Goal: Task Accomplishment & Management: Use online tool/utility

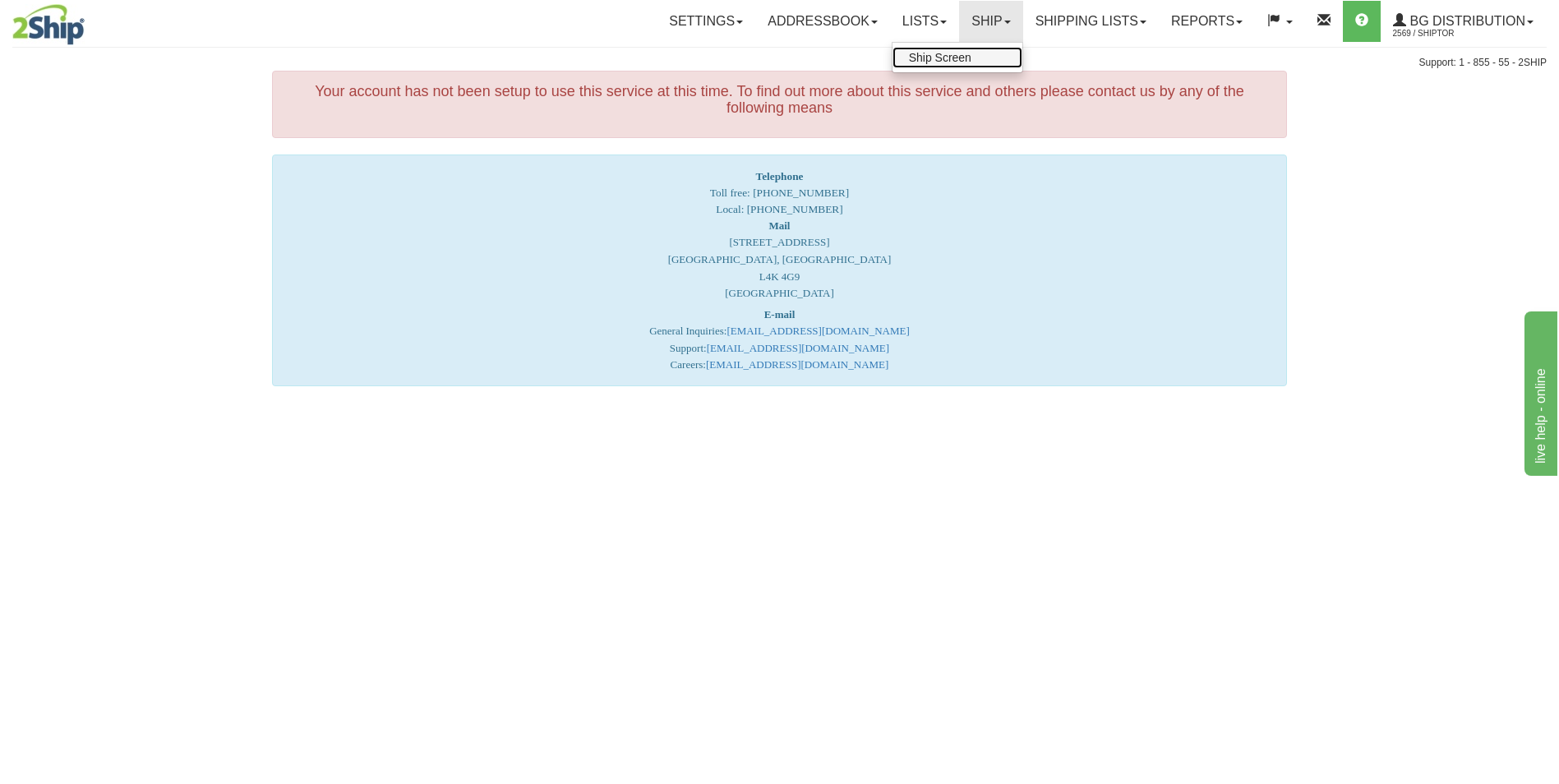
click at [951, 49] on link "Ship Screen" at bounding box center [958, 58] width 130 height 21
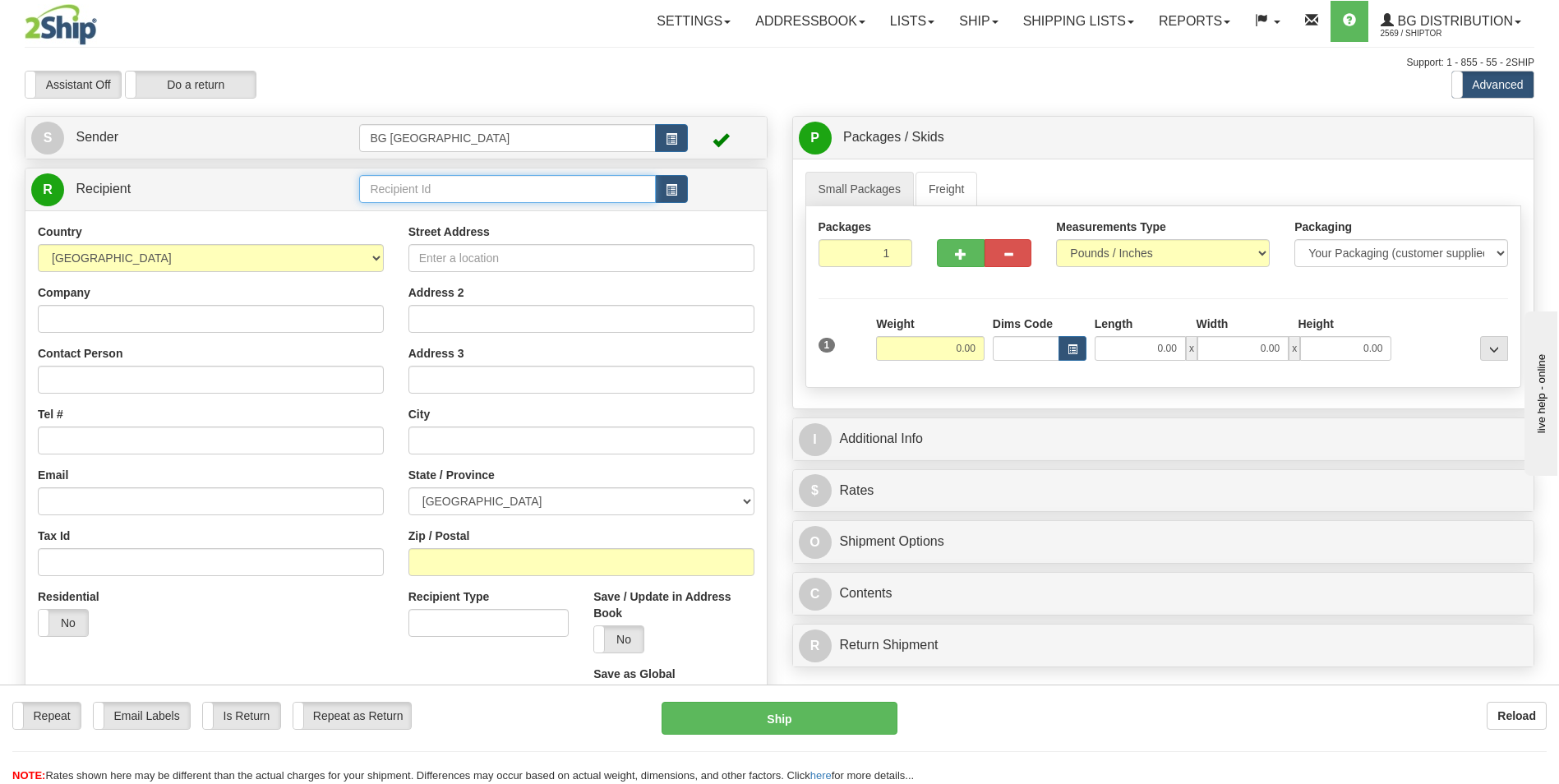
click at [402, 191] on input "text" at bounding box center [506, 189] width 296 height 28
click at [389, 212] on div "60164" at bounding box center [504, 215] width 280 height 18
type input "60164"
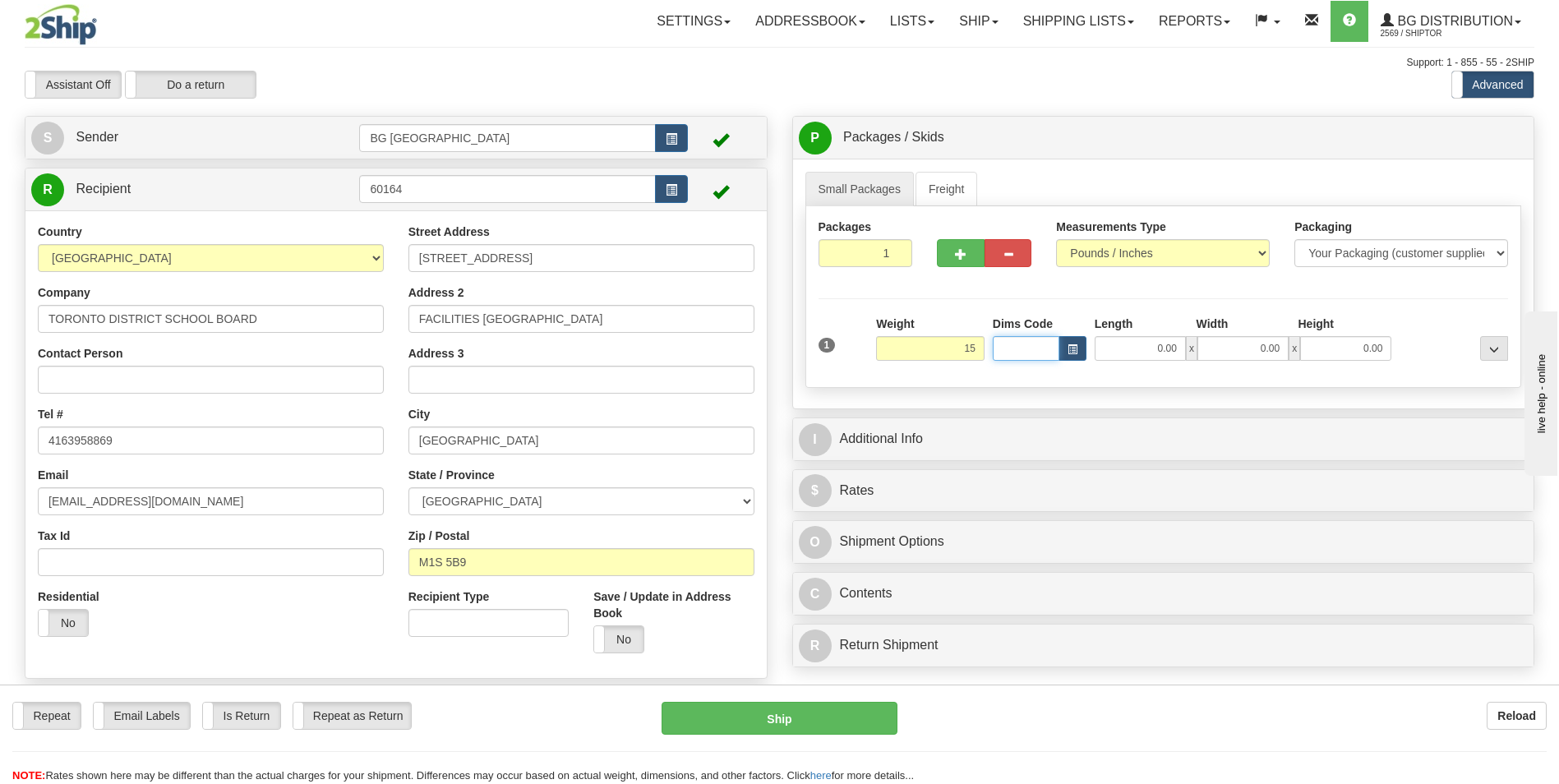
type input "15.00"
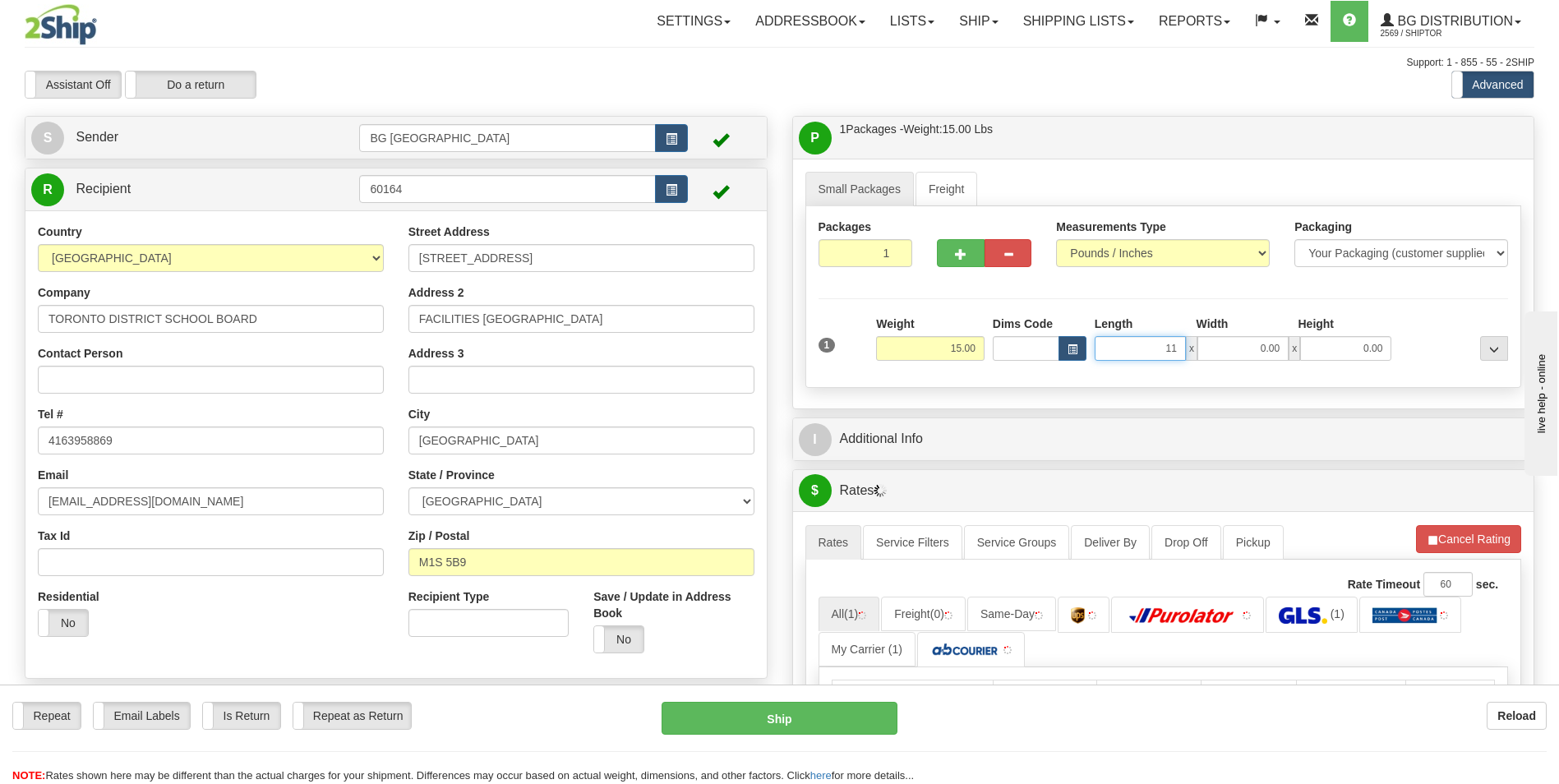
type input "11.00"
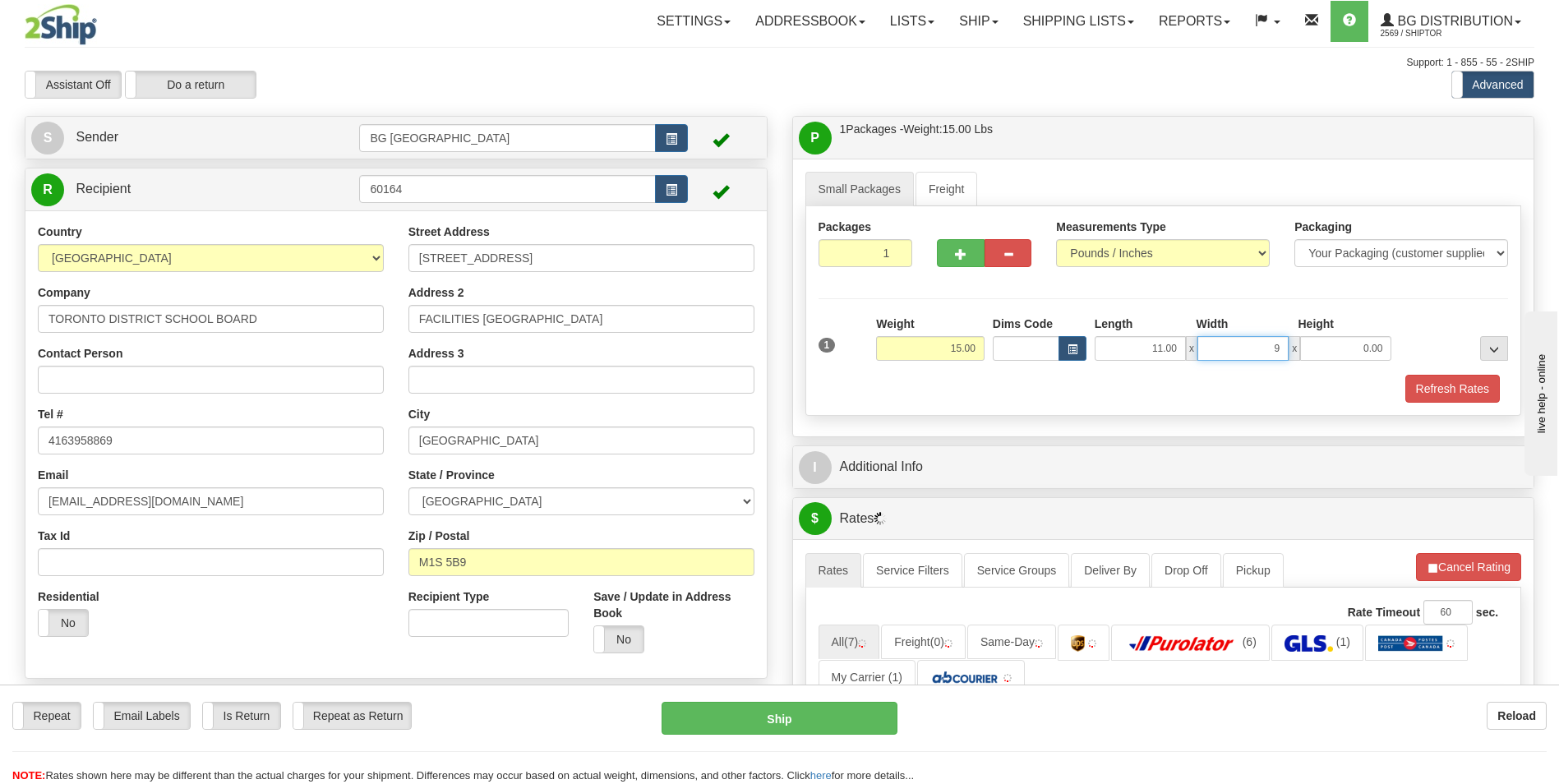
type input "9.00"
type input "7.00"
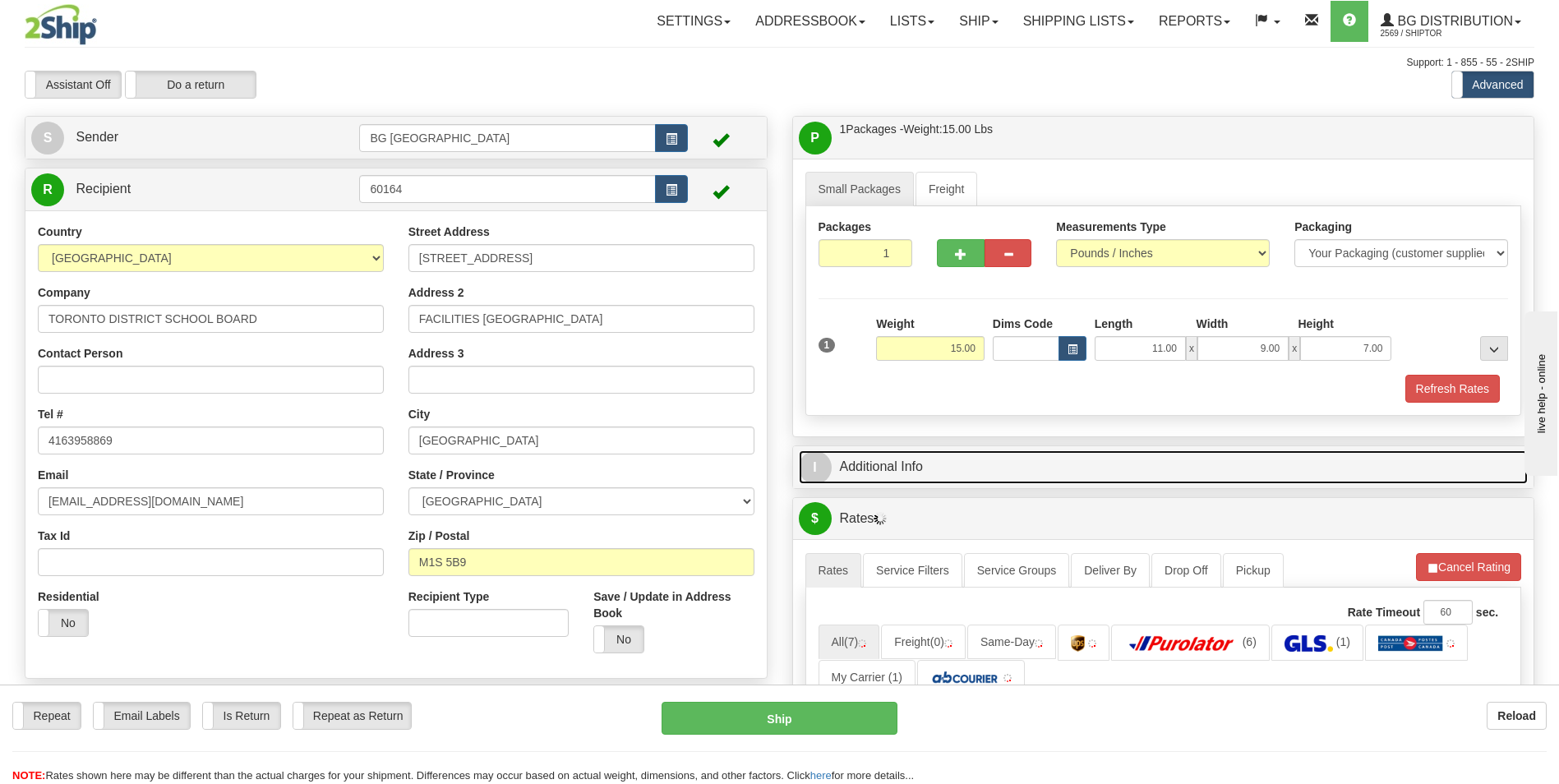
click at [915, 455] on link "I Additional Info" at bounding box center [1164, 467] width 730 height 34
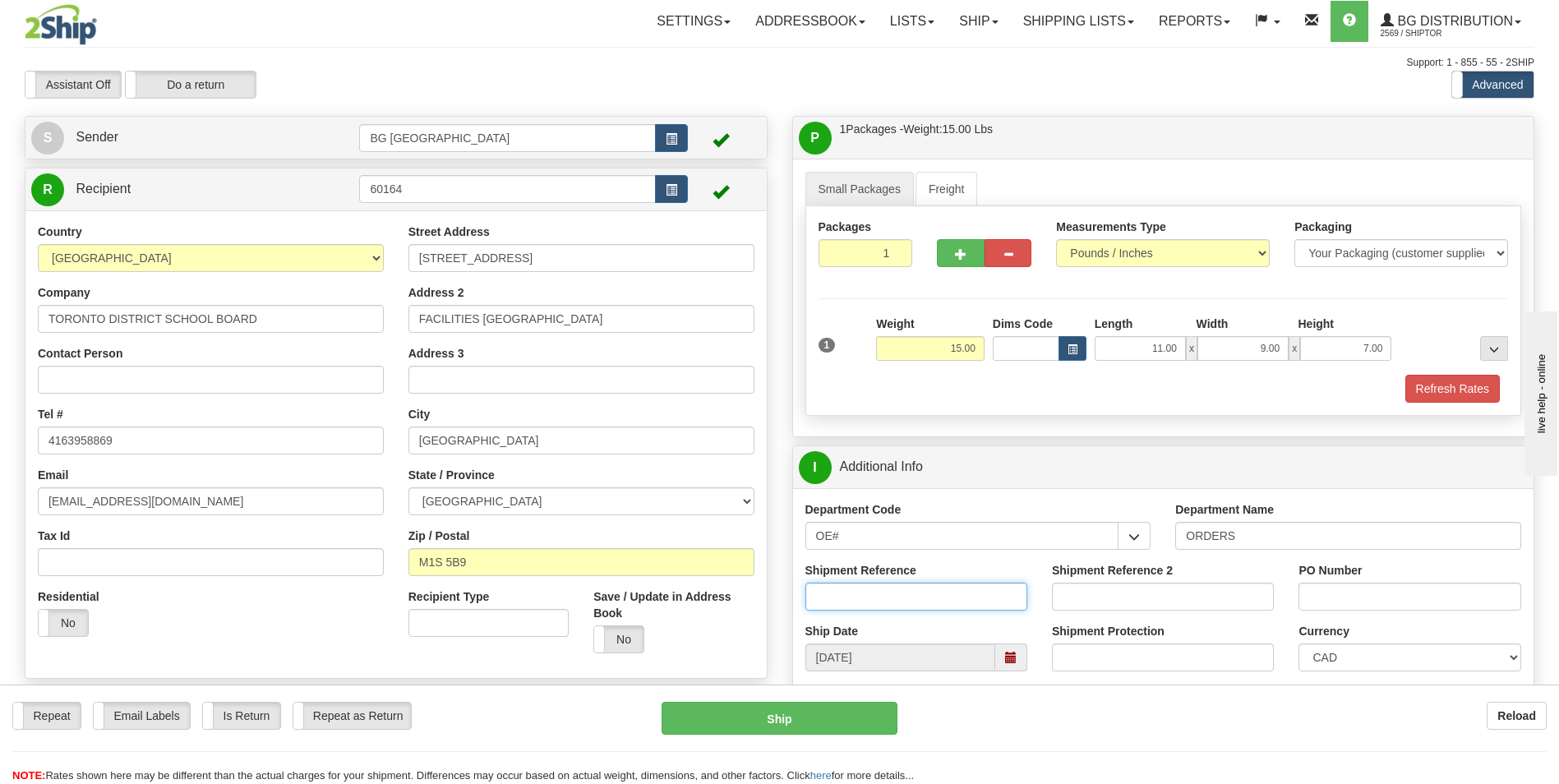
click at [1004, 606] on input "Shipment Reference" at bounding box center [916, 597] width 222 height 28
type input "70180802-00"
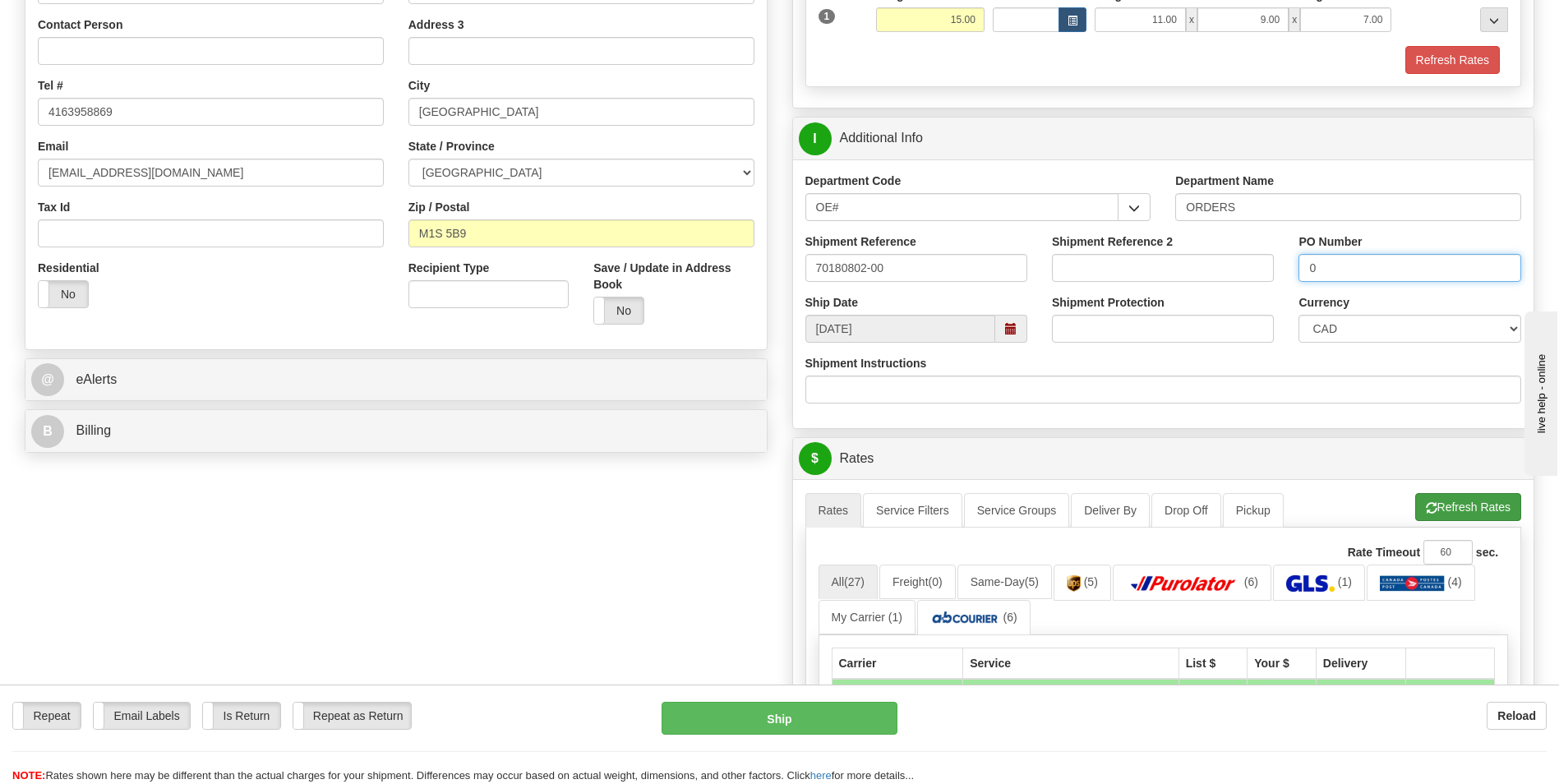
type input "0"
click at [1456, 502] on button "Refresh Rates" at bounding box center [1468, 507] width 106 height 28
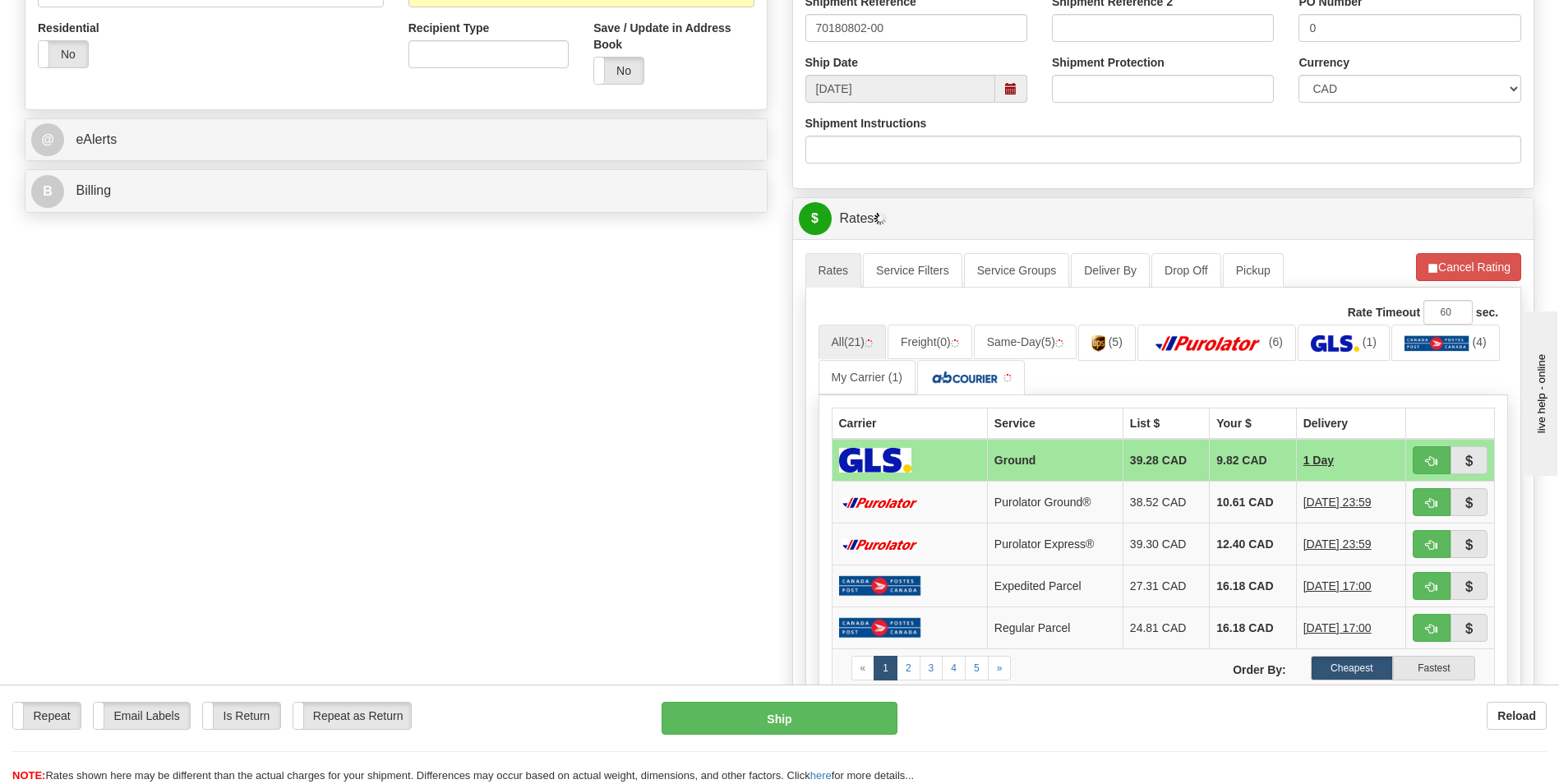
scroll to position [576, 0]
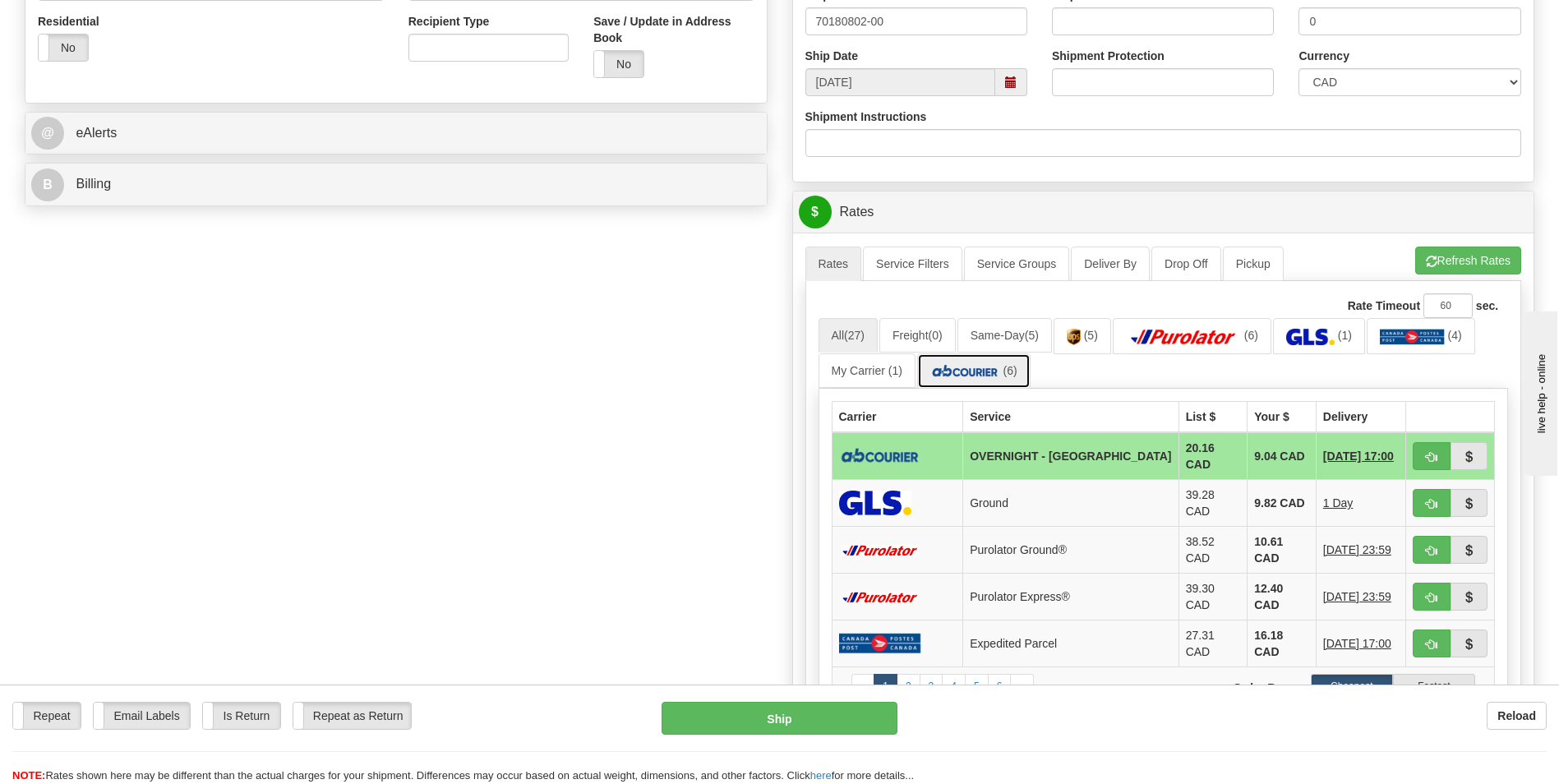
click at [1006, 376] on span "(6)" at bounding box center [1011, 371] width 14 height 13
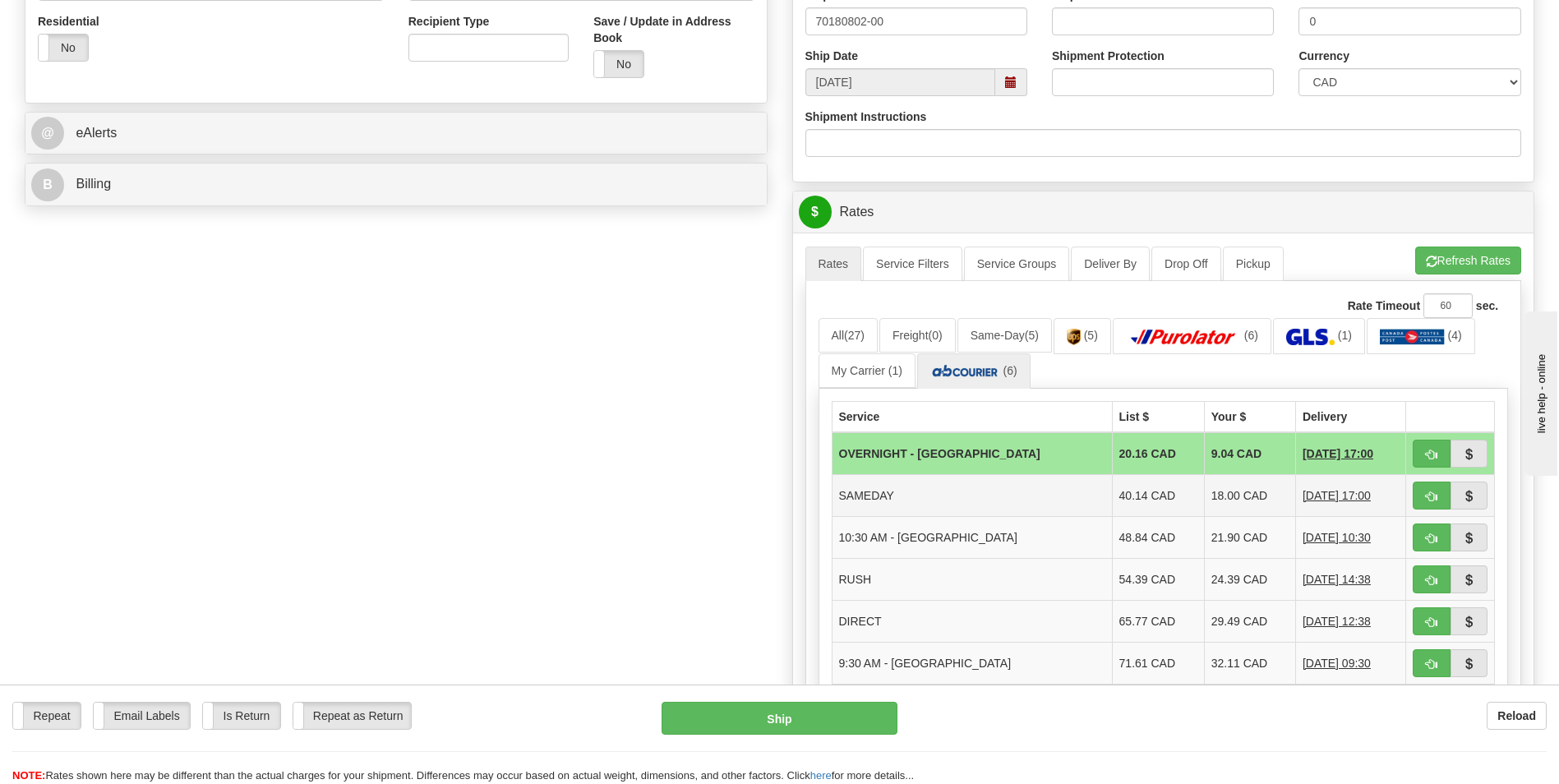
click at [1204, 497] on td "18.00 CAD" at bounding box center [1249, 496] width 91 height 42
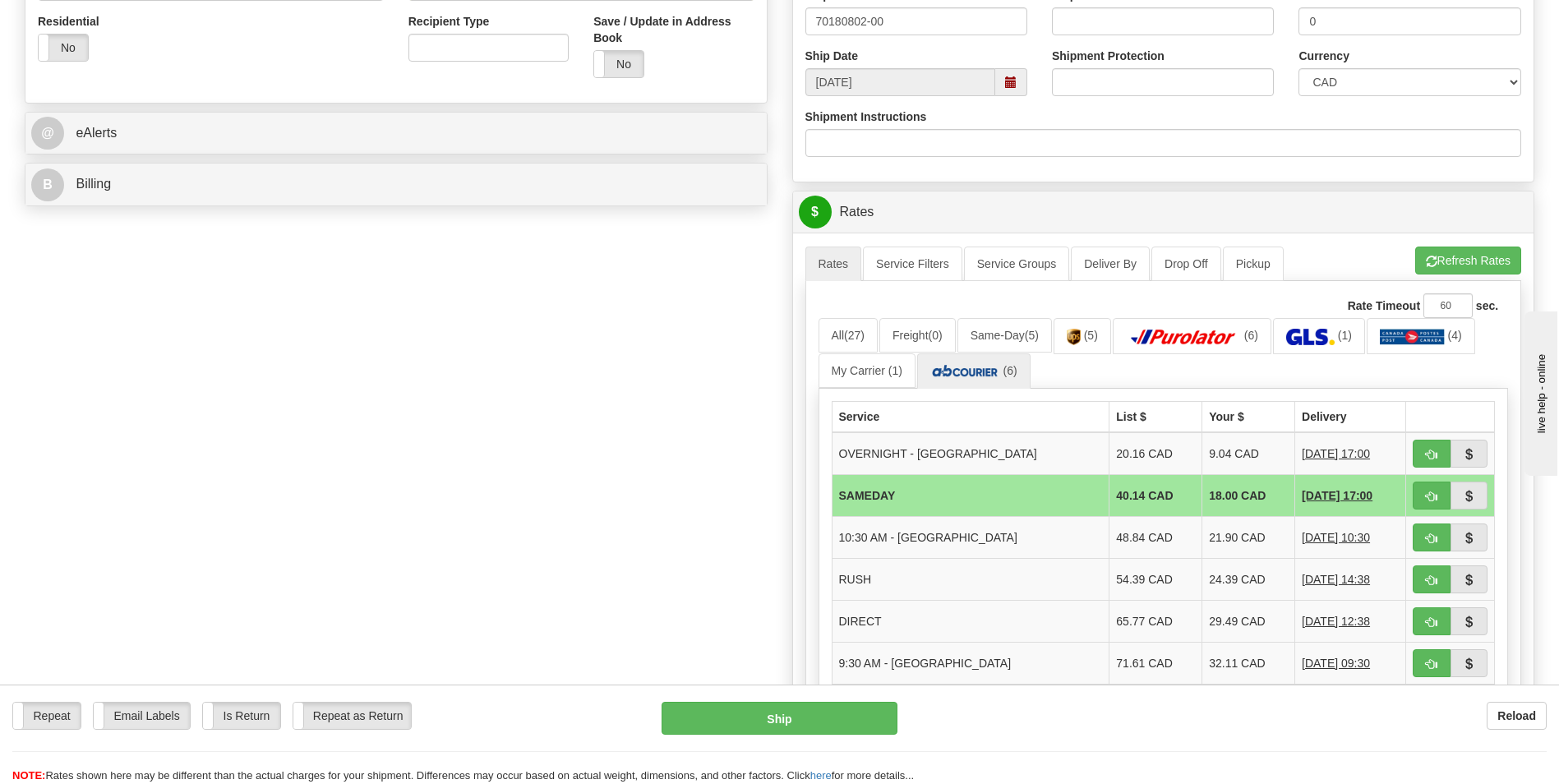
click at [1174, 712] on div "Reload" at bounding box center [1235, 716] width 625 height 28
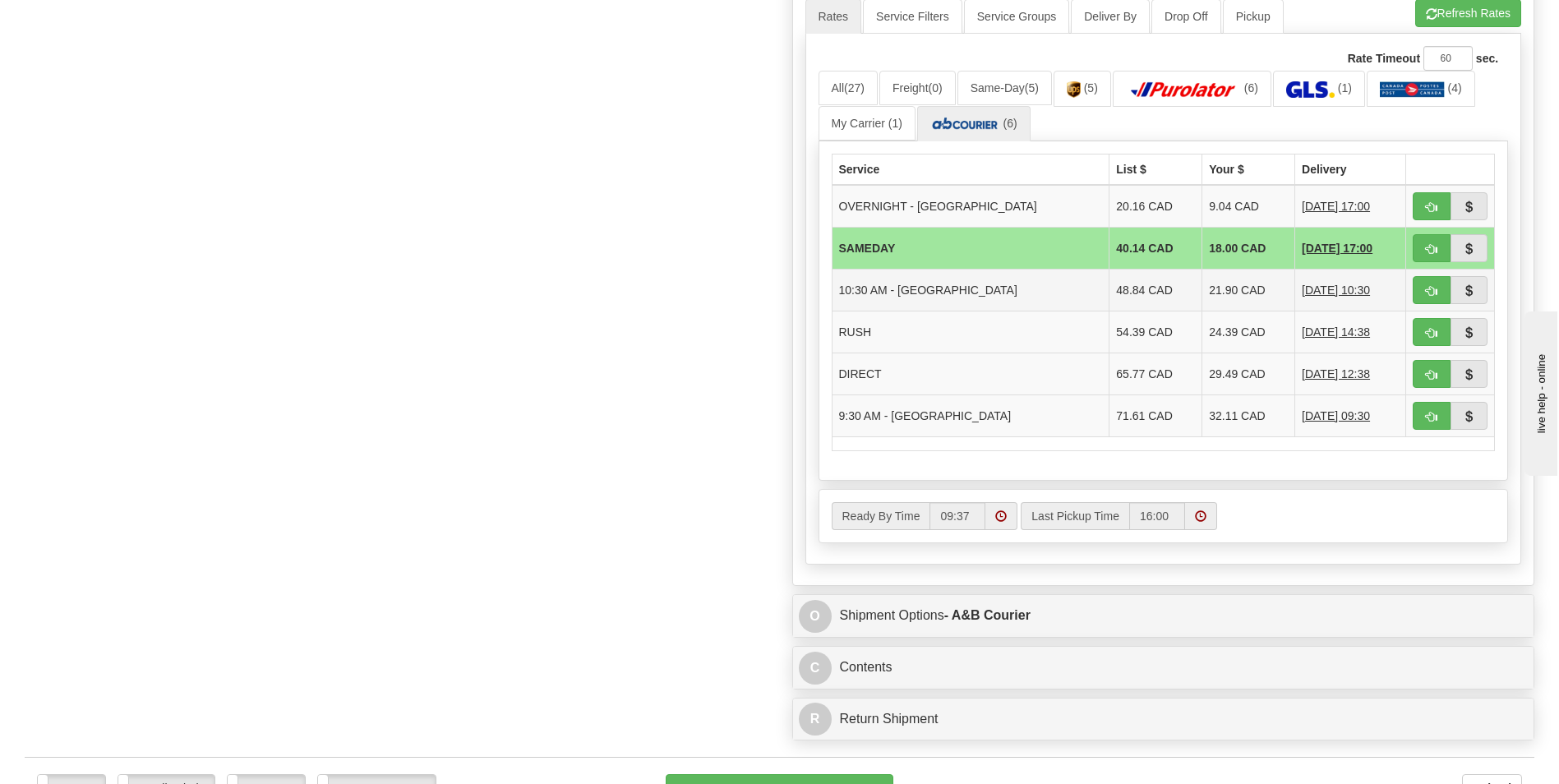
scroll to position [904, 0]
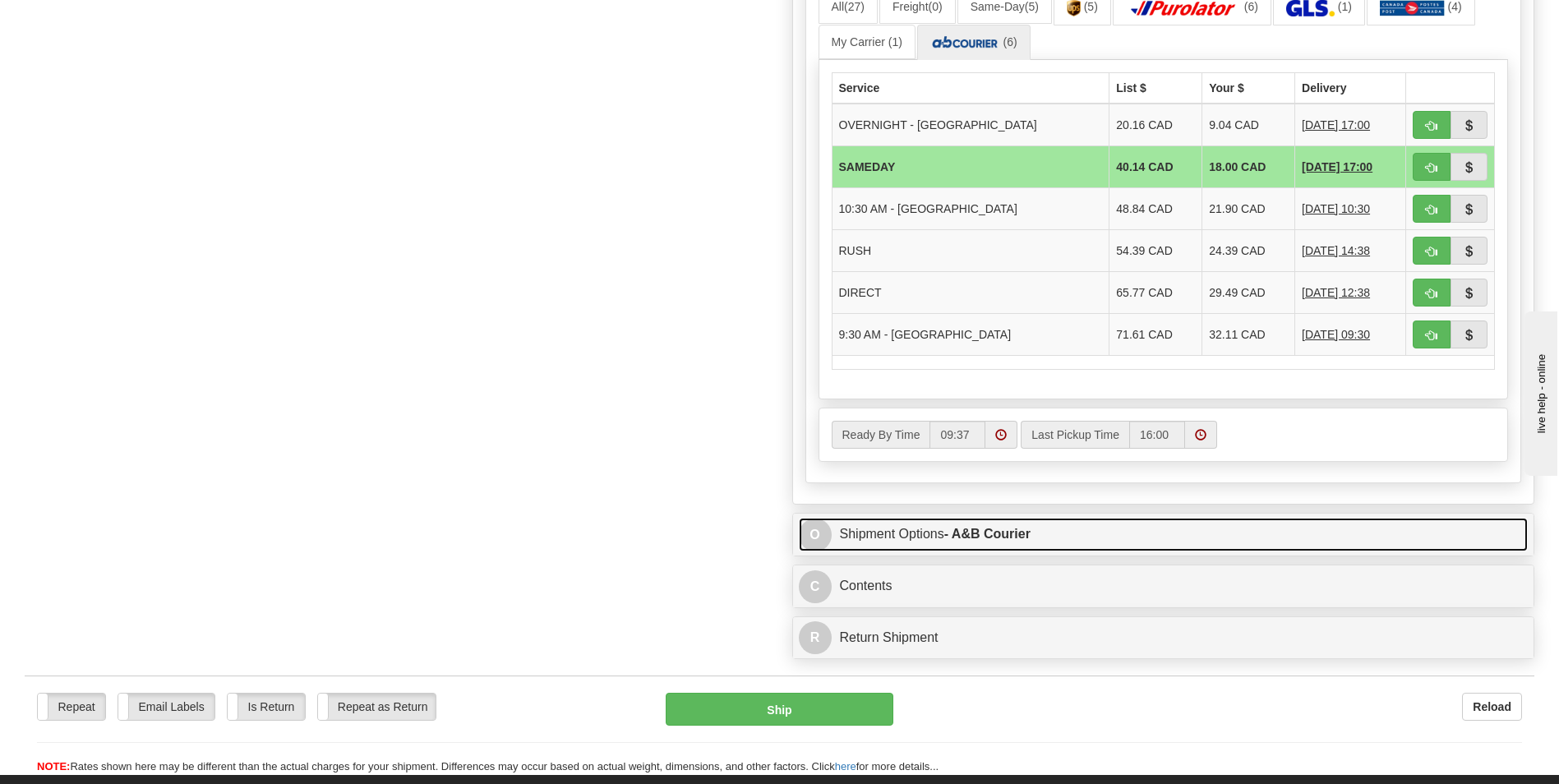
click at [1230, 544] on link "O Shipment Options - A&B Courier" at bounding box center [1164, 534] width 730 height 34
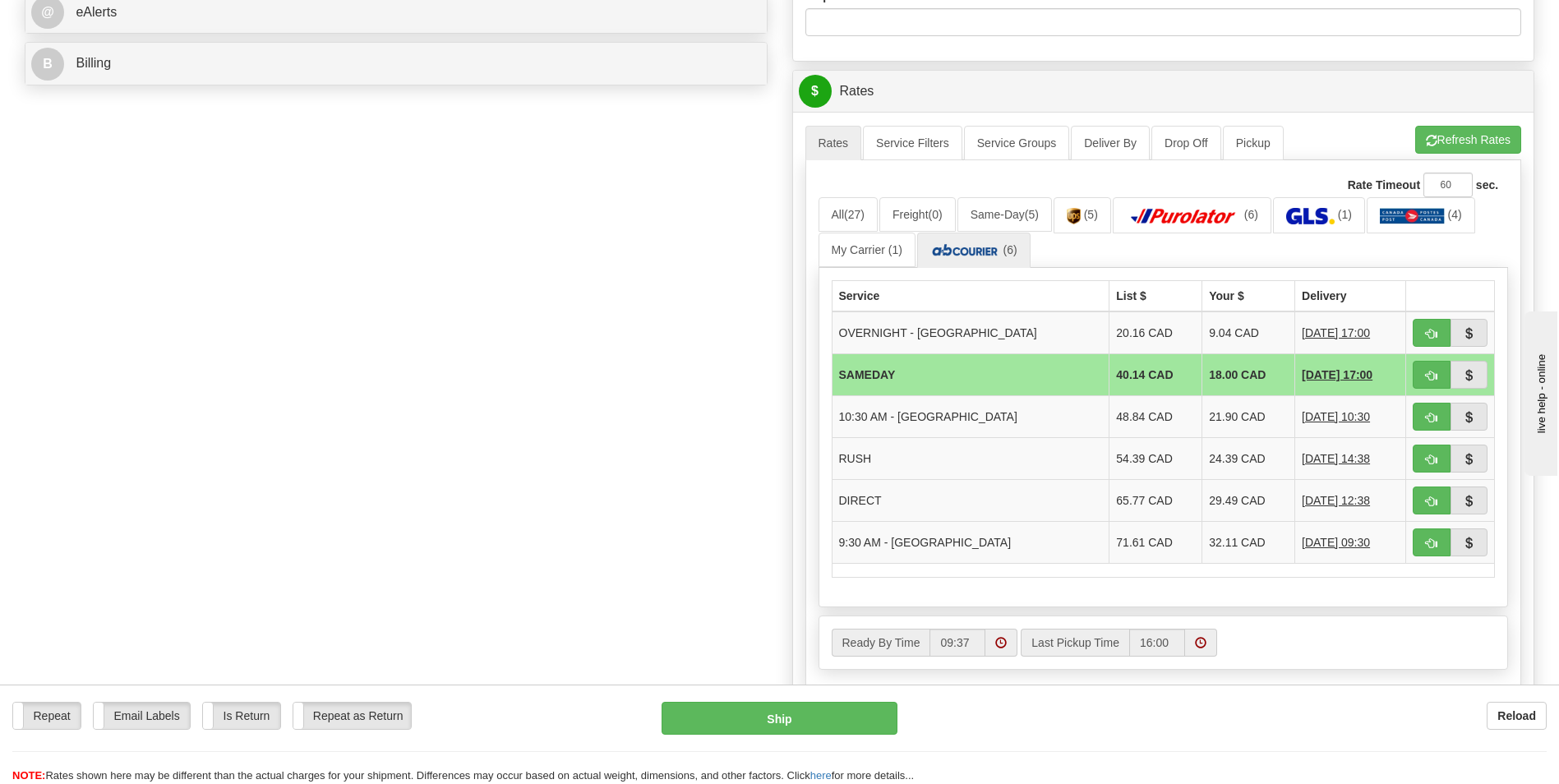
scroll to position [657, 0]
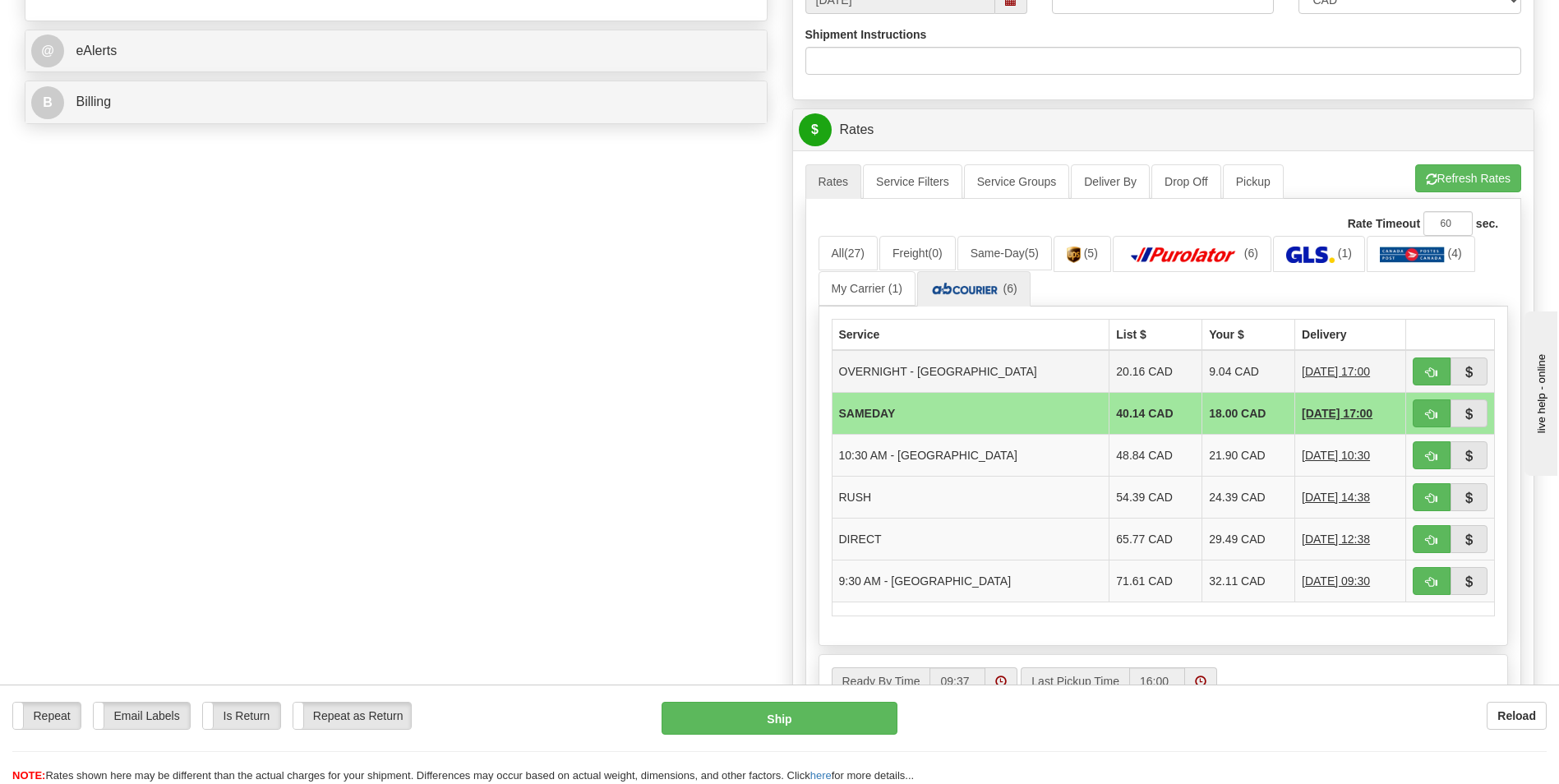
click at [1202, 372] on td "9.04 CAD" at bounding box center [1249, 371] width 93 height 43
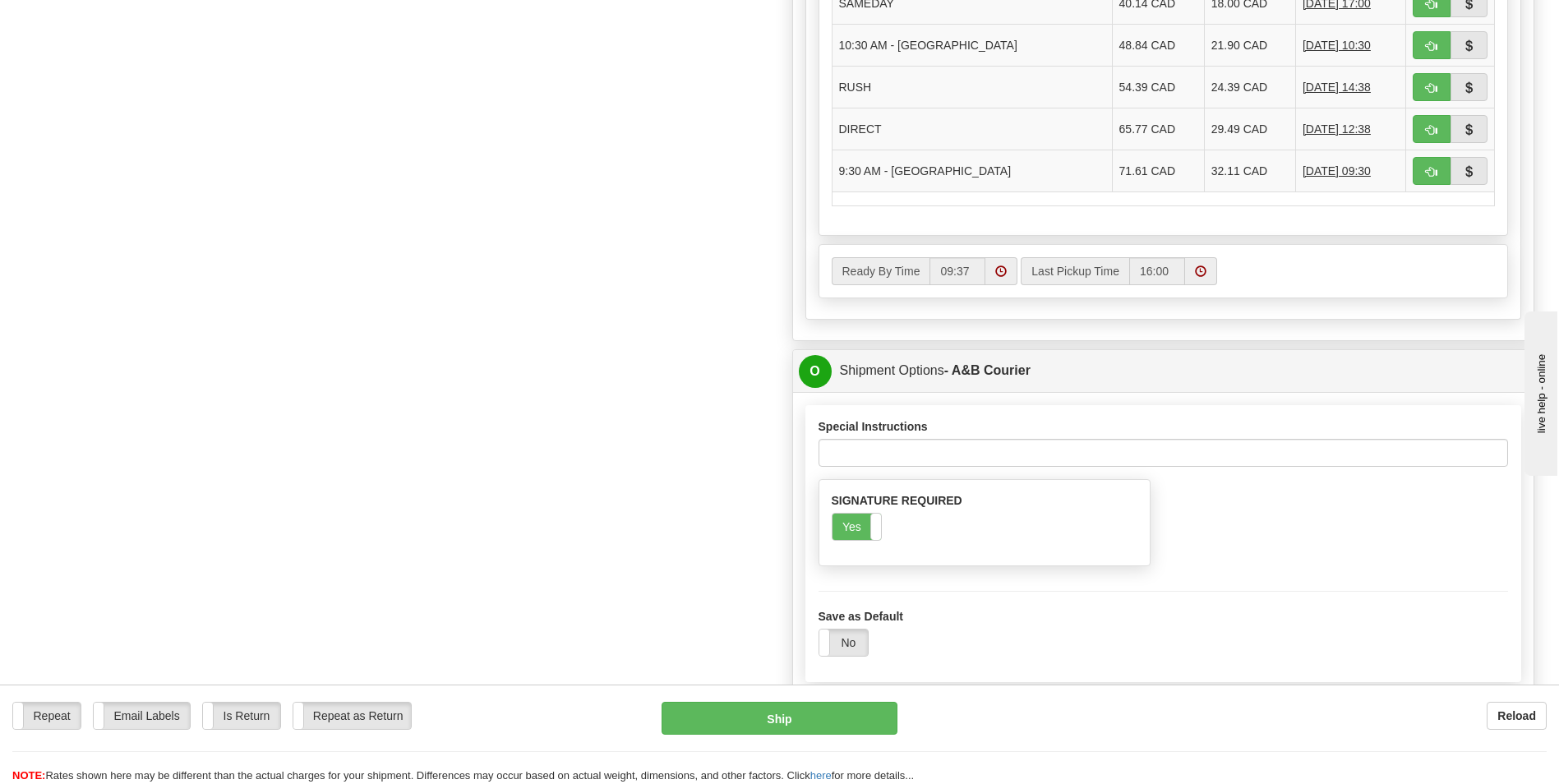
scroll to position [1069, 0]
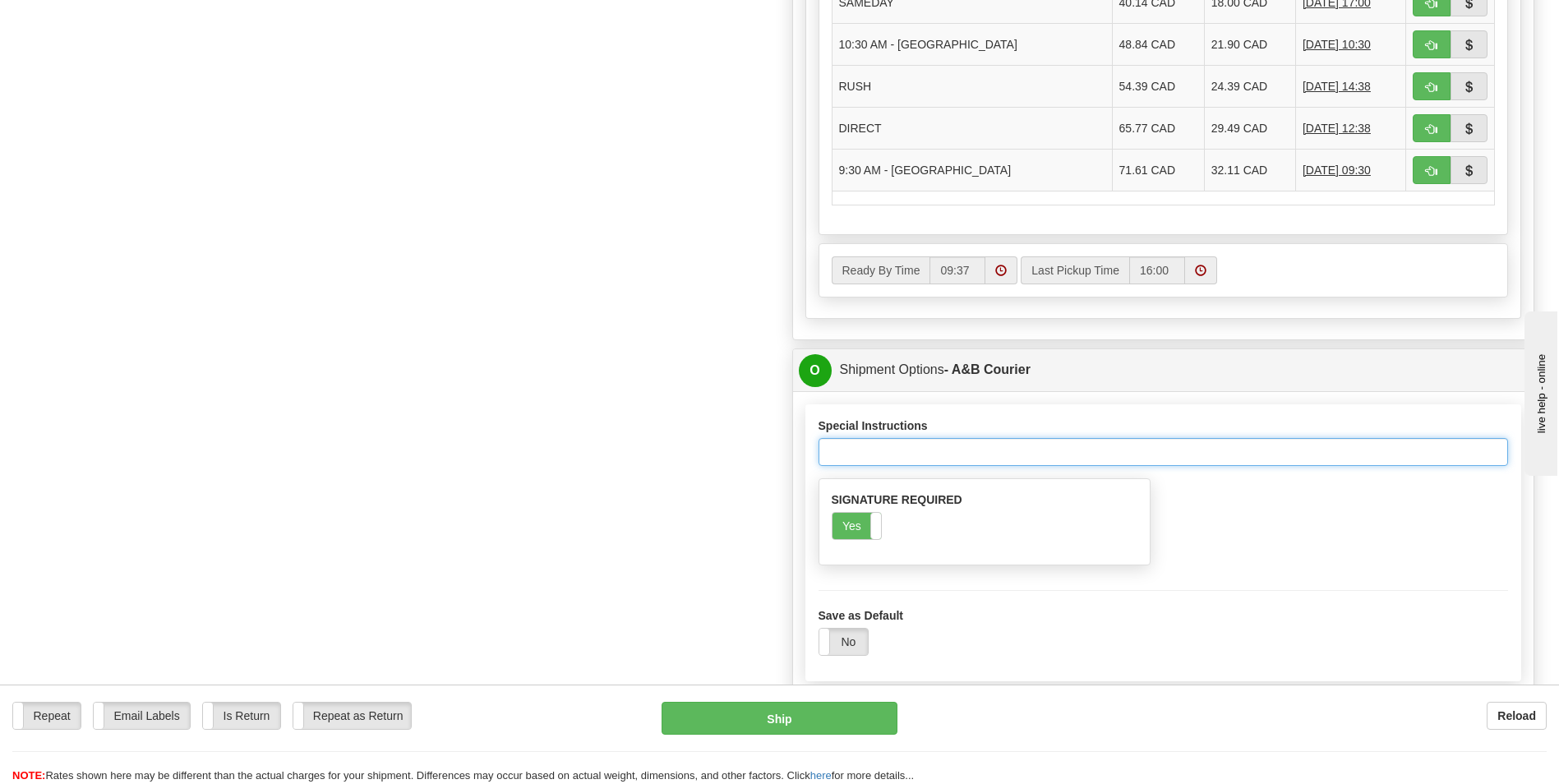
click at [982, 454] on input "Special Instructions" at bounding box center [1164, 452] width 690 height 28
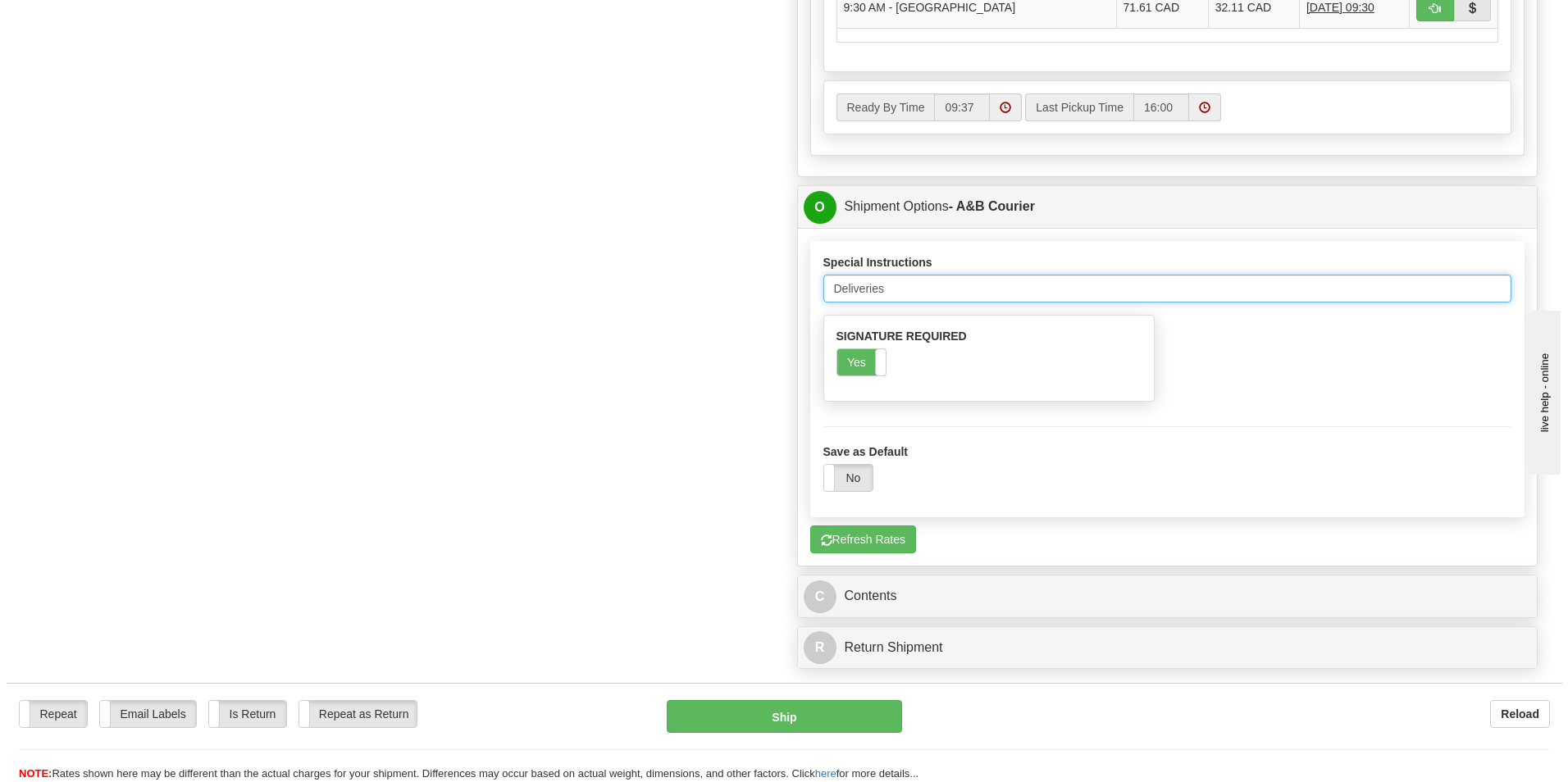
scroll to position [1230, 0]
click at [909, 291] on input "Deliveries 7:00 Am untill 2:00 Pm" at bounding box center [1161, 287] width 689 height 28
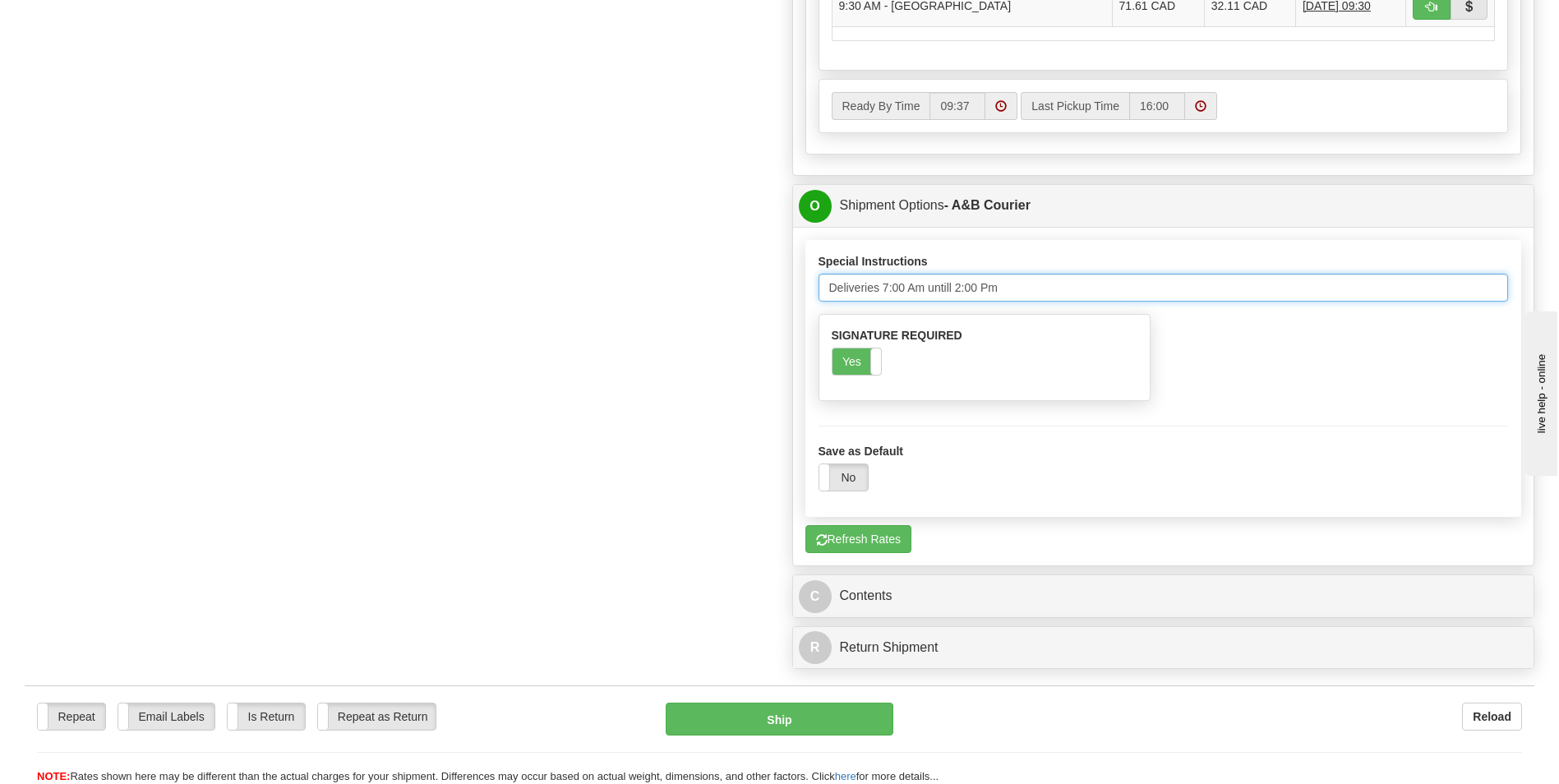
click at [934, 288] on input "Deliveries 7:00 Am untill 2:00 Pm" at bounding box center [1164, 287] width 690 height 28
paste input "text"
type input "Deliveries 7:00 Am until 2:00 Pm"
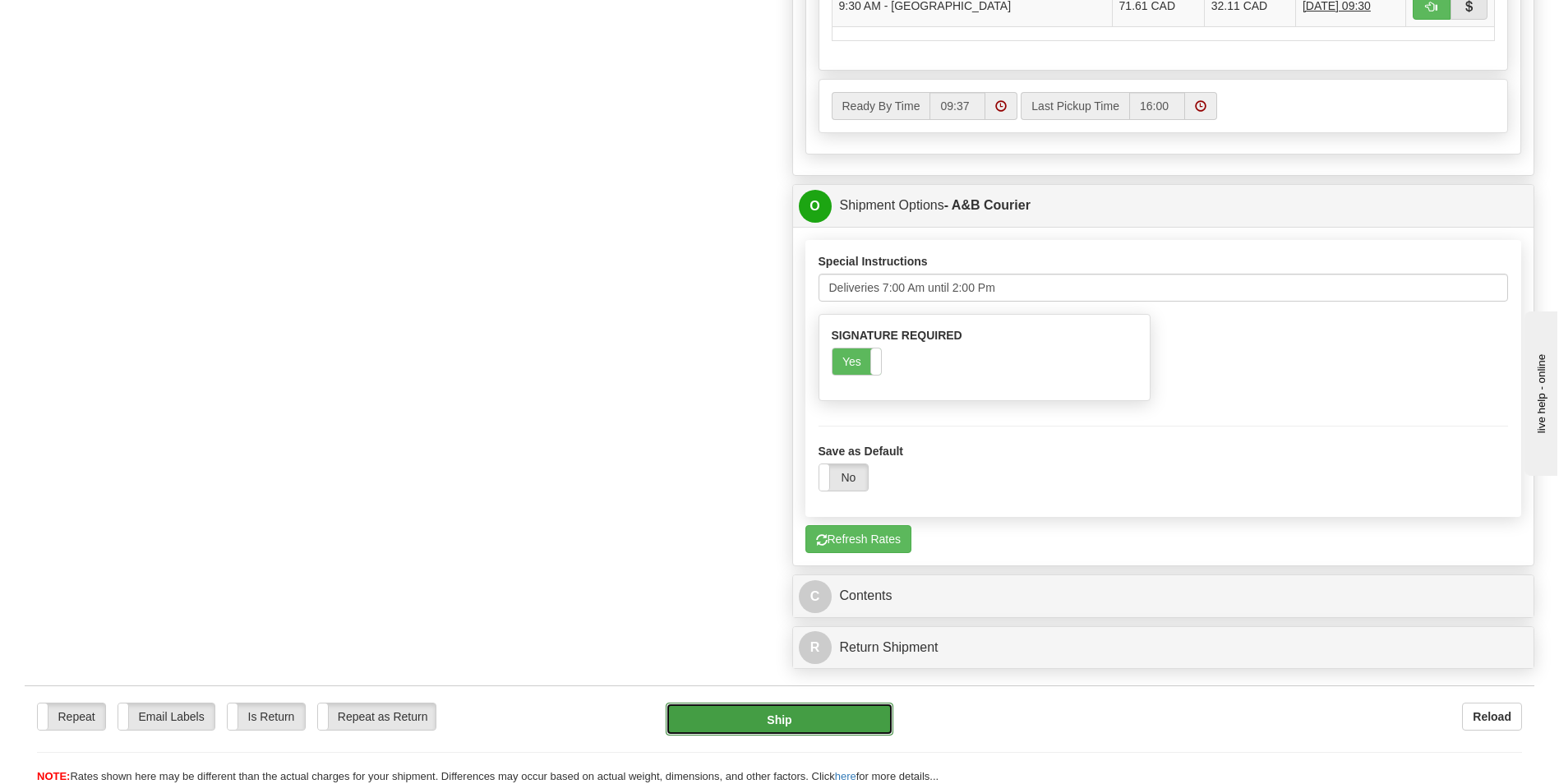
click at [852, 717] on button "Ship" at bounding box center [778, 719] width 226 height 33
type input "4"
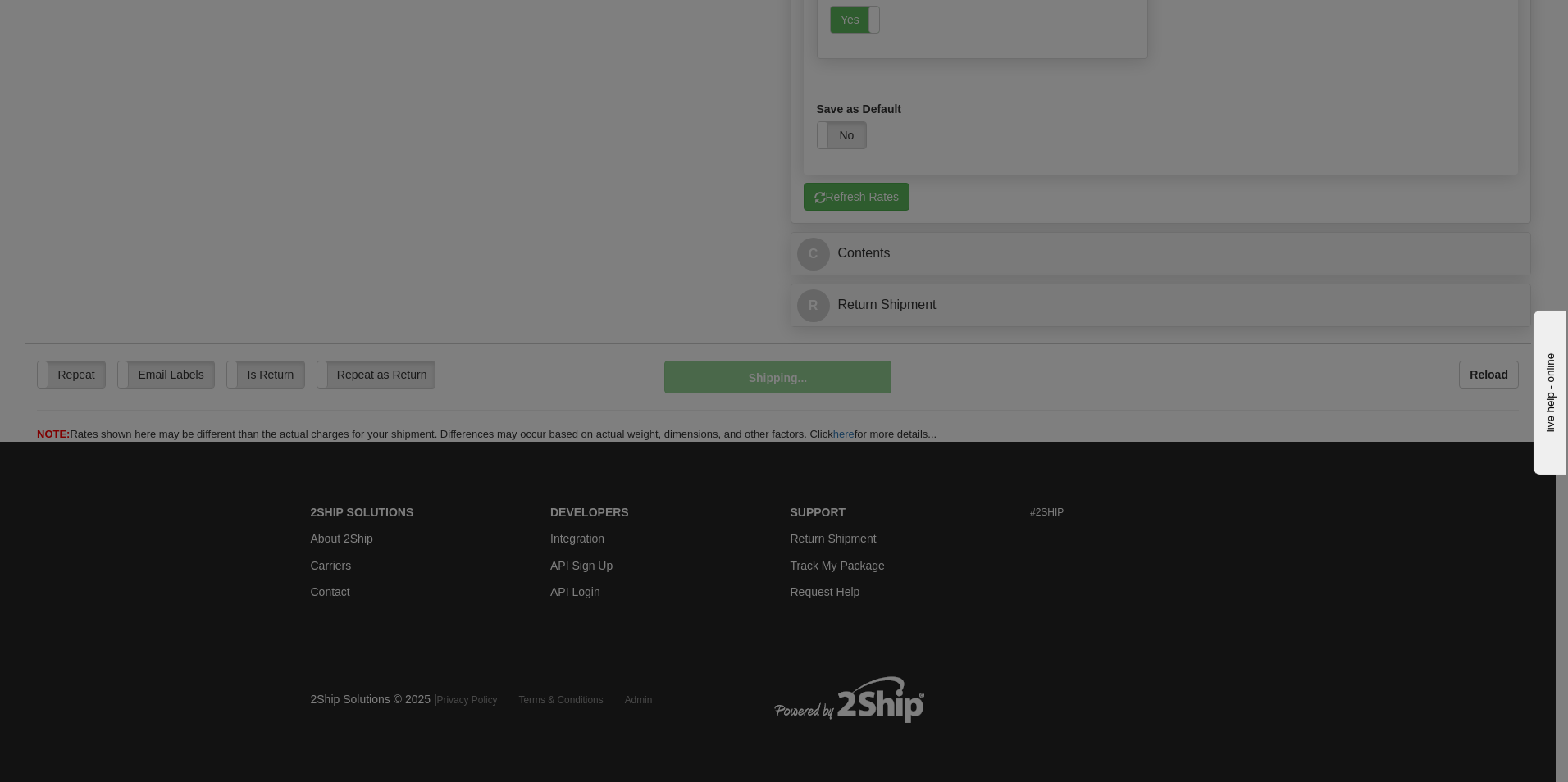
scroll to position [973, 0]
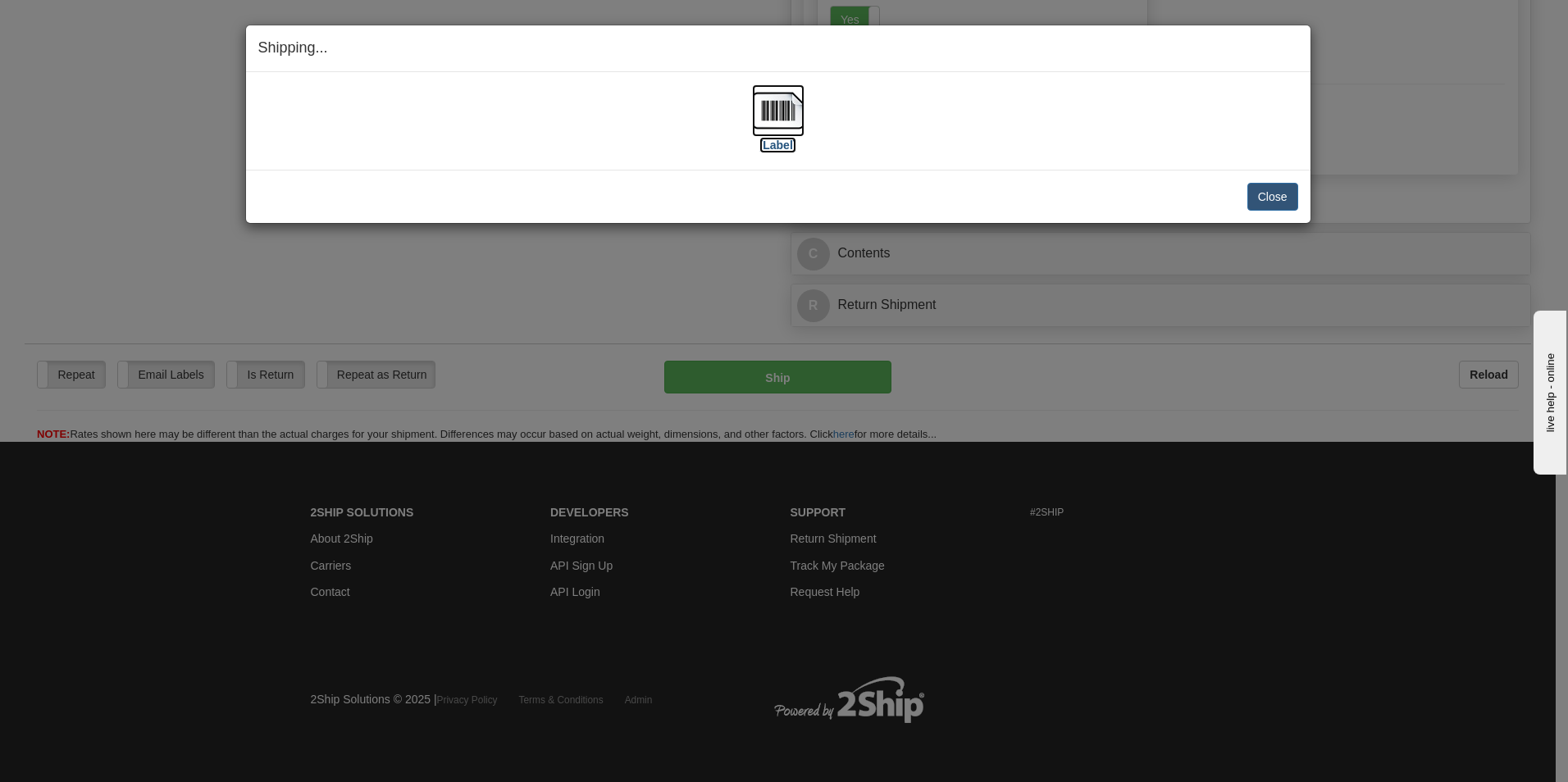
click at [782, 104] on img at bounding box center [778, 111] width 53 height 53
drag, startPoint x: 1271, startPoint y: 198, endPoint x: 1243, endPoint y: 198, distance: 28.0
click at [1271, 198] on button "Close" at bounding box center [1273, 197] width 51 height 28
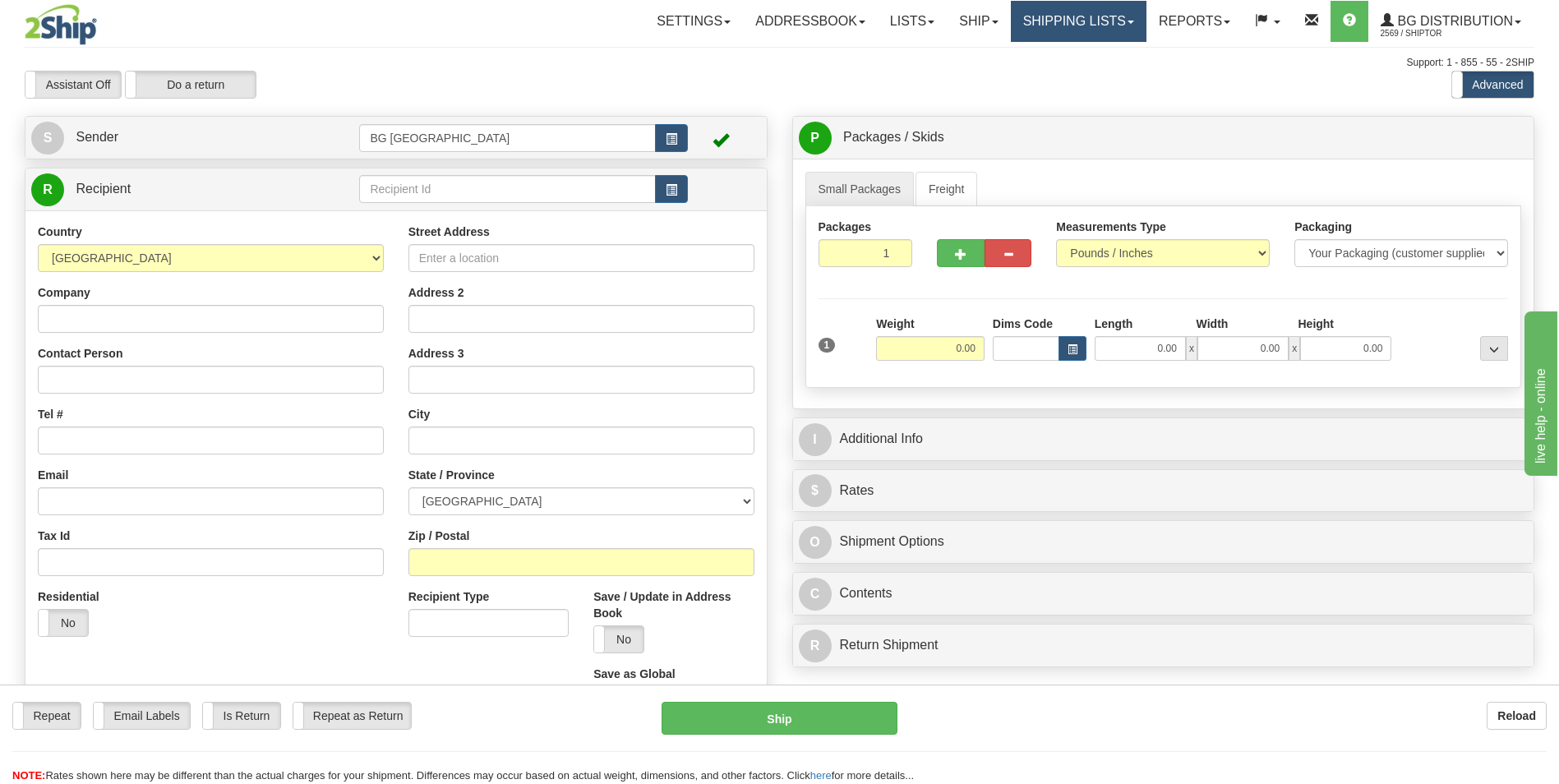
click at [1107, 29] on link "Shipping lists" at bounding box center [1079, 21] width 136 height 41
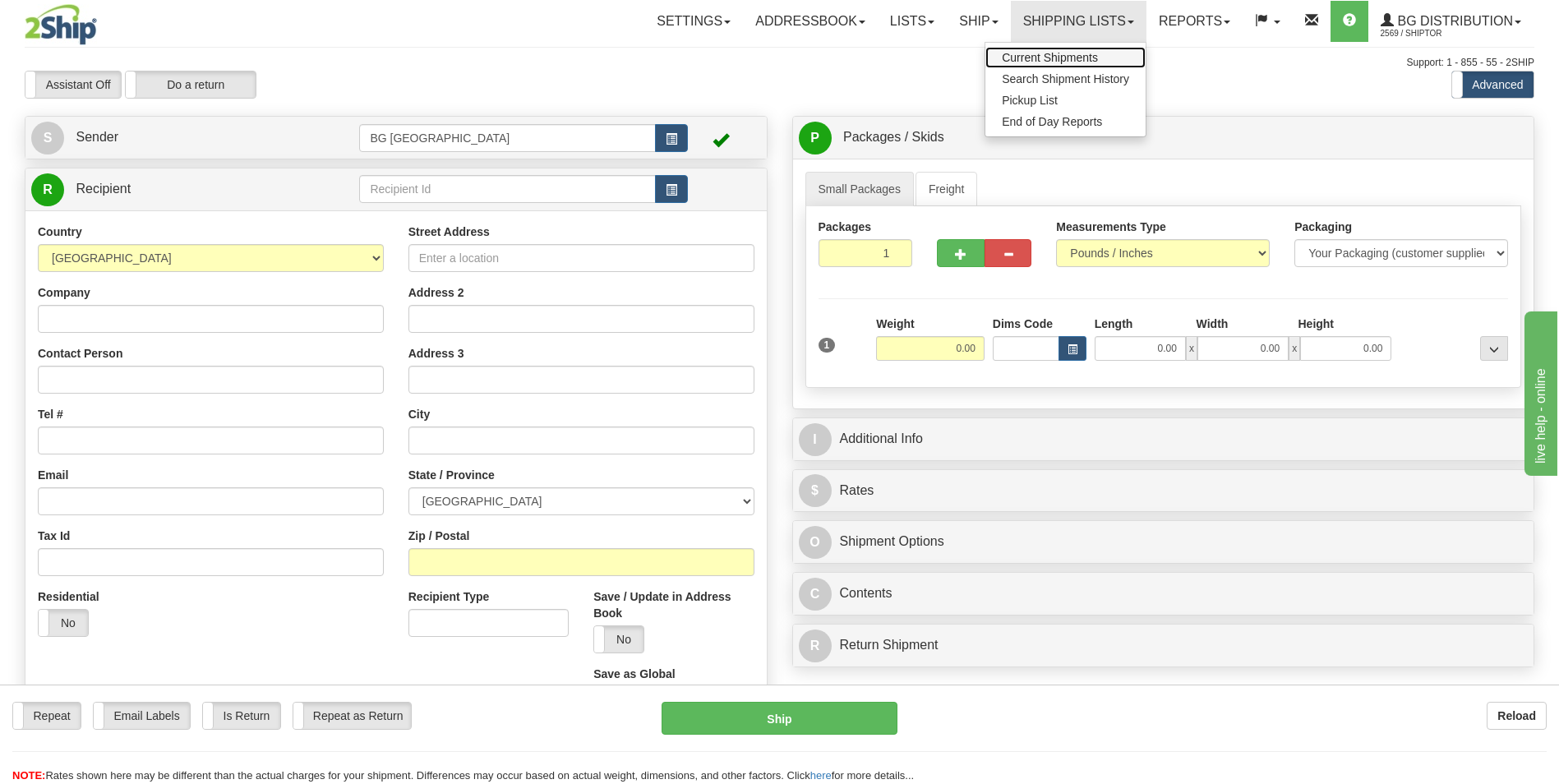
click at [1082, 64] on link "Current Shipments" at bounding box center [1066, 58] width 161 height 21
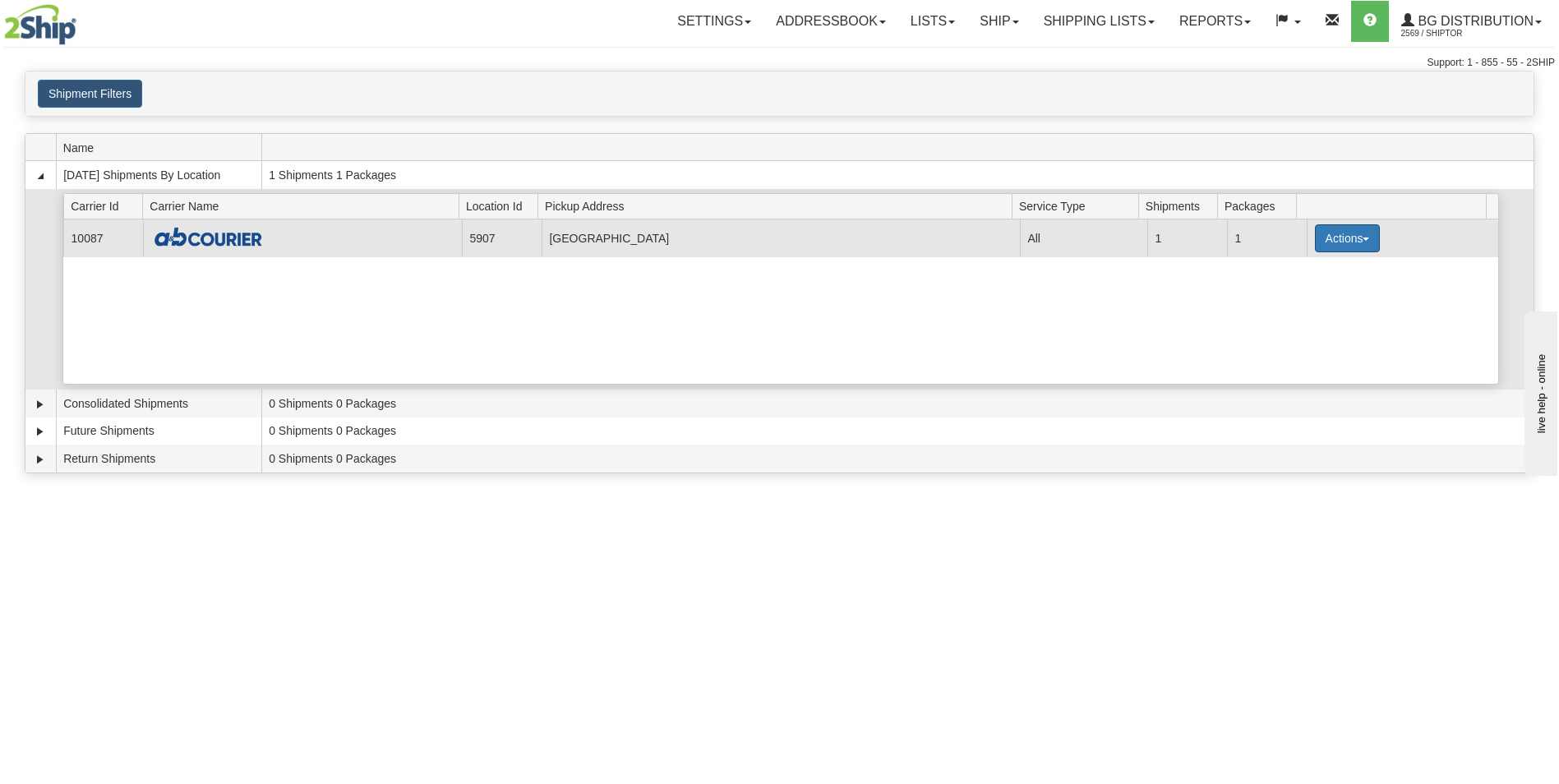
click at [1321, 243] on button "Actions" at bounding box center [1348, 238] width 66 height 28
click at [1297, 274] on span "Details" at bounding box center [1286, 268] width 44 height 12
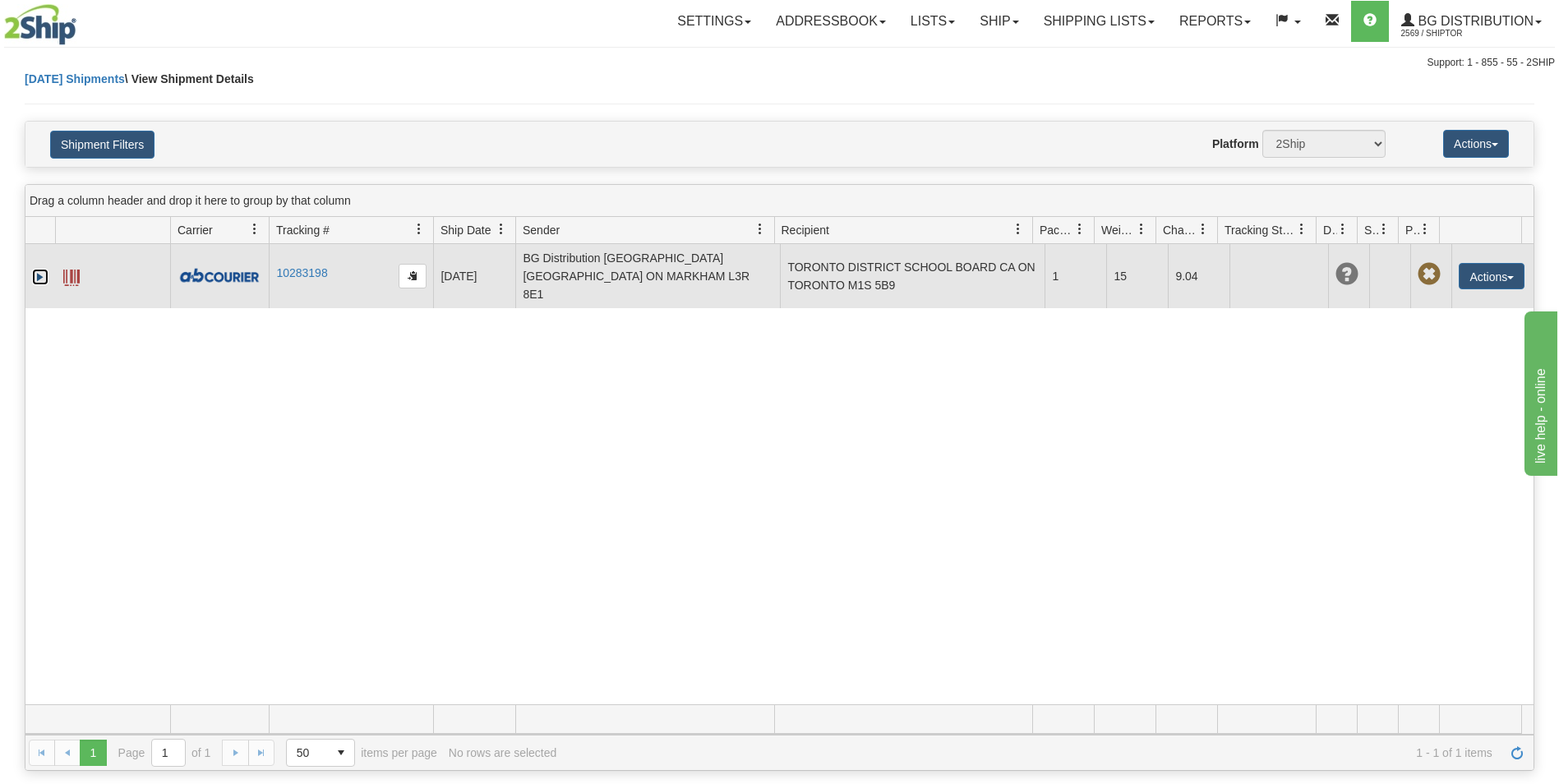
click at [41, 272] on link "Expand" at bounding box center [40, 277] width 16 height 16
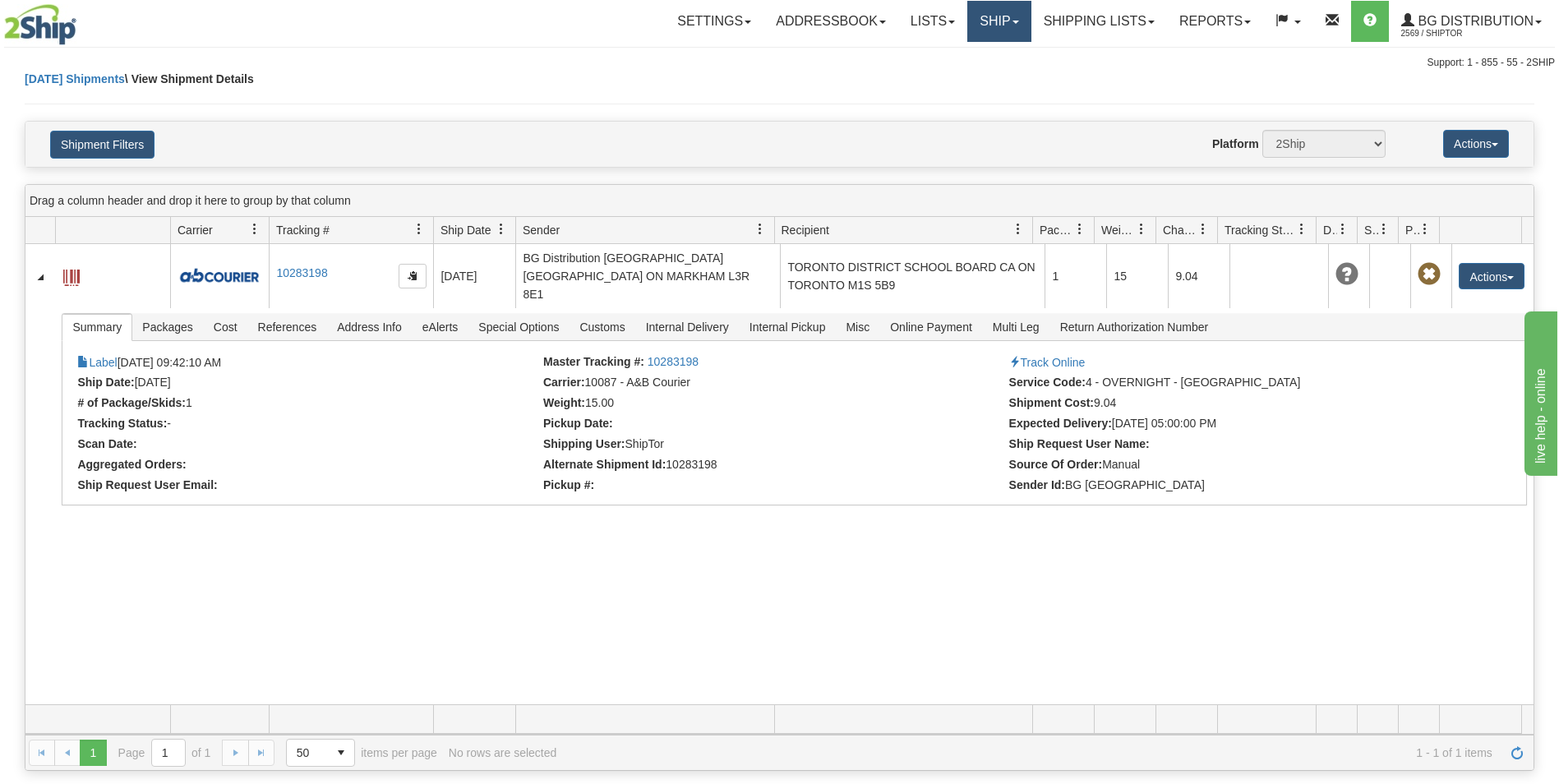
click at [987, 38] on link "Ship" at bounding box center [999, 21] width 63 height 41
click at [970, 53] on span "Ship Screen" at bounding box center [949, 58] width 63 height 13
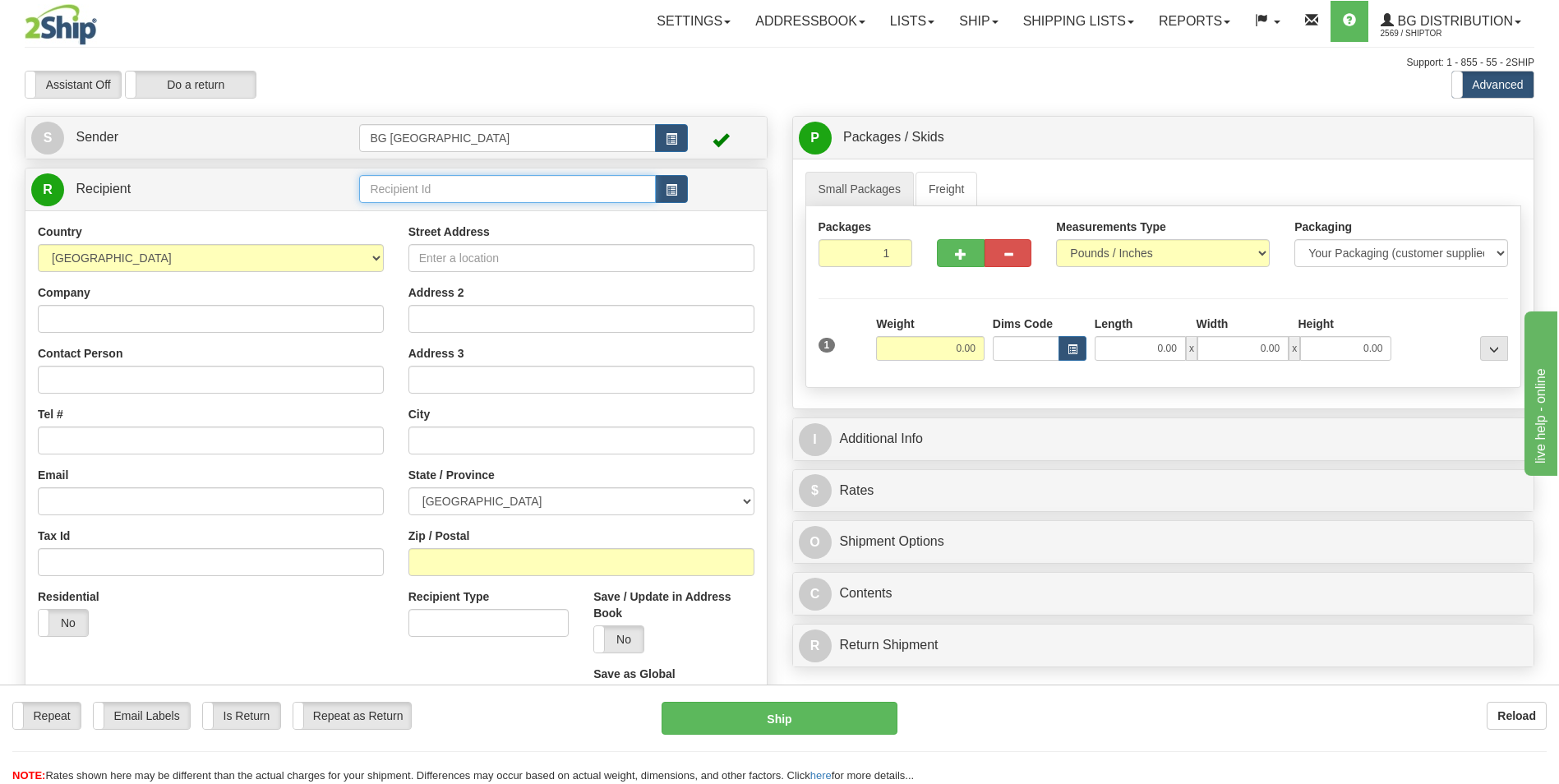
click at [400, 176] on input "text" at bounding box center [506, 189] width 296 height 28
type input "ر"
click at [395, 205] on li "BG DISTRIBUTION (VAN)" at bounding box center [506, 215] width 294 height 21
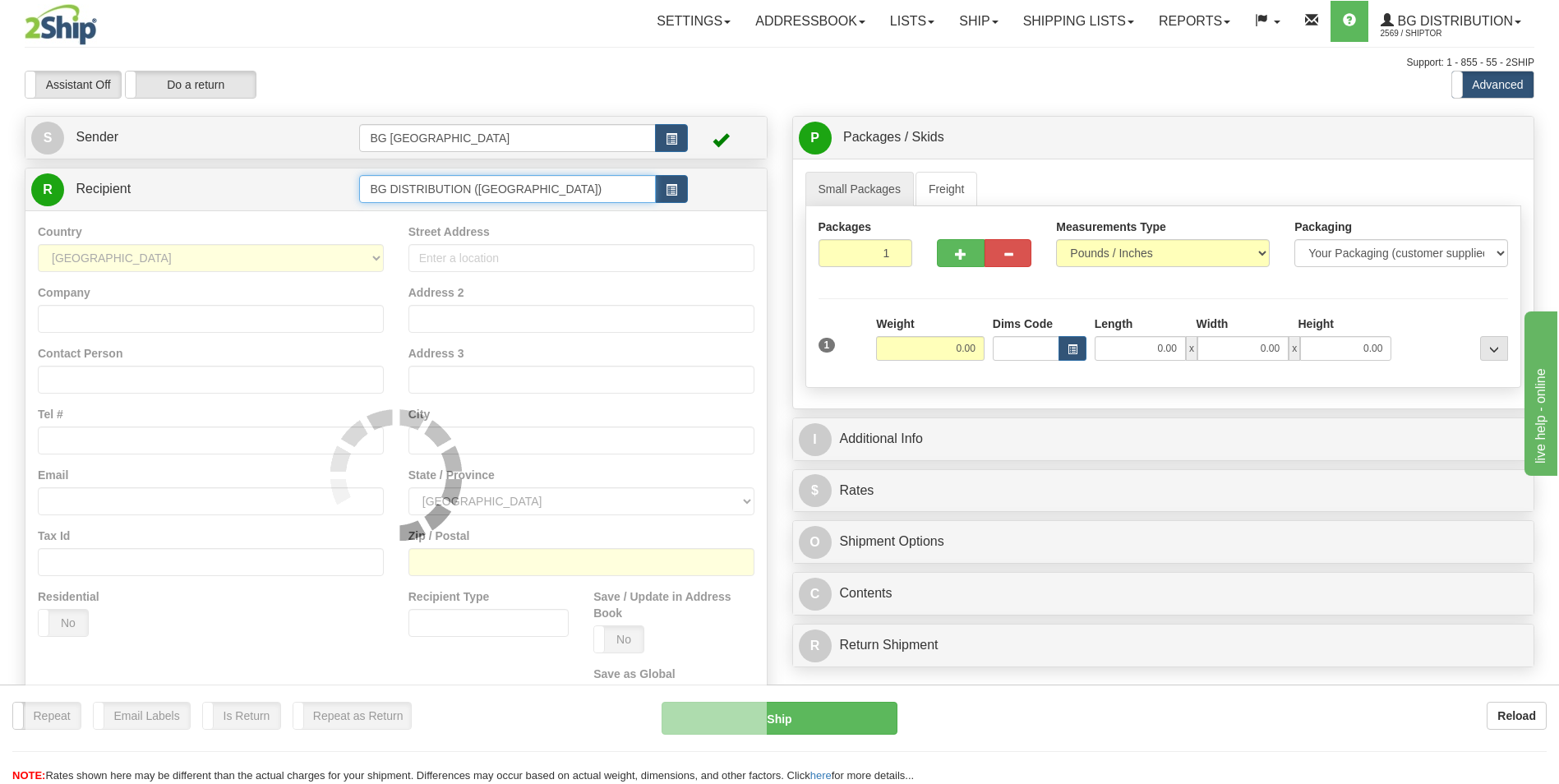
type input "BG DISTRIBUTION (VAN)"
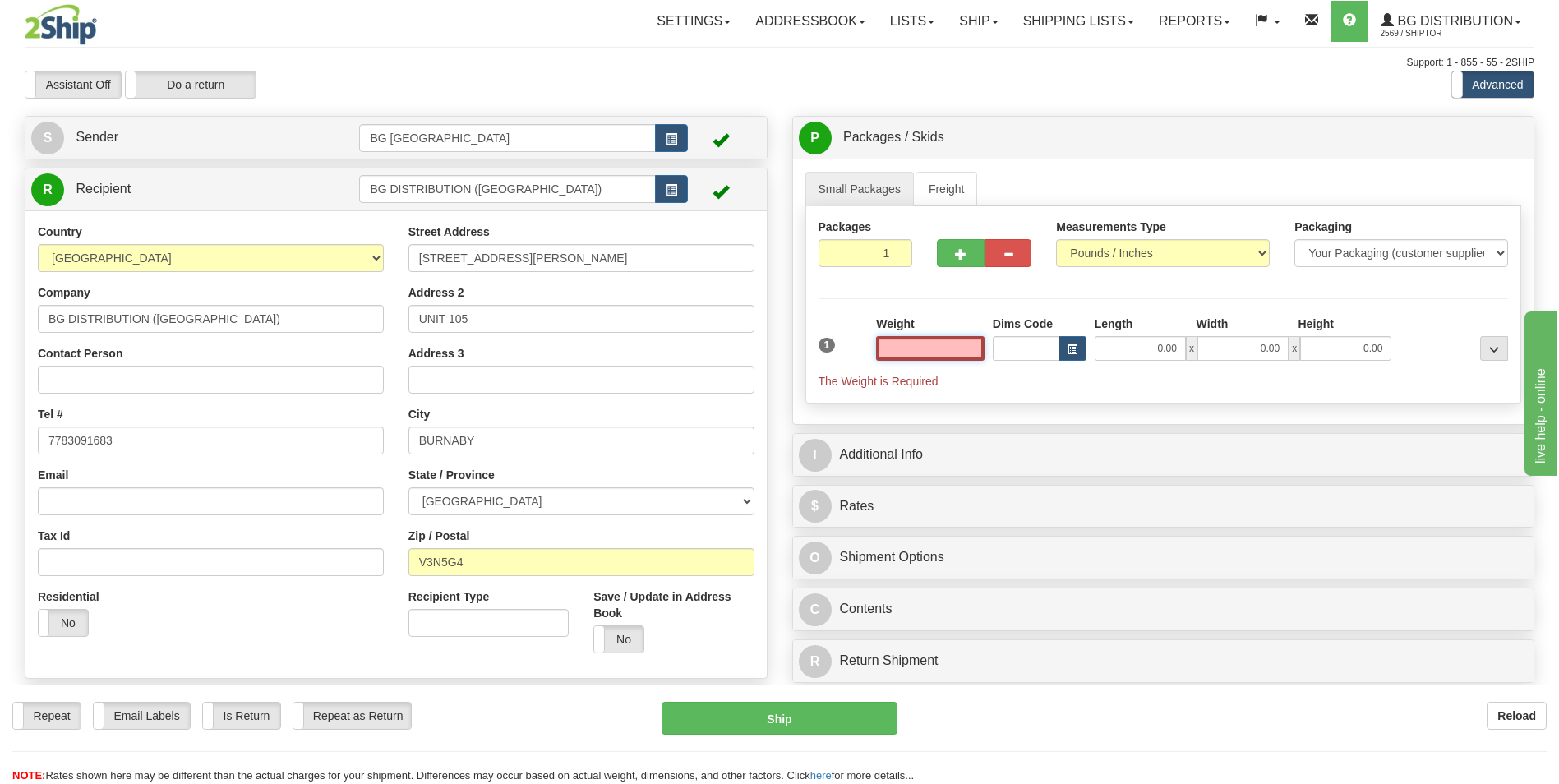
click at [903, 352] on input "text" at bounding box center [931, 348] width 109 height 25
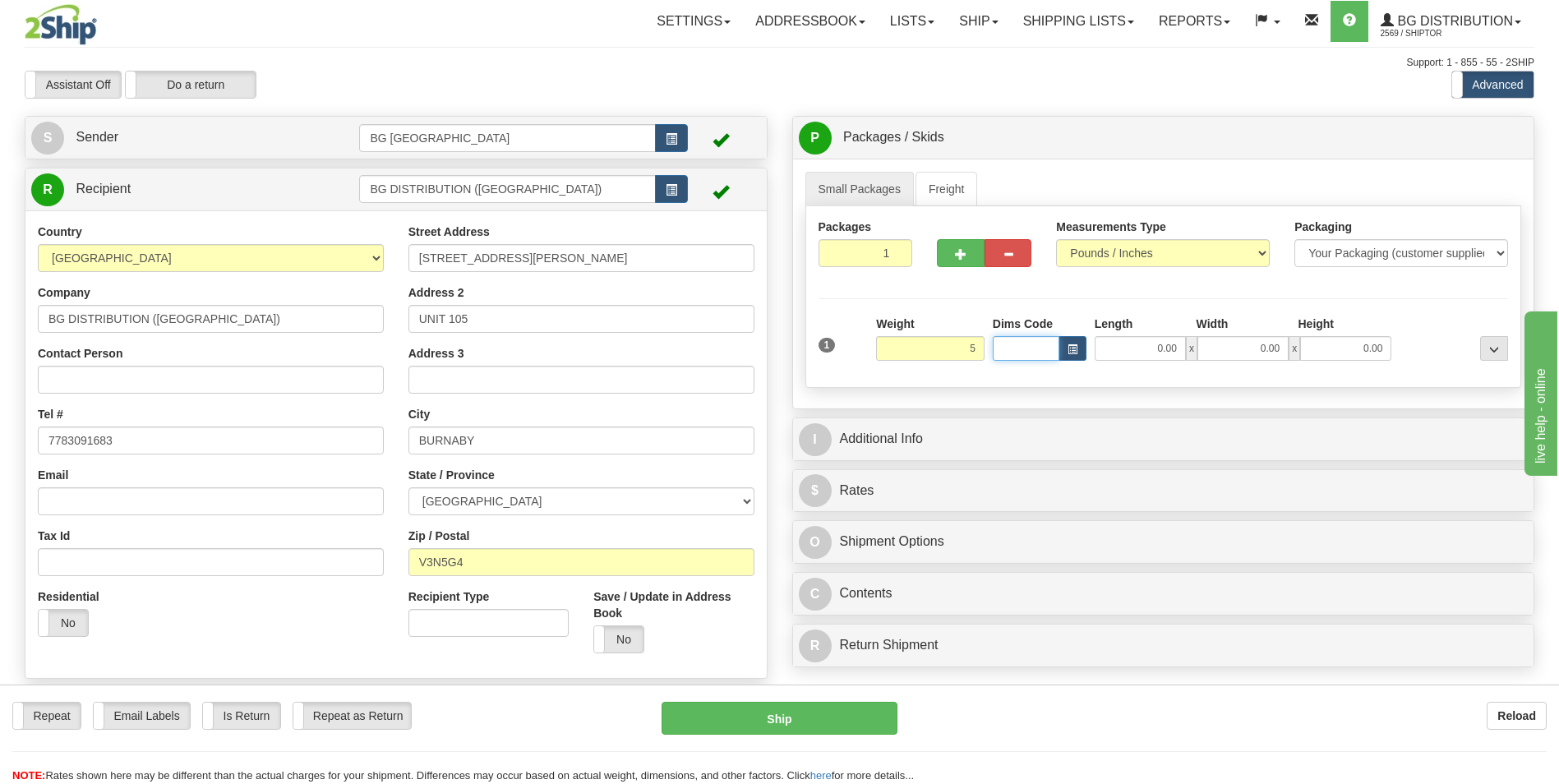
type input "5.00"
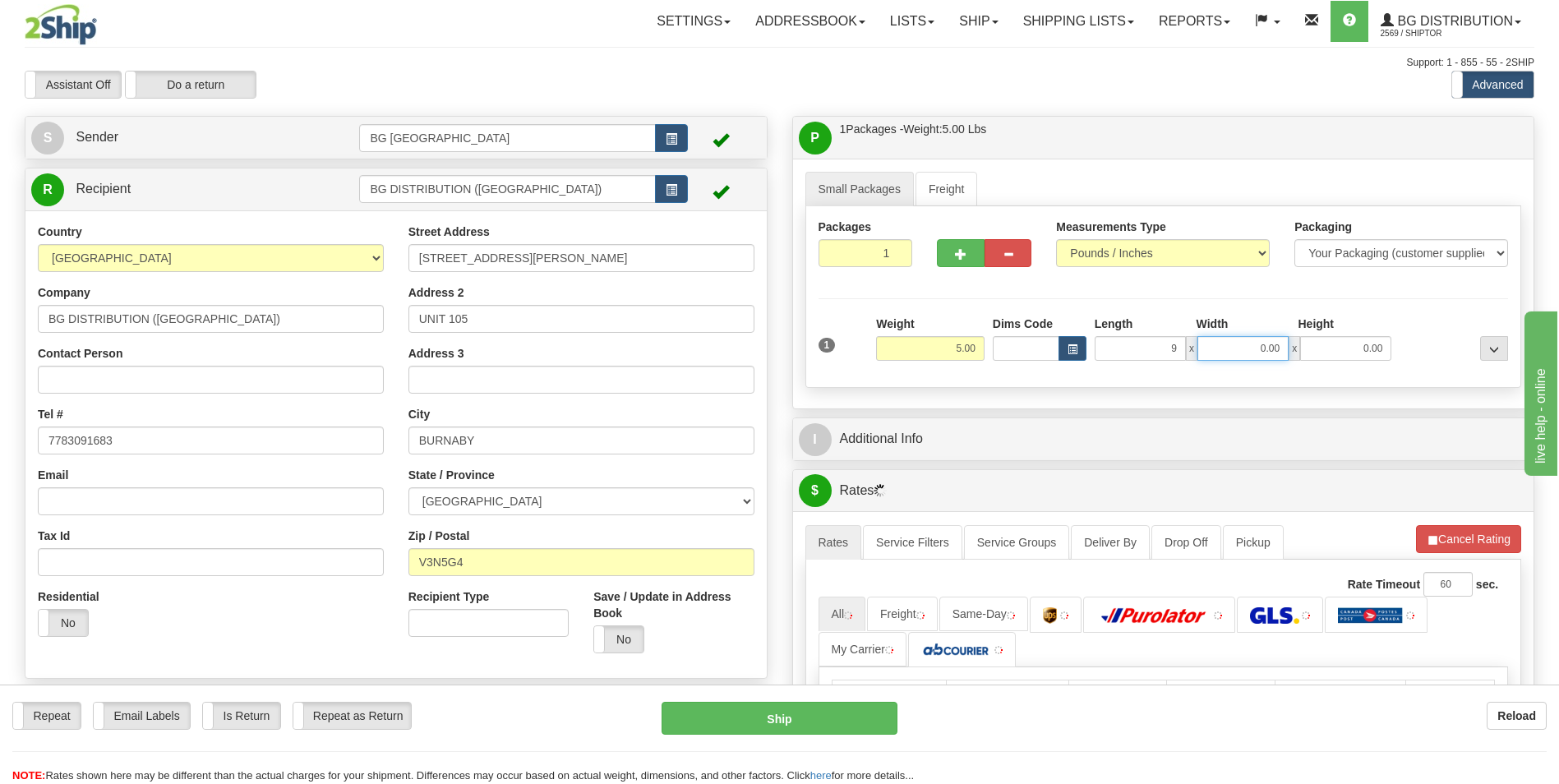
type input "9.00"
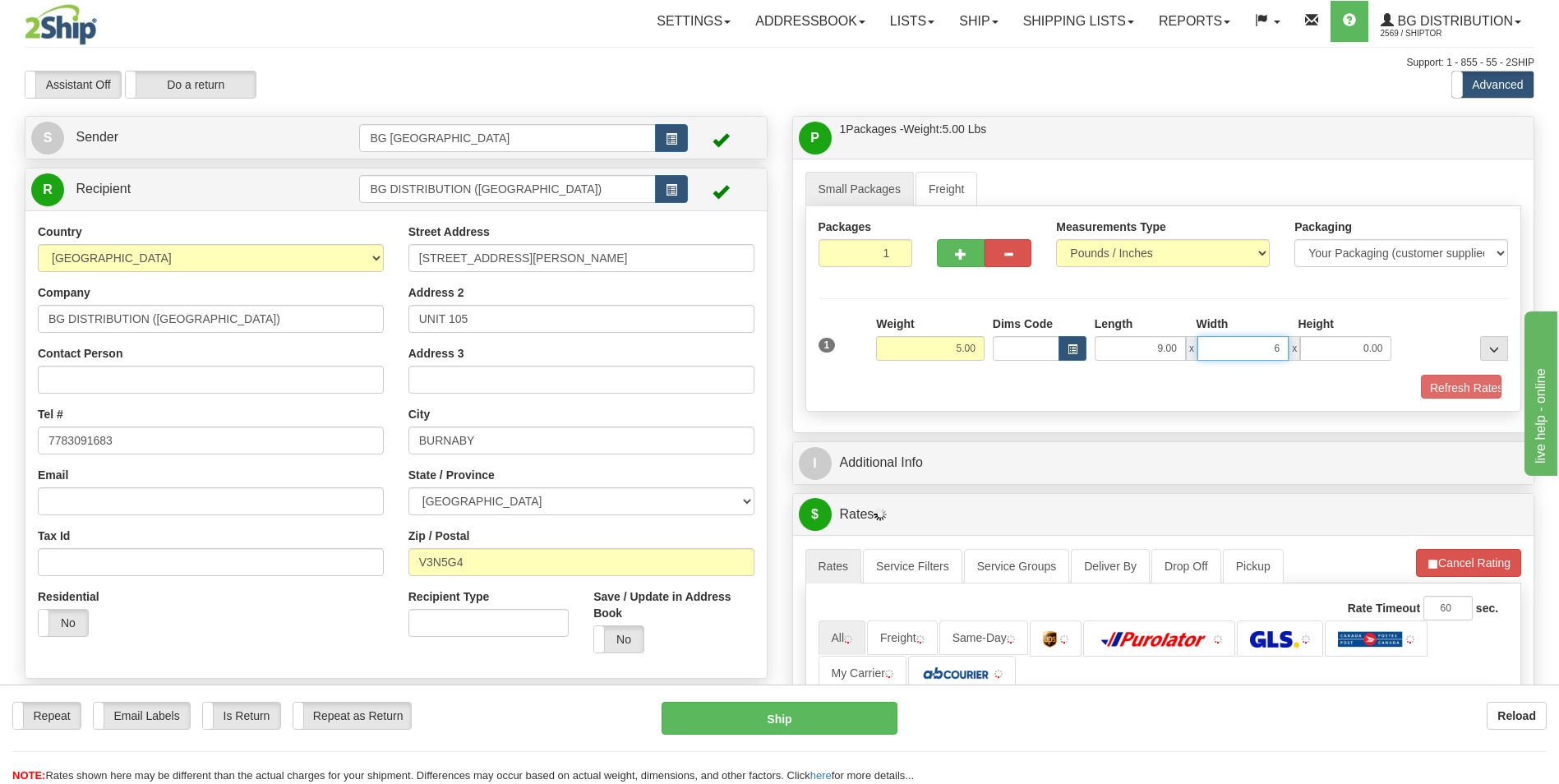
type input "6.00"
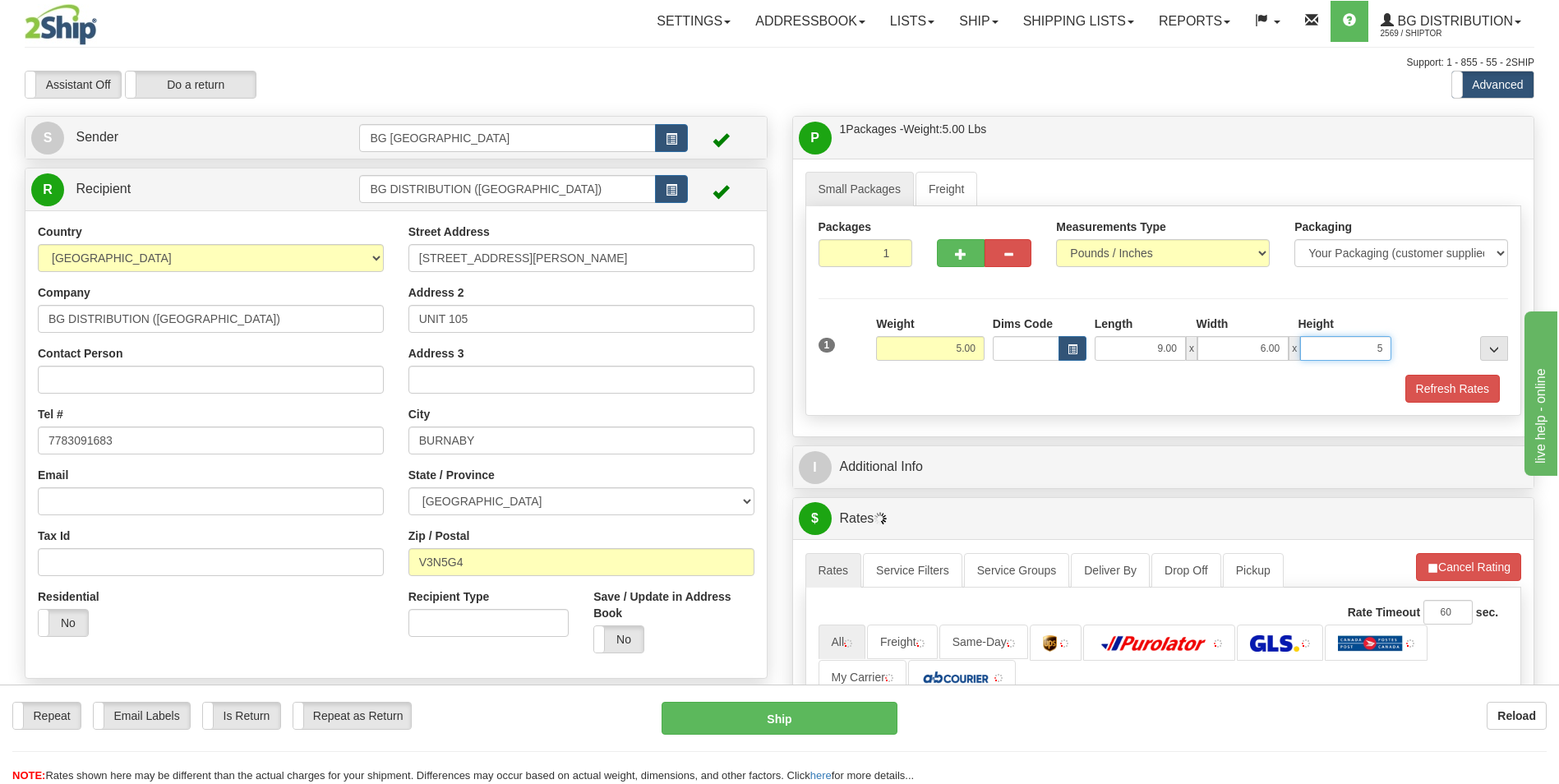
type input "5.00"
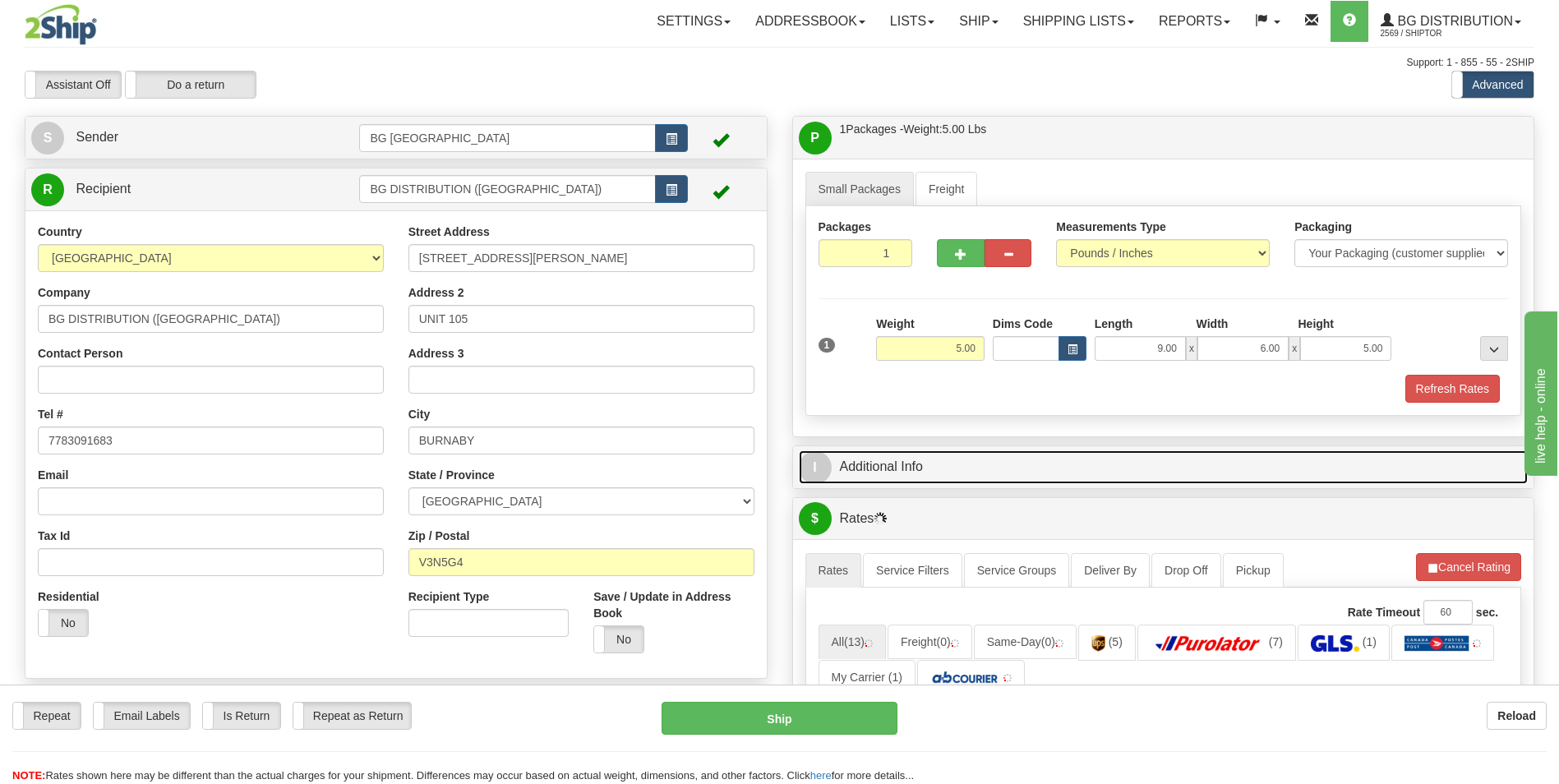
click at [914, 464] on link "I Additional Info" at bounding box center [1164, 467] width 730 height 34
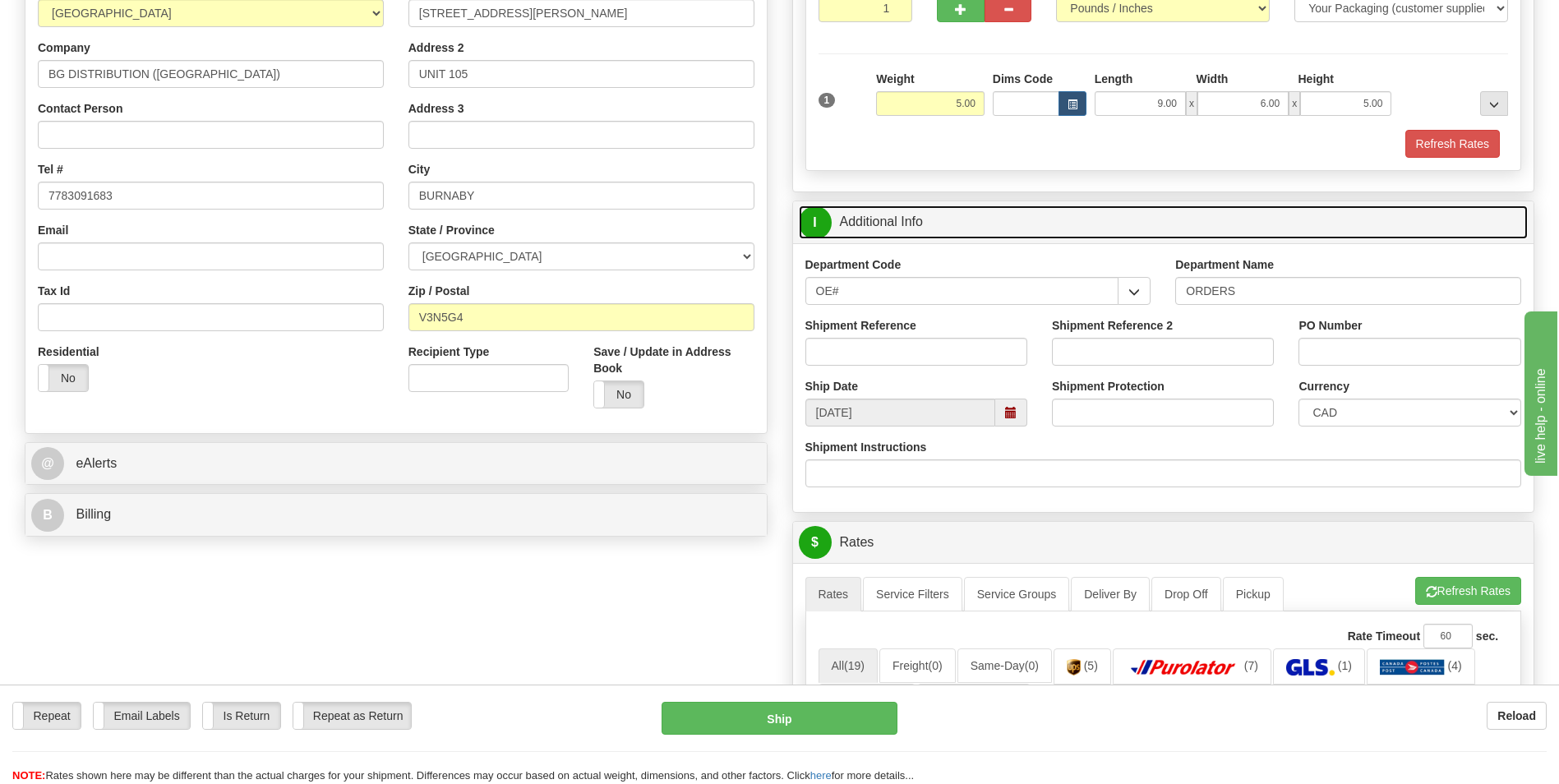
scroll to position [246, 0]
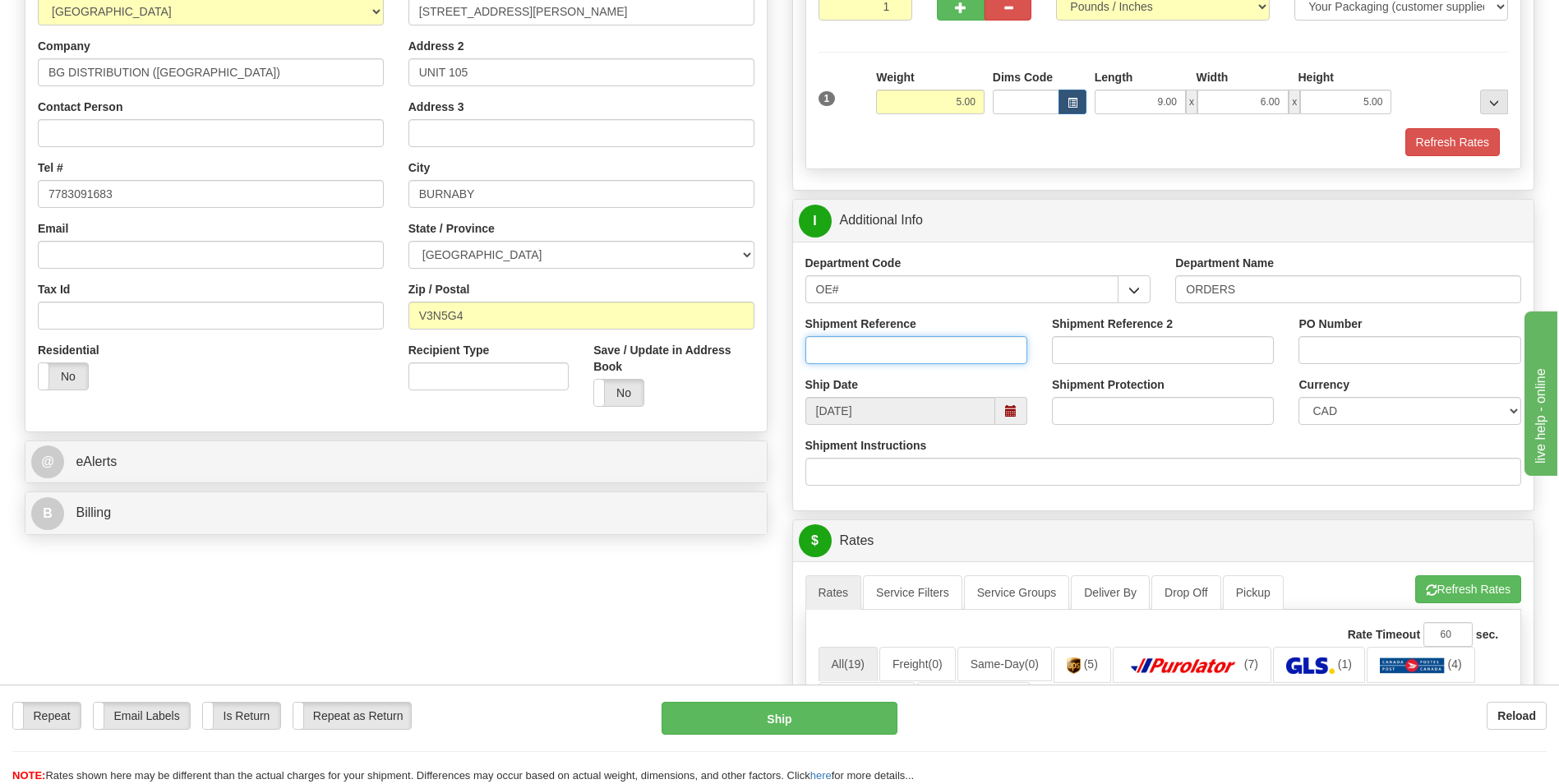
click at [856, 353] on input "Shipment Reference" at bounding box center [916, 350] width 222 height 28
type input "164732-00"
click at [1325, 341] on input "PO Number" at bounding box center [1409, 350] width 222 height 28
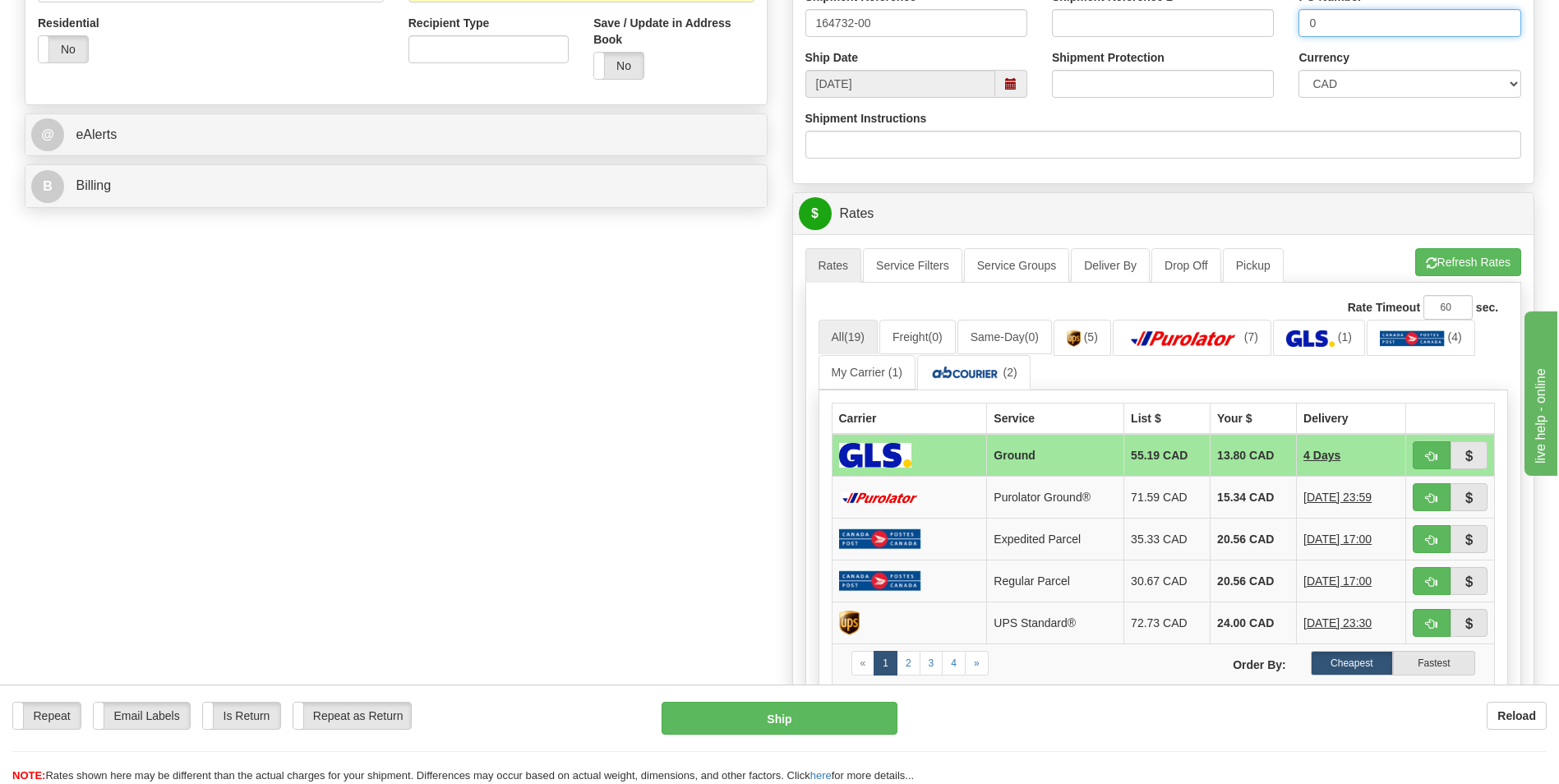
scroll to position [576, 0]
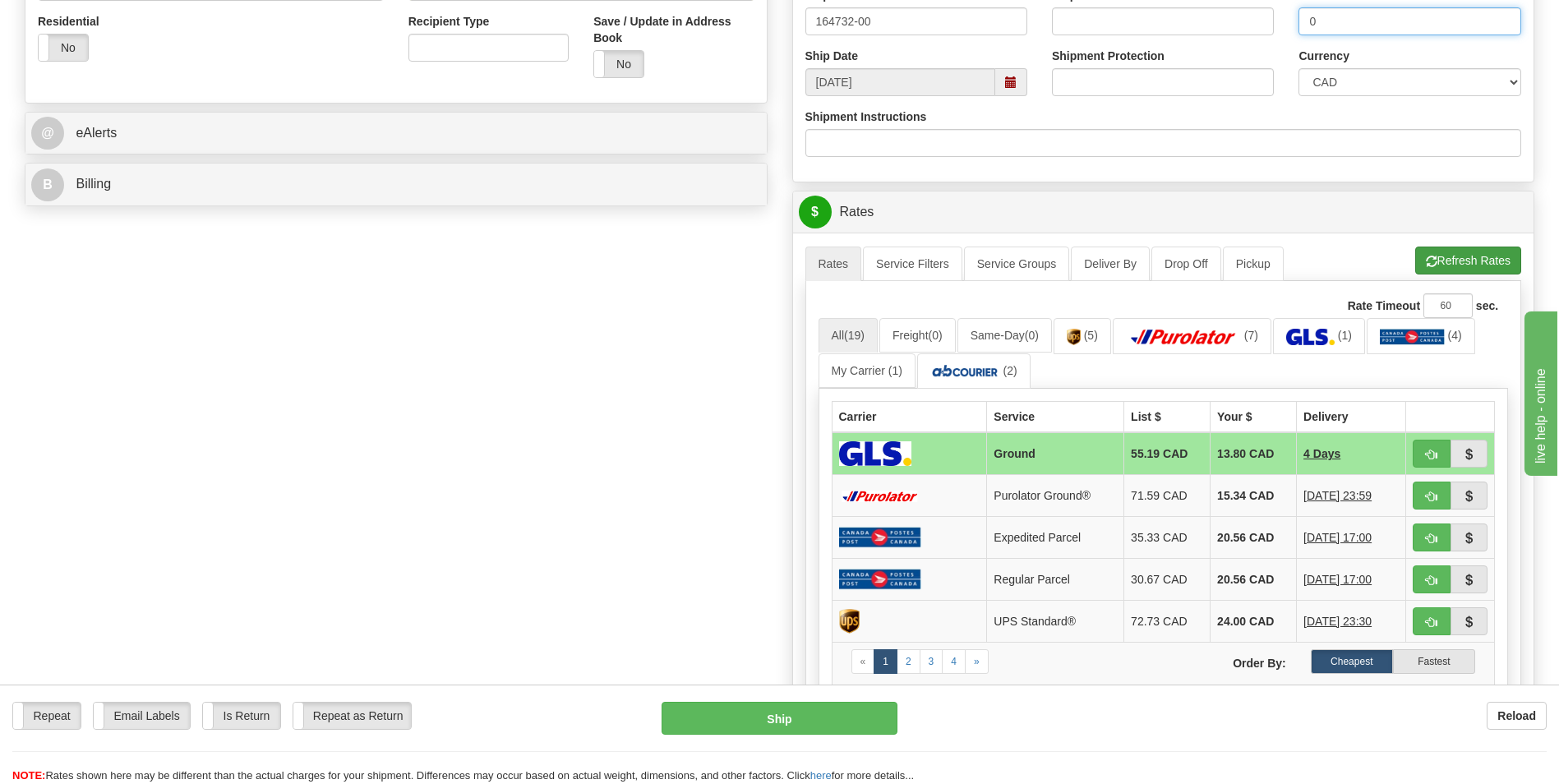
type input "0"
drag, startPoint x: 1462, startPoint y: 259, endPoint x: 1415, endPoint y: 259, distance: 47.0
click at [1462, 259] on button "Refresh Rates" at bounding box center [1468, 260] width 106 height 28
click at [1246, 502] on td "15.34 CAD" at bounding box center [1253, 496] width 86 height 42
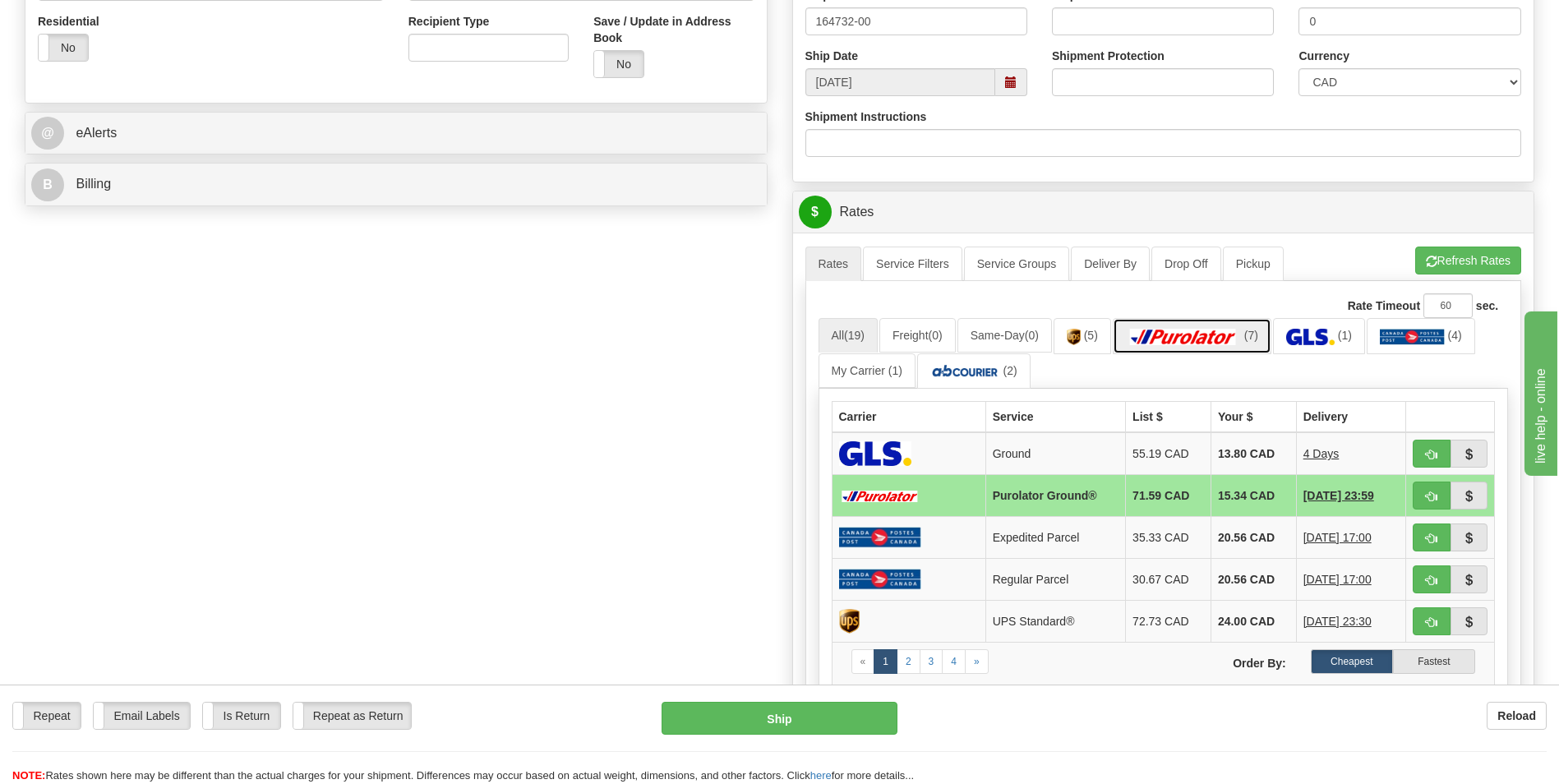
click at [1213, 329] on img at bounding box center [1183, 337] width 115 height 16
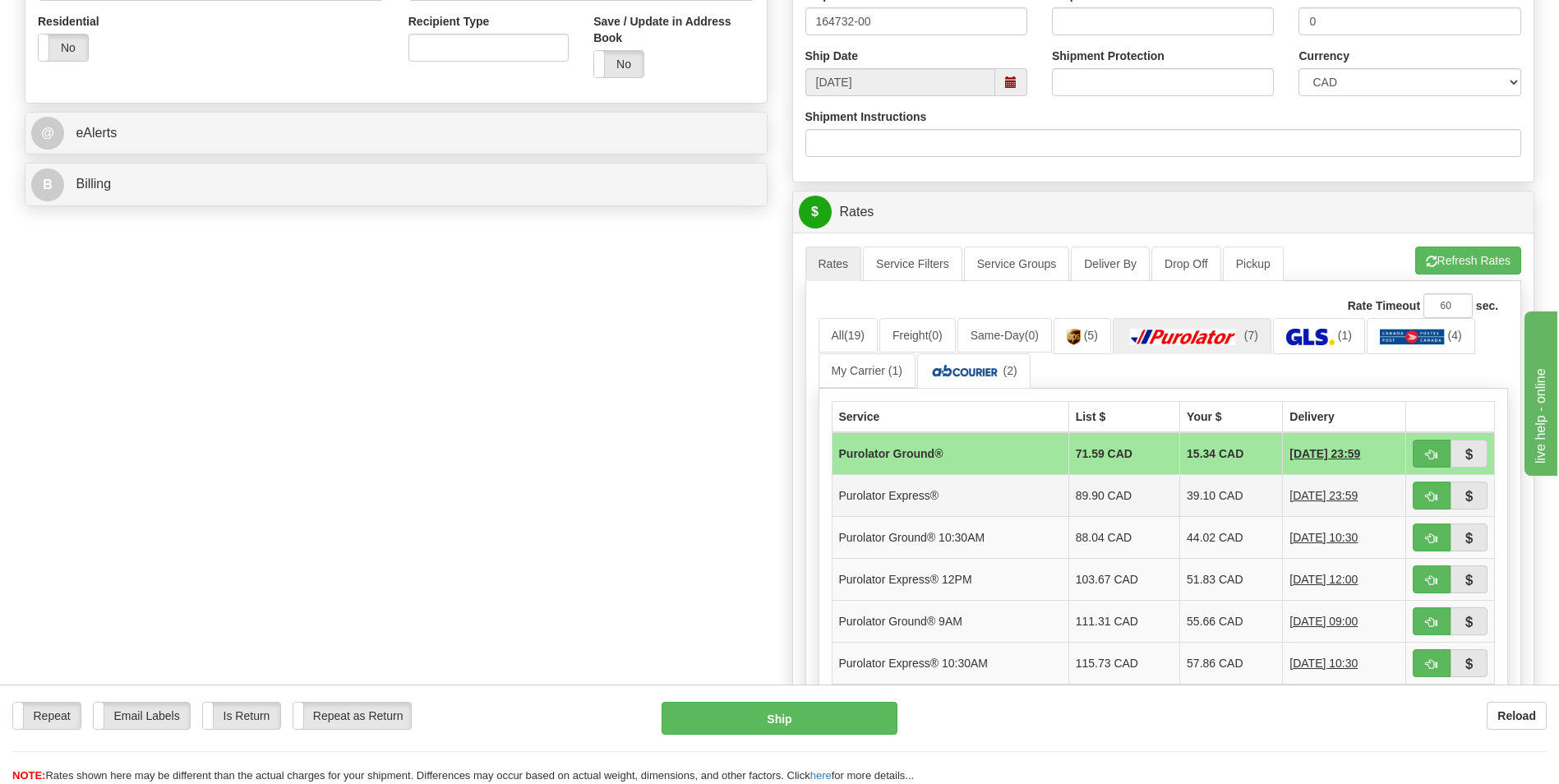
click at [1229, 492] on td "39.10 CAD" at bounding box center [1231, 496] width 103 height 42
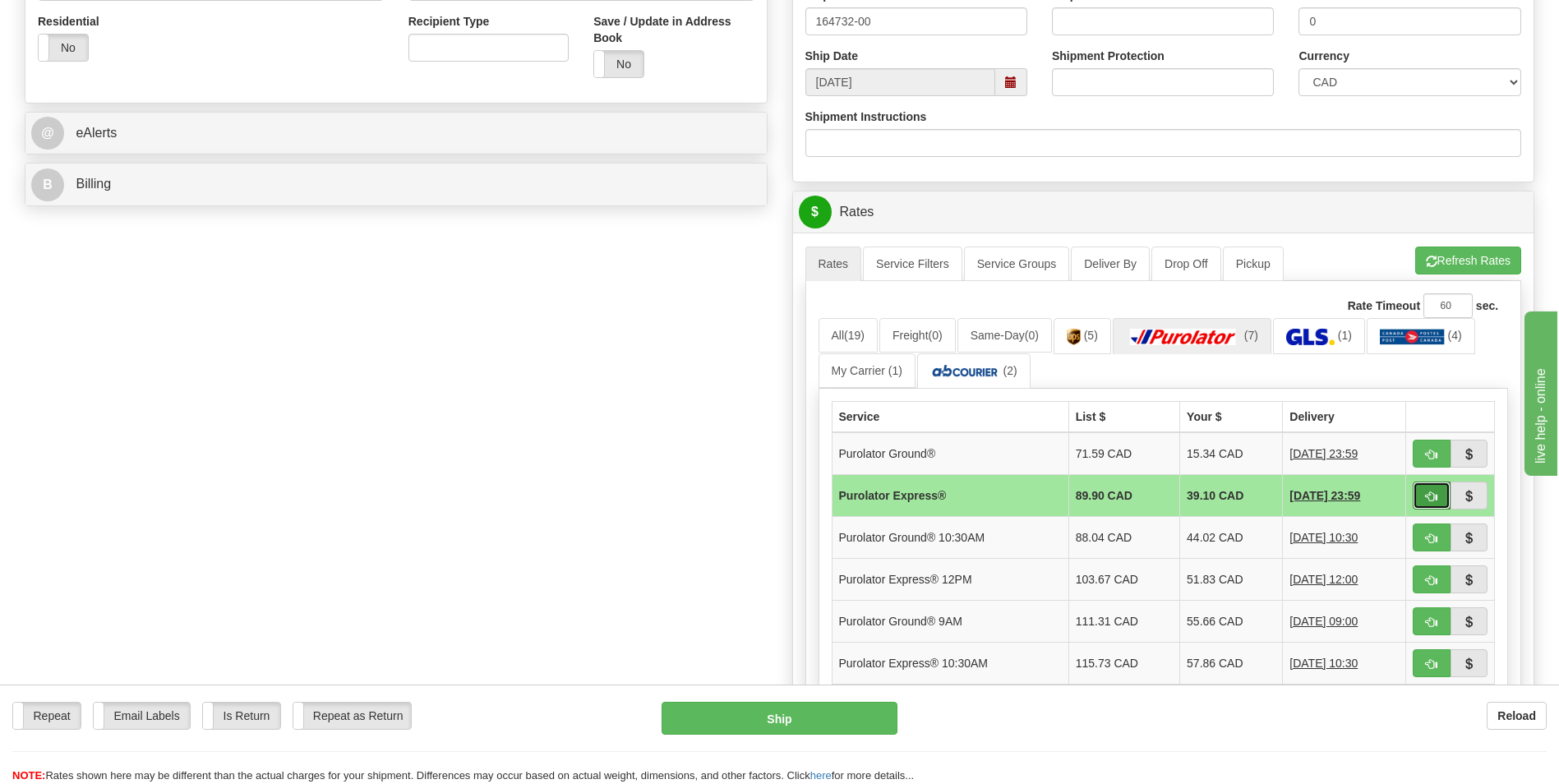
click at [1428, 497] on span "button" at bounding box center [1432, 497] width 12 height 11
type input "202"
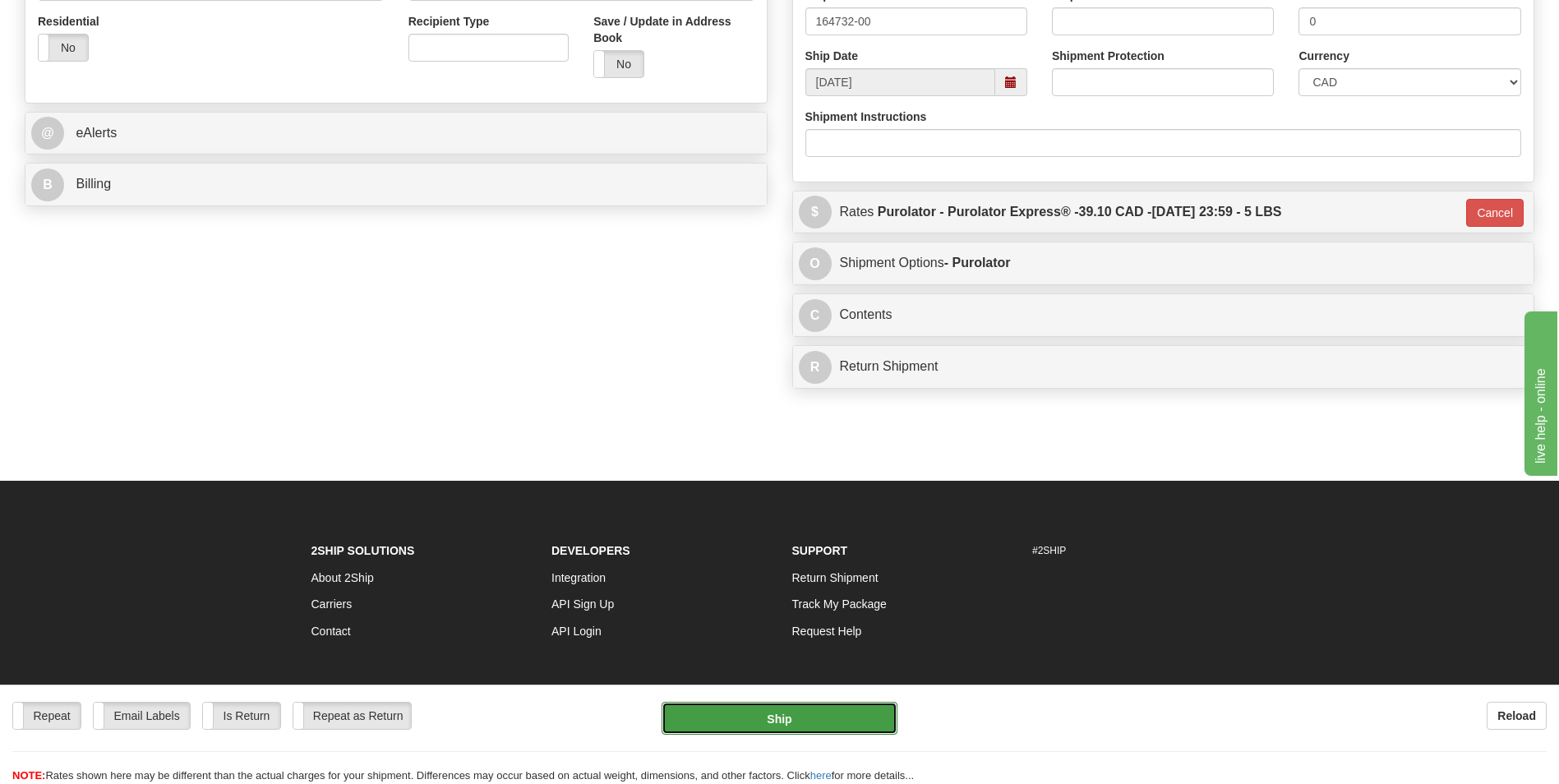
click at [861, 708] on button "Ship" at bounding box center [778, 718] width 235 height 33
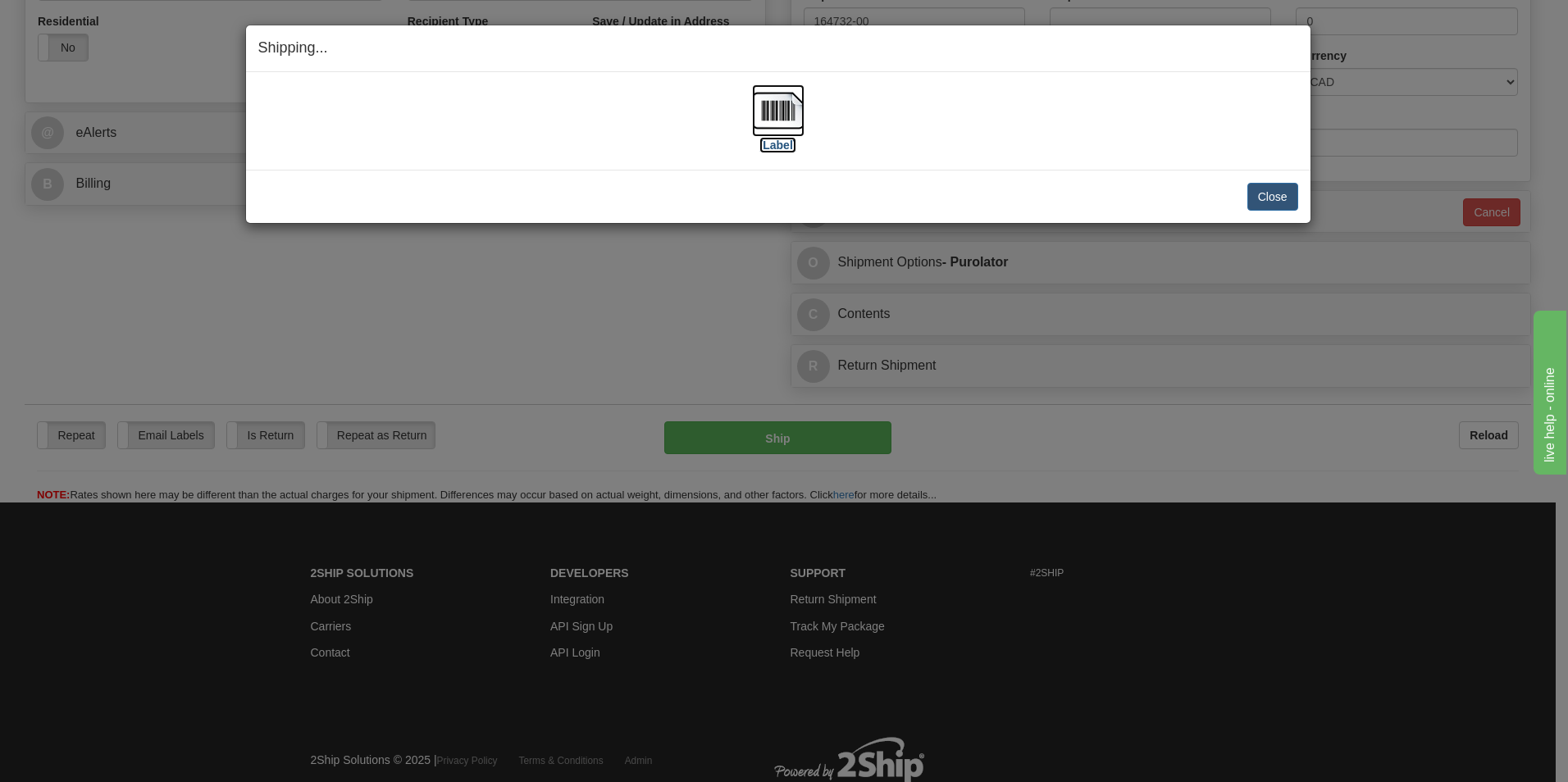
click at [759, 106] on img at bounding box center [778, 111] width 53 height 53
click at [1275, 187] on button "Close" at bounding box center [1273, 197] width 51 height 28
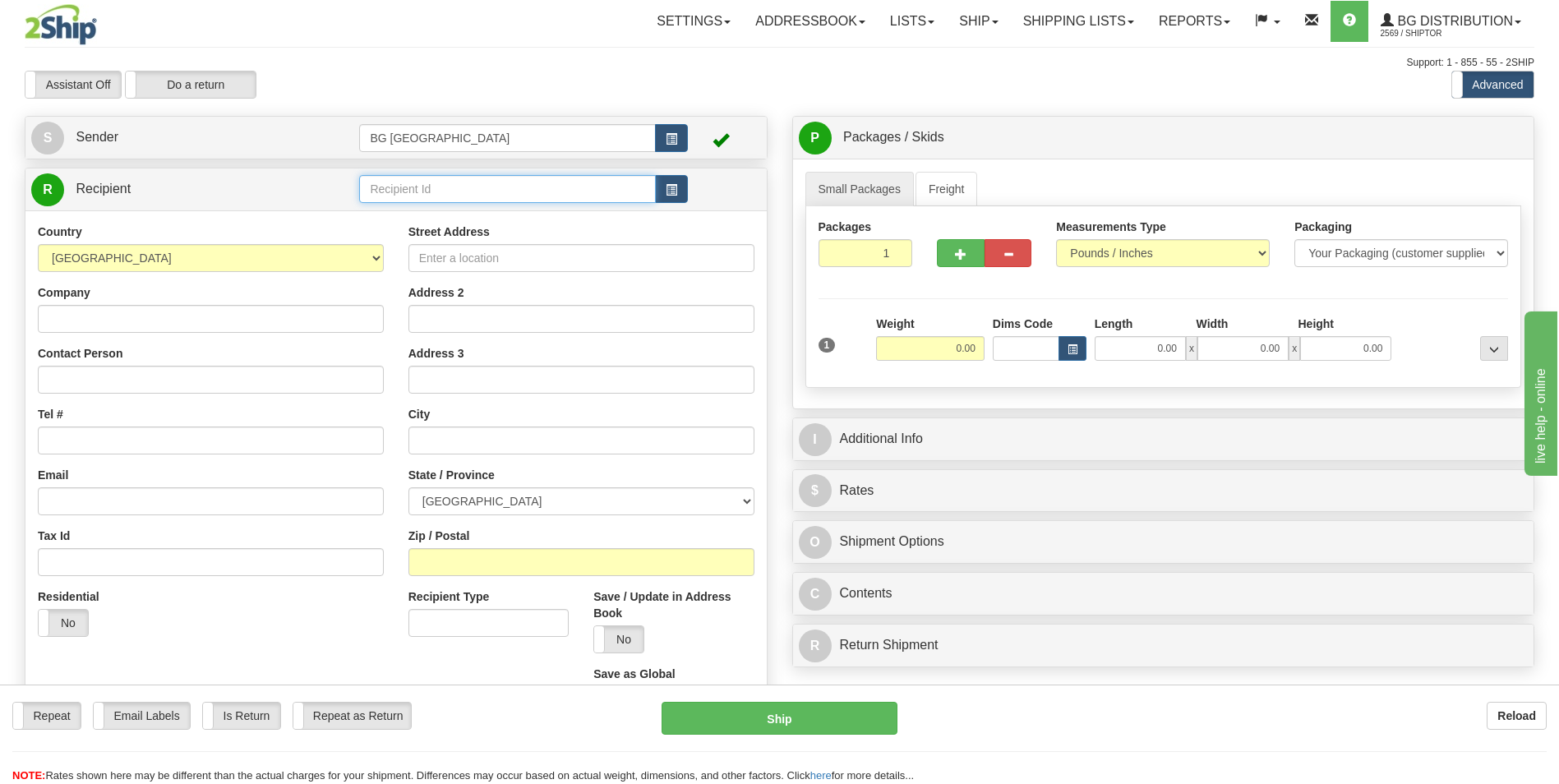
click at [391, 187] on input "text" at bounding box center [506, 189] width 296 height 28
click at [384, 217] on div "60009" at bounding box center [504, 215] width 280 height 18
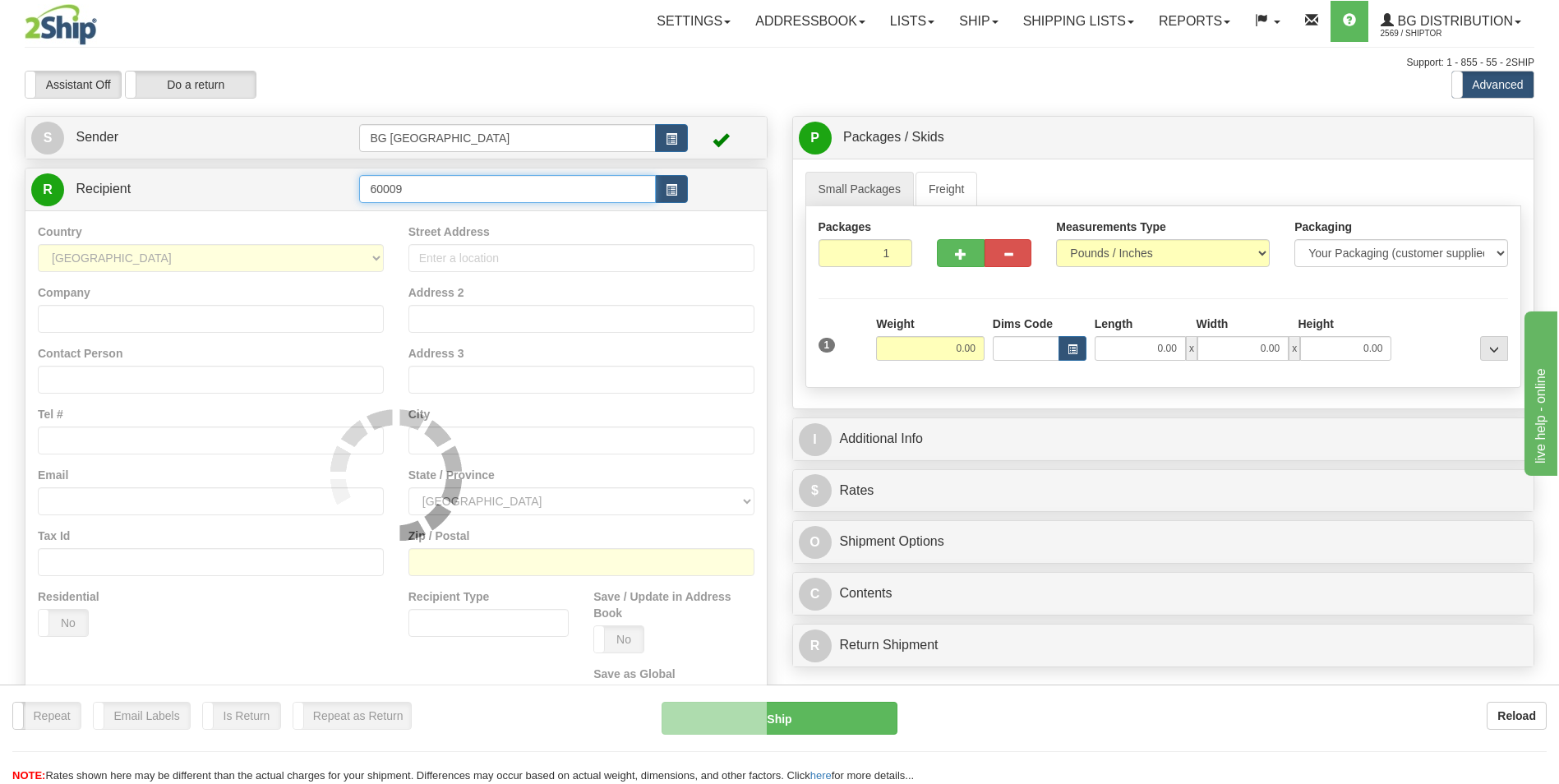
type input "60009"
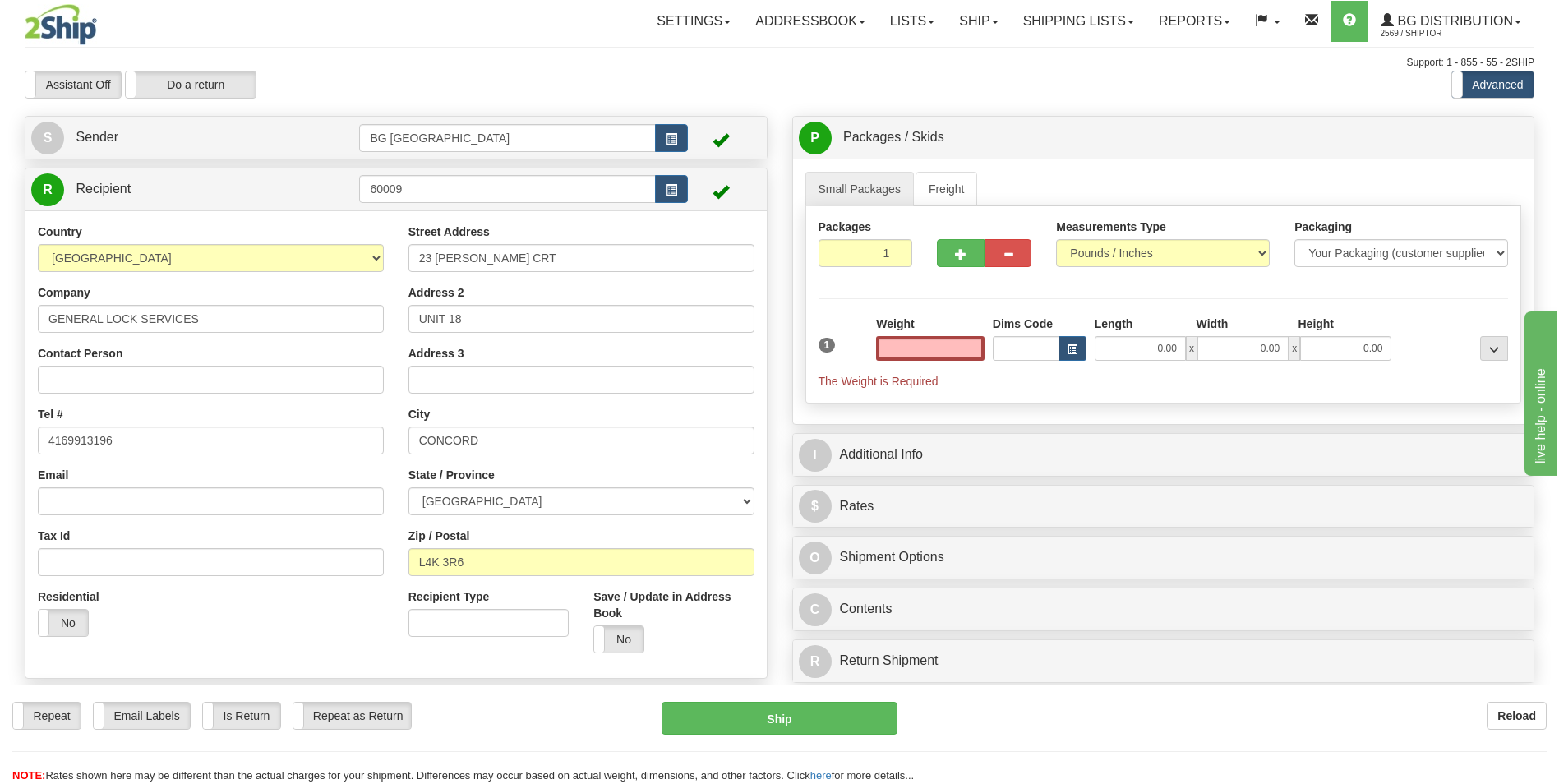
type input "0.00"
click at [895, 344] on input "0.00" at bounding box center [931, 348] width 109 height 25
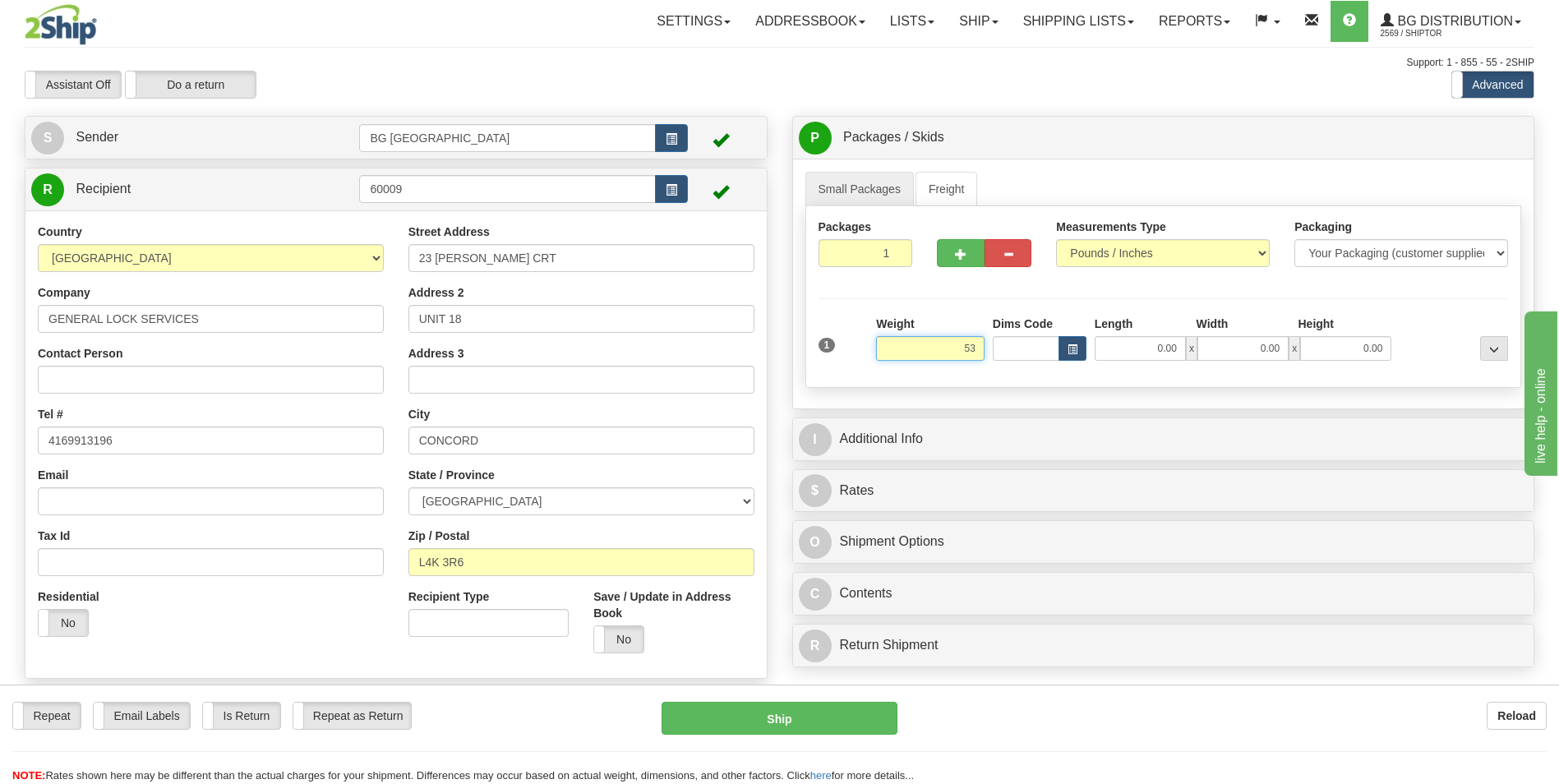
type input "5"
type input "45.00"
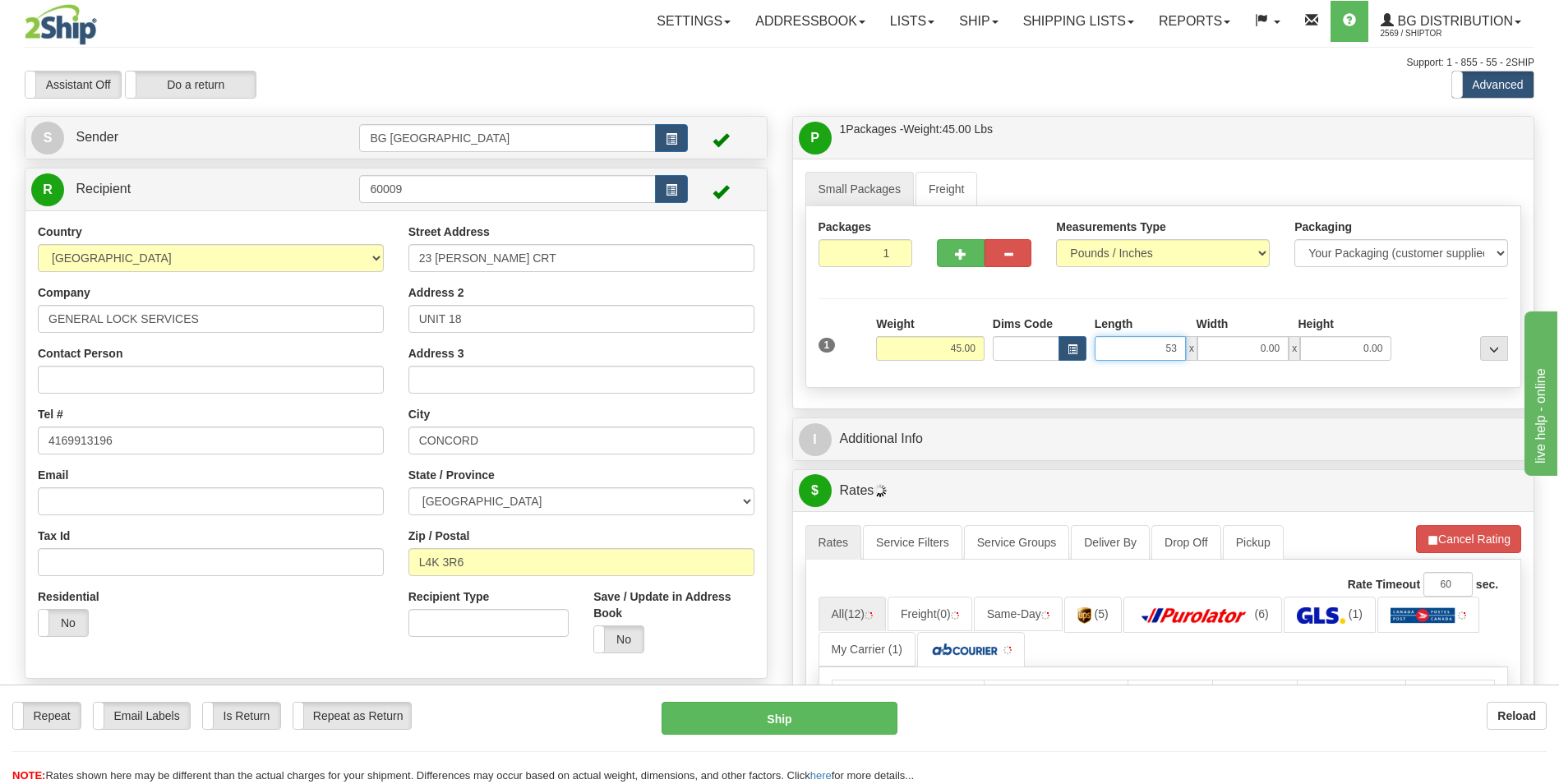
type input "53.00"
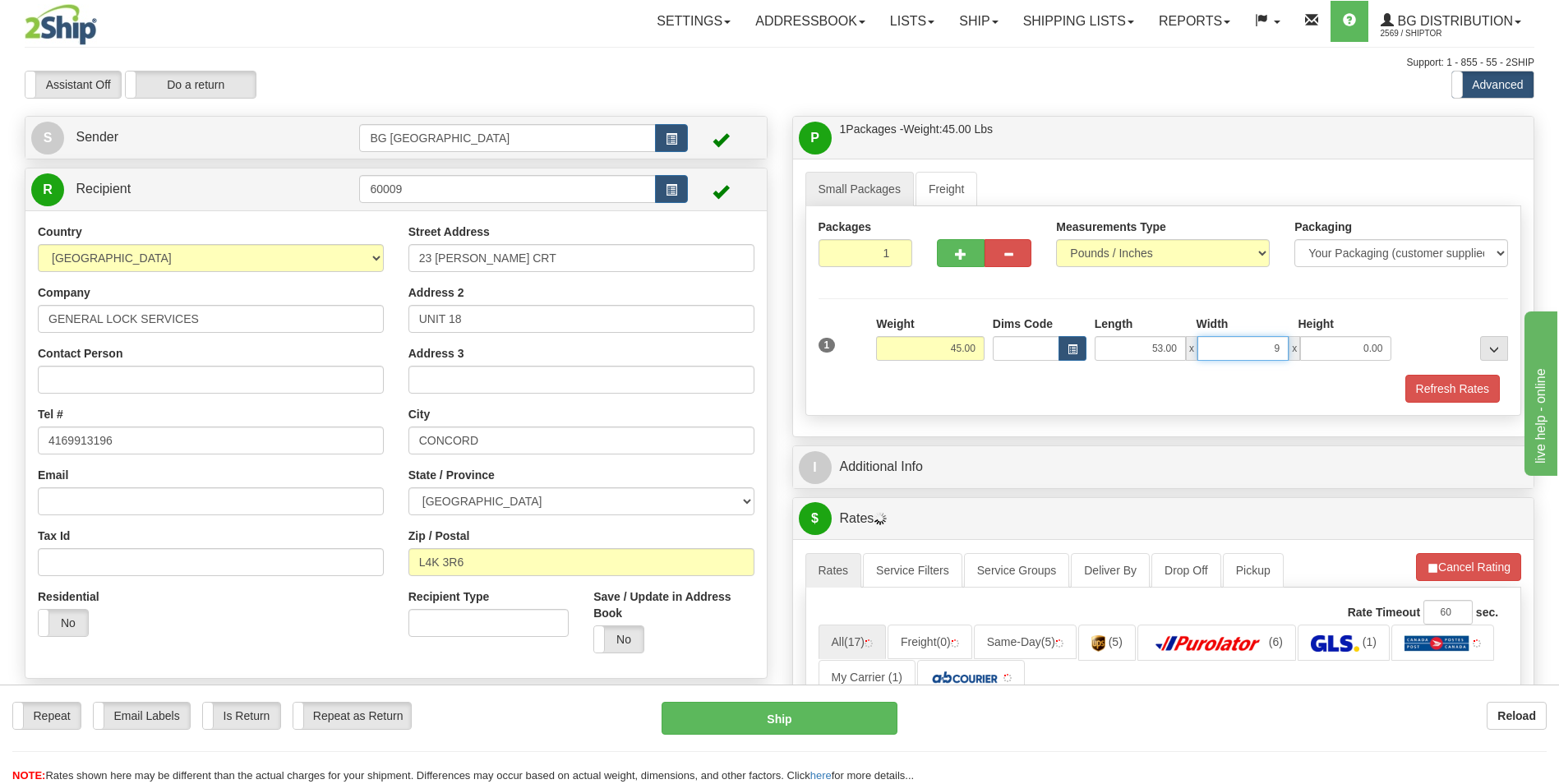
type input "9.00"
click at [959, 244] on button "button" at bounding box center [960, 253] width 47 height 28
type input "2"
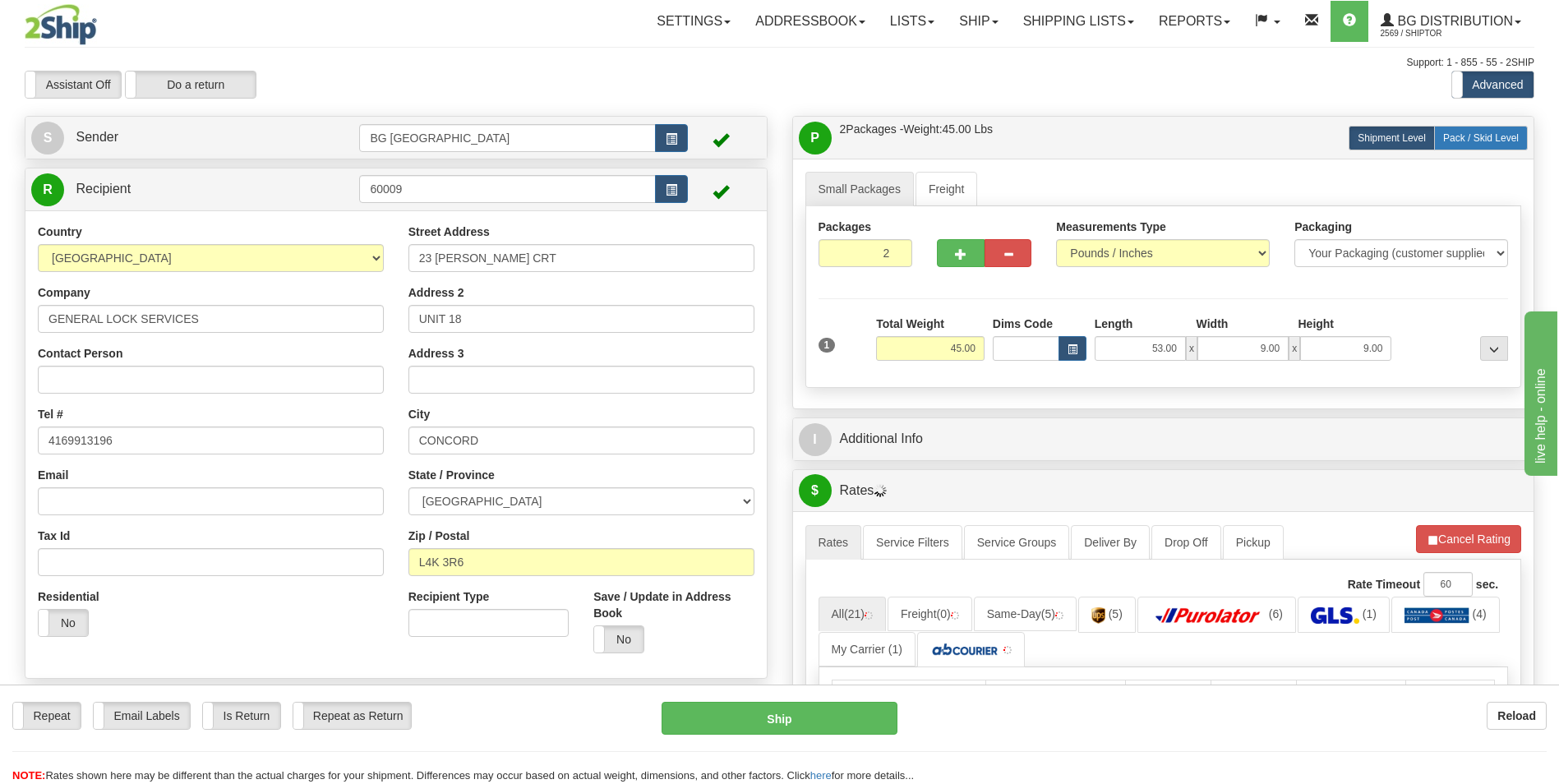
click at [1468, 142] on span "Pack / Skid Level" at bounding box center [1482, 138] width 76 height 12
radio input "true"
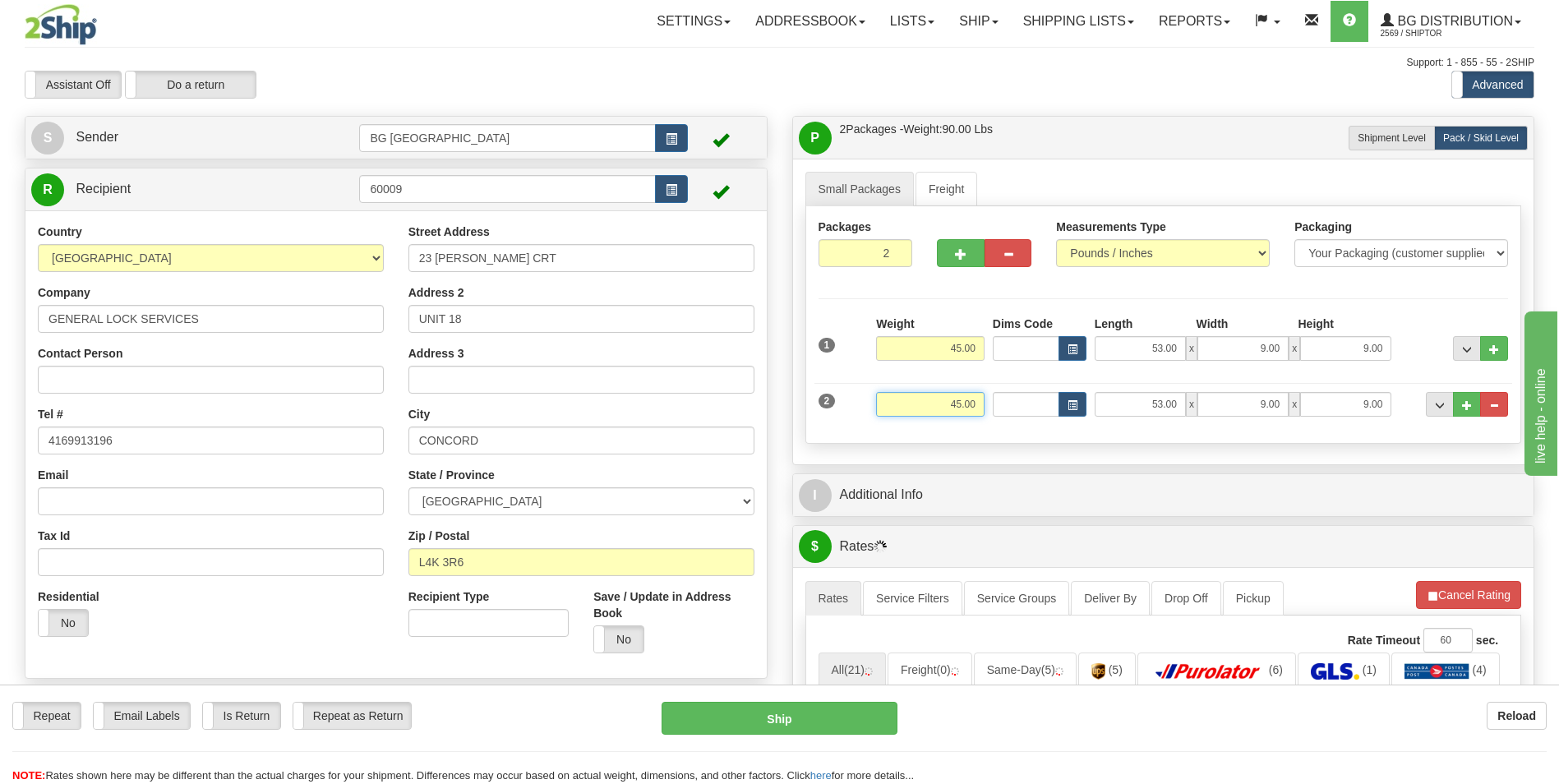
click at [931, 402] on input "45.00" at bounding box center [931, 404] width 109 height 25
type input "15.00"
type input "13.00"
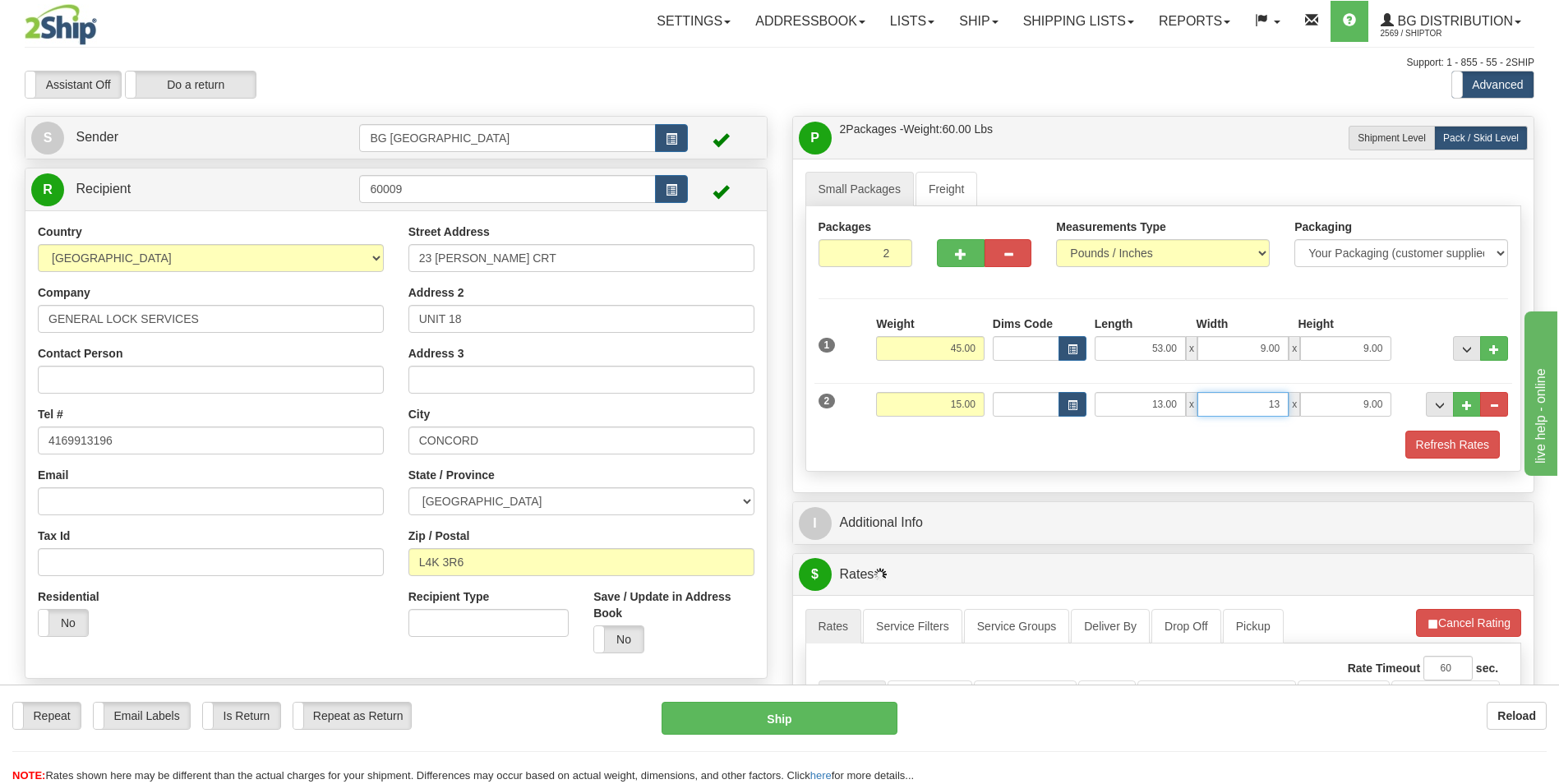
type input "13.00"
type input "7.00"
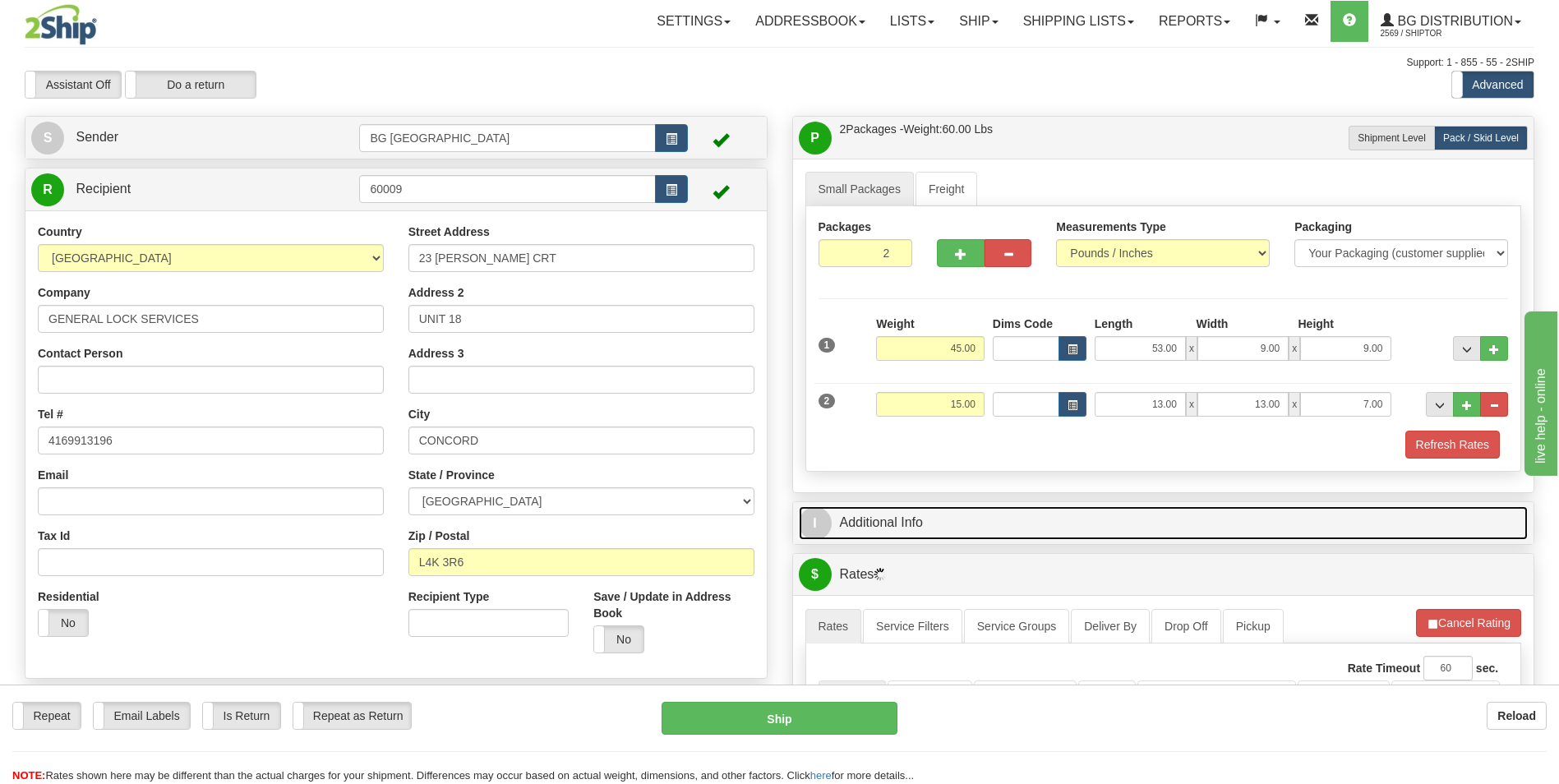
click at [928, 519] on link "I Additional Info" at bounding box center [1164, 523] width 730 height 34
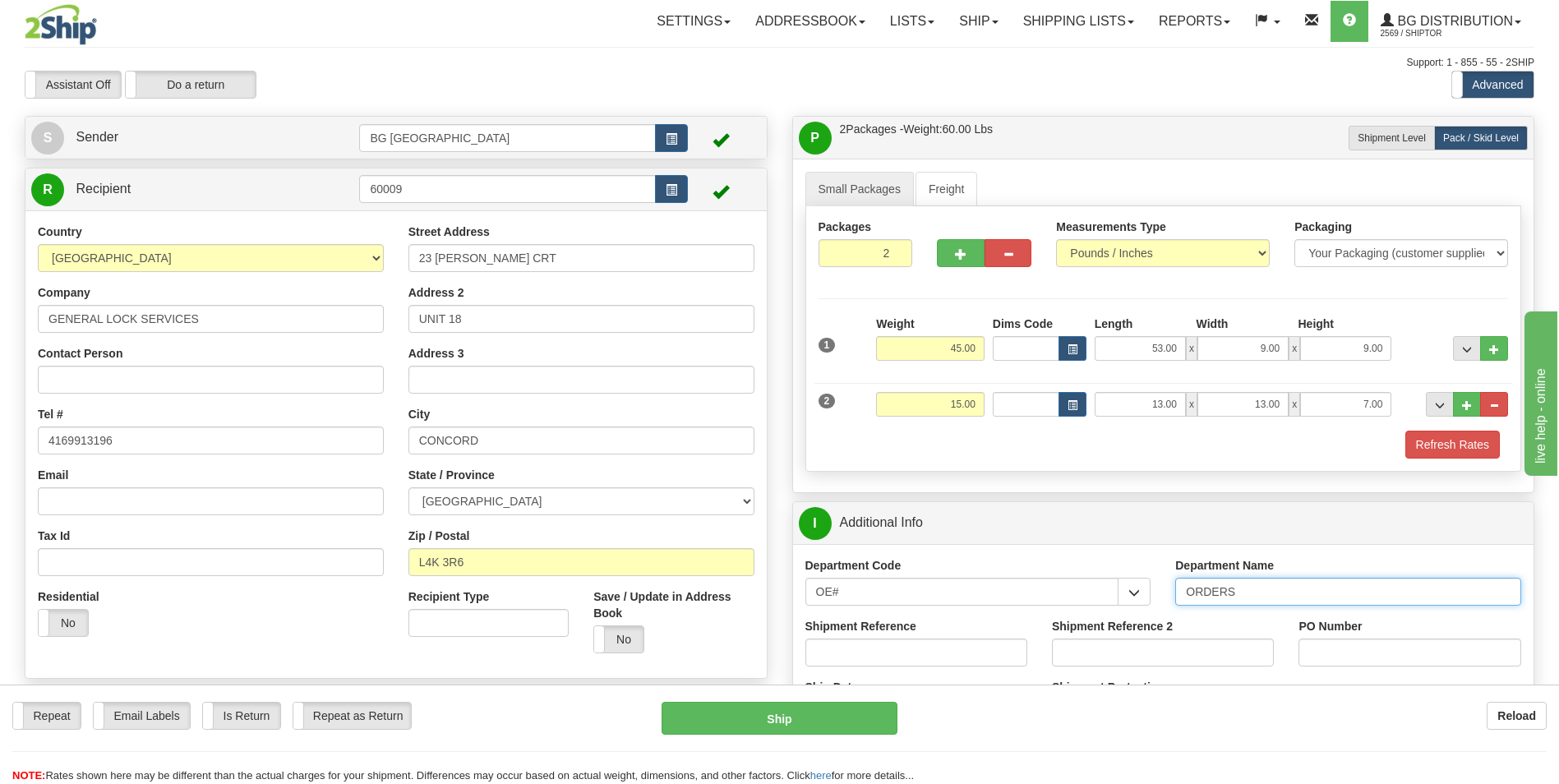
click at [1249, 595] on input "ORDERS" at bounding box center [1348, 592] width 346 height 28
type input "70181009-00"
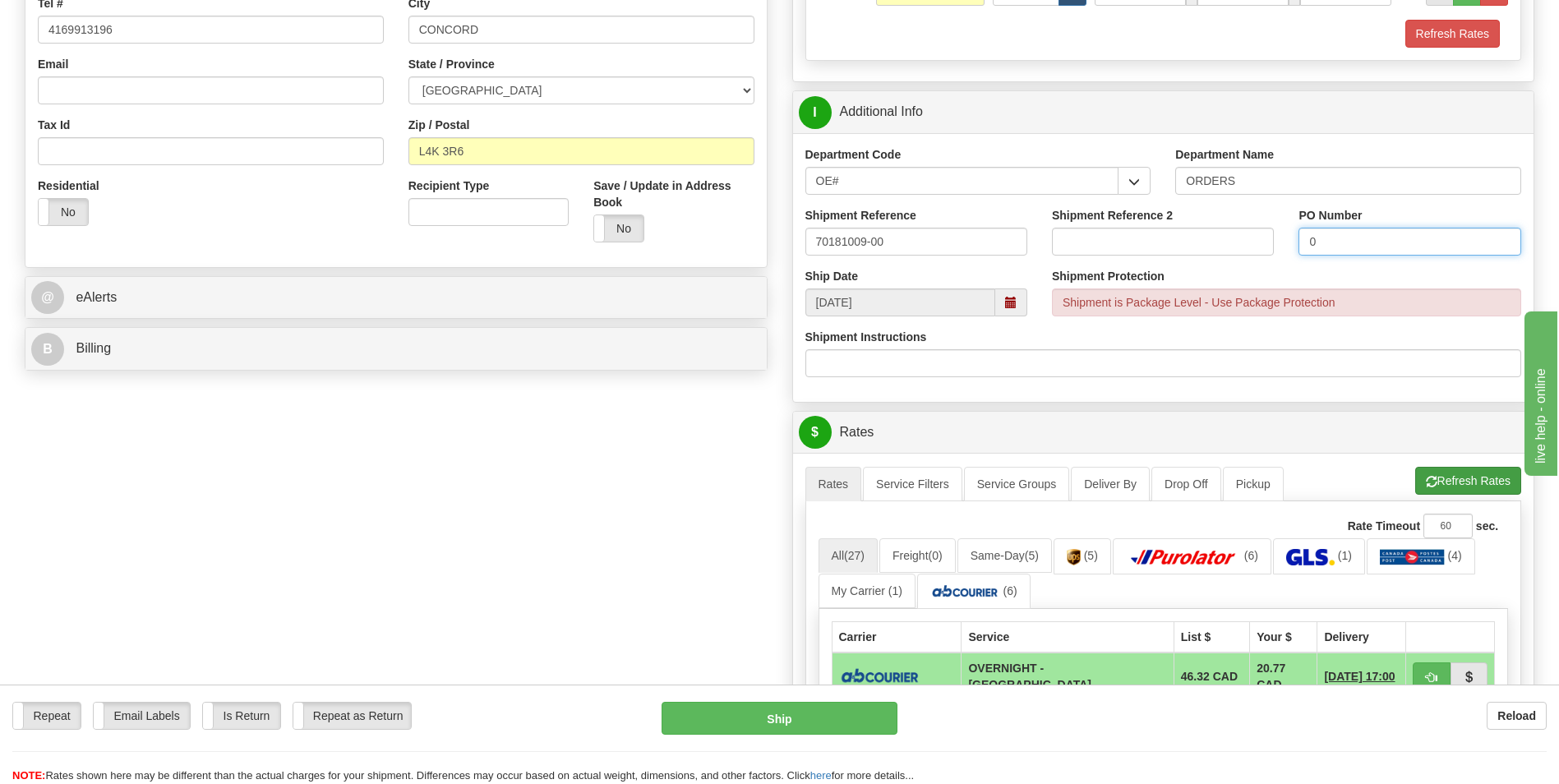
type input "0"
click at [1437, 472] on button "Refresh Rates" at bounding box center [1468, 481] width 106 height 28
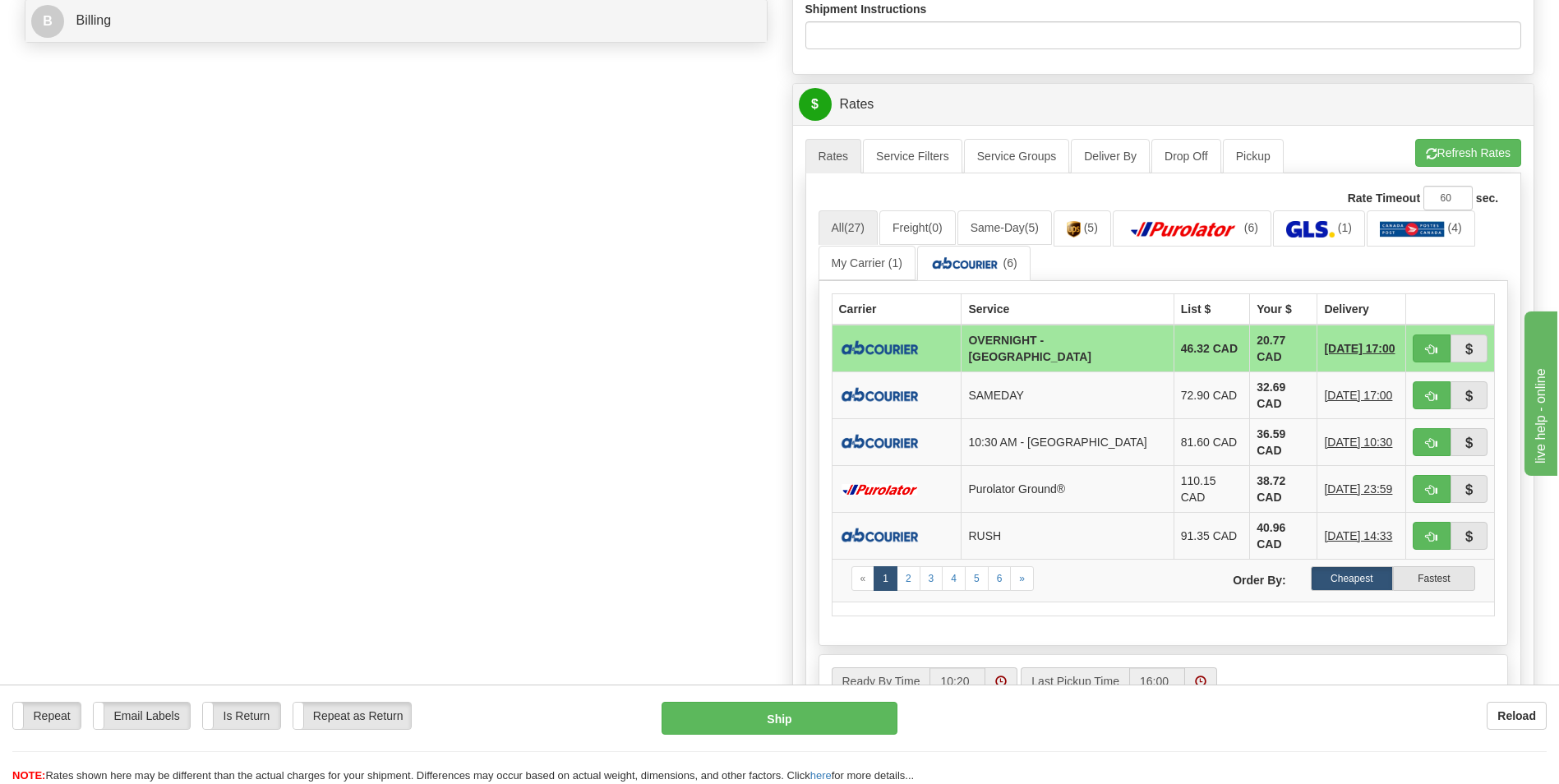
scroll to position [740, 0]
click at [1445, 157] on button "Refresh Rates" at bounding box center [1468, 152] width 106 height 28
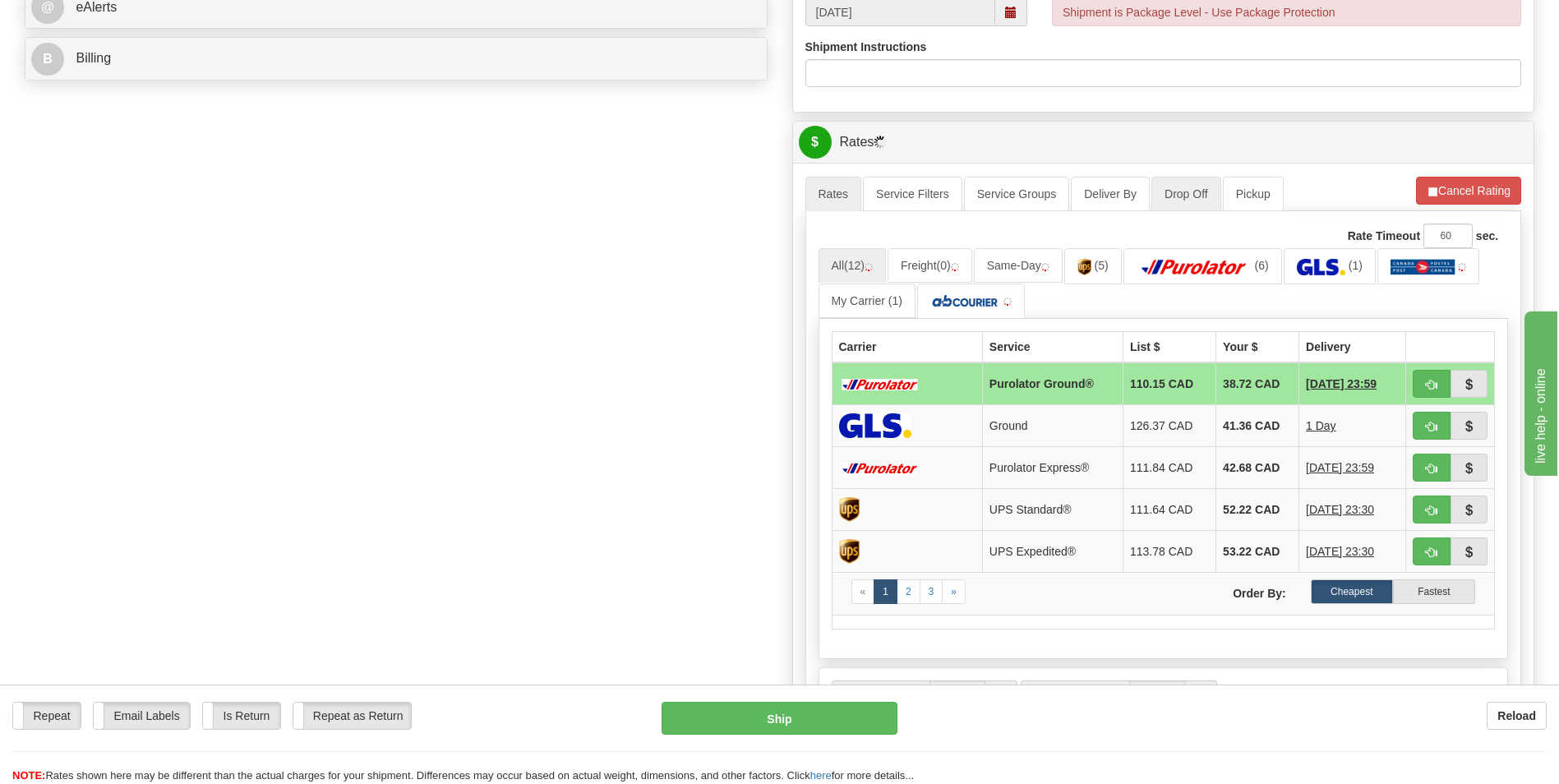
scroll to position [822, 0]
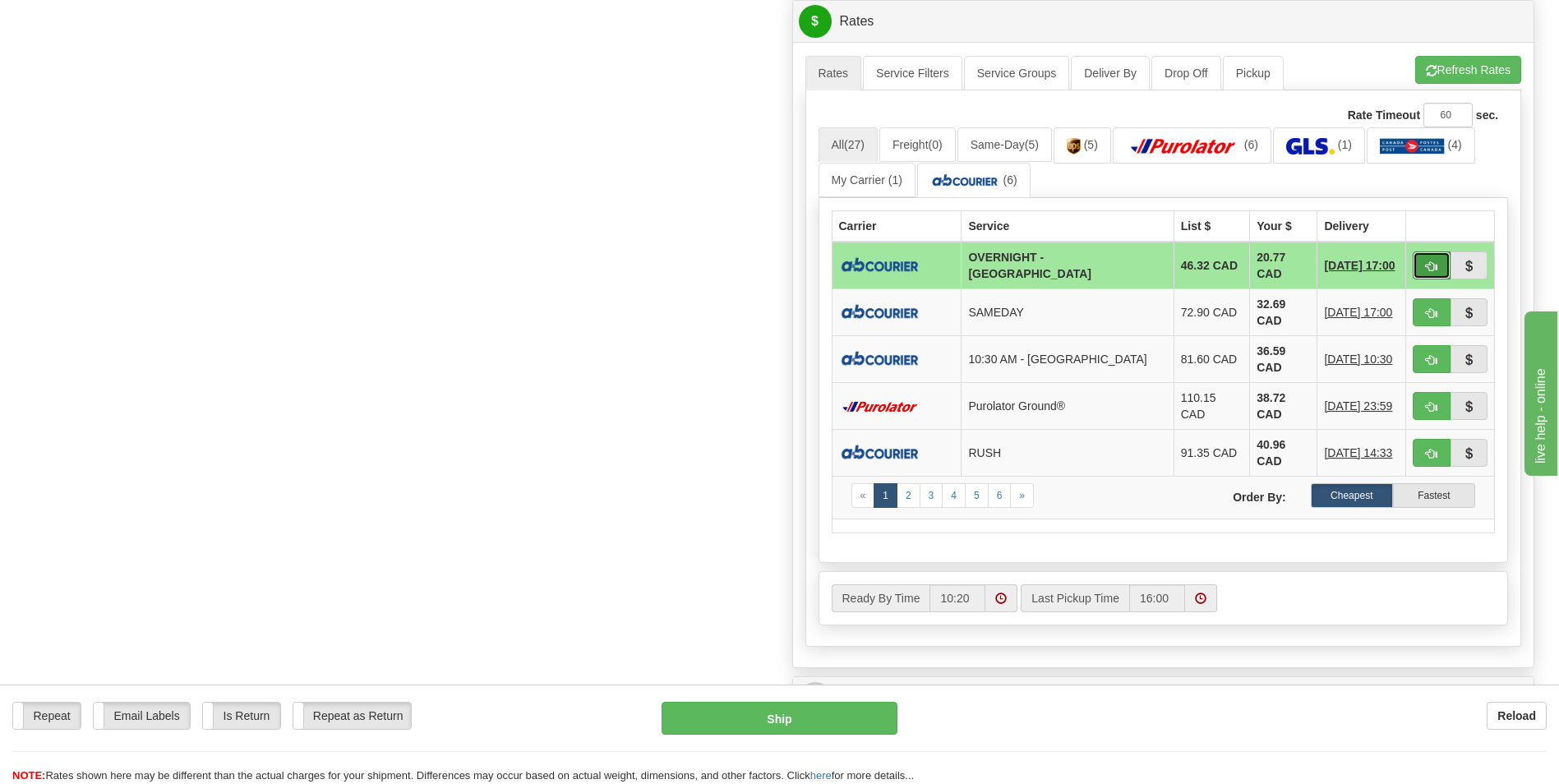
click at [1428, 251] on button "button" at bounding box center [1432, 265] width 38 height 28
type input "4"
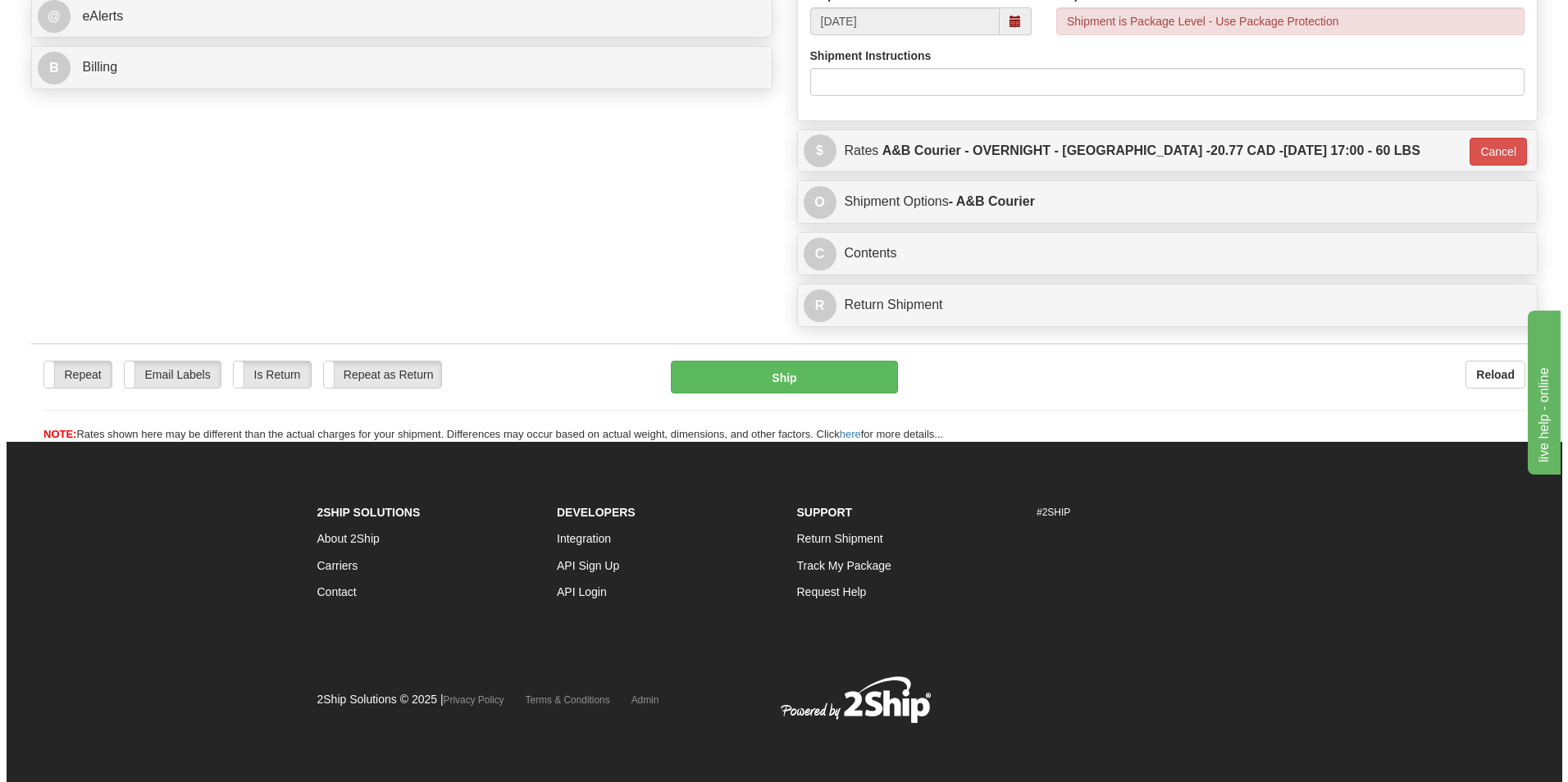
scroll to position [690, 0]
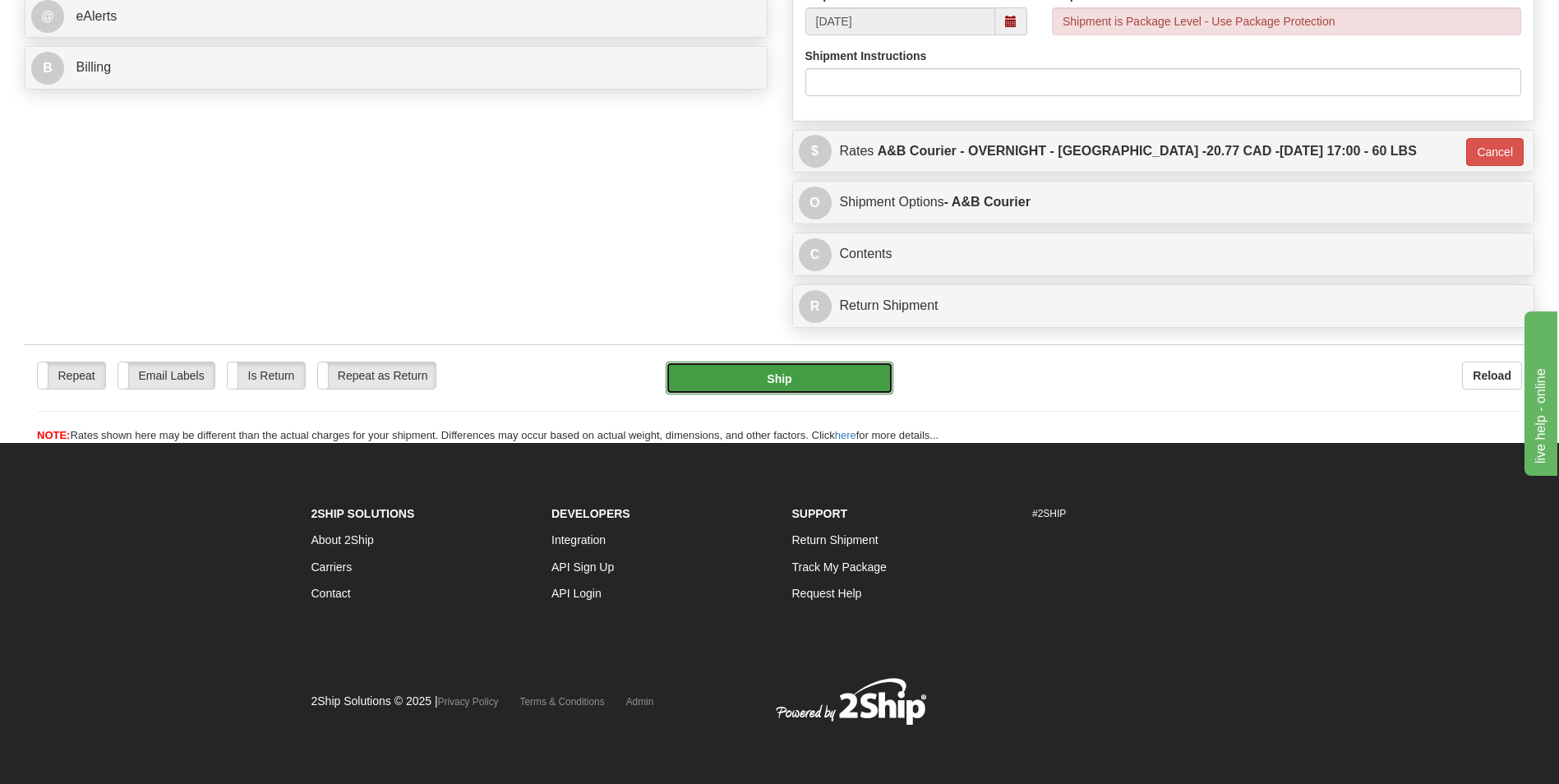
click at [861, 369] on button "Ship" at bounding box center [778, 378] width 226 height 33
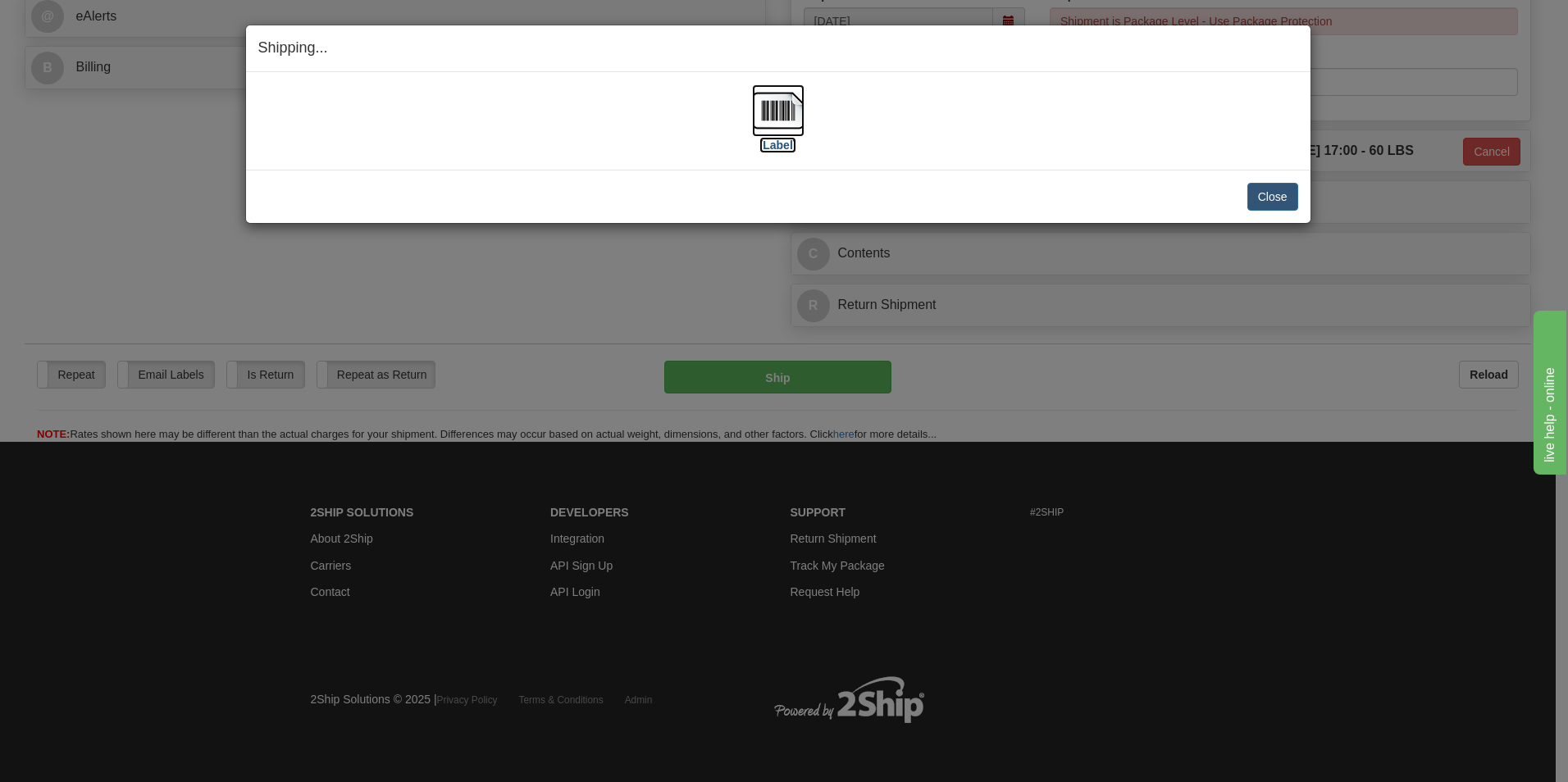
click at [772, 104] on img at bounding box center [778, 111] width 53 height 53
click at [1292, 200] on button "Close" at bounding box center [1273, 197] width 51 height 28
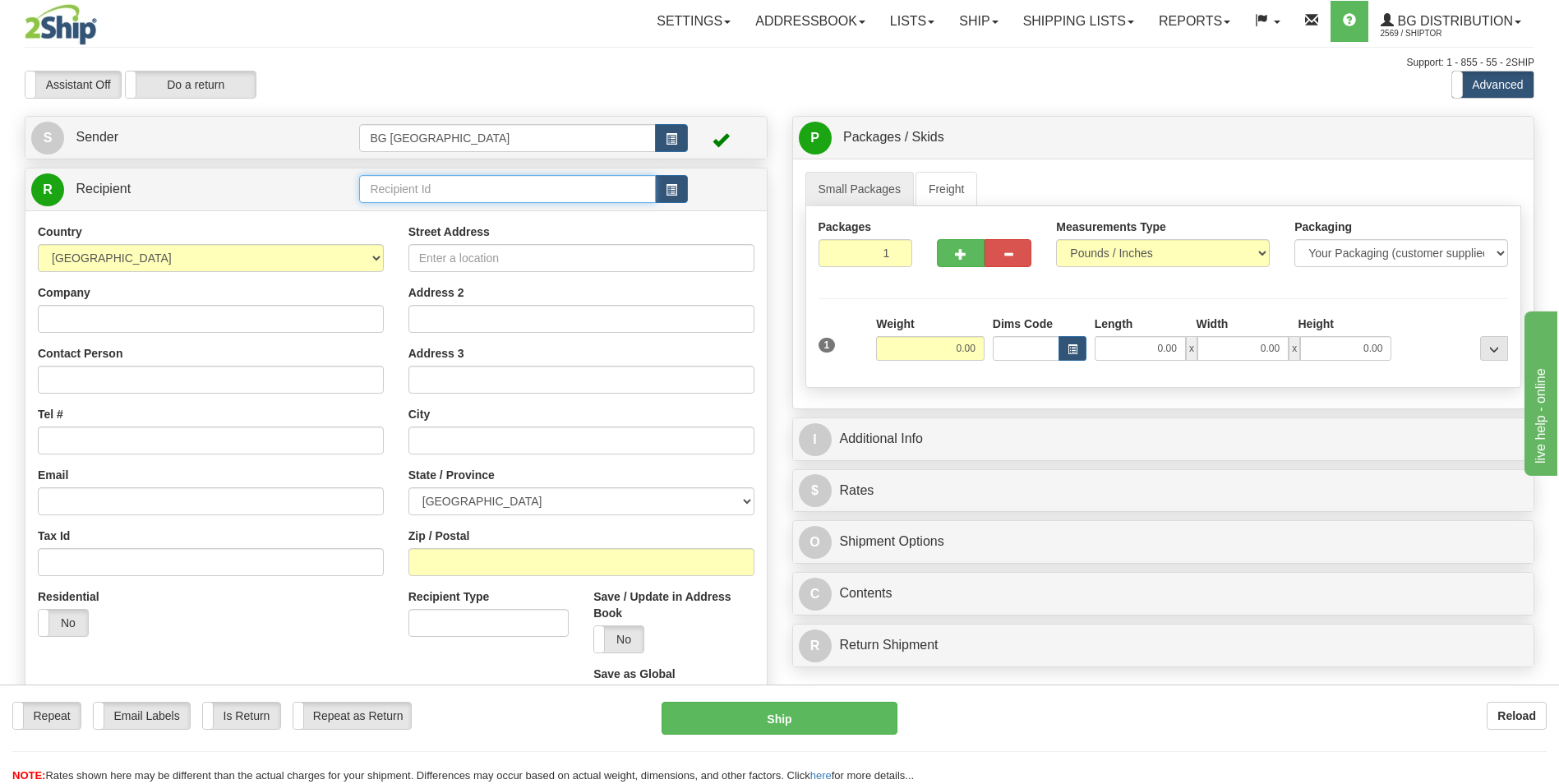
click at [480, 193] on input "text" at bounding box center [506, 189] width 296 height 28
click at [460, 204] on li "60534" at bounding box center [506, 215] width 294 height 21
type input "60534"
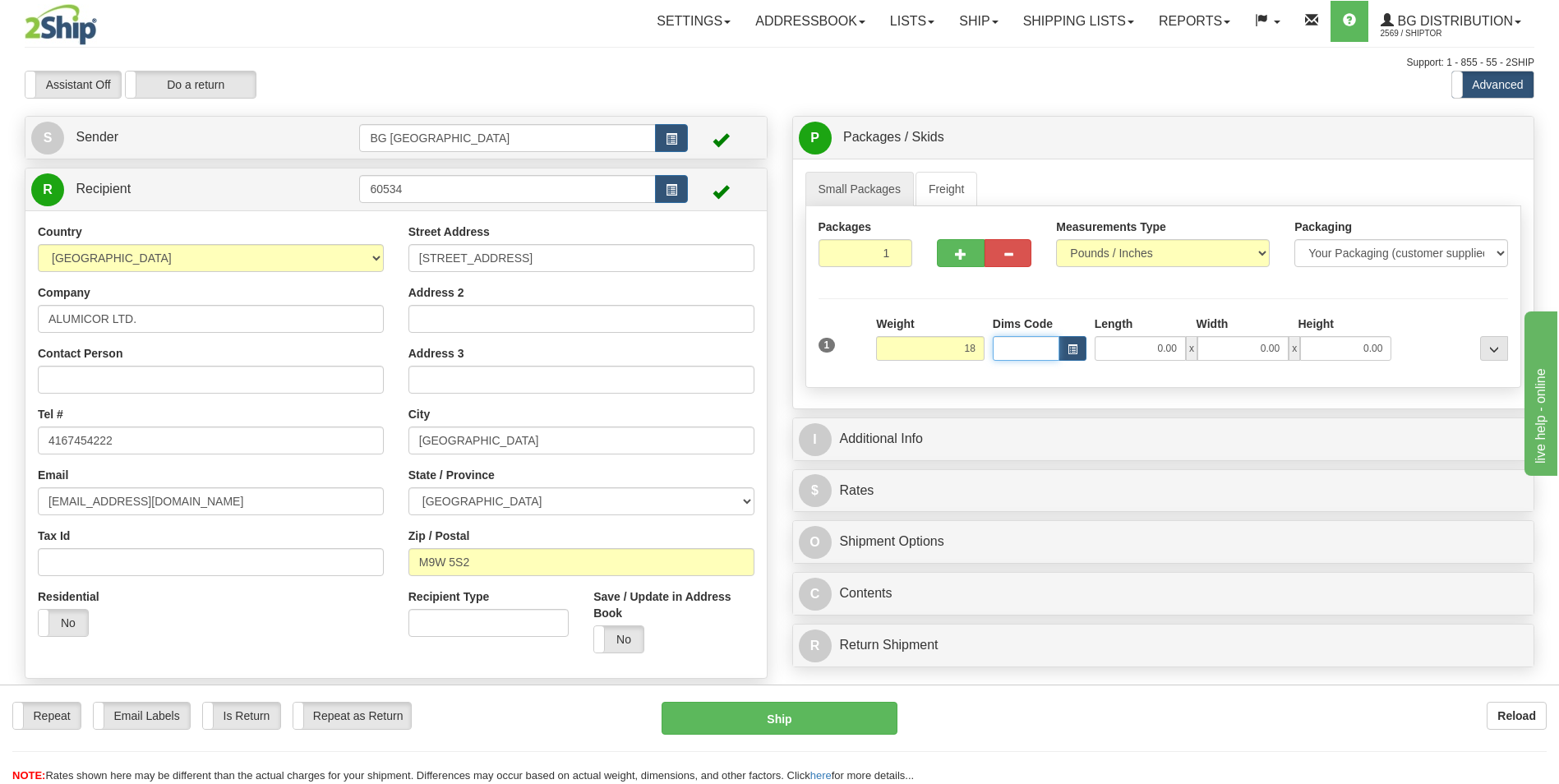
type input "18.00"
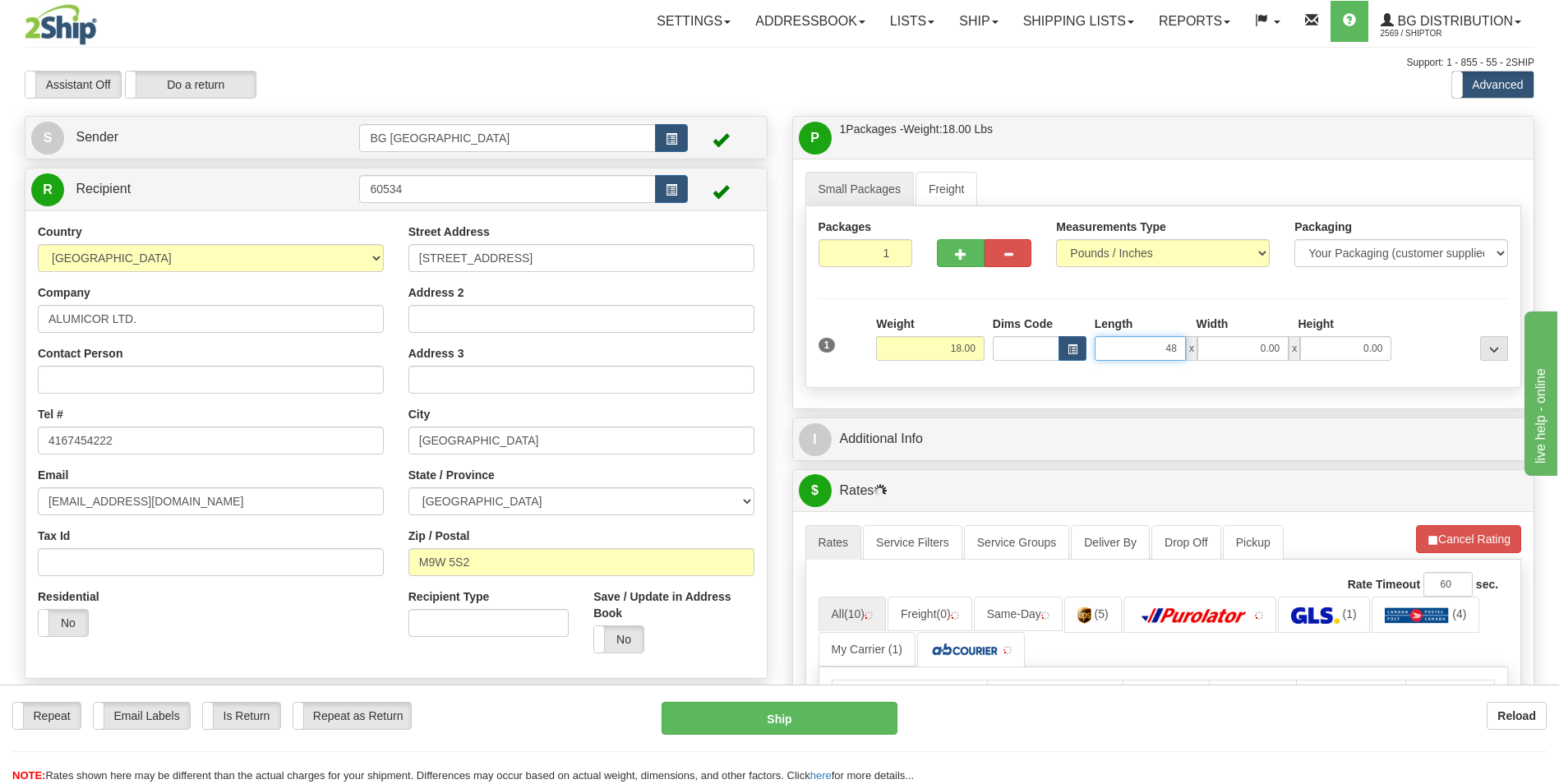
type input "48.00"
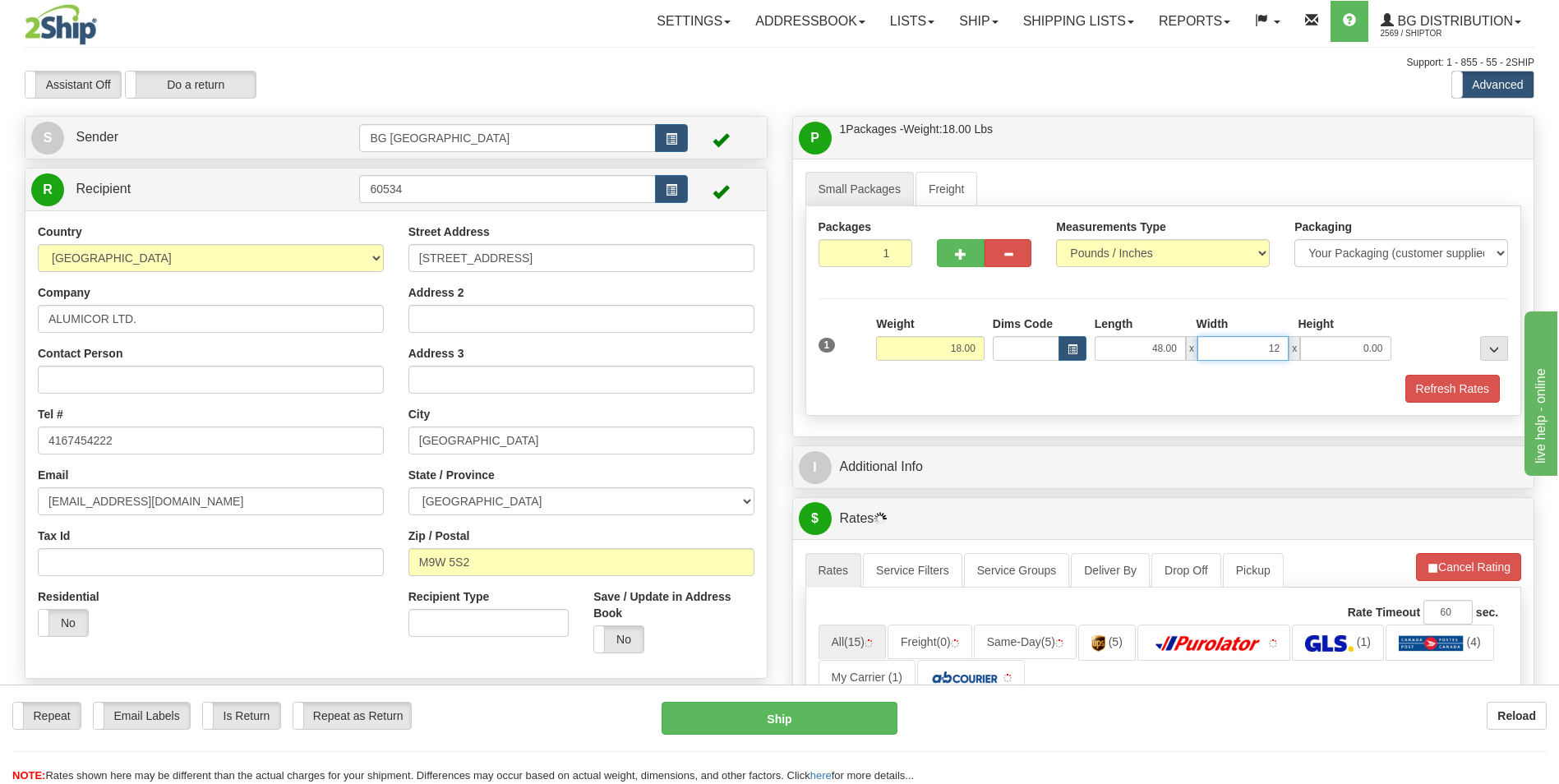
type input "12.00"
type input "5.00"
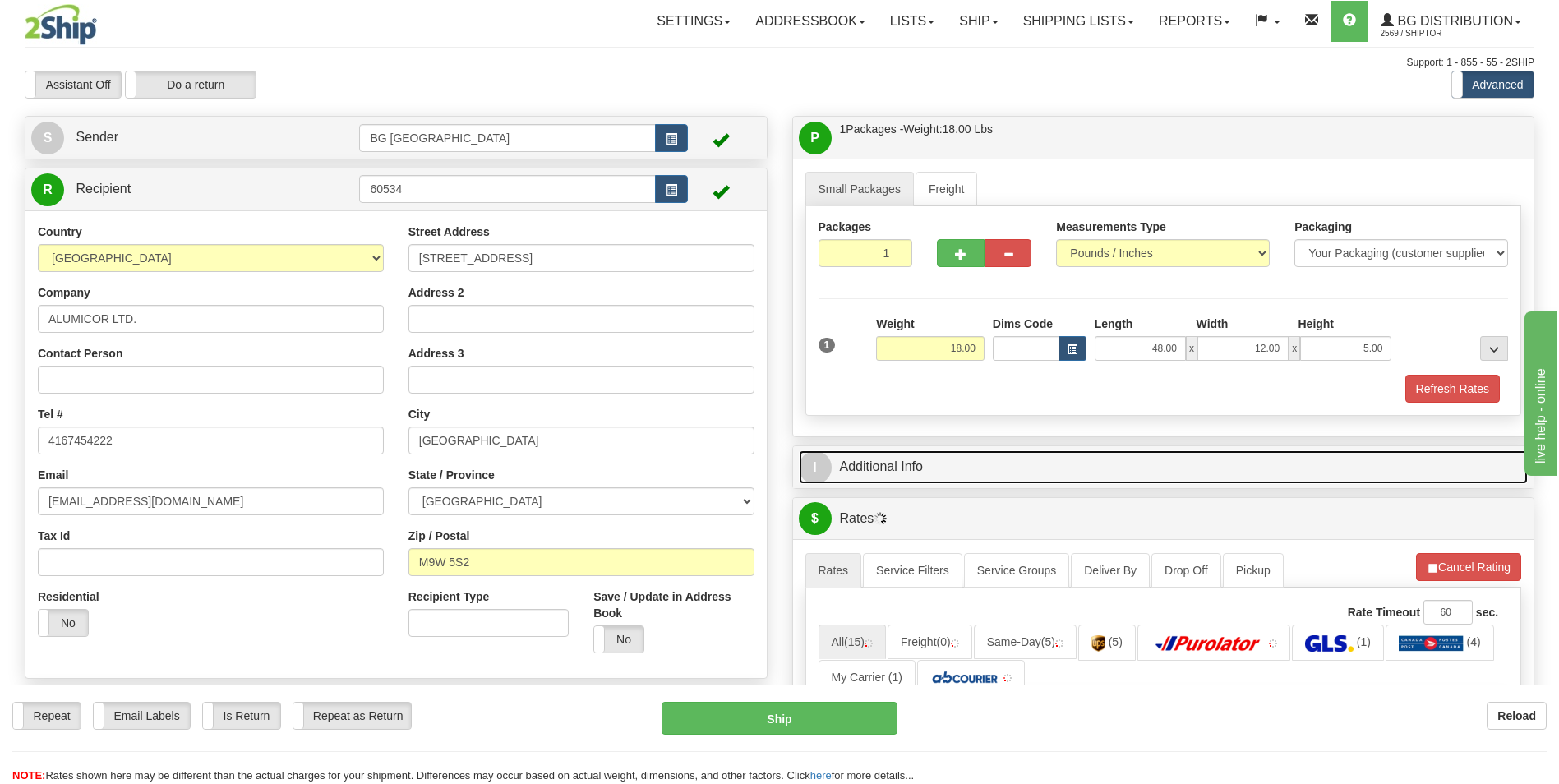
click at [903, 474] on link "I Additional Info" at bounding box center [1164, 467] width 730 height 34
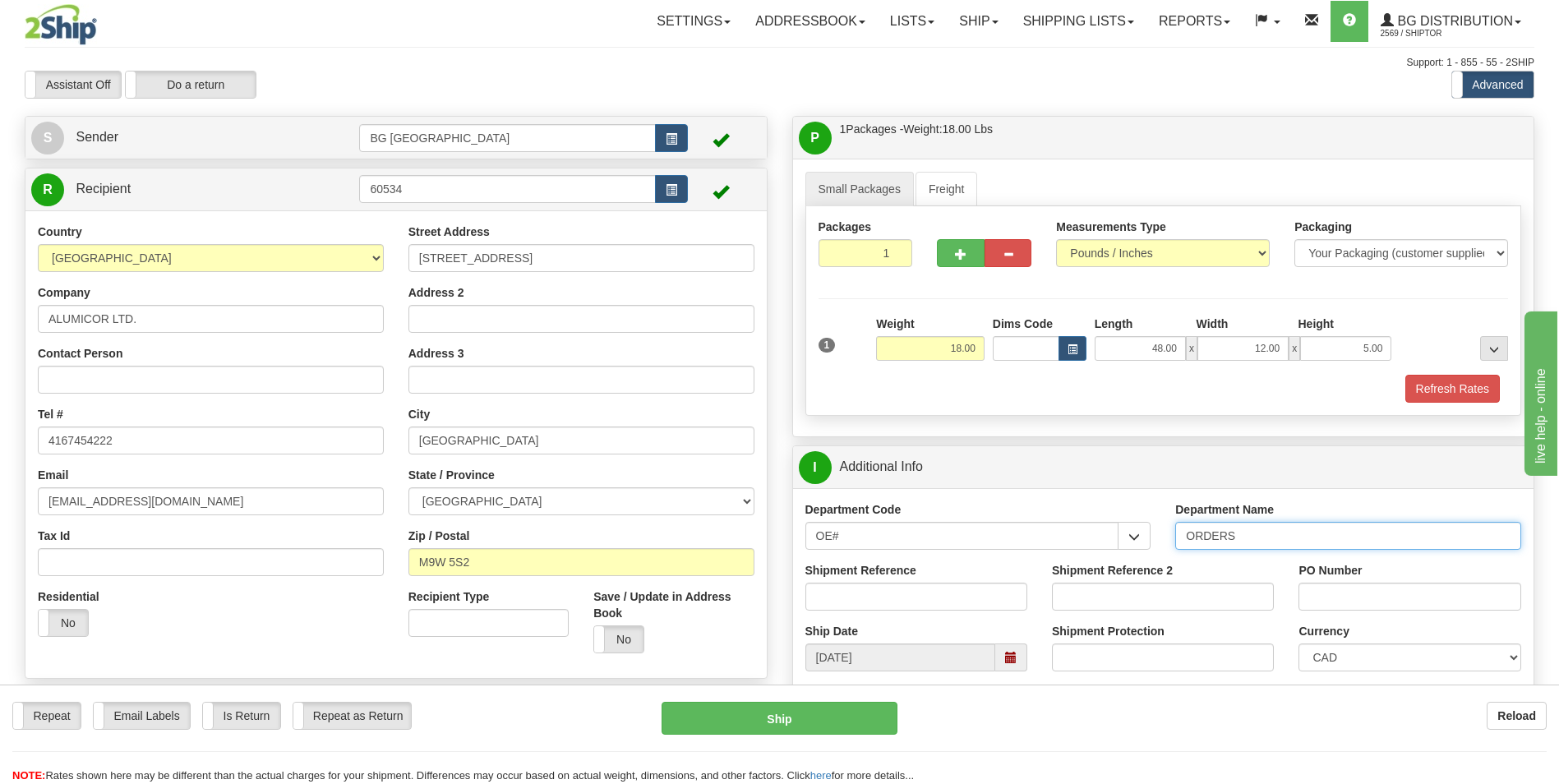
click at [1264, 534] on input "ORDERS" at bounding box center [1348, 536] width 346 height 28
type input "70178544-00"
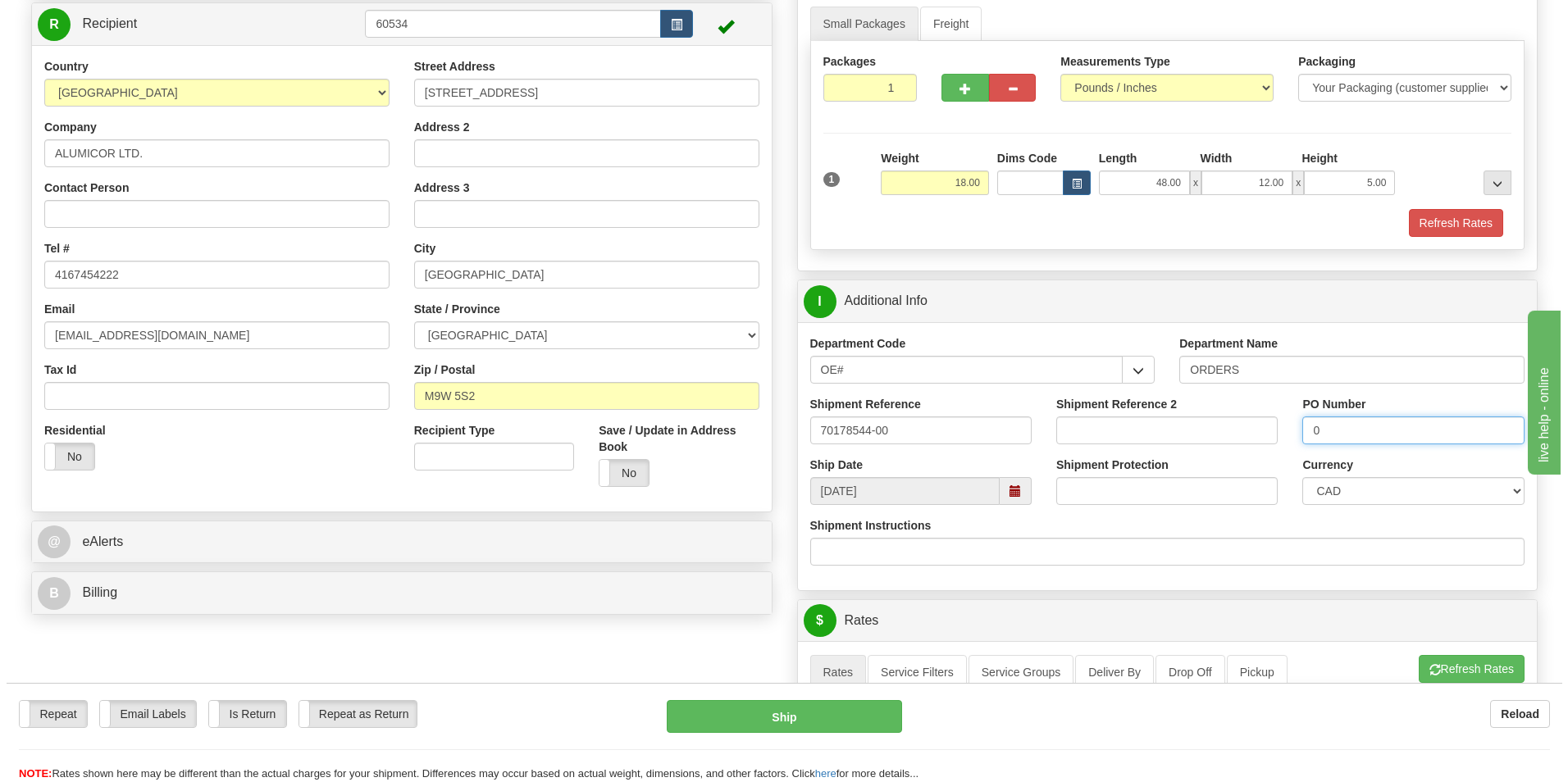
scroll to position [410, 0]
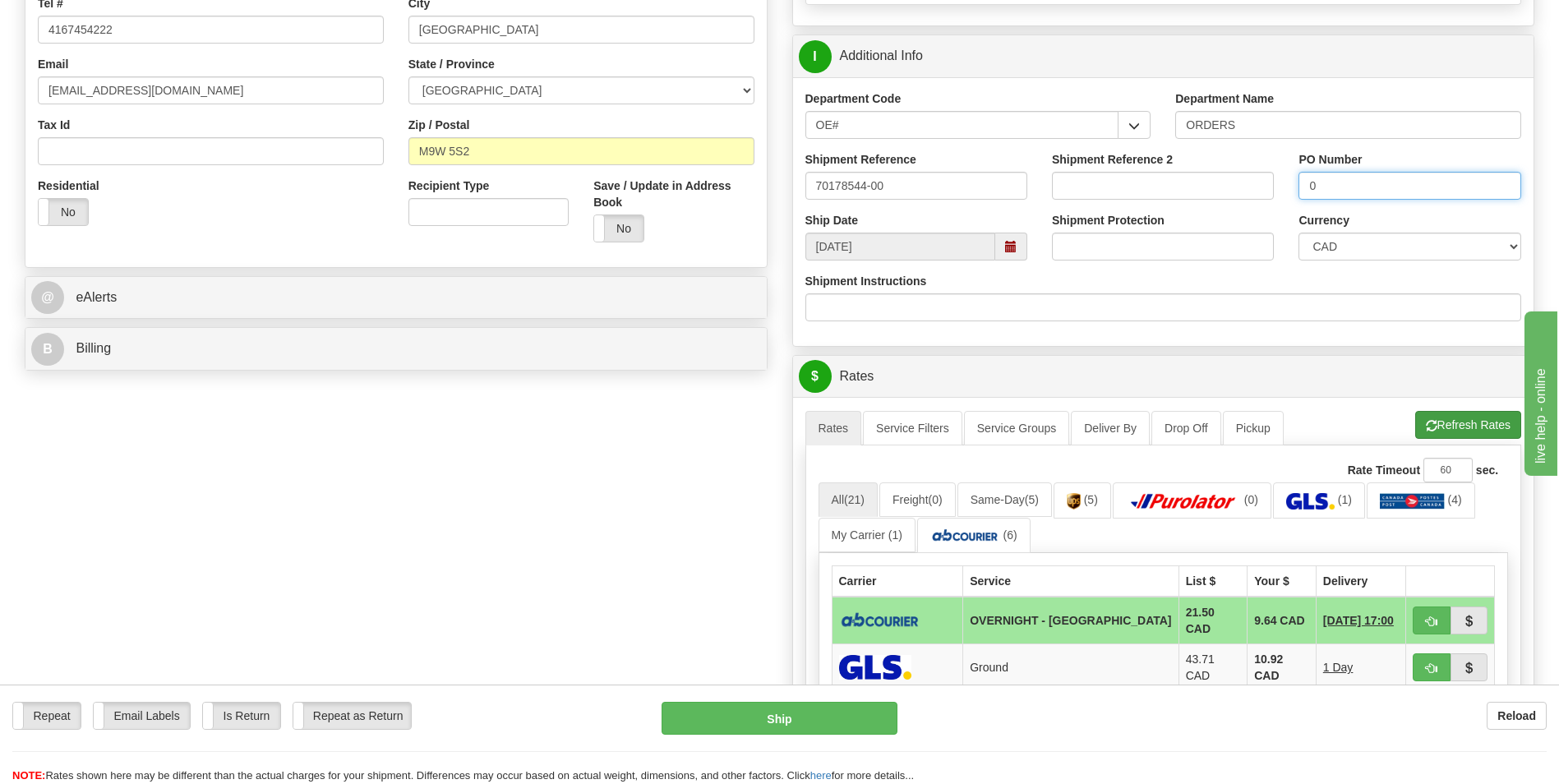
type input "0"
click at [1416, 419] on button "Refresh Rates" at bounding box center [1468, 425] width 106 height 28
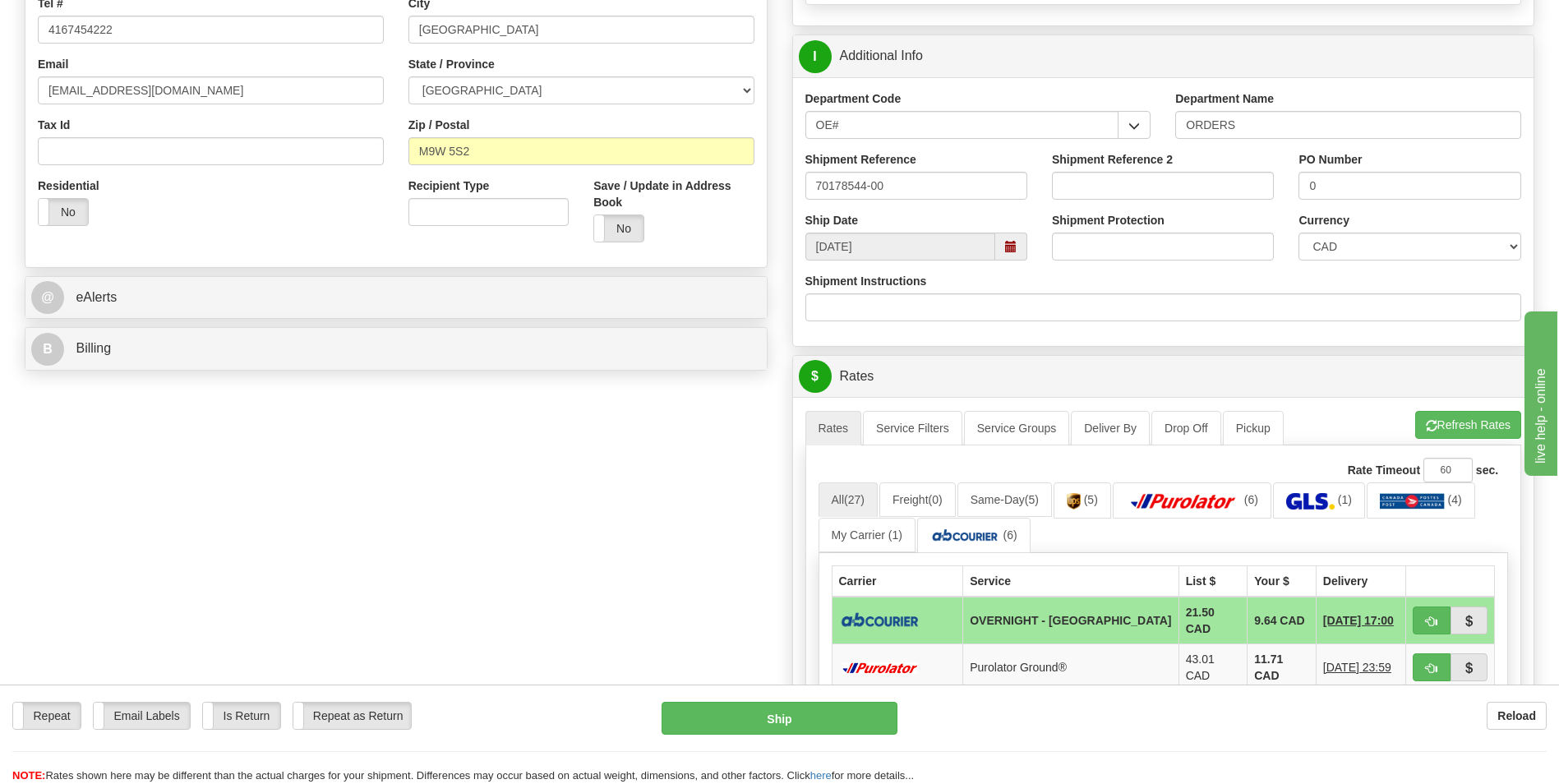
click at [1263, 614] on td "9.64 CAD" at bounding box center [1282, 621] width 69 height 48
click at [1415, 609] on button "button" at bounding box center [1432, 621] width 38 height 28
type input "4"
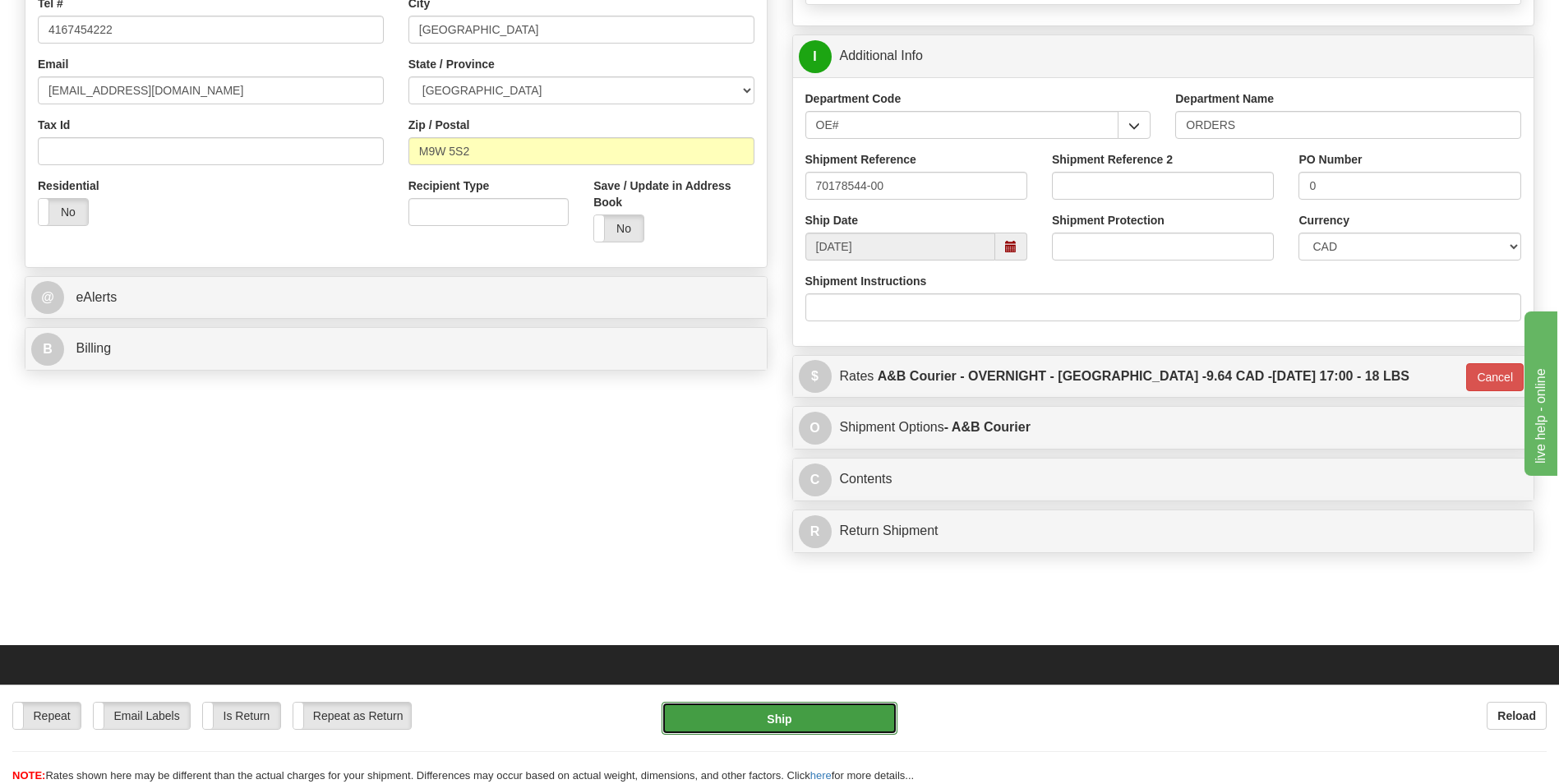
click at [874, 719] on button "Ship" at bounding box center [778, 718] width 235 height 33
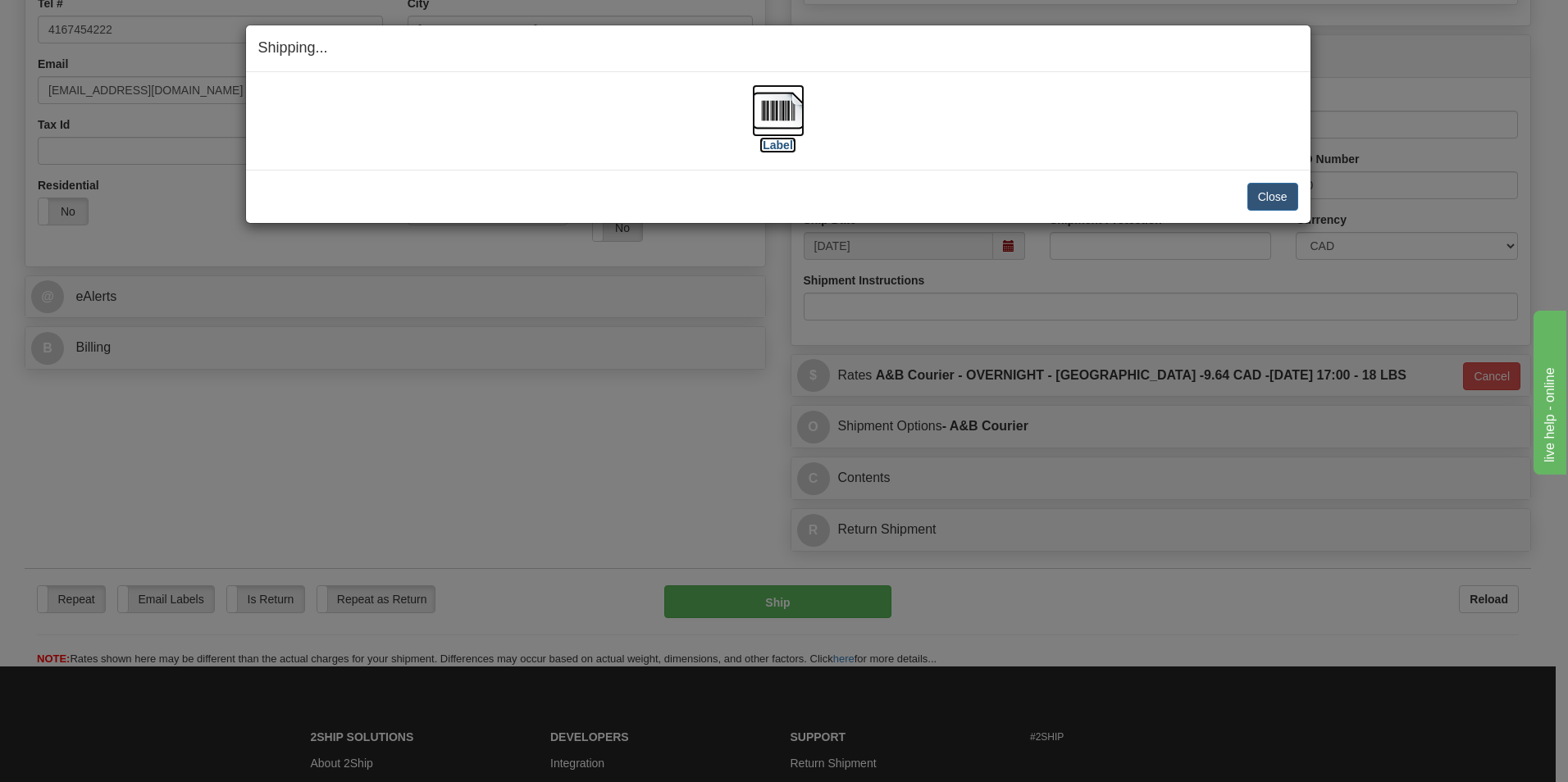
click at [782, 112] on img at bounding box center [778, 111] width 53 height 53
click at [1265, 197] on button "Close" at bounding box center [1273, 197] width 51 height 28
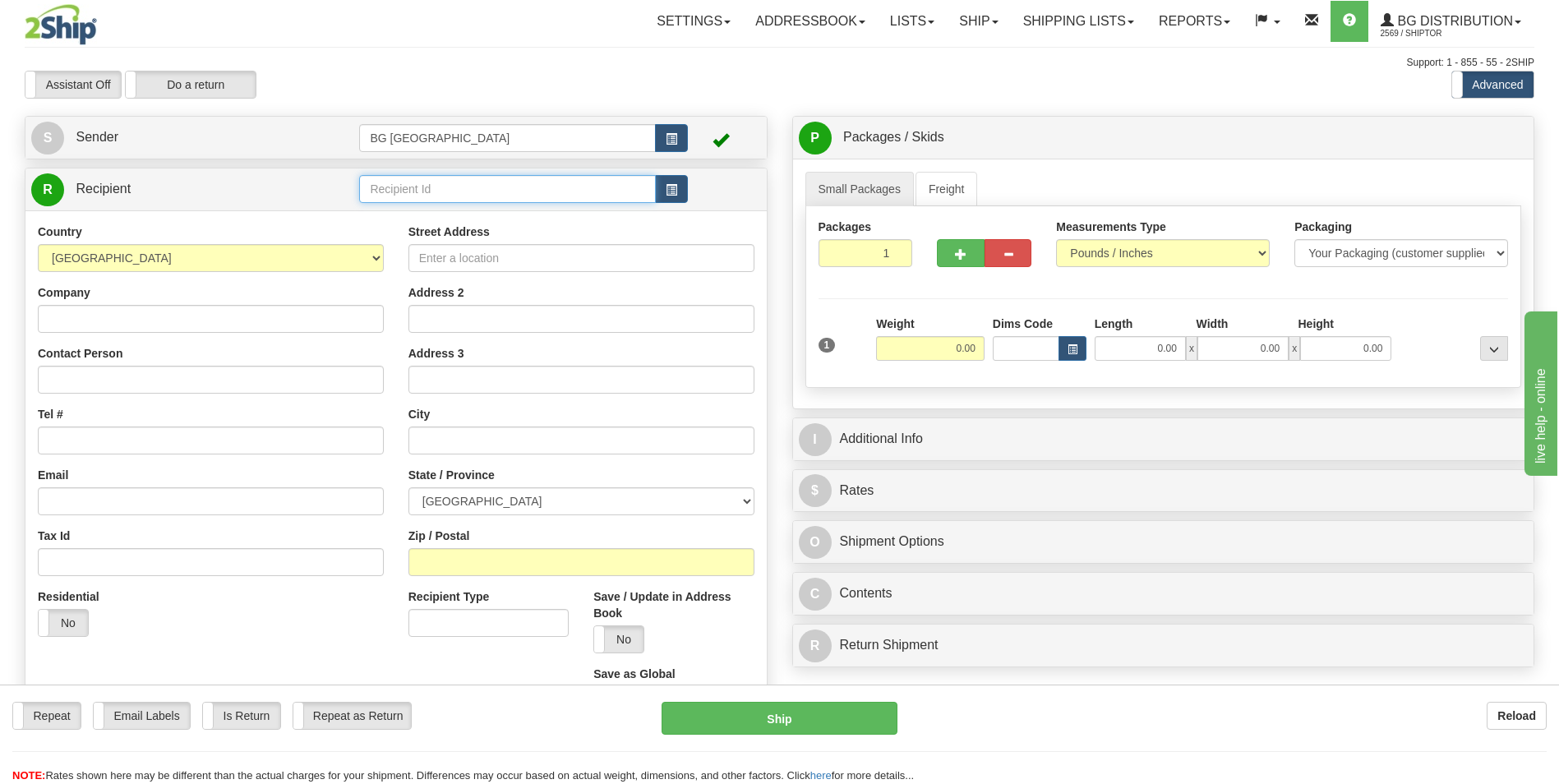
click at [428, 179] on input "text" at bounding box center [506, 189] width 296 height 28
click at [405, 217] on div "60442" at bounding box center [504, 215] width 280 height 18
type input "60442"
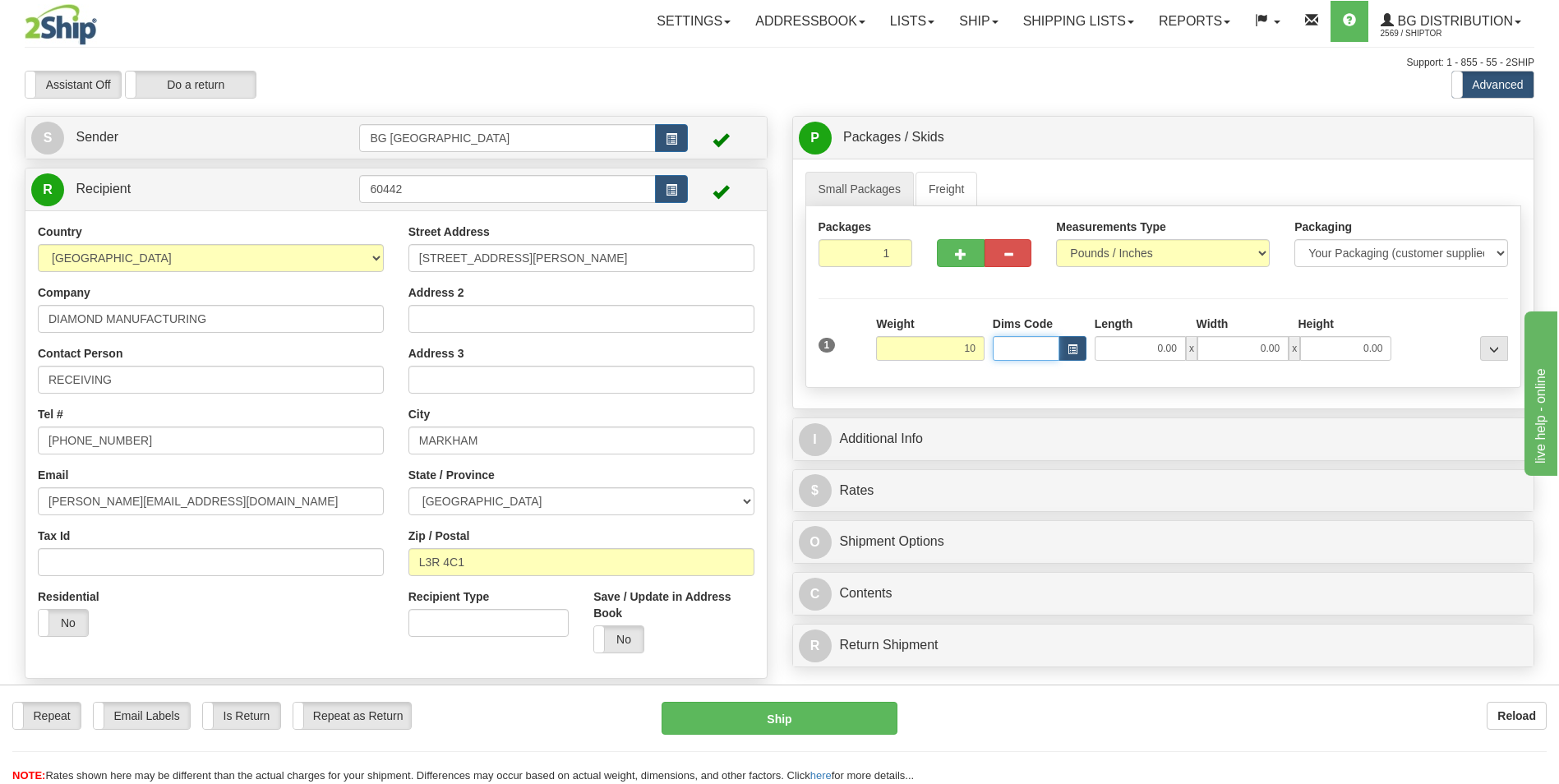
type input "10.00"
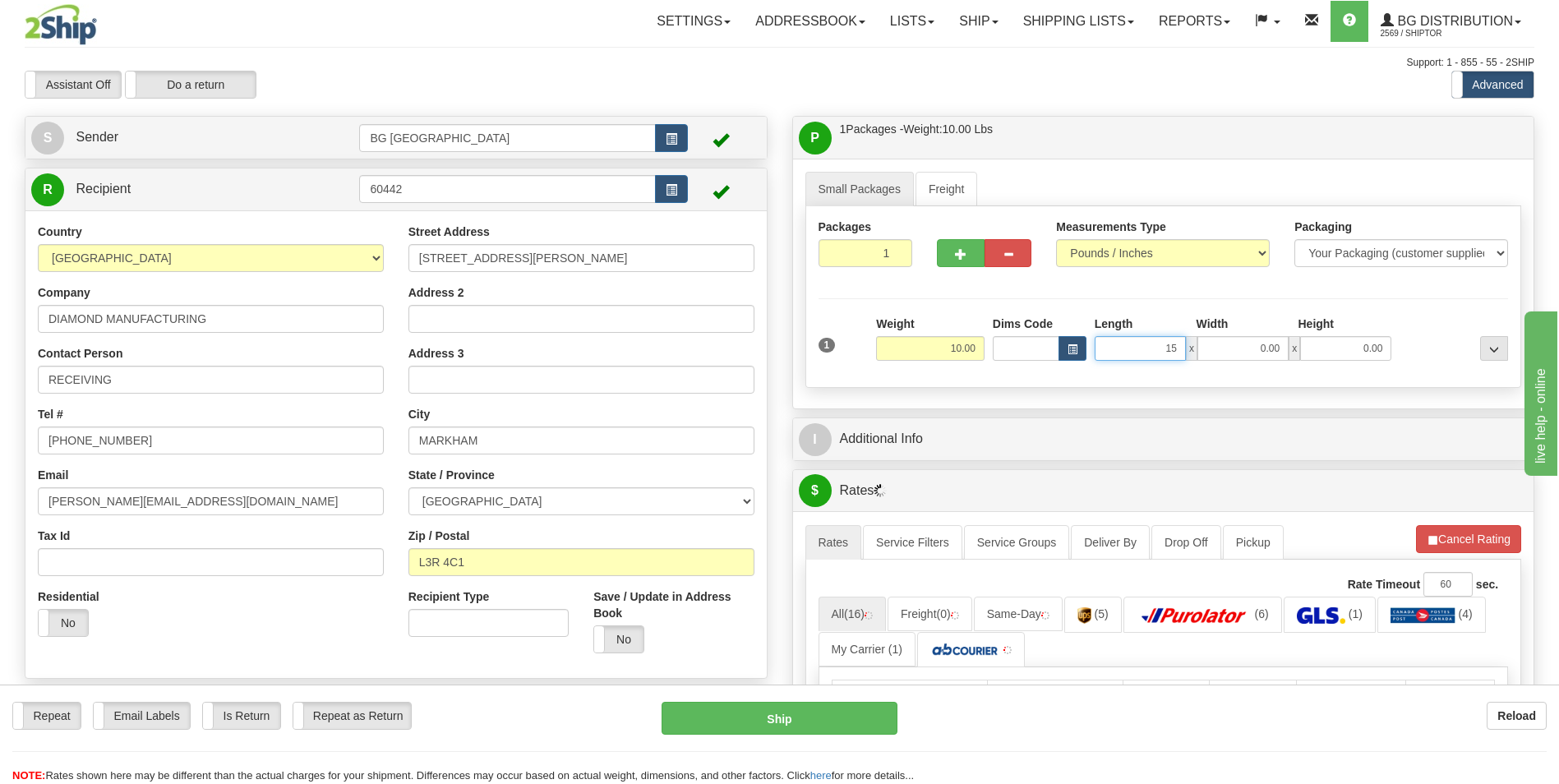
type input "15.00"
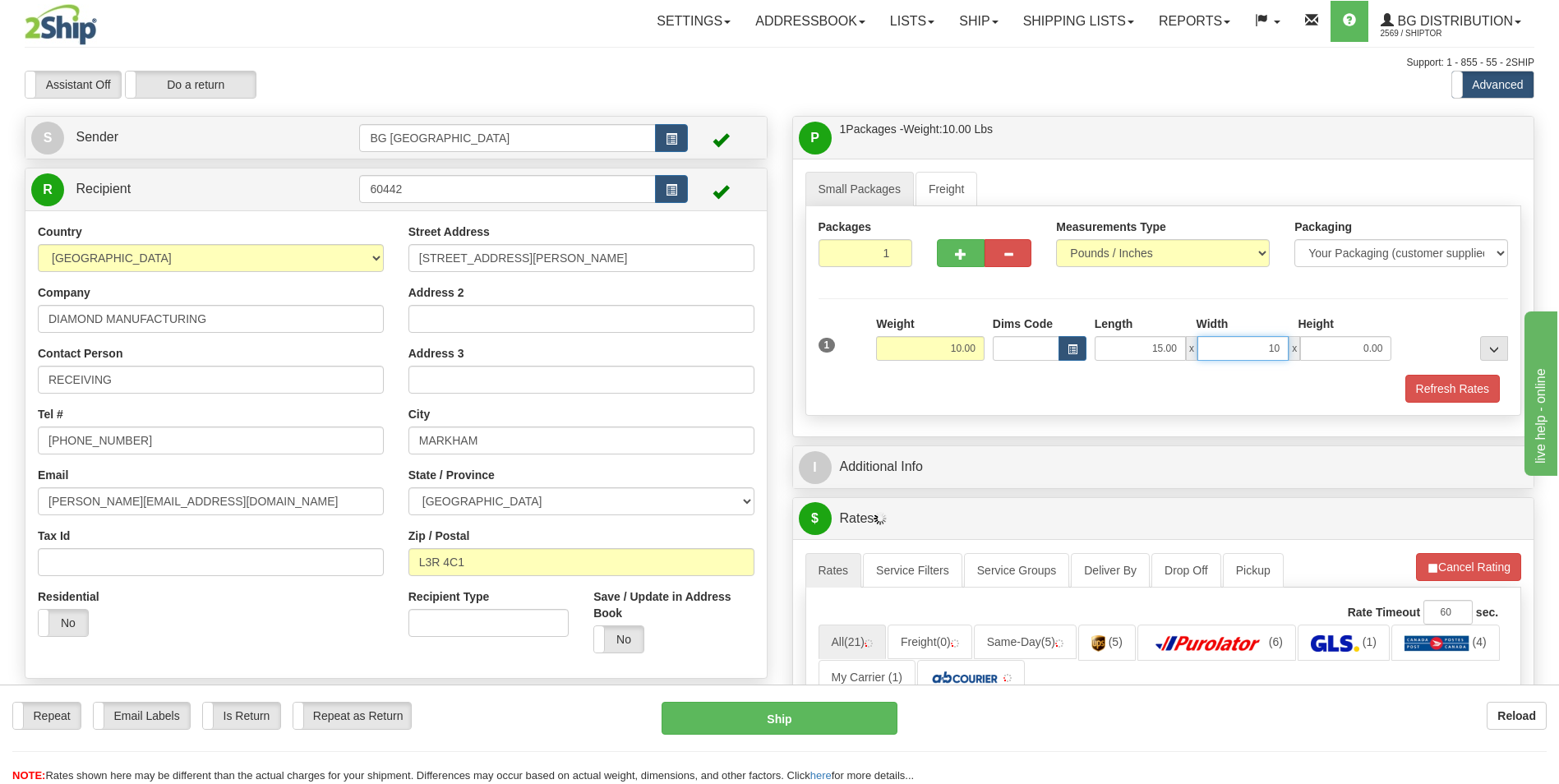
type input "10.00"
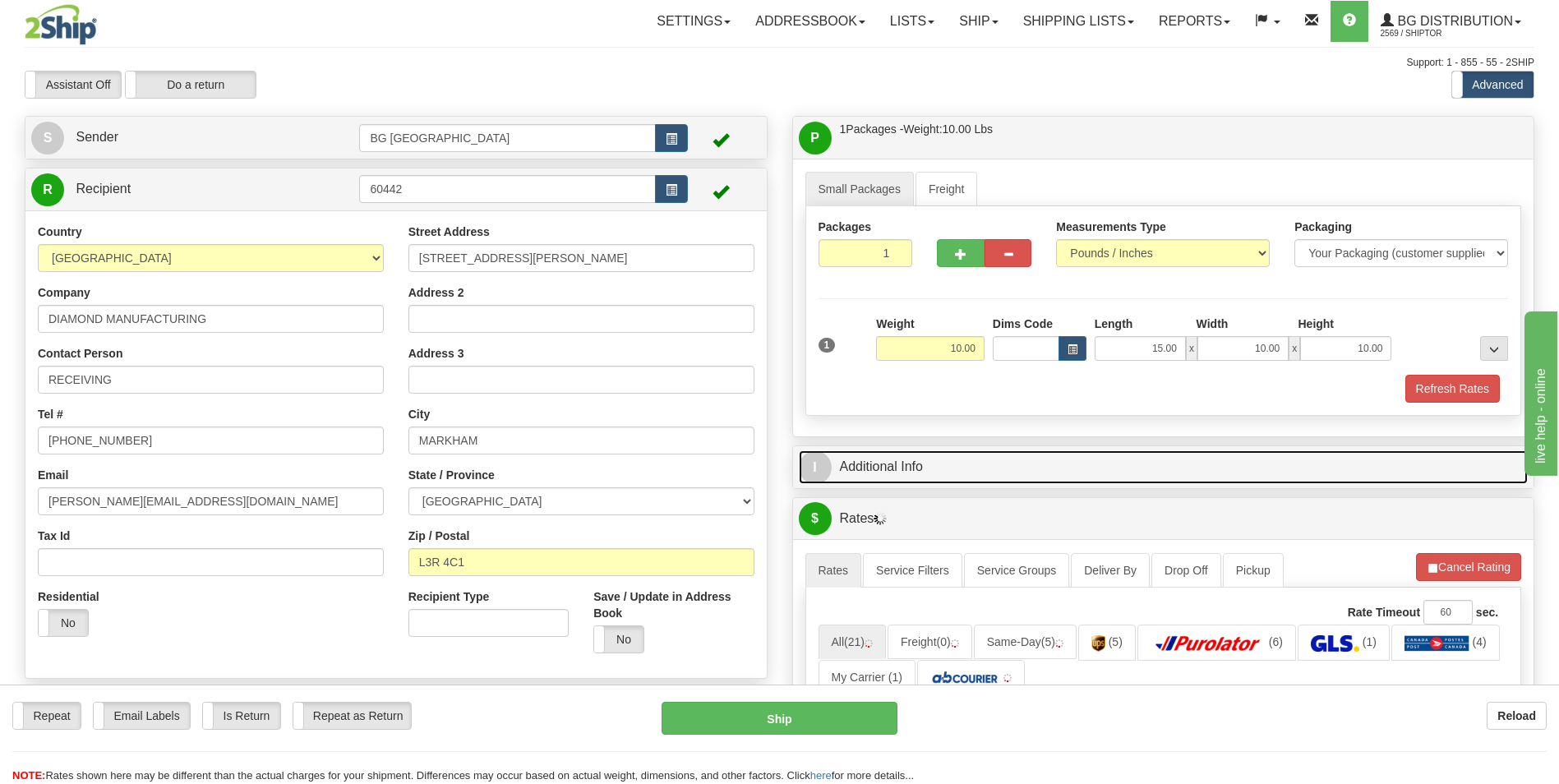
drag, startPoint x: 887, startPoint y: 451, endPoint x: 902, endPoint y: 459, distance: 17.0
click at [887, 451] on link "I Additional Info" at bounding box center [1164, 467] width 730 height 34
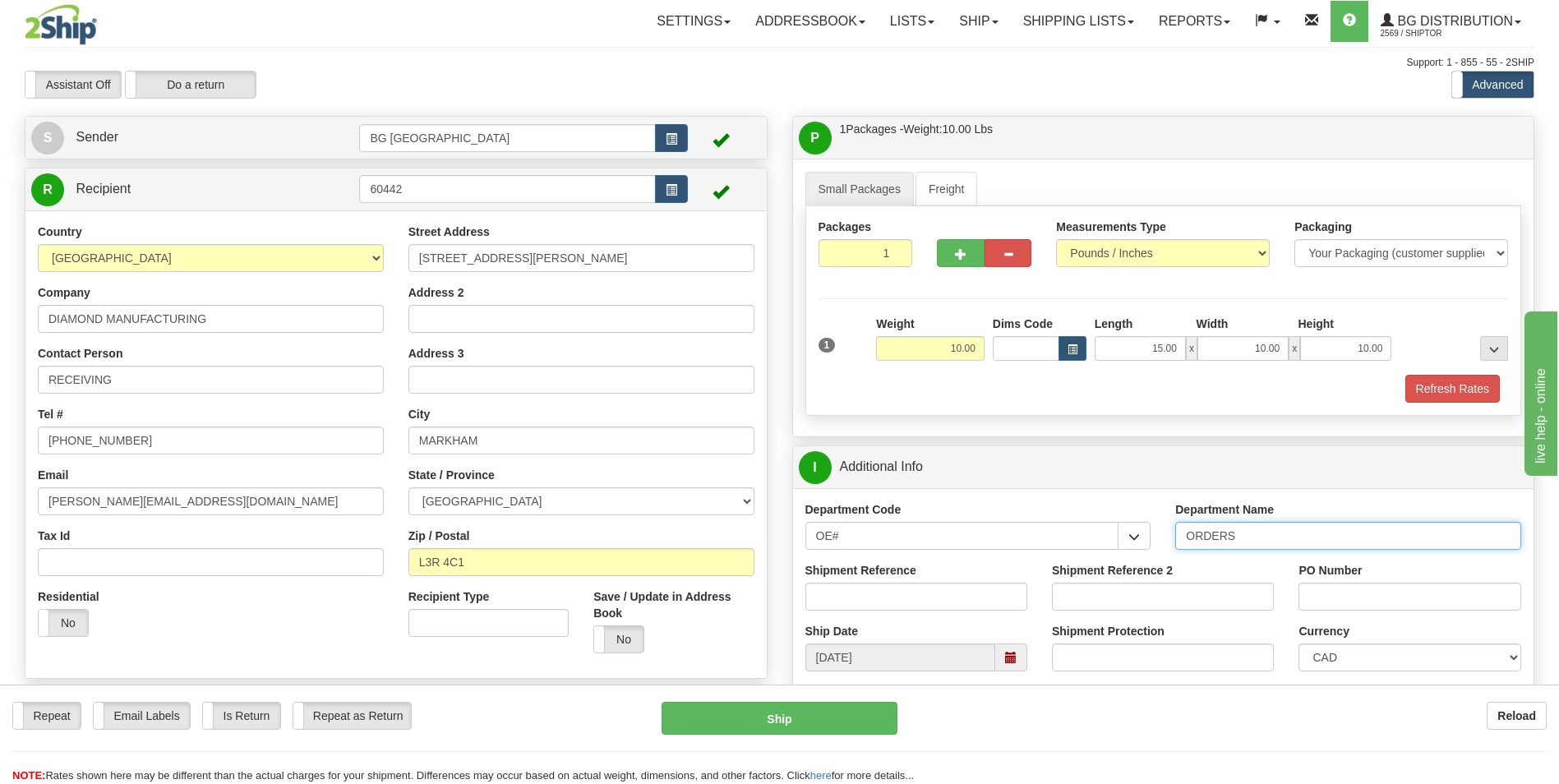
click at [1245, 536] on input "ORDERS" at bounding box center [1348, 536] width 346 height 28
type input "70182472-00"
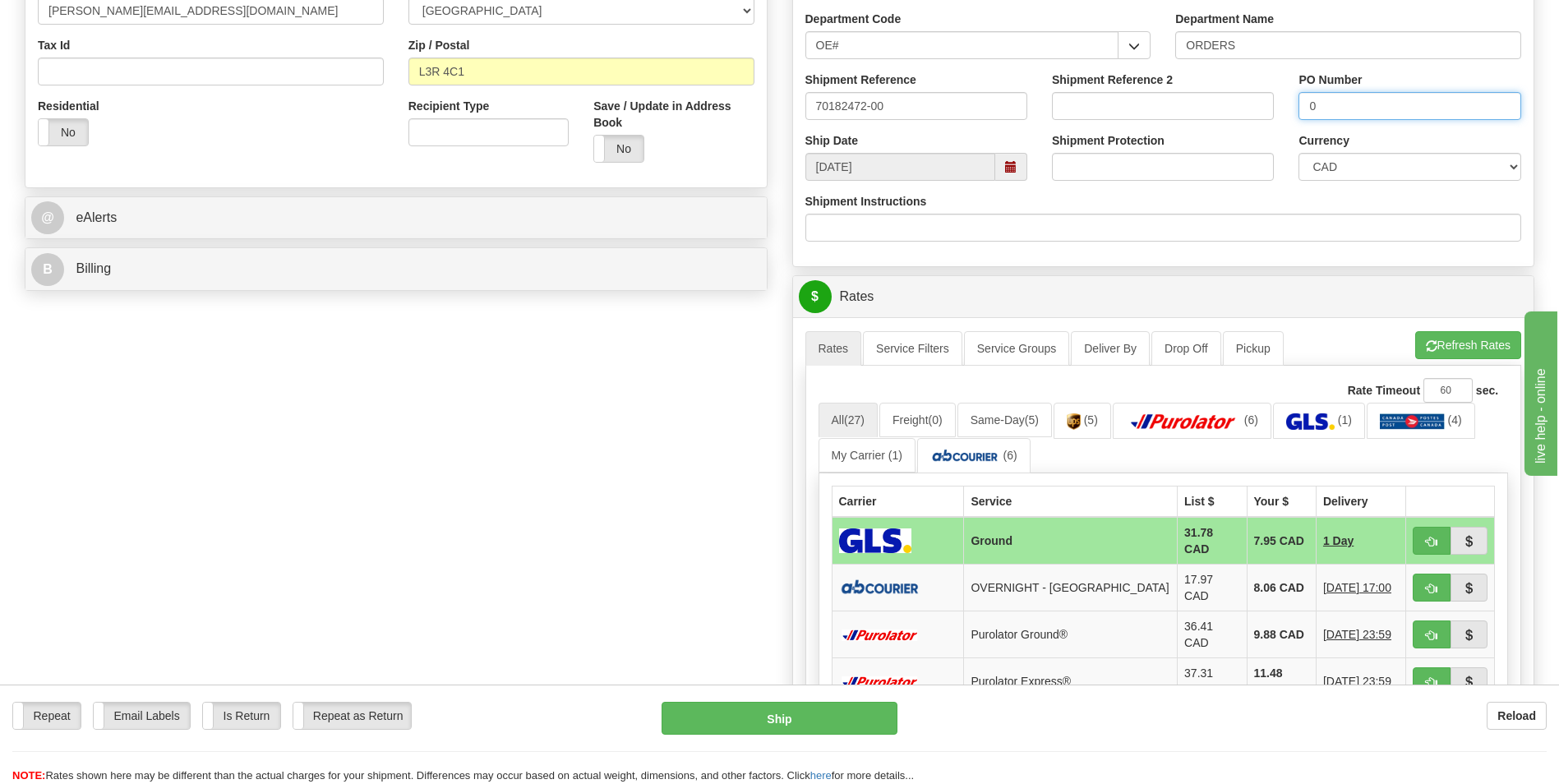
scroll to position [493, 0]
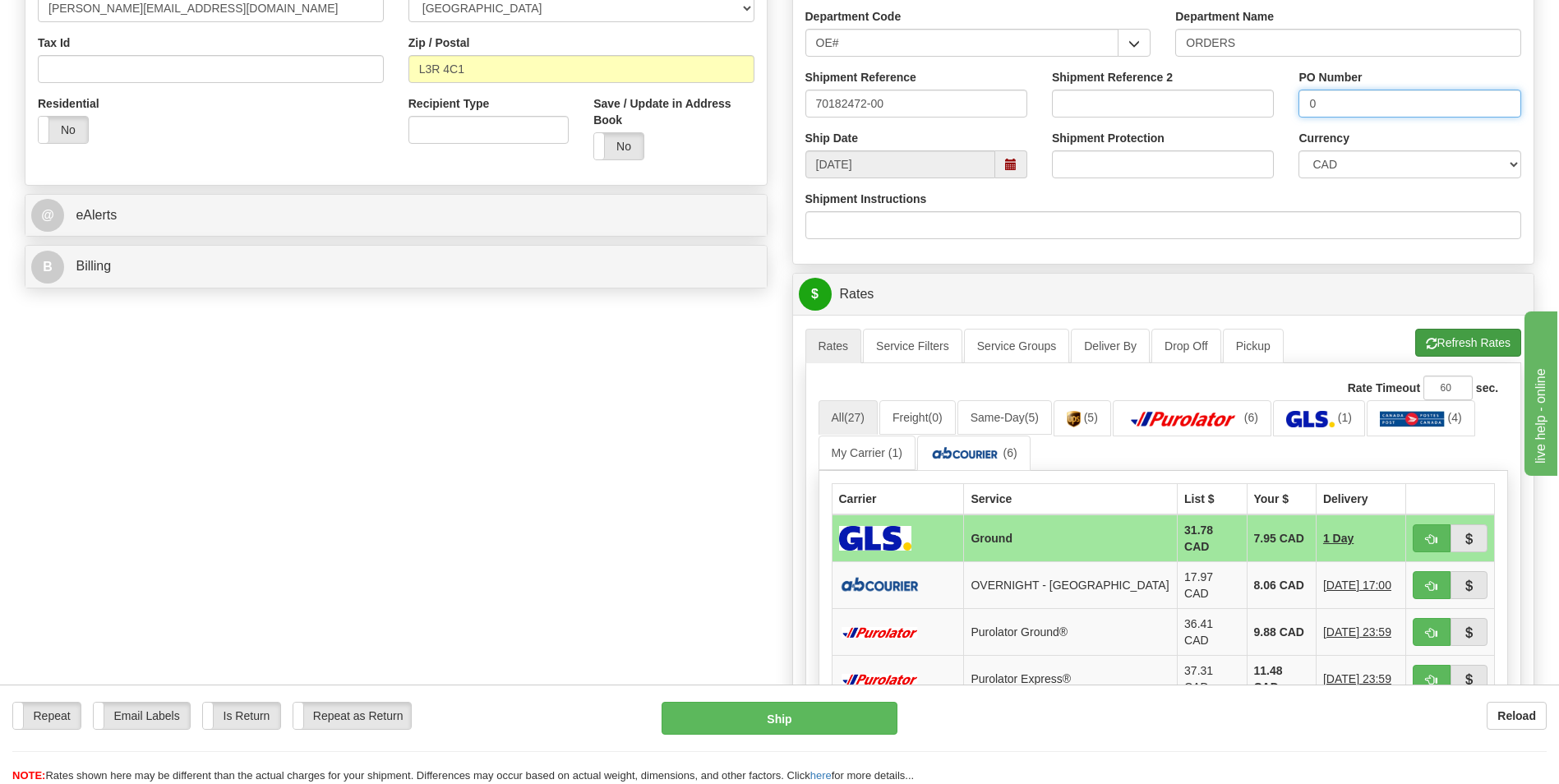
type input "0"
click at [1462, 336] on button "Refresh Rates" at bounding box center [1468, 343] width 106 height 28
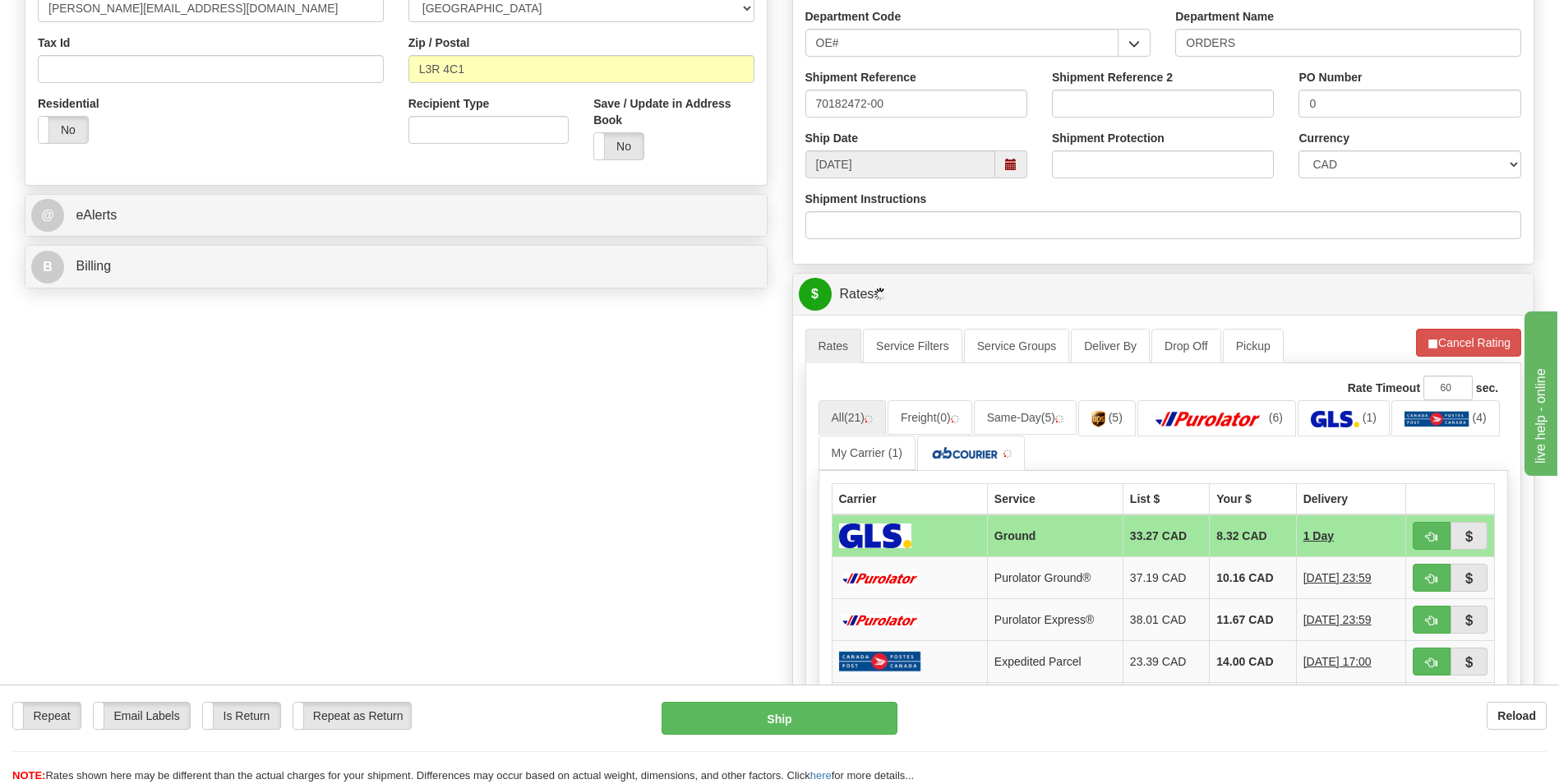
scroll to position [657, 0]
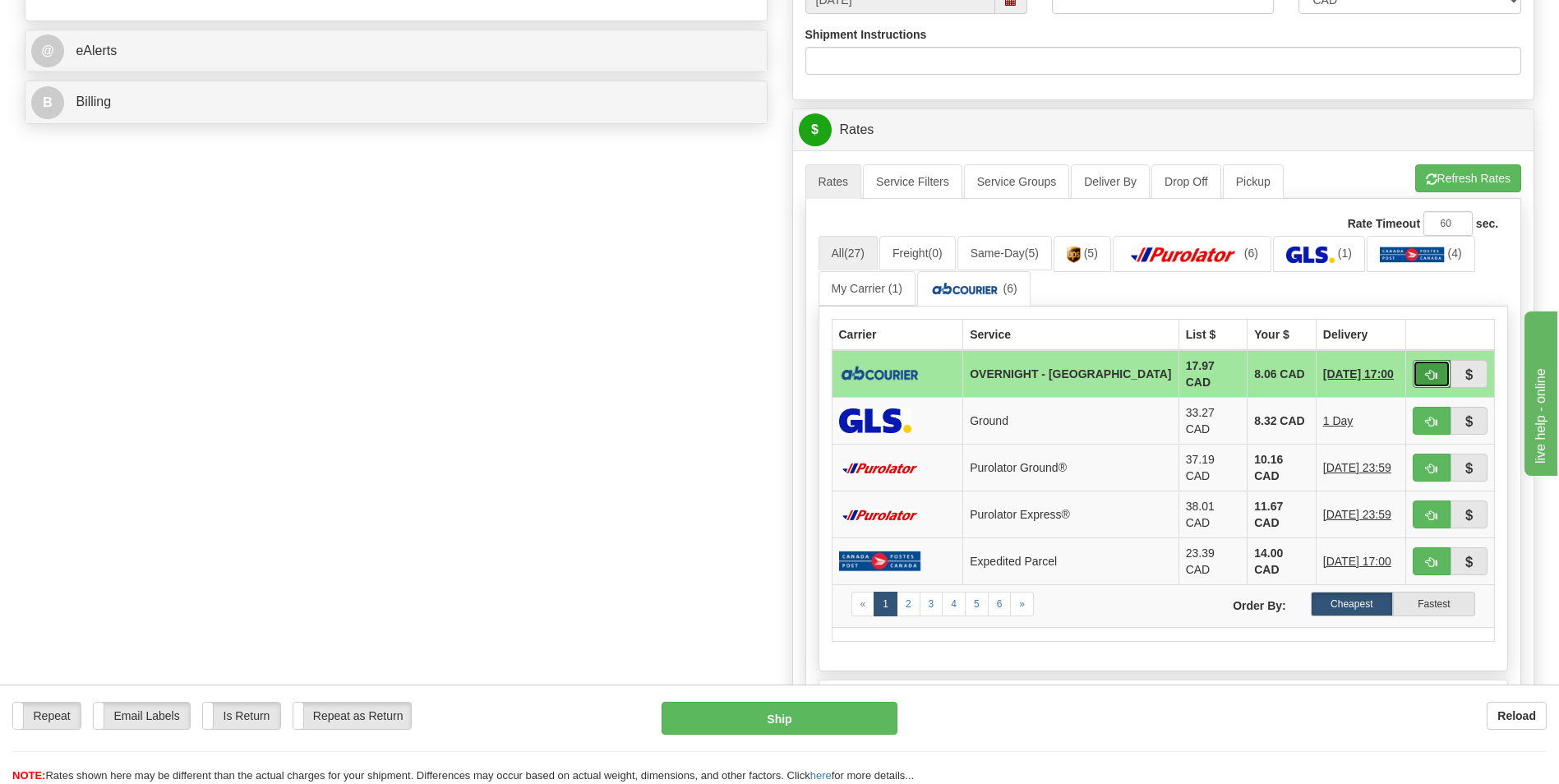
click at [1418, 364] on button "button" at bounding box center [1432, 374] width 38 height 28
type input "4"
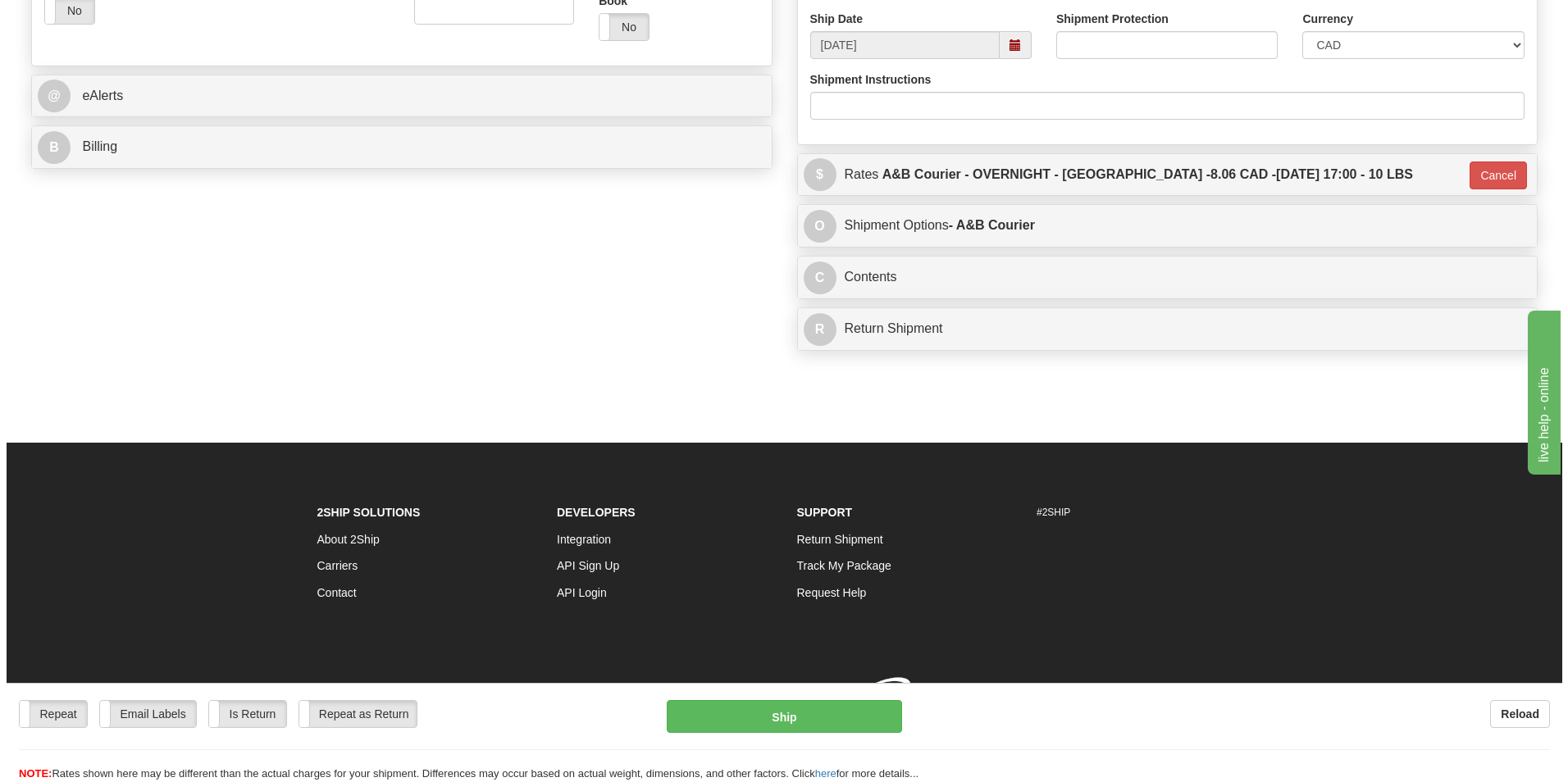
scroll to position [635, 0]
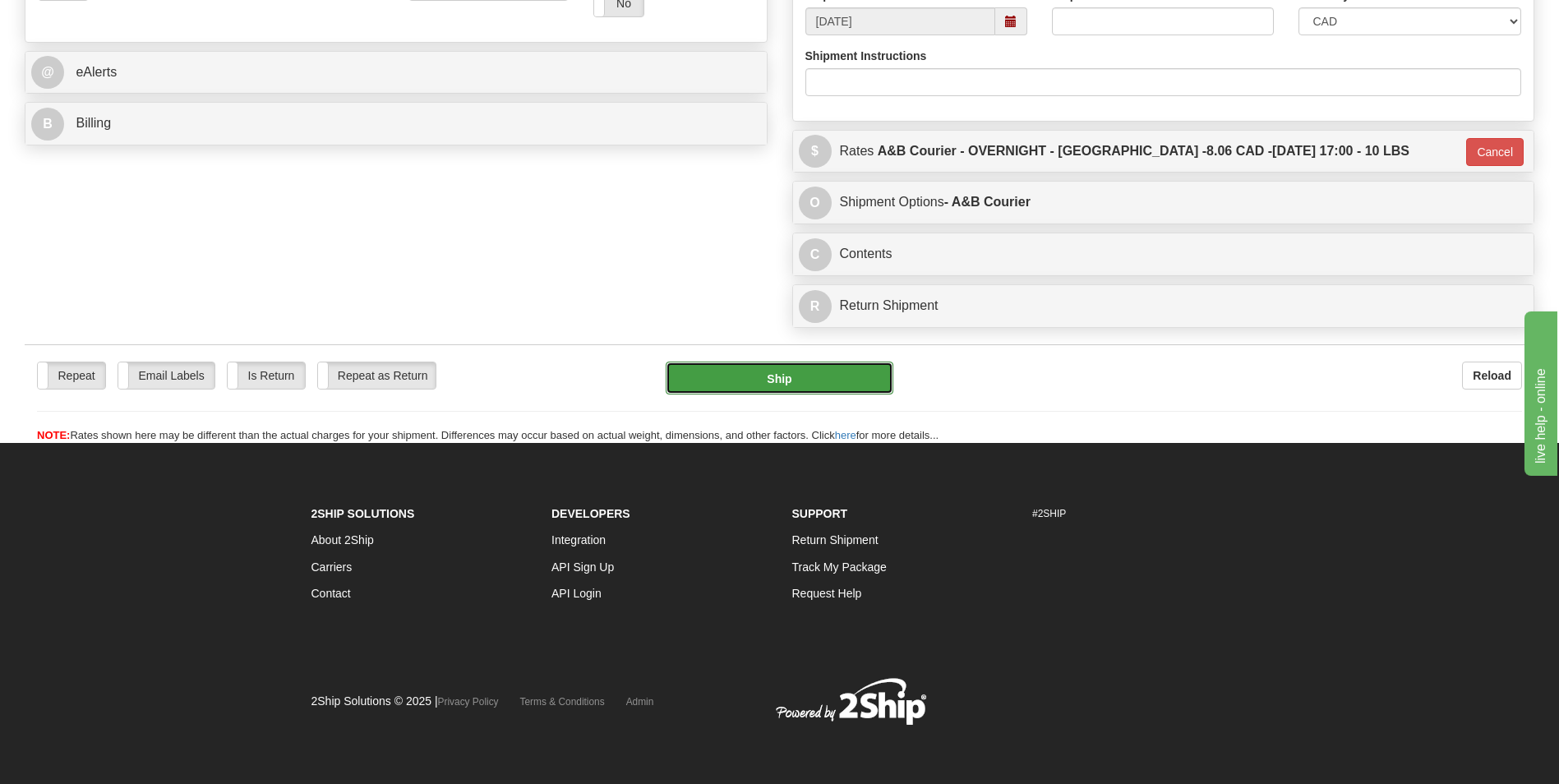
click at [746, 363] on button "Ship" at bounding box center [778, 378] width 226 height 33
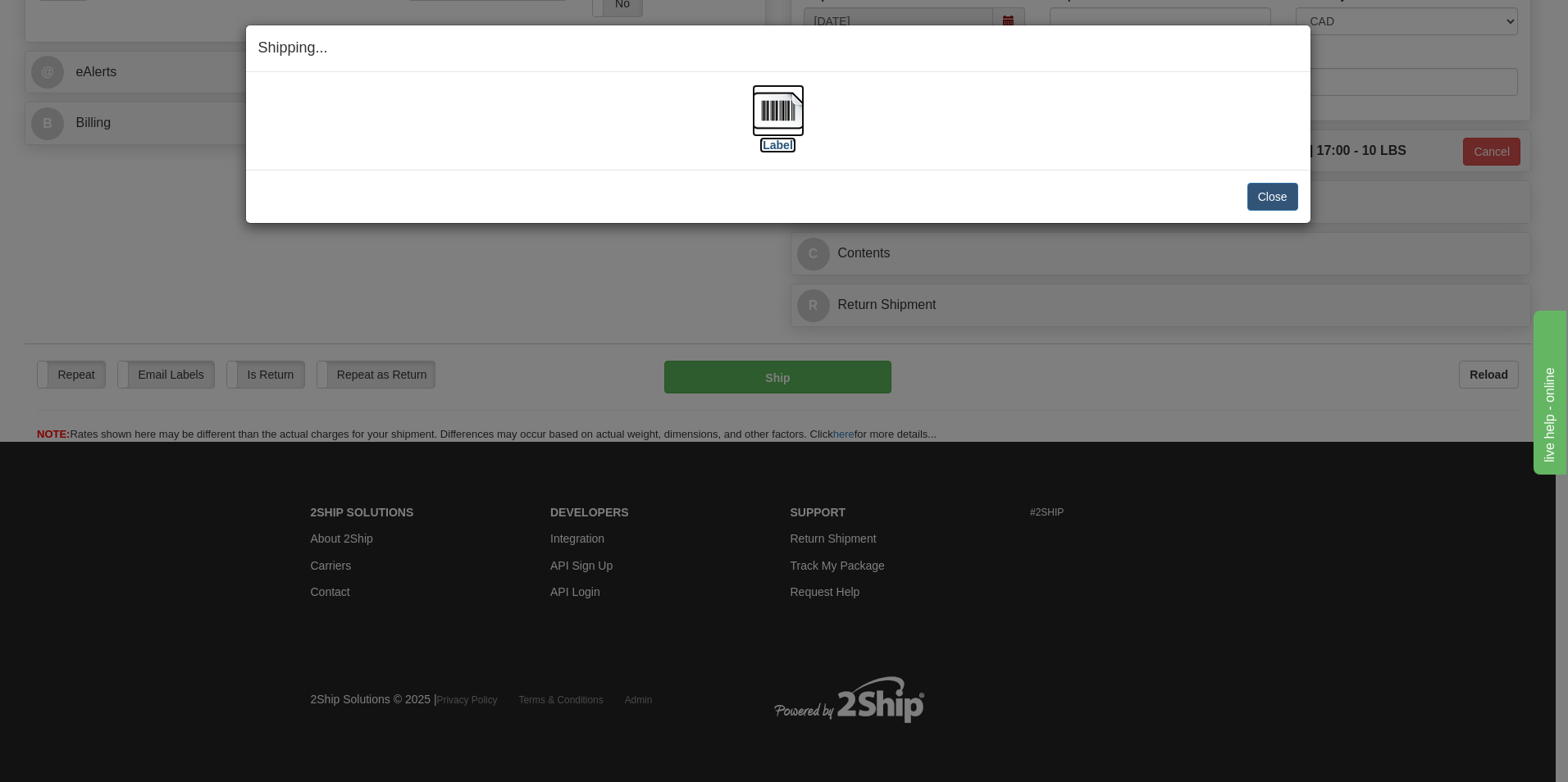
click at [771, 118] on img at bounding box center [778, 111] width 53 height 53
click at [1286, 208] on button "Close" at bounding box center [1273, 197] width 51 height 28
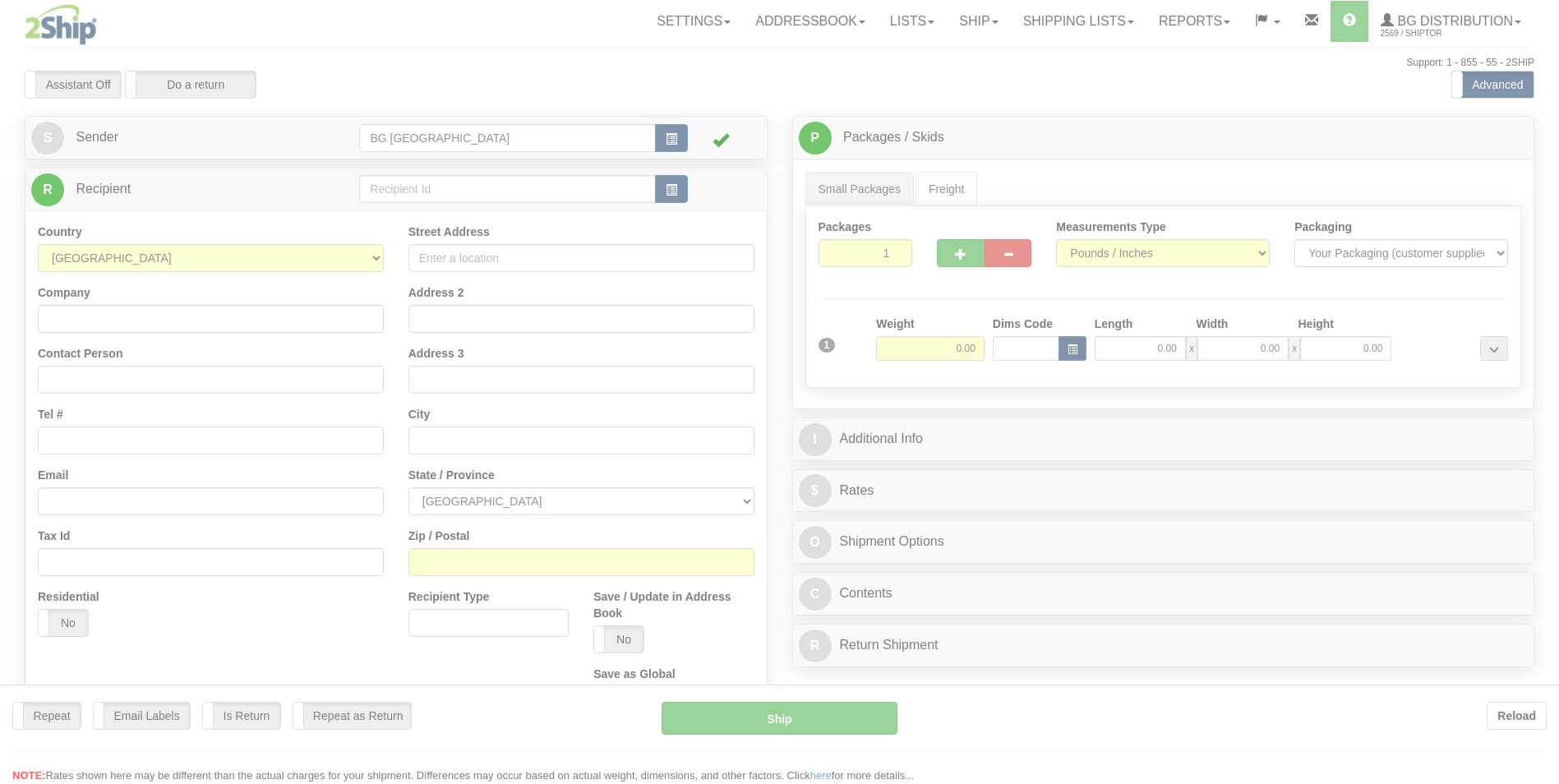
click at [389, 192] on div at bounding box center [779, 392] width 1559 height 784
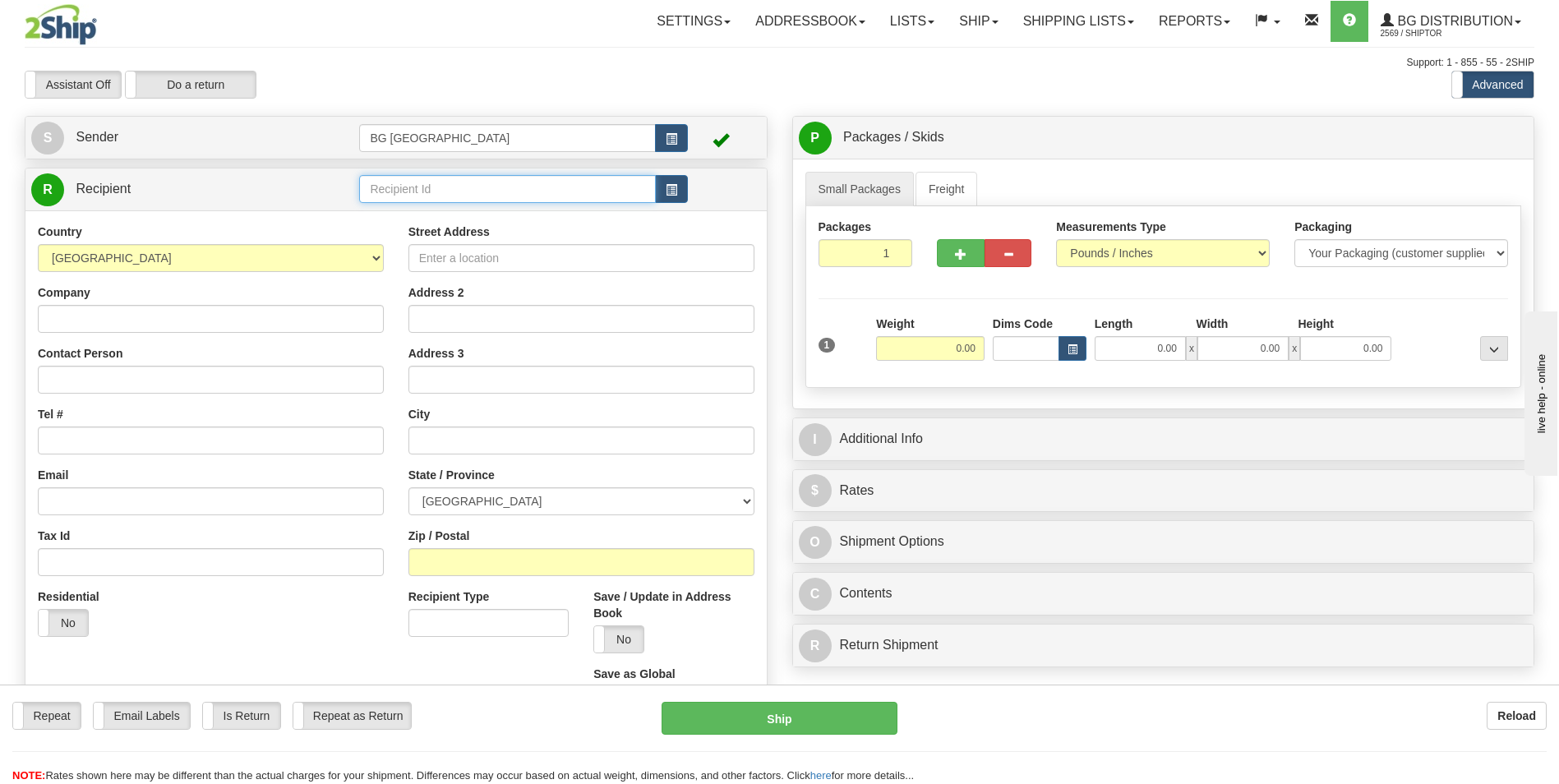
click at [389, 192] on input "text" at bounding box center [506, 189] width 296 height 28
click at [382, 204] on li "60032" at bounding box center [506, 215] width 294 height 21
type input "60032"
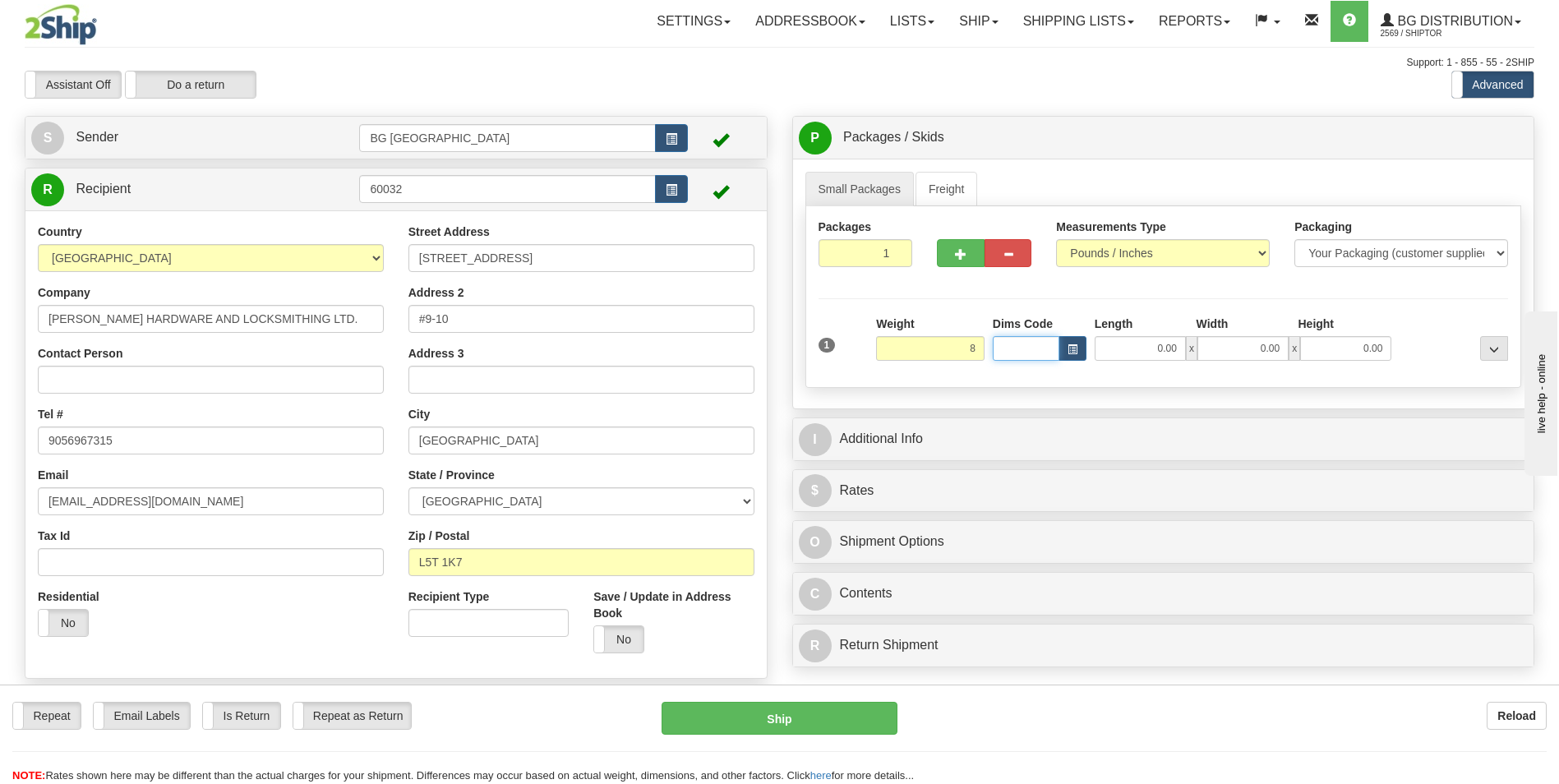
type input "8.00"
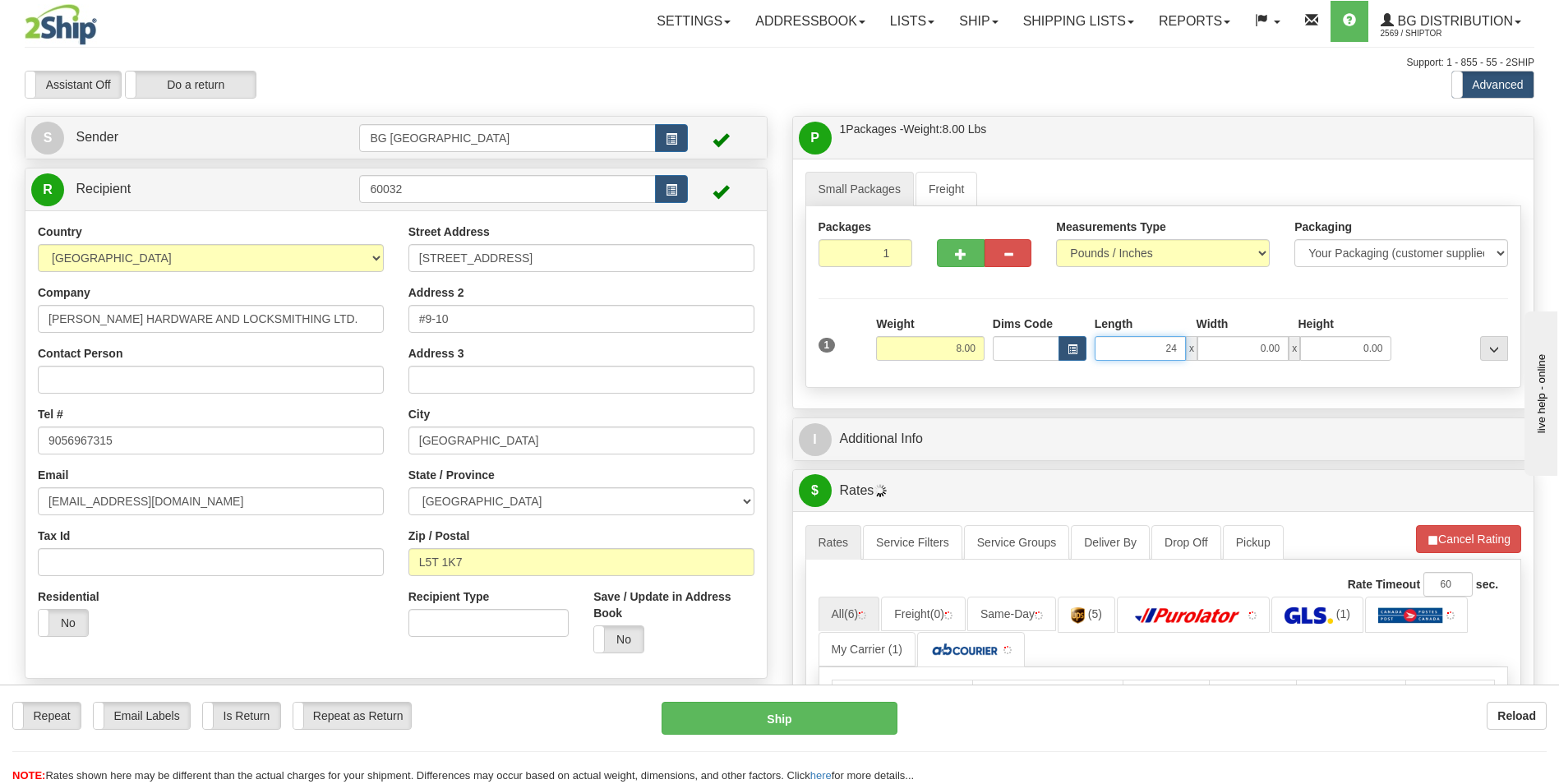
type input "24.00"
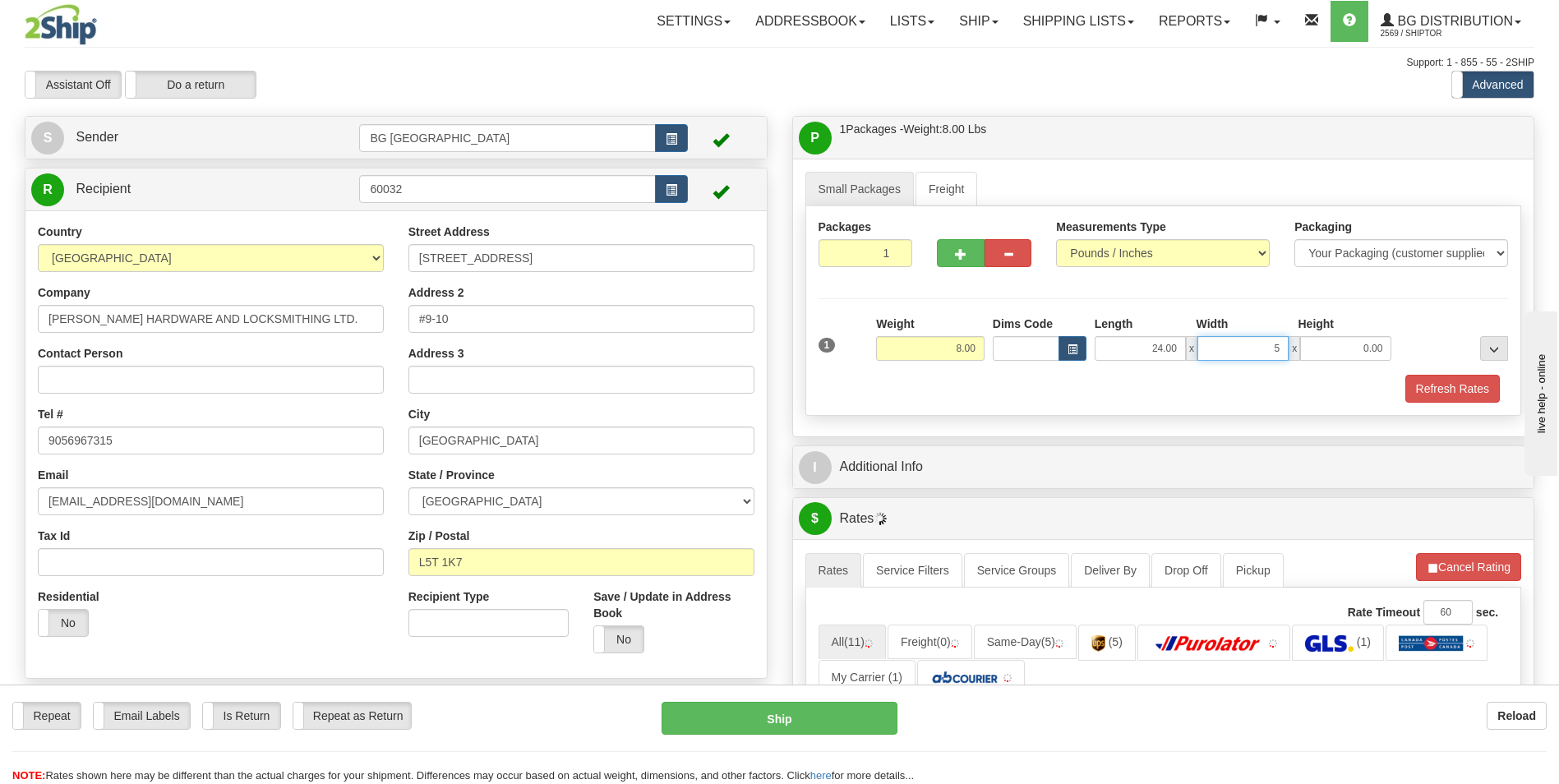
type input "5.00"
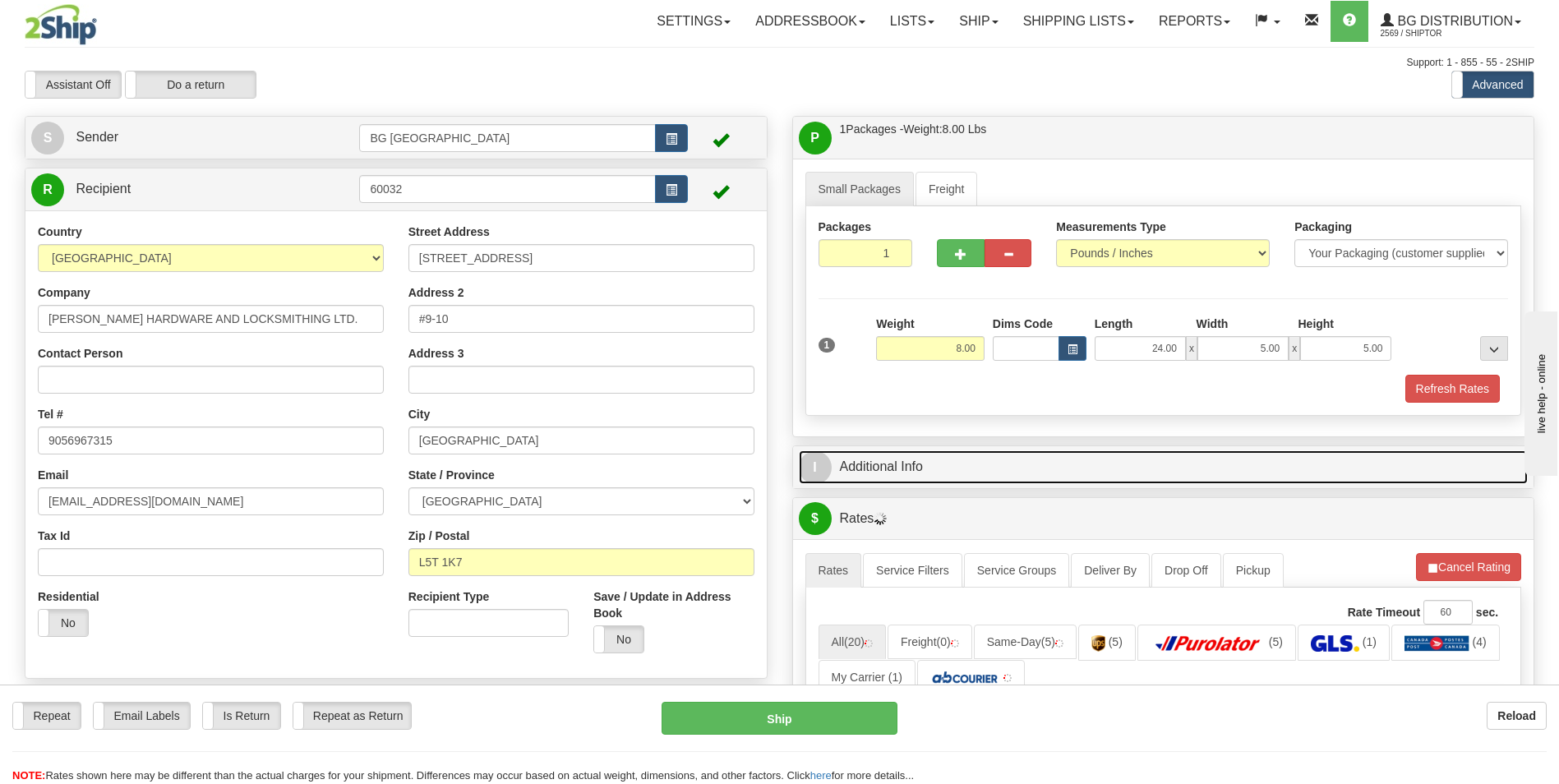
click at [889, 461] on link "I Additional Info" at bounding box center [1164, 467] width 730 height 34
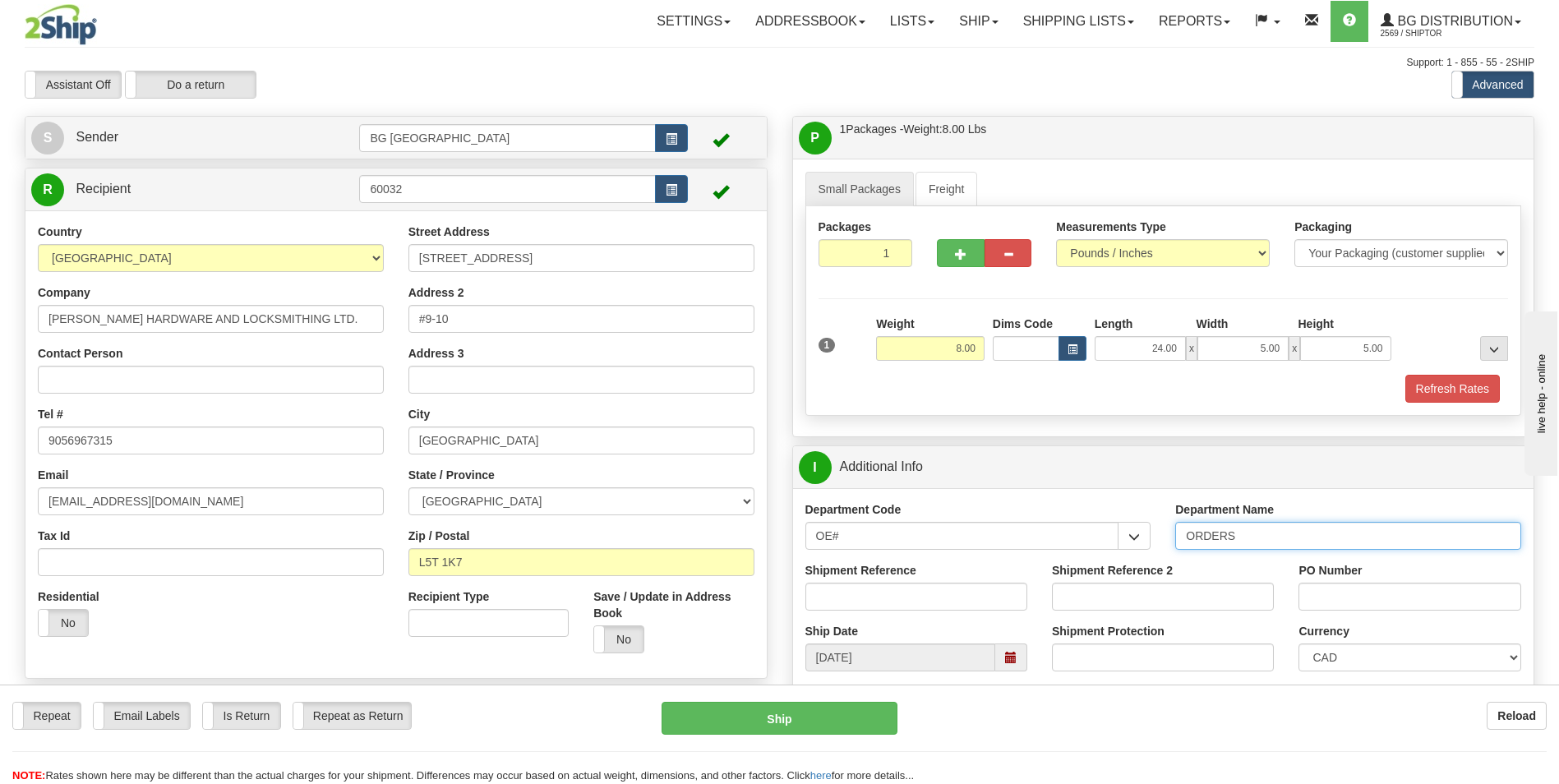
click at [1253, 543] on input "ORDERS" at bounding box center [1348, 536] width 346 height 28
type input "70182511-00"
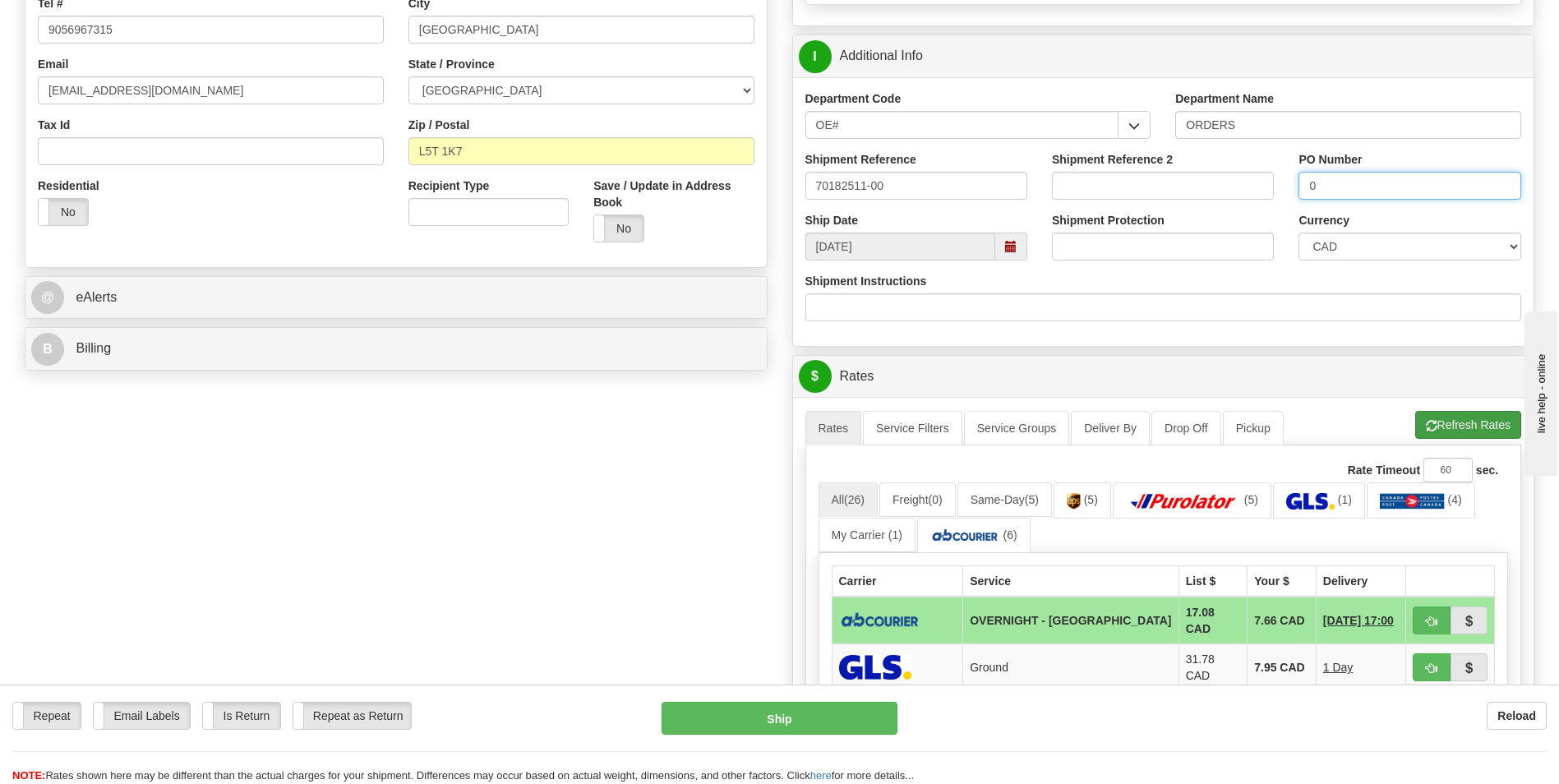
type input "0"
click at [1447, 436] on button "Refresh Rates" at bounding box center [1468, 425] width 106 height 28
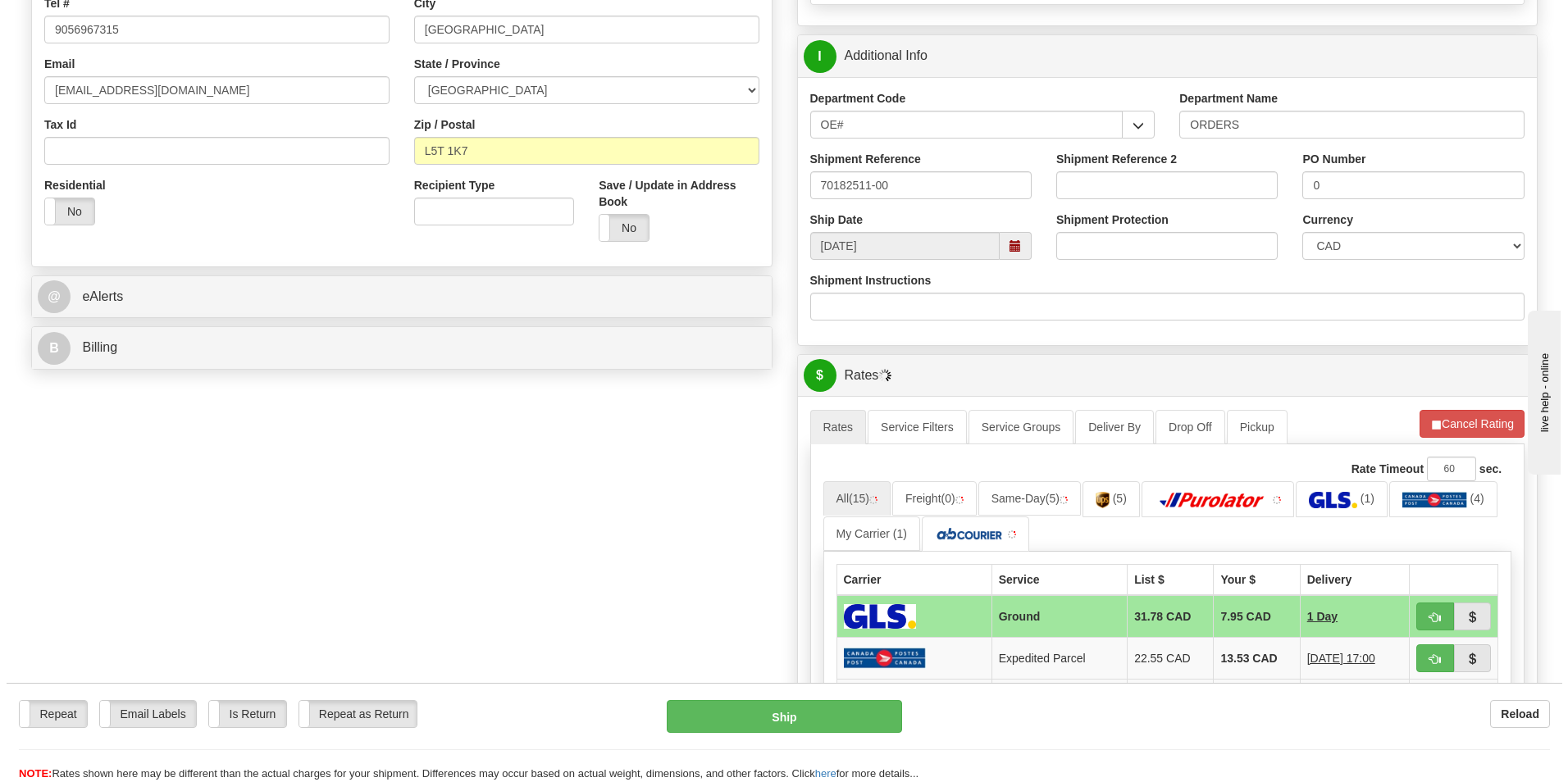
scroll to position [574, 0]
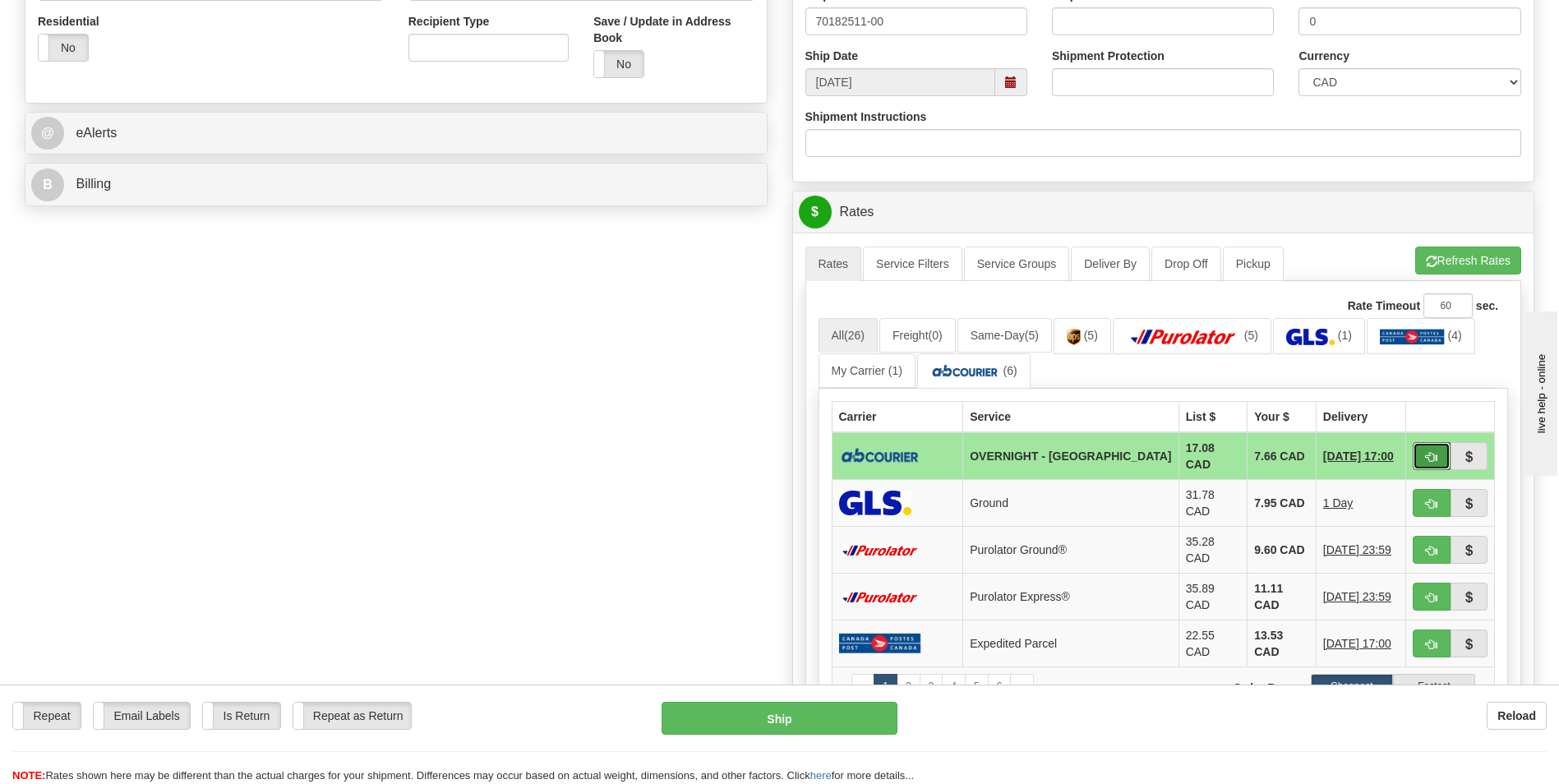
click at [1428, 459] on span "button" at bounding box center [1432, 457] width 12 height 11
type input "4"
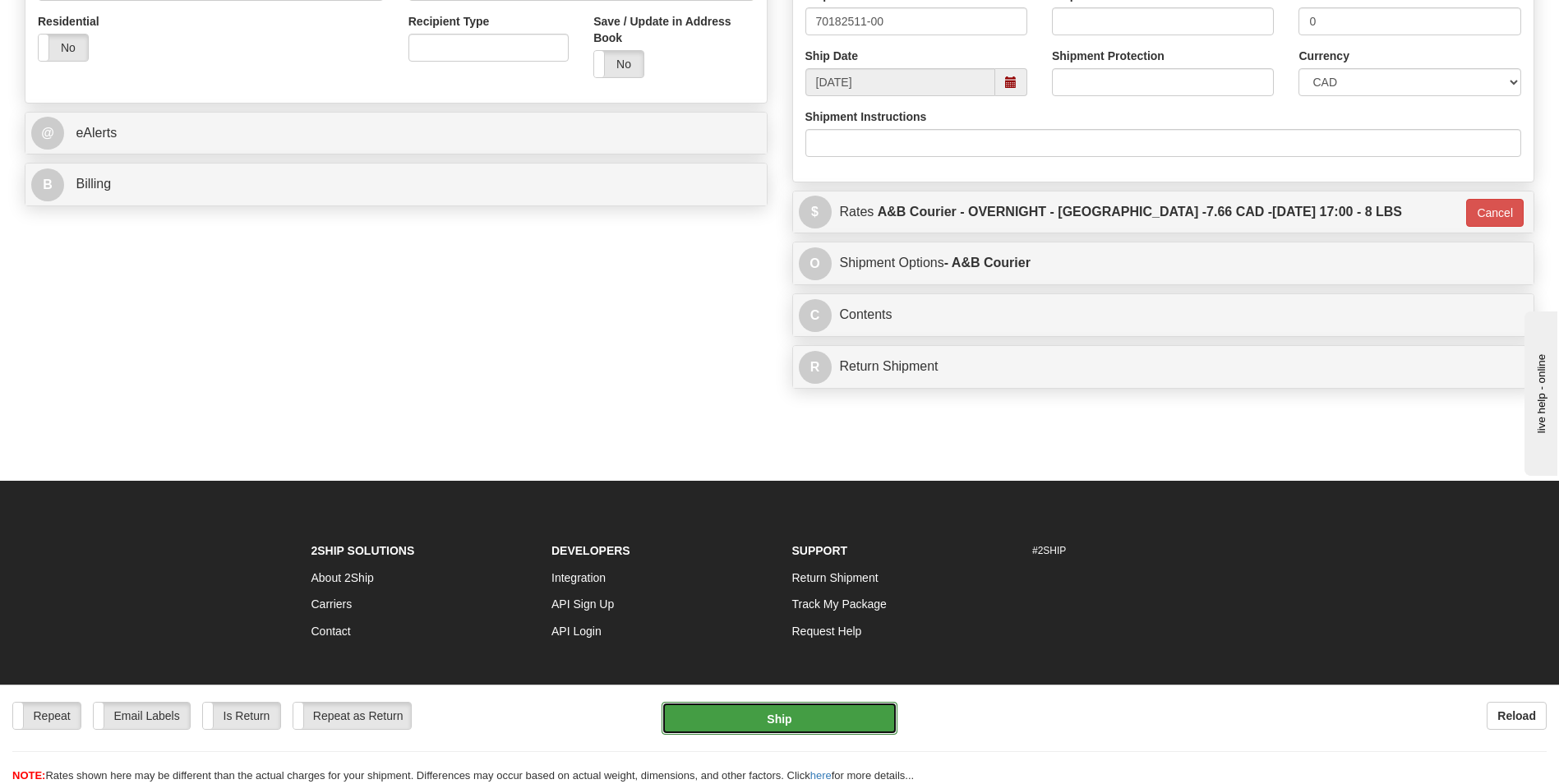
click at [731, 707] on button "Ship" at bounding box center [778, 718] width 235 height 33
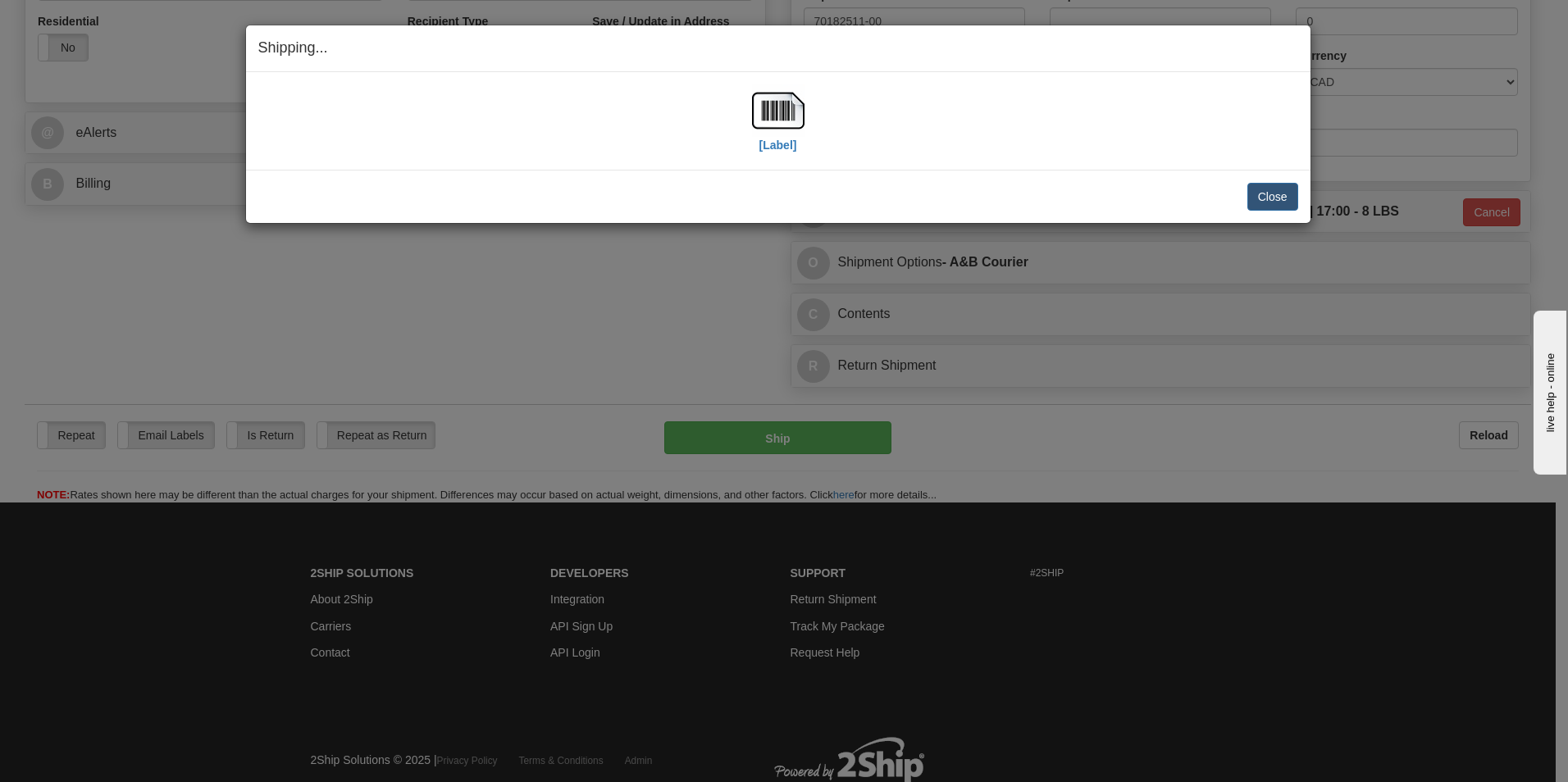
click at [749, 94] on div "[Label]" at bounding box center [778, 121] width 1040 height 73
click at [759, 94] on img at bounding box center [778, 111] width 53 height 53
click at [1260, 194] on button "Close" at bounding box center [1273, 197] width 51 height 28
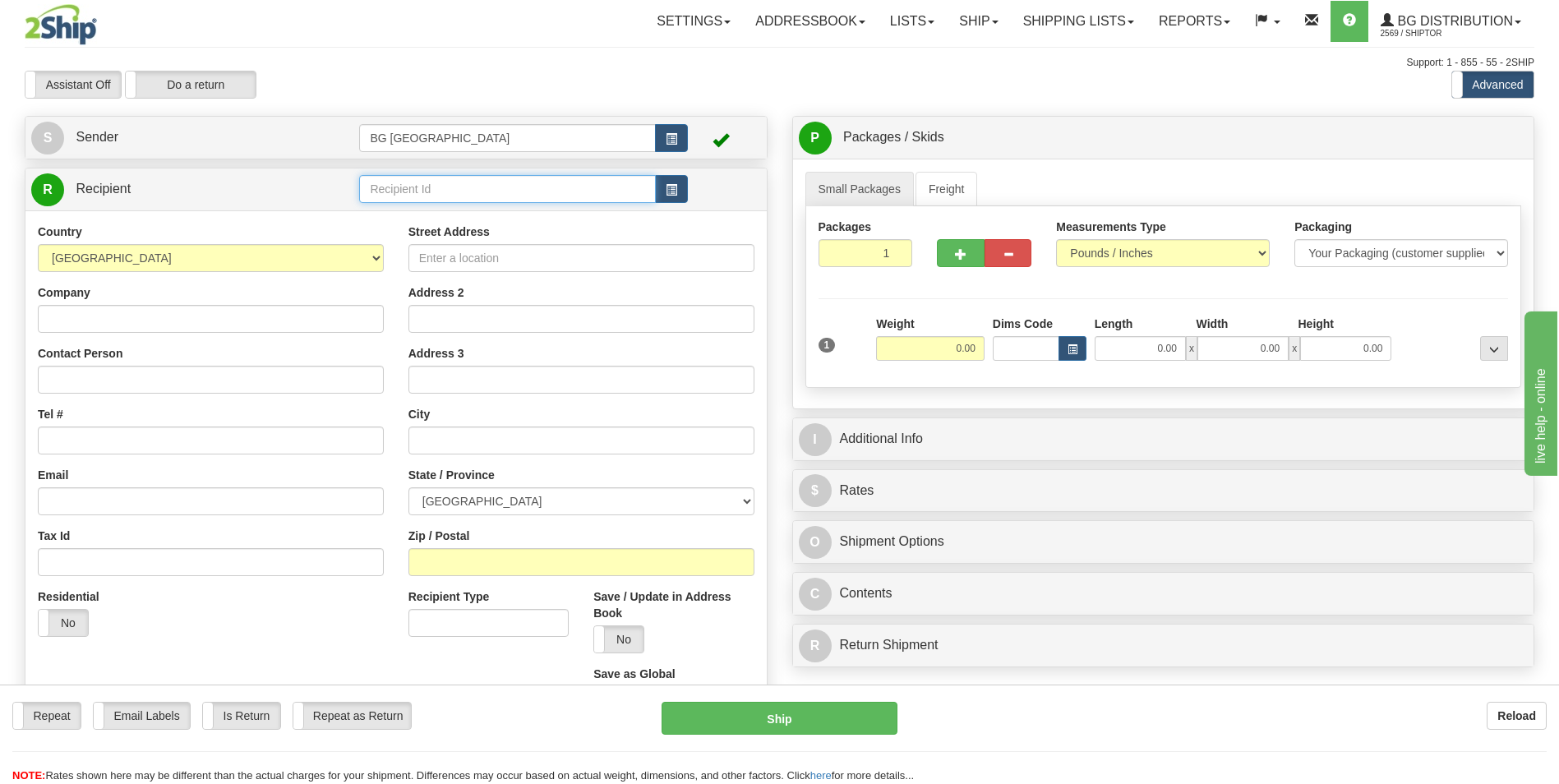
click at [428, 183] on input "text" at bounding box center [506, 189] width 296 height 28
click at [412, 204] on li "60163" at bounding box center [506, 215] width 294 height 21
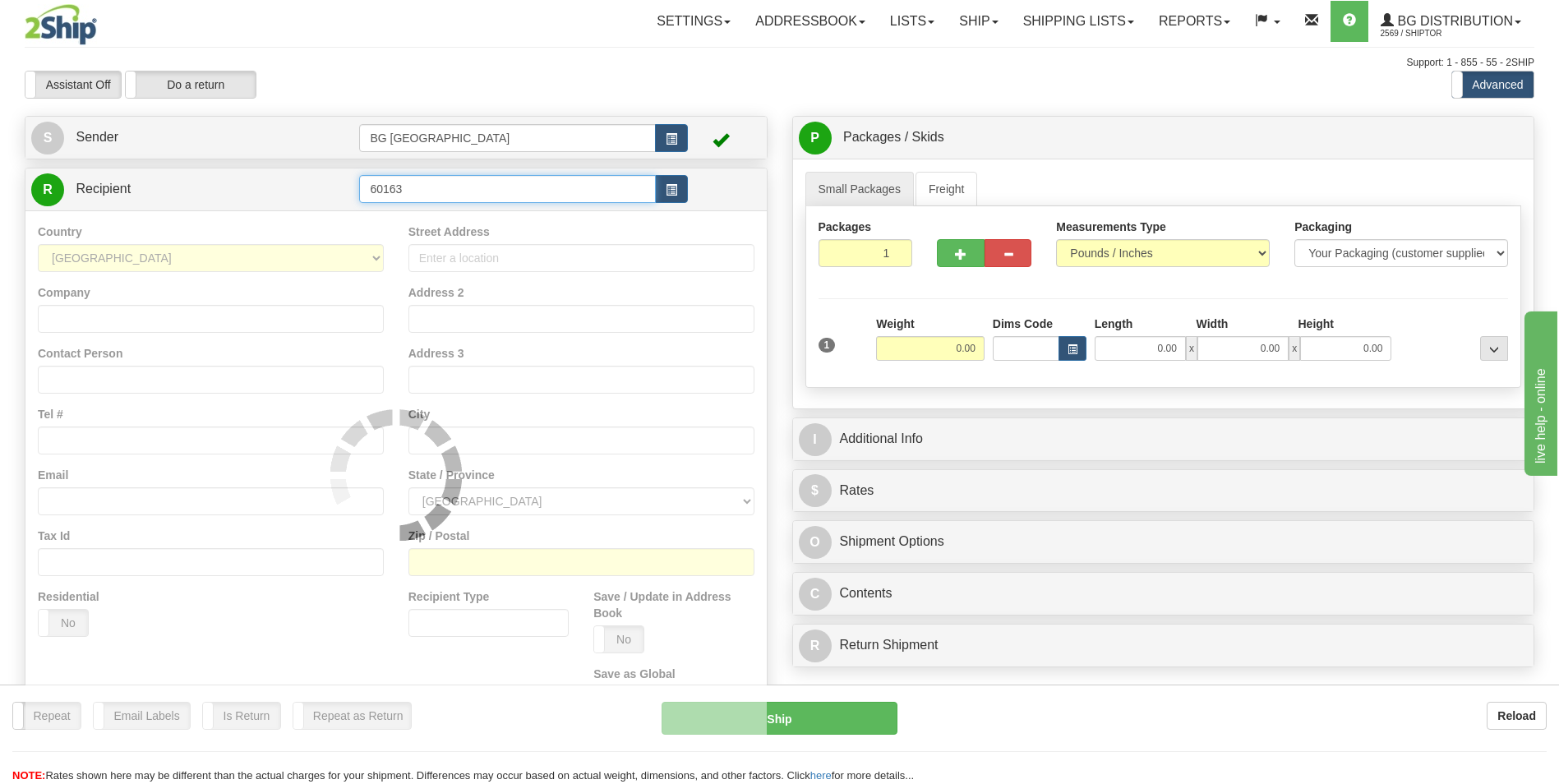
type input "60163"
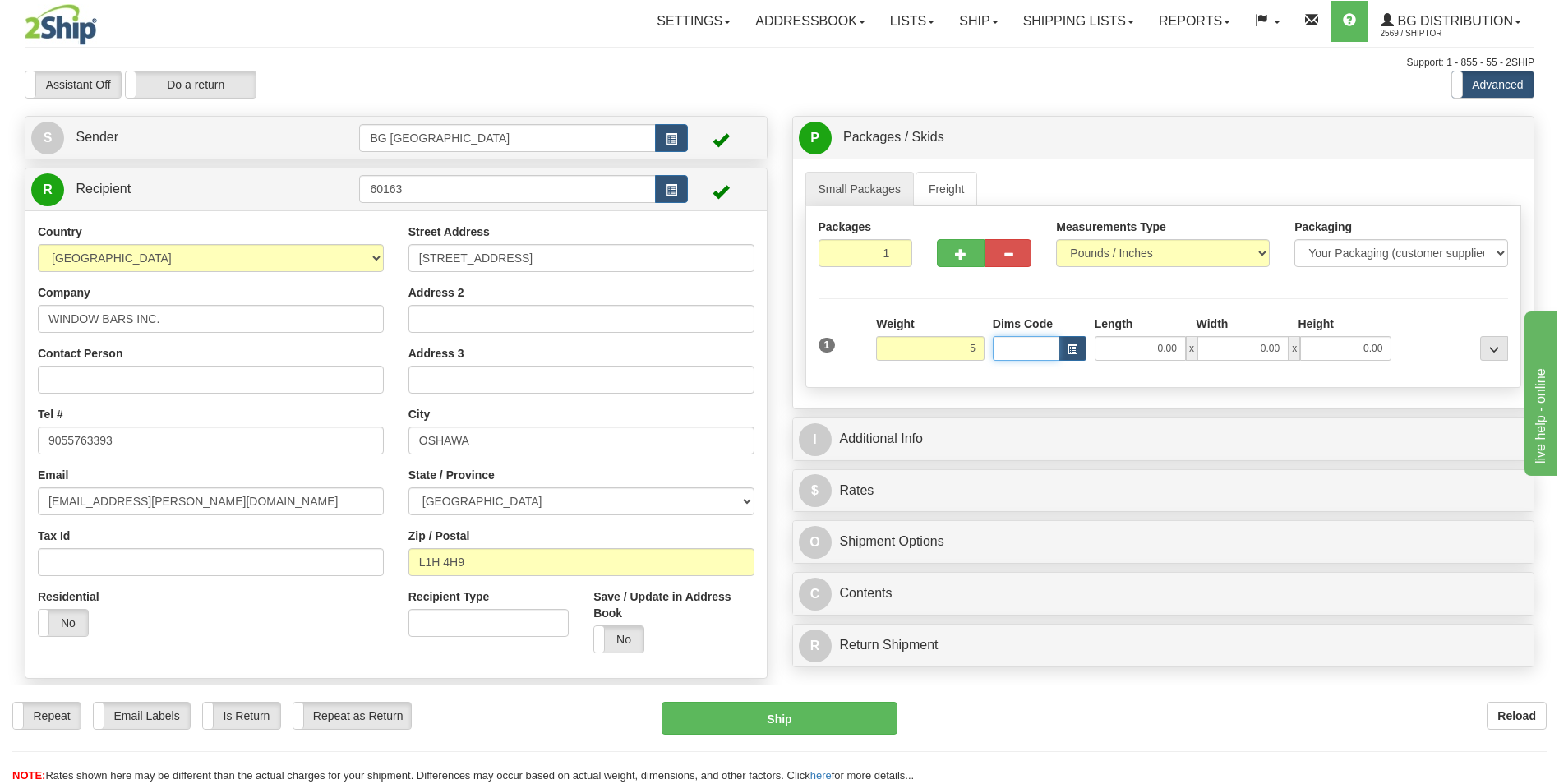
type input "5.00"
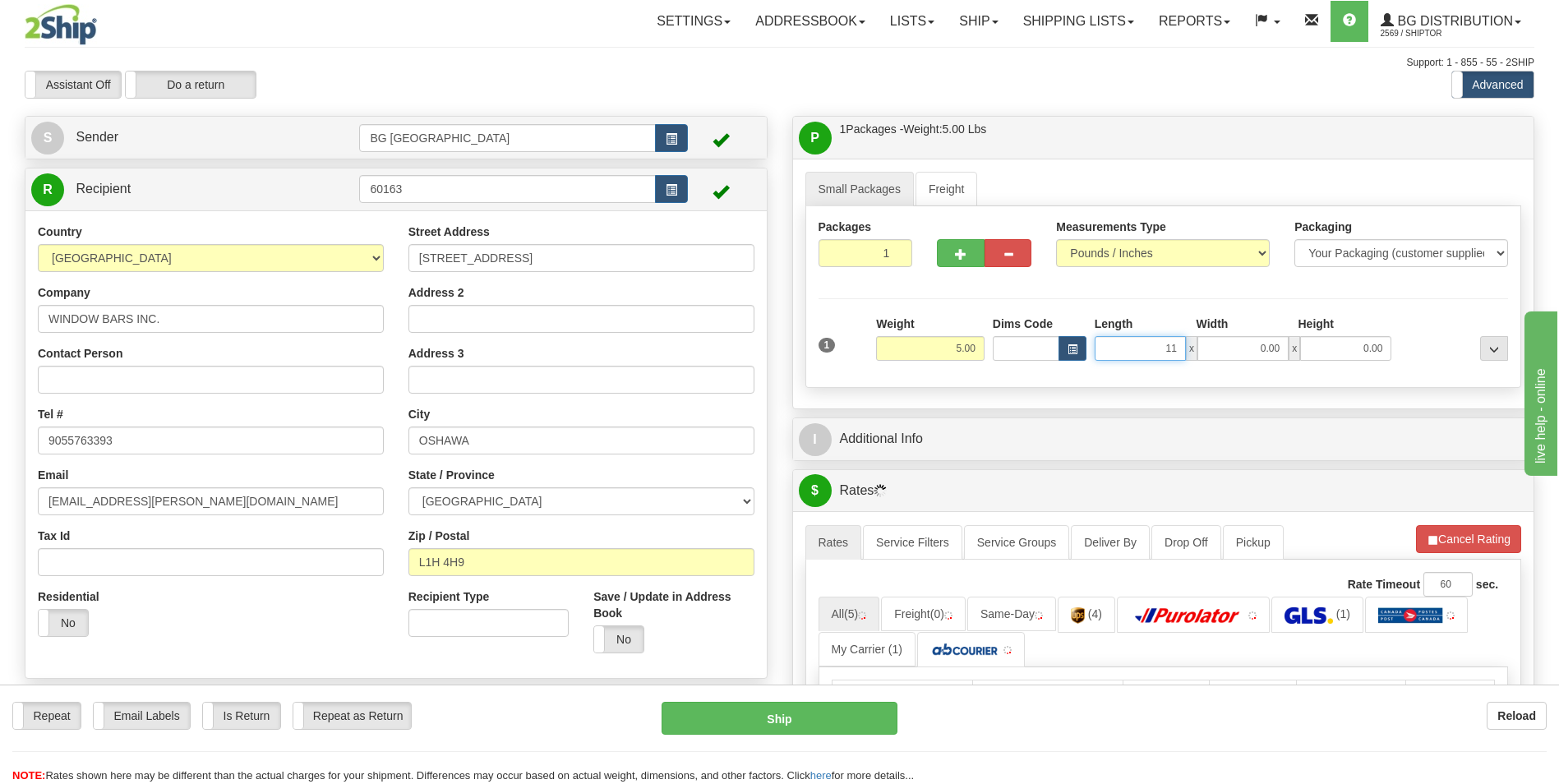
type input "11.00"
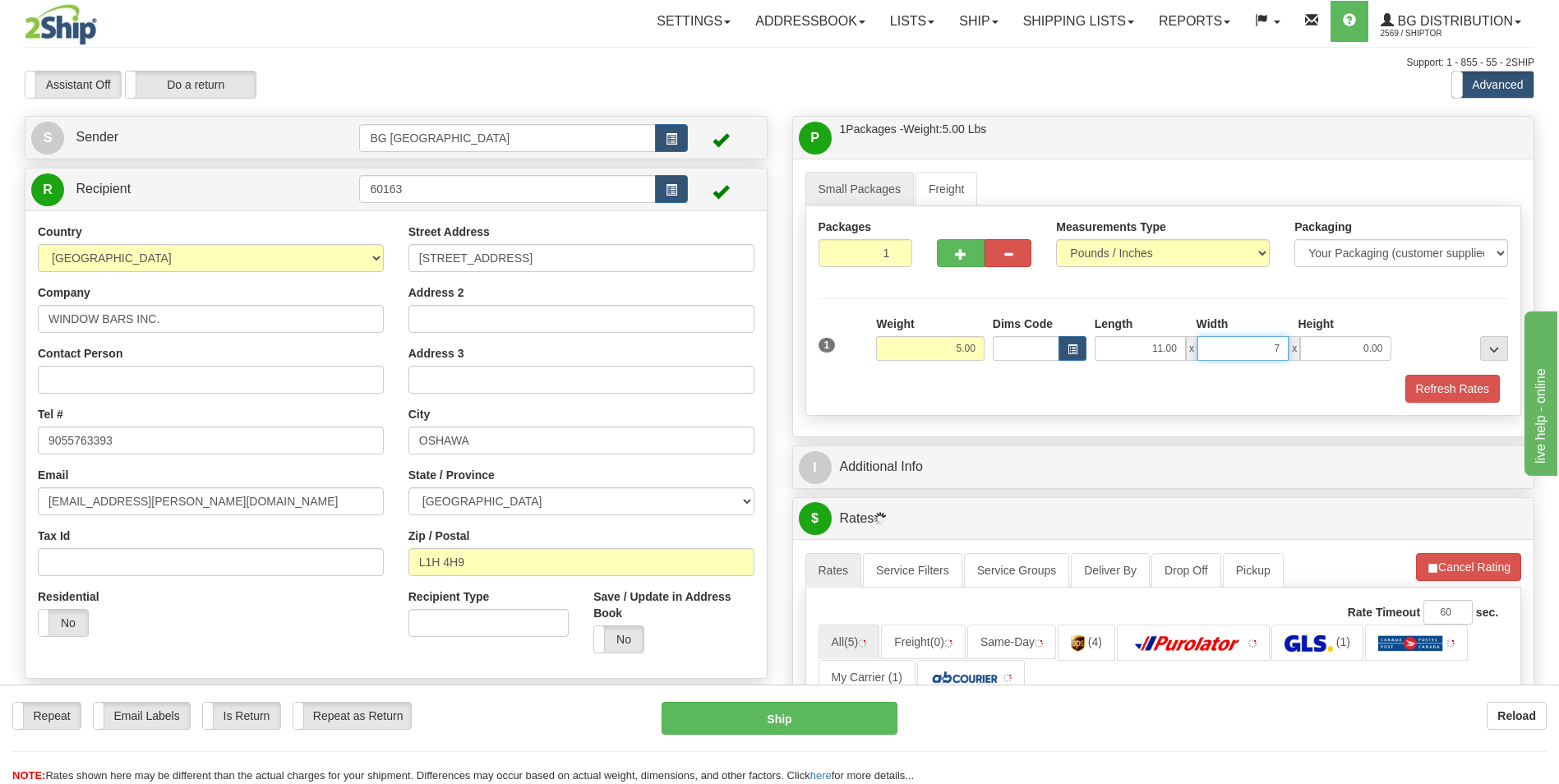
type input "7.00"
type input "5.00"
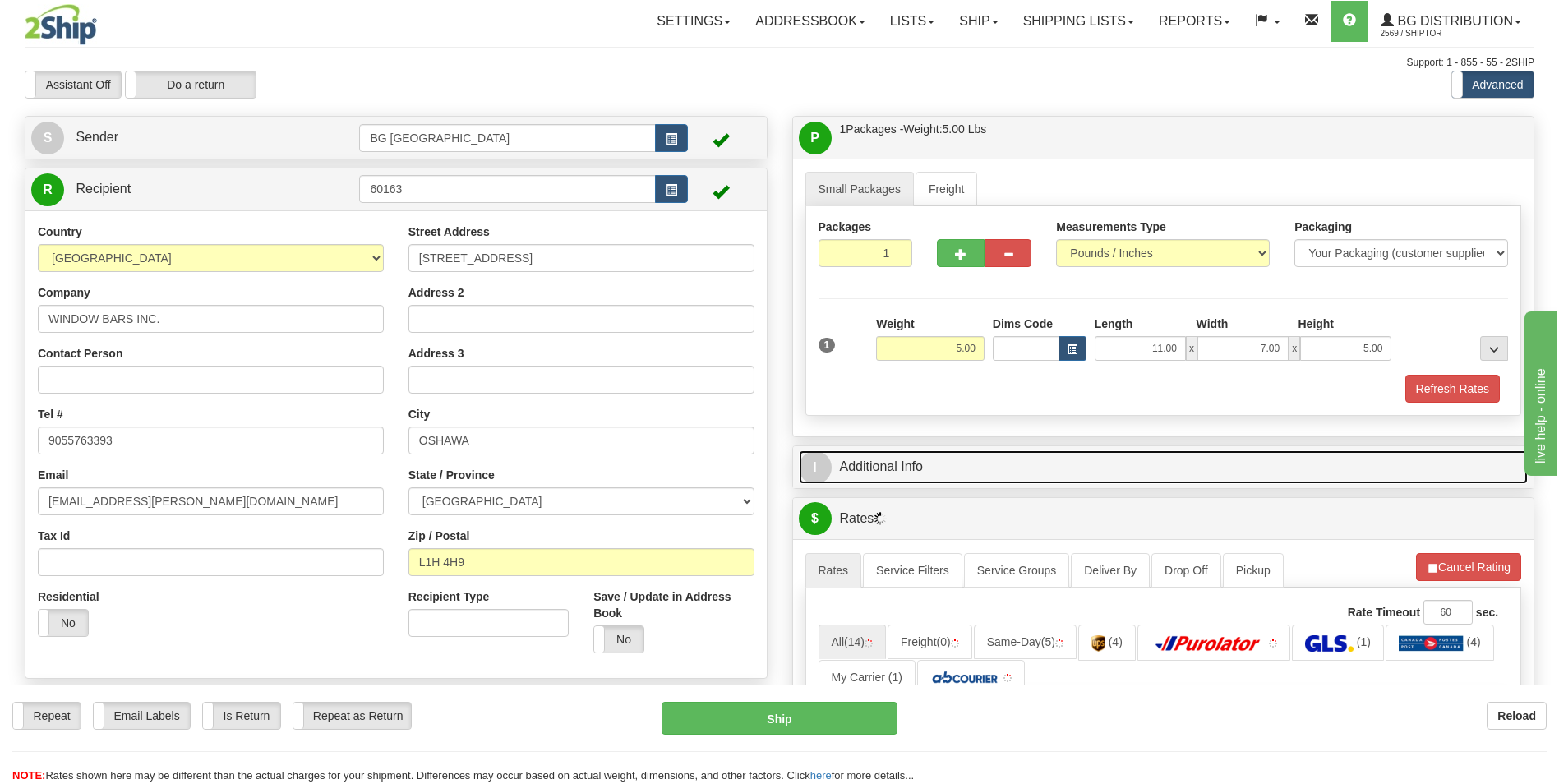
click at [947, 463] on link "I Additional Info" at bounding box center [1164, 467] width 730 height 34
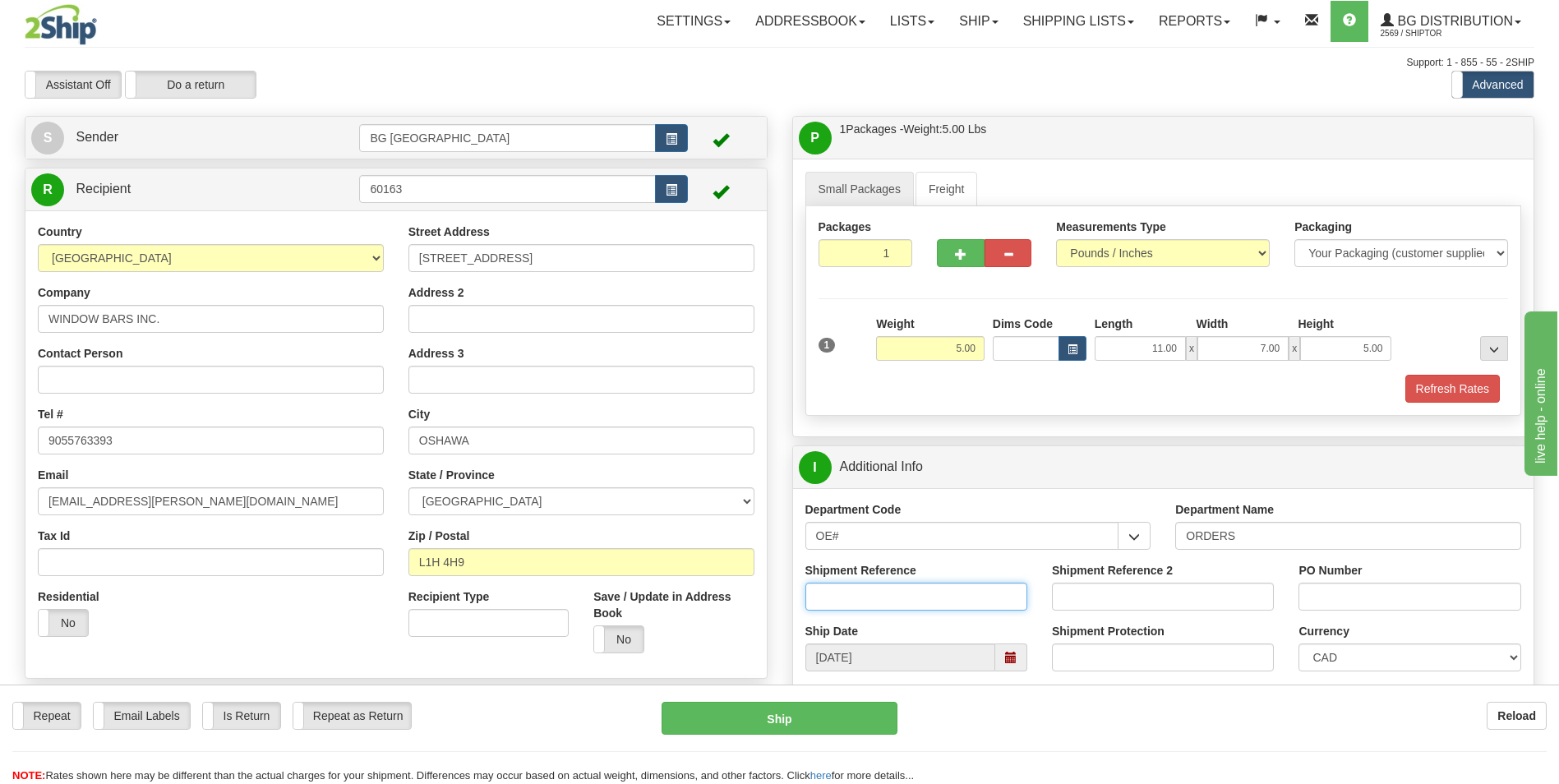
click at [954, 598] on input "Shipment Reference" at bounding box center [916, 597] width 222 height 28
type input "70181155-00"
type input "0"
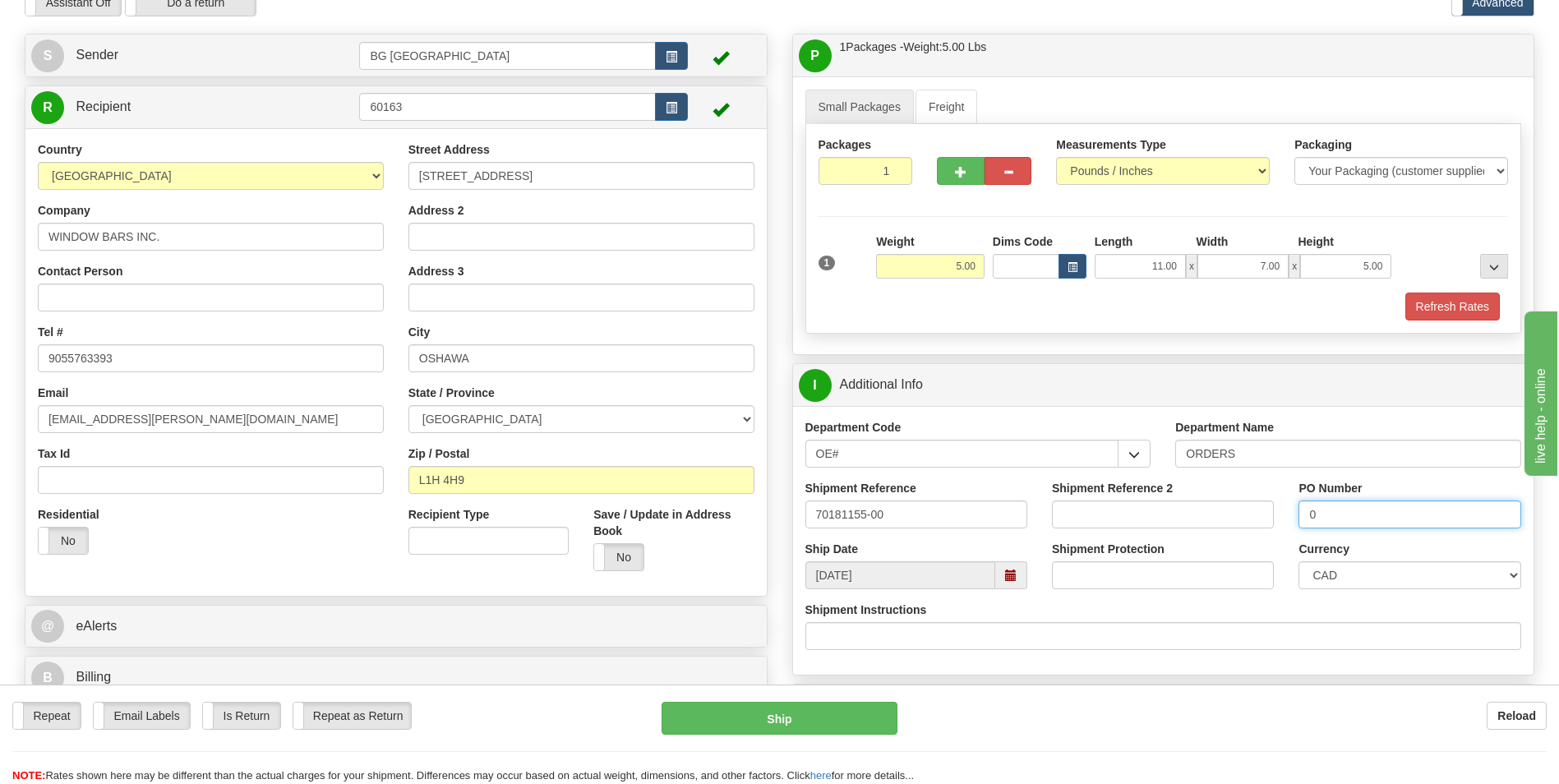
scroll to position [411, 0]
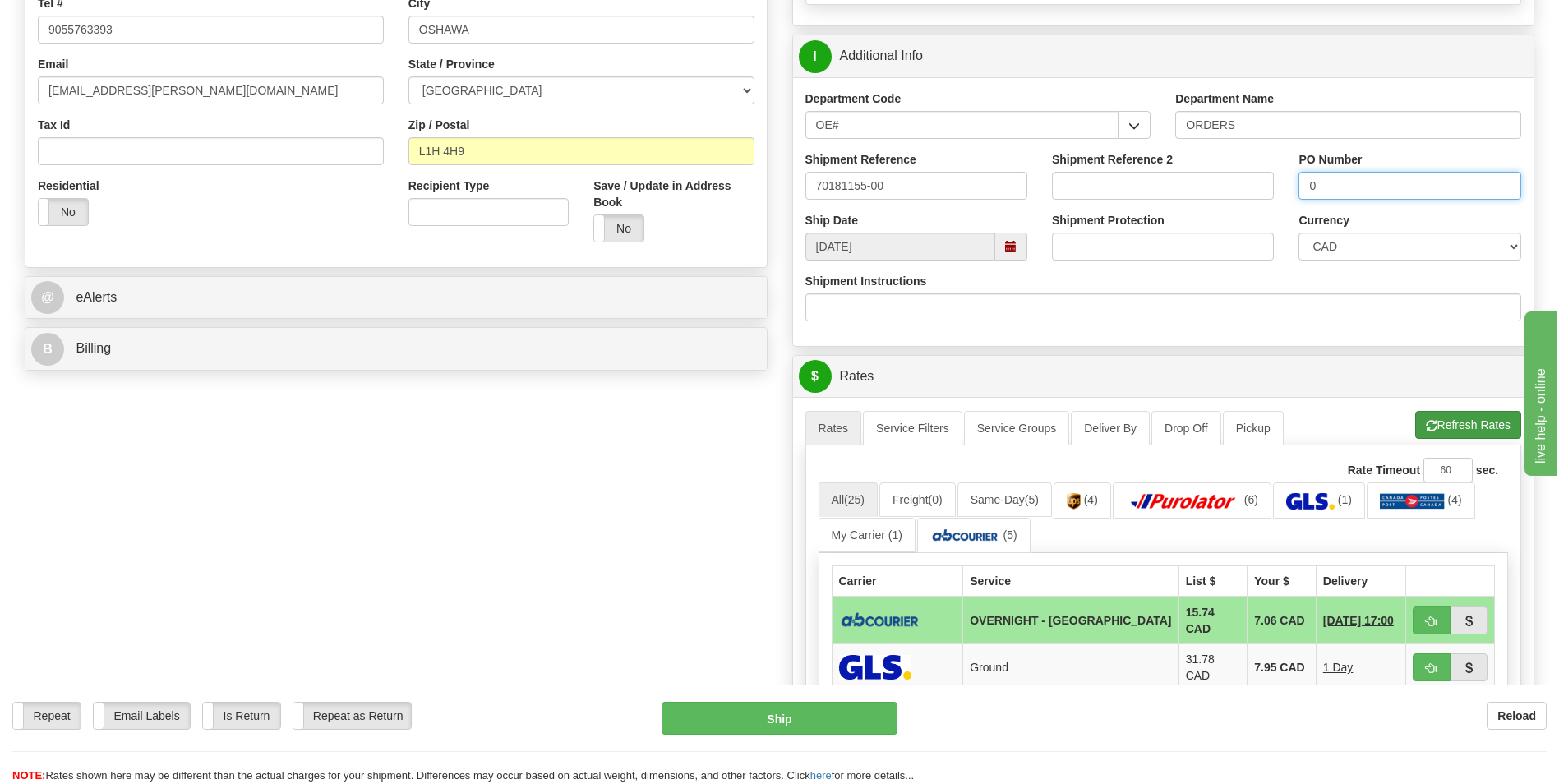
type input "0"
click at [1422, 436] on button "Refresh Rates" at bounding box center [1468, 425] width 106 height 28
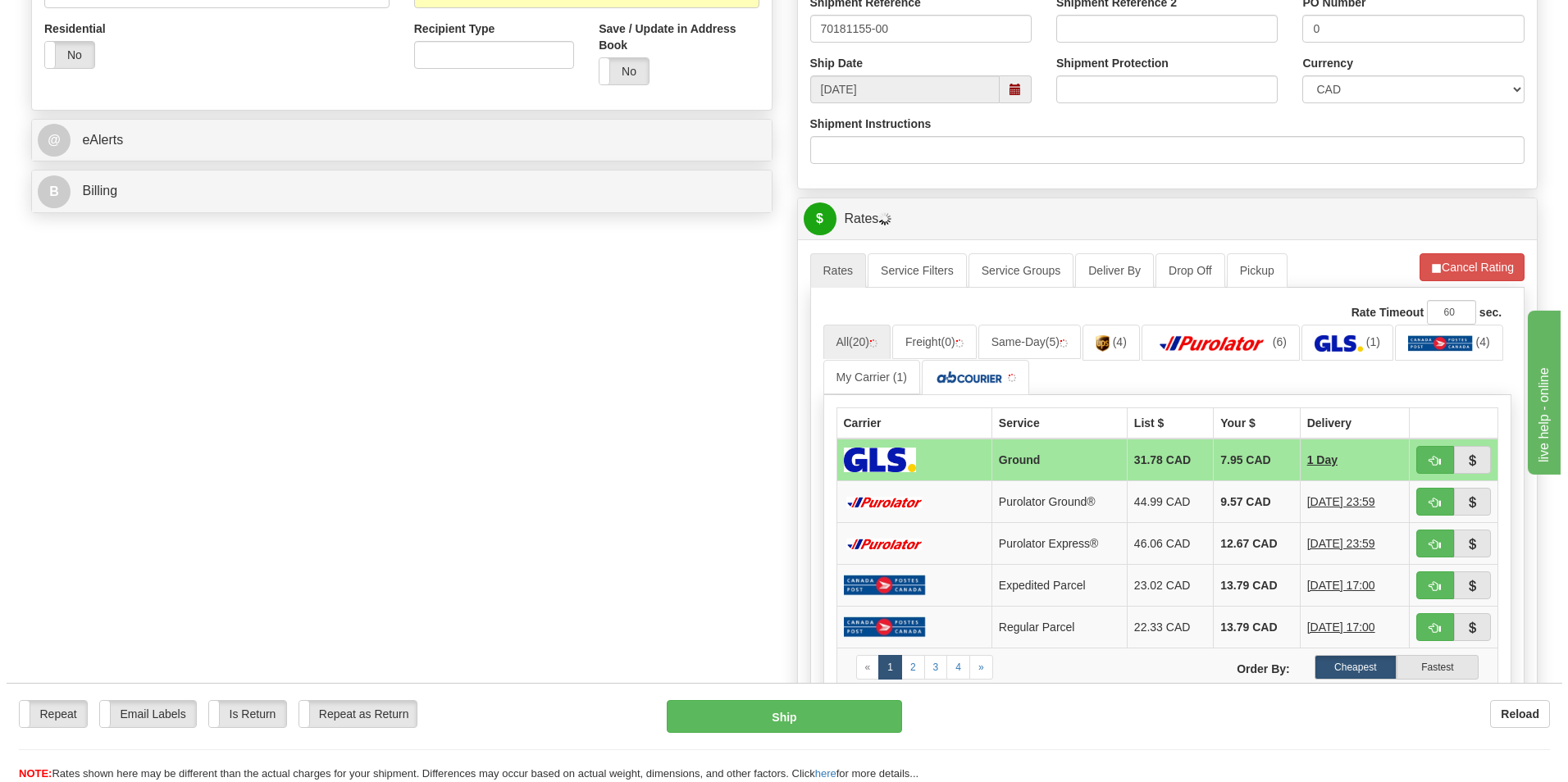
scroll to position [574, 0]
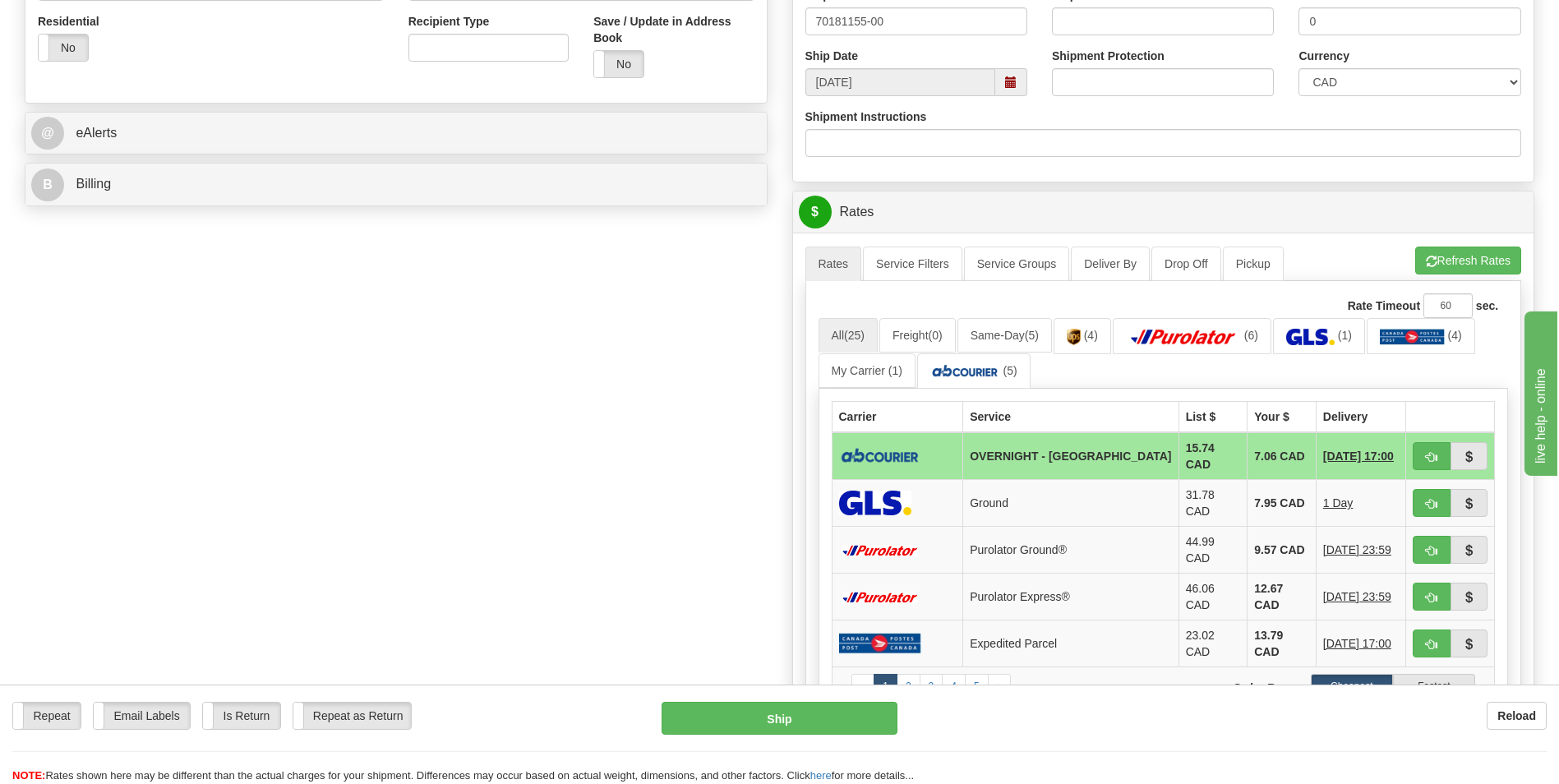
click at [1248, 456] on td "7.06 CAD" at bounding box center [1282, 456] width 69 height 48
click at [1418, 454] on button "button" at bounding box center [1432, 456] width 38 height 28
type input "4"
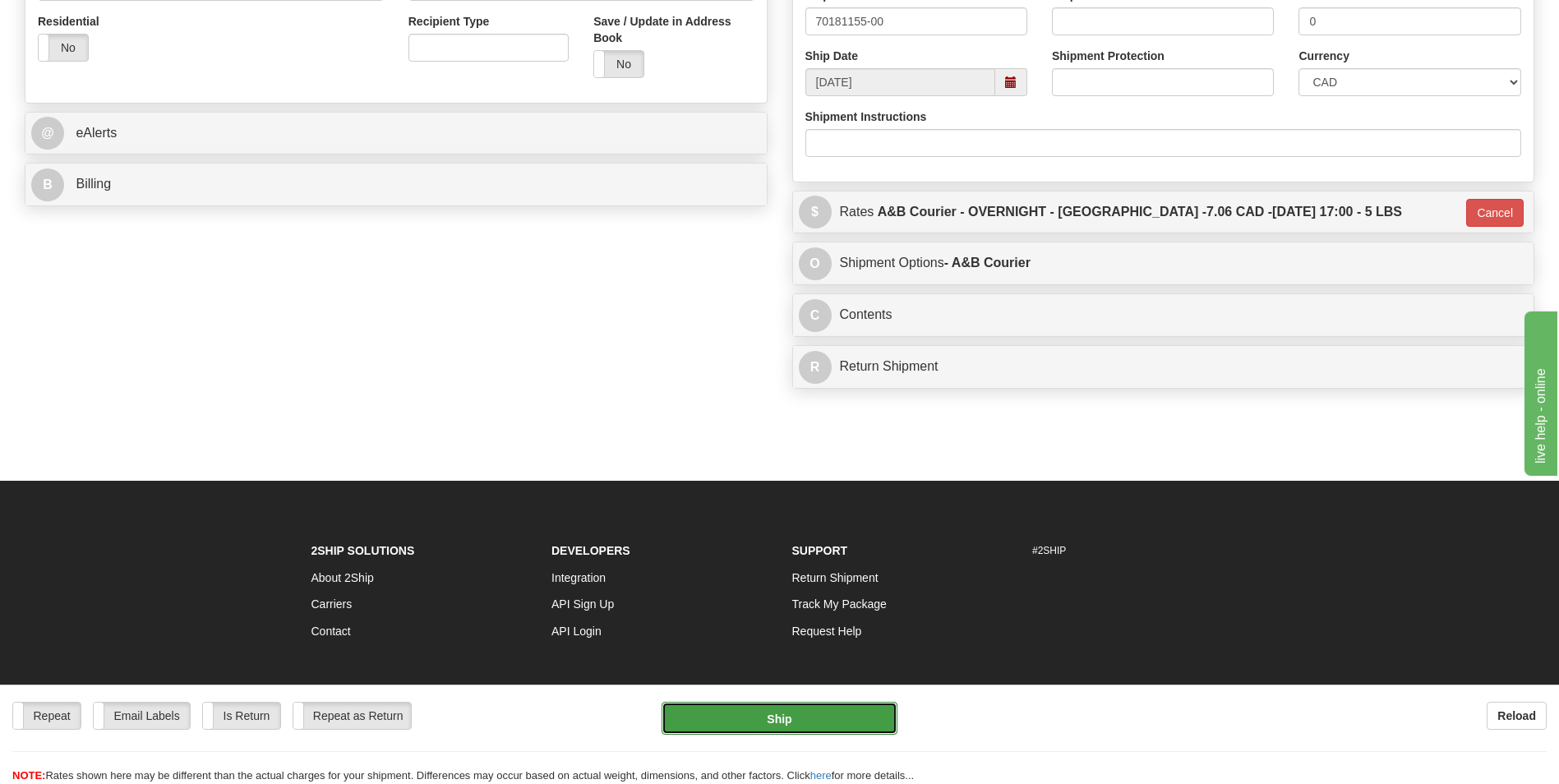
click at [841, 708] on button "Ship" at bounding box center [778, 718] width 235 height 33
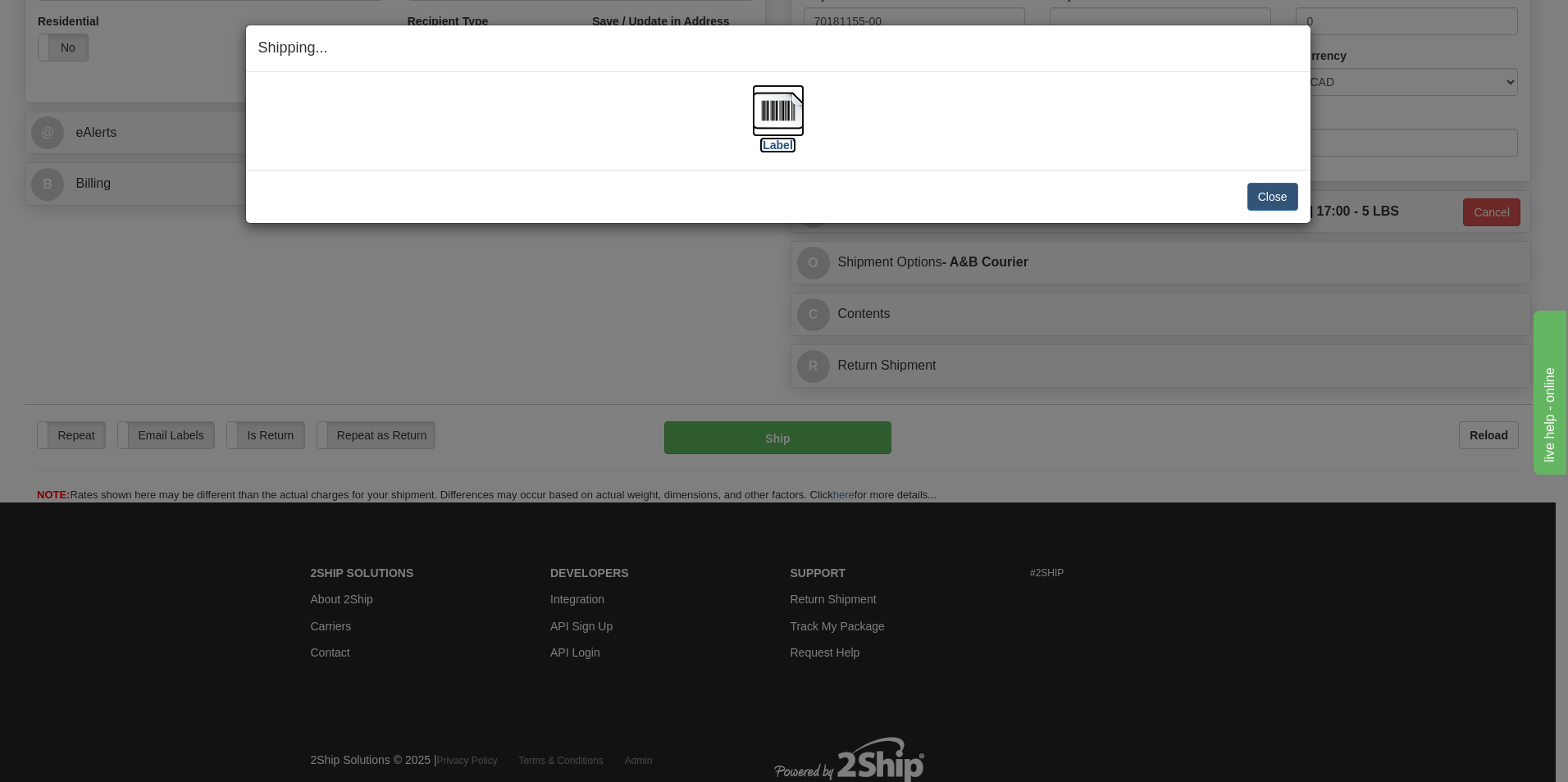
click at [778, 107] on img at bounding box center [778, 111] width 53 height 53
click at [1283, 203] on button "Close" at bounding box center [1273, 197] width 51 height 28
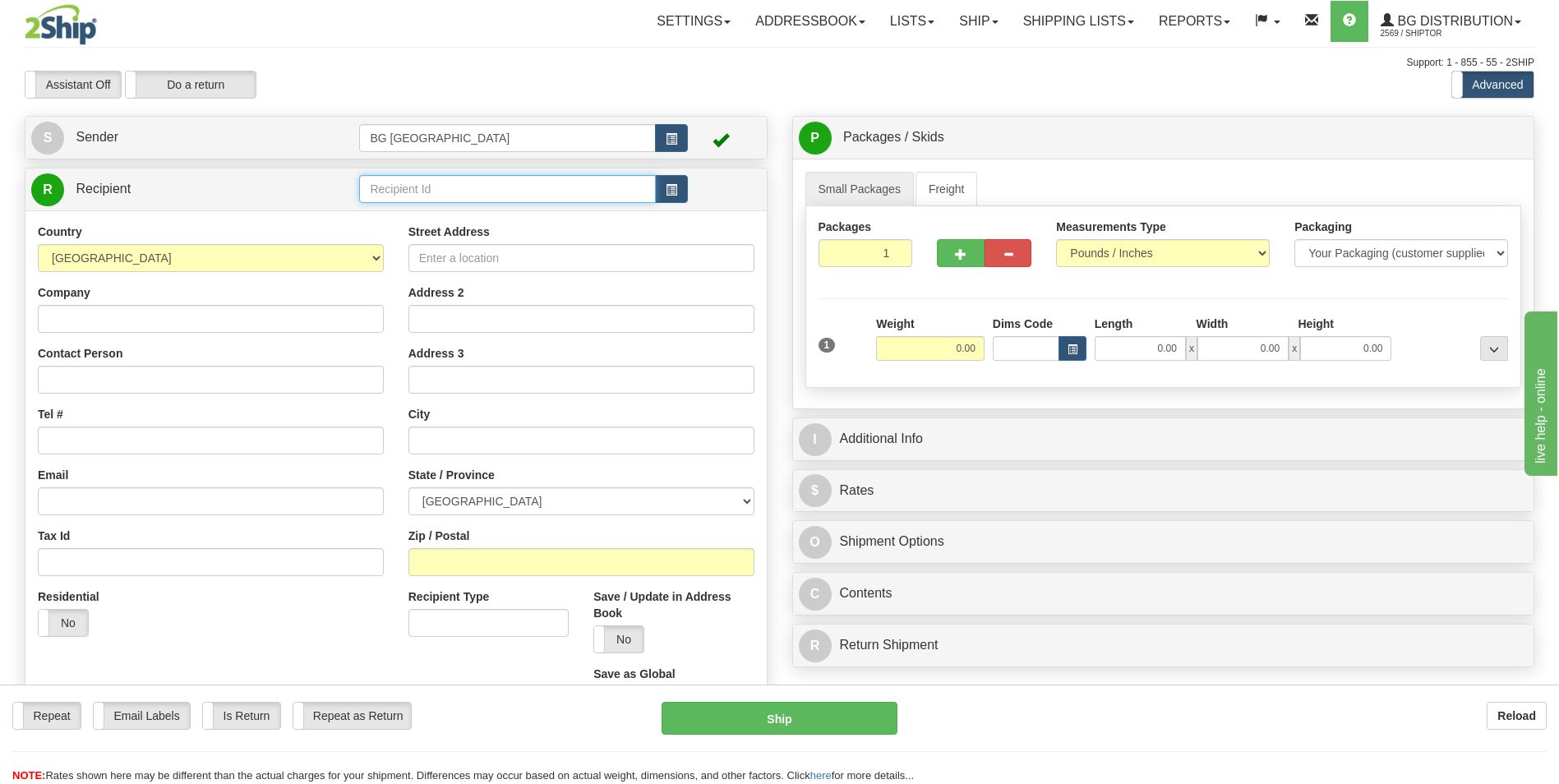
click at [483, 199] on input "text" at bounding box center [506, 189] width 296 height 28
click at [404, 225] on li "60140" at bounding box center [506, 215] width 294 height 21
type input "60140"
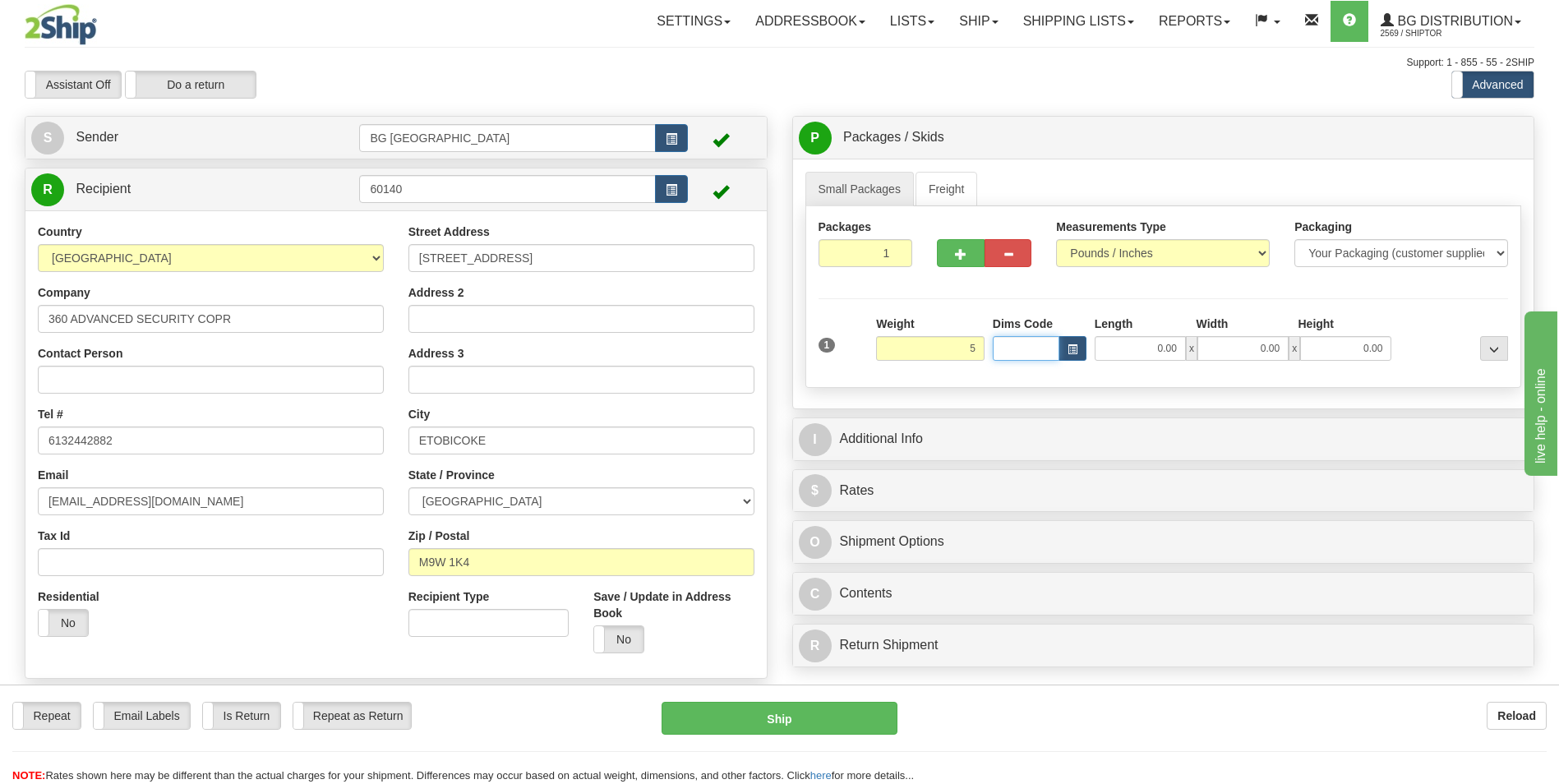
type input "5.00"
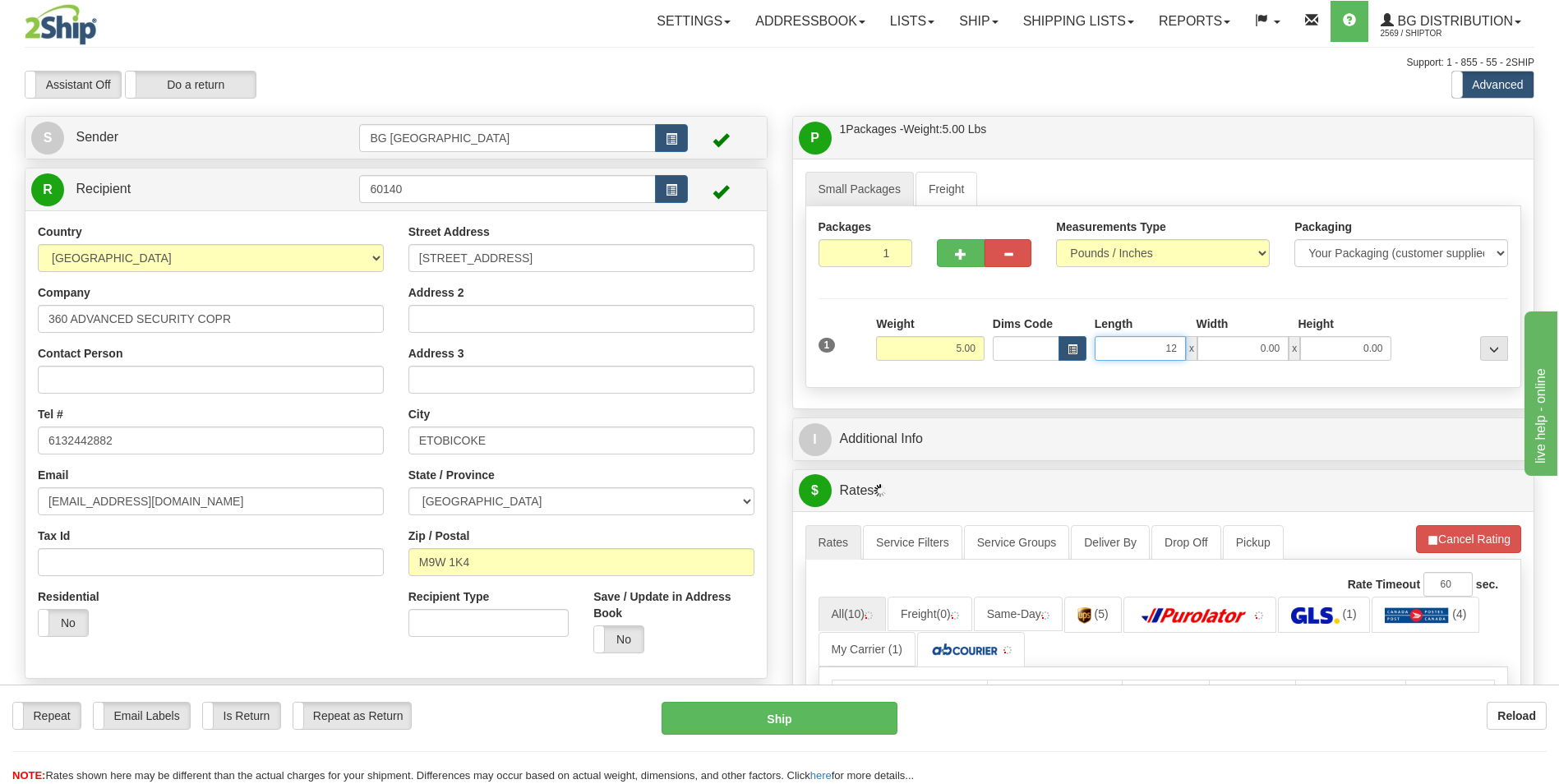
type input "12.00"
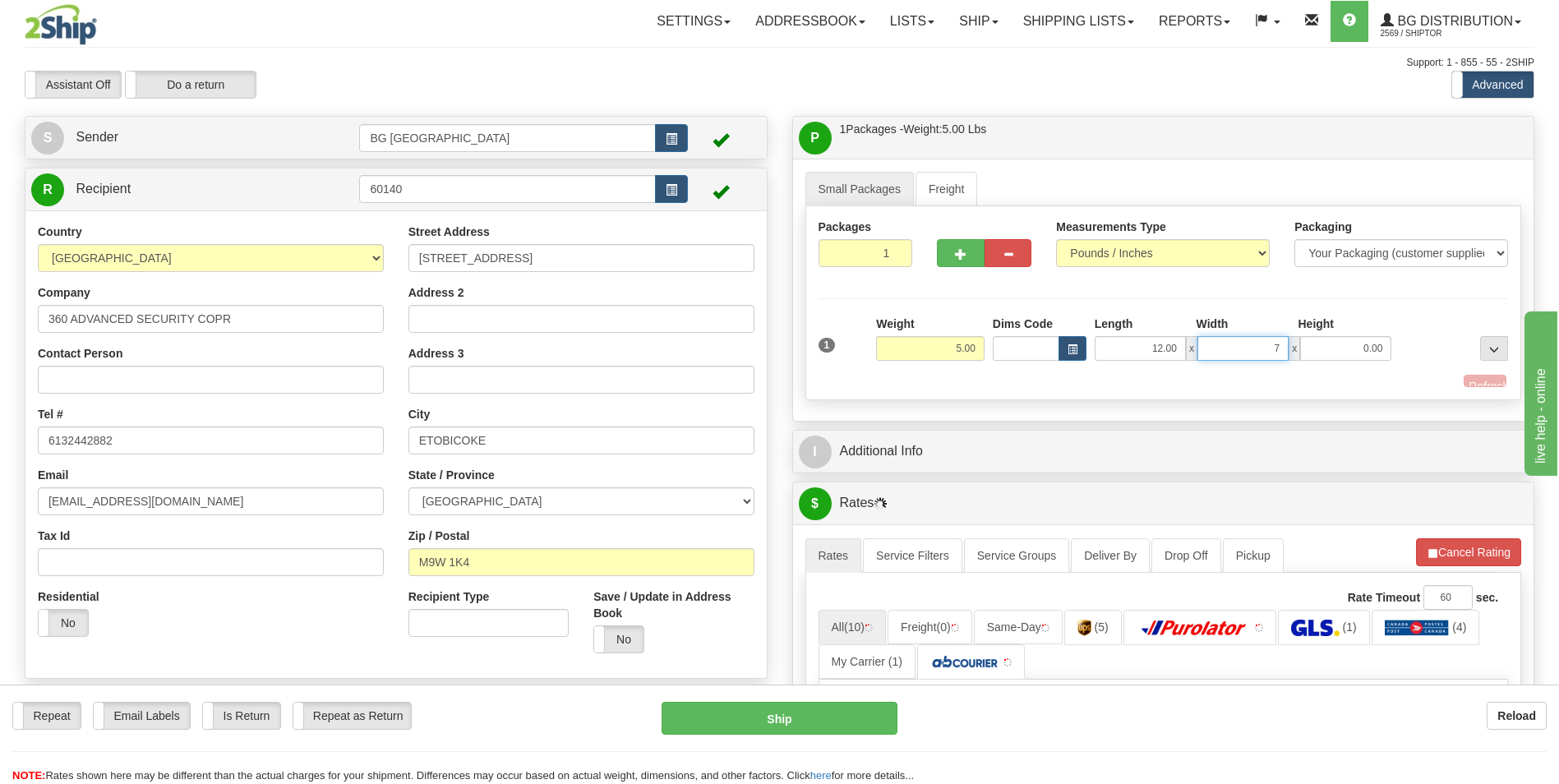
type input "7.00"
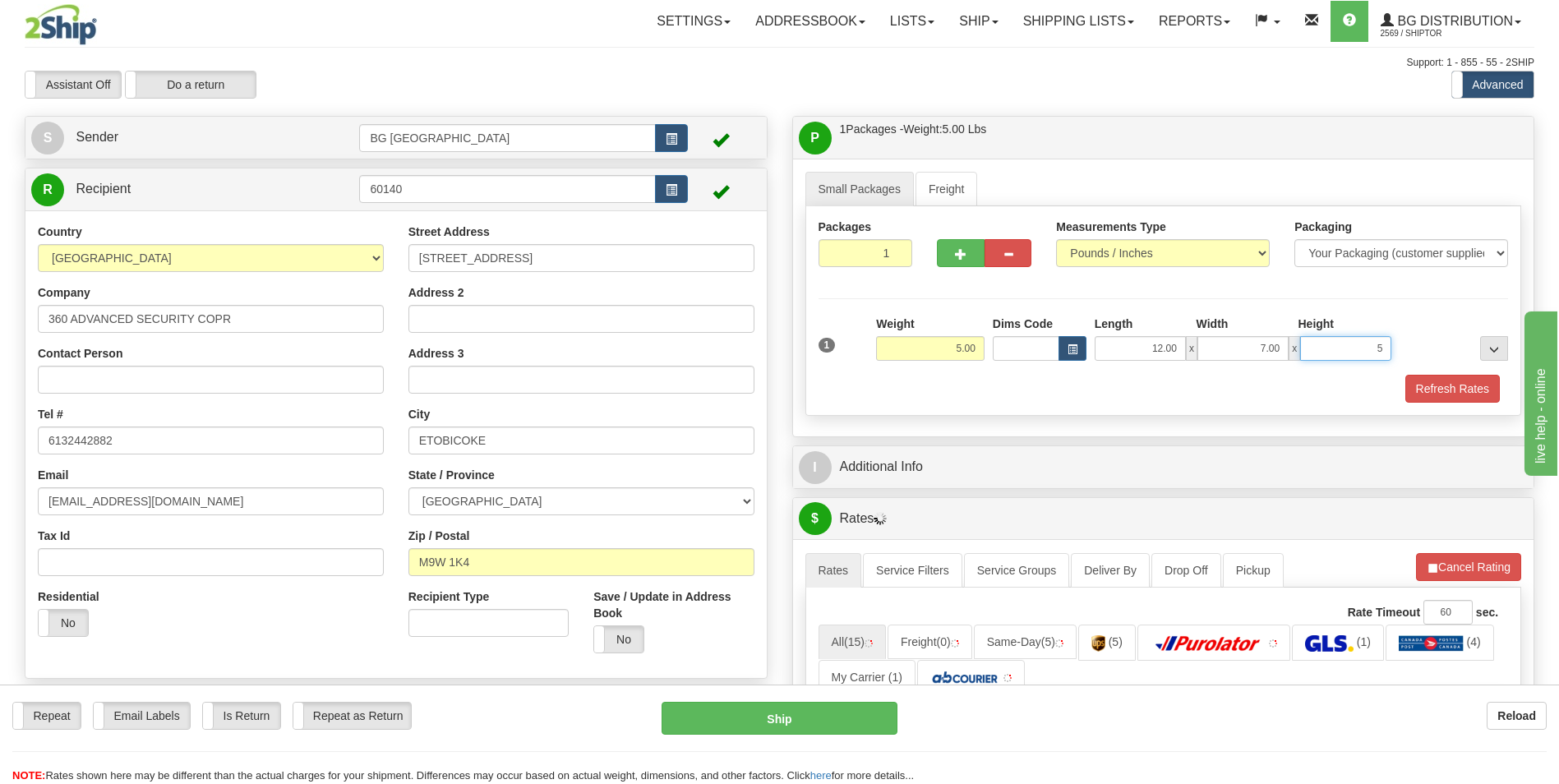
type input "5.00"
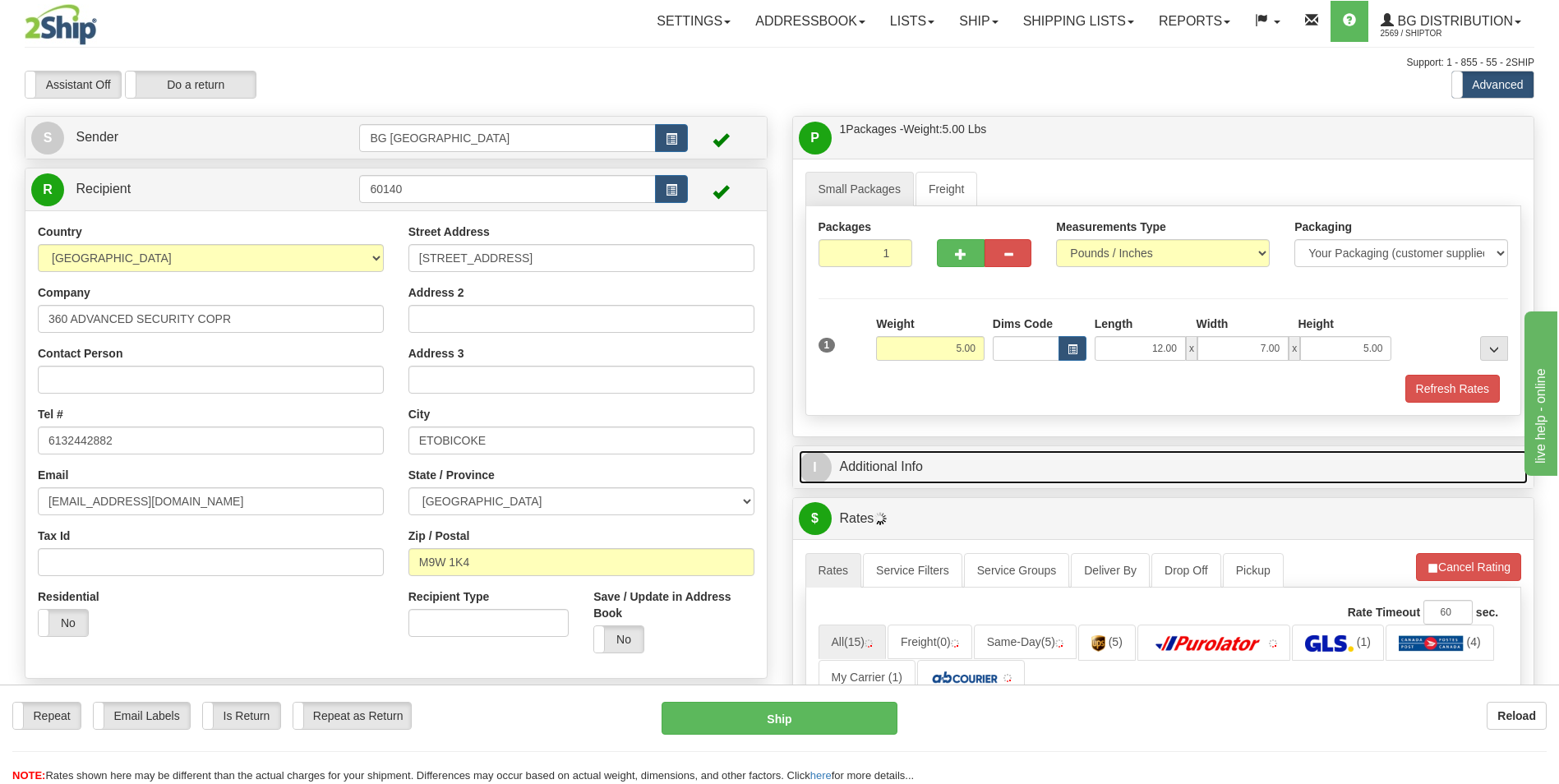
click at [896, 453] on link "I Additional Info" at bounding box center [1164, 467] width 730 height 34
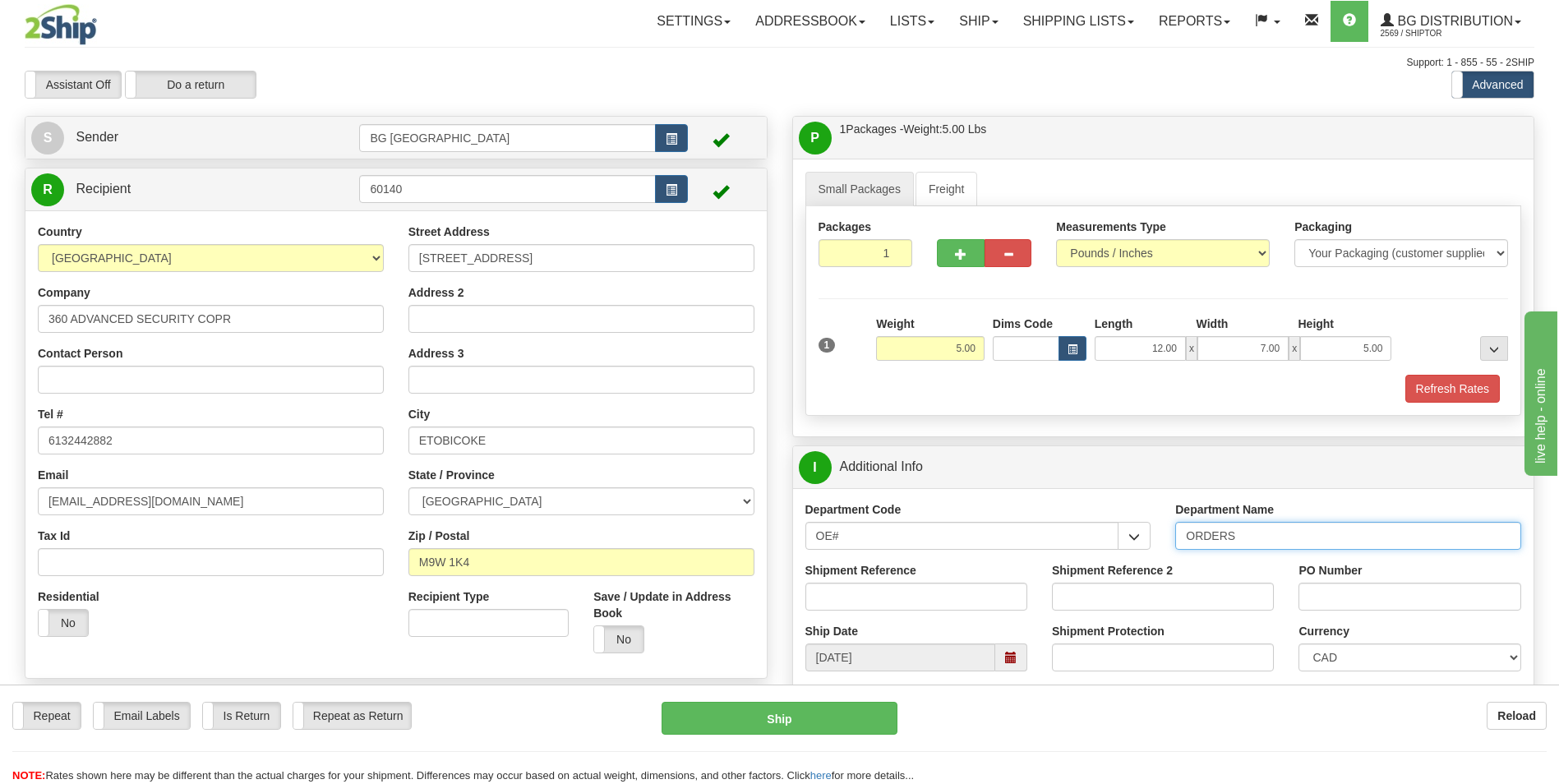
click at [1246, 533] on input "ORDERS" at bounding box center [1348, 536] width 346 height 28
type input "70182519-00"
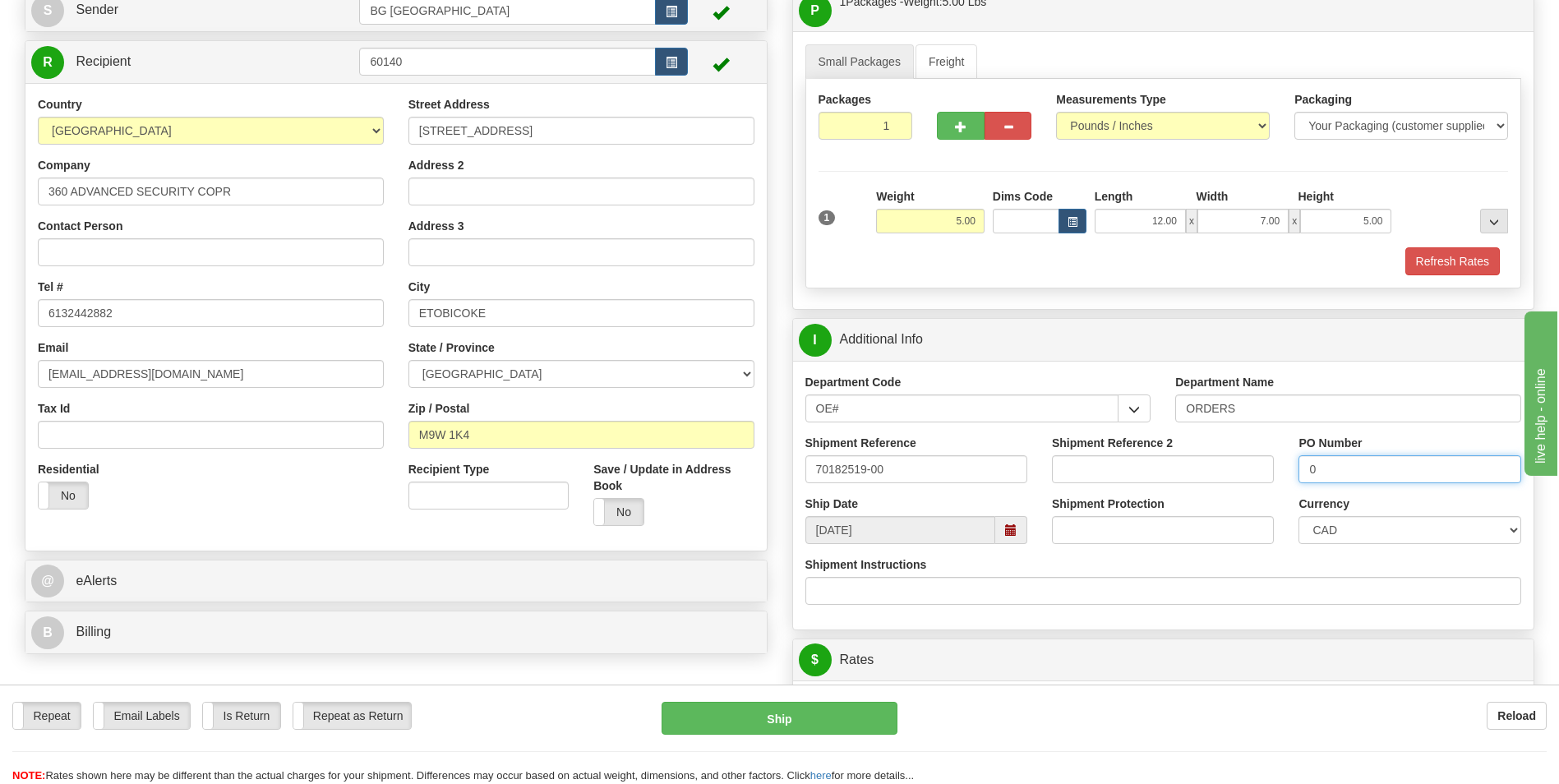
scroll to position [246, 0]
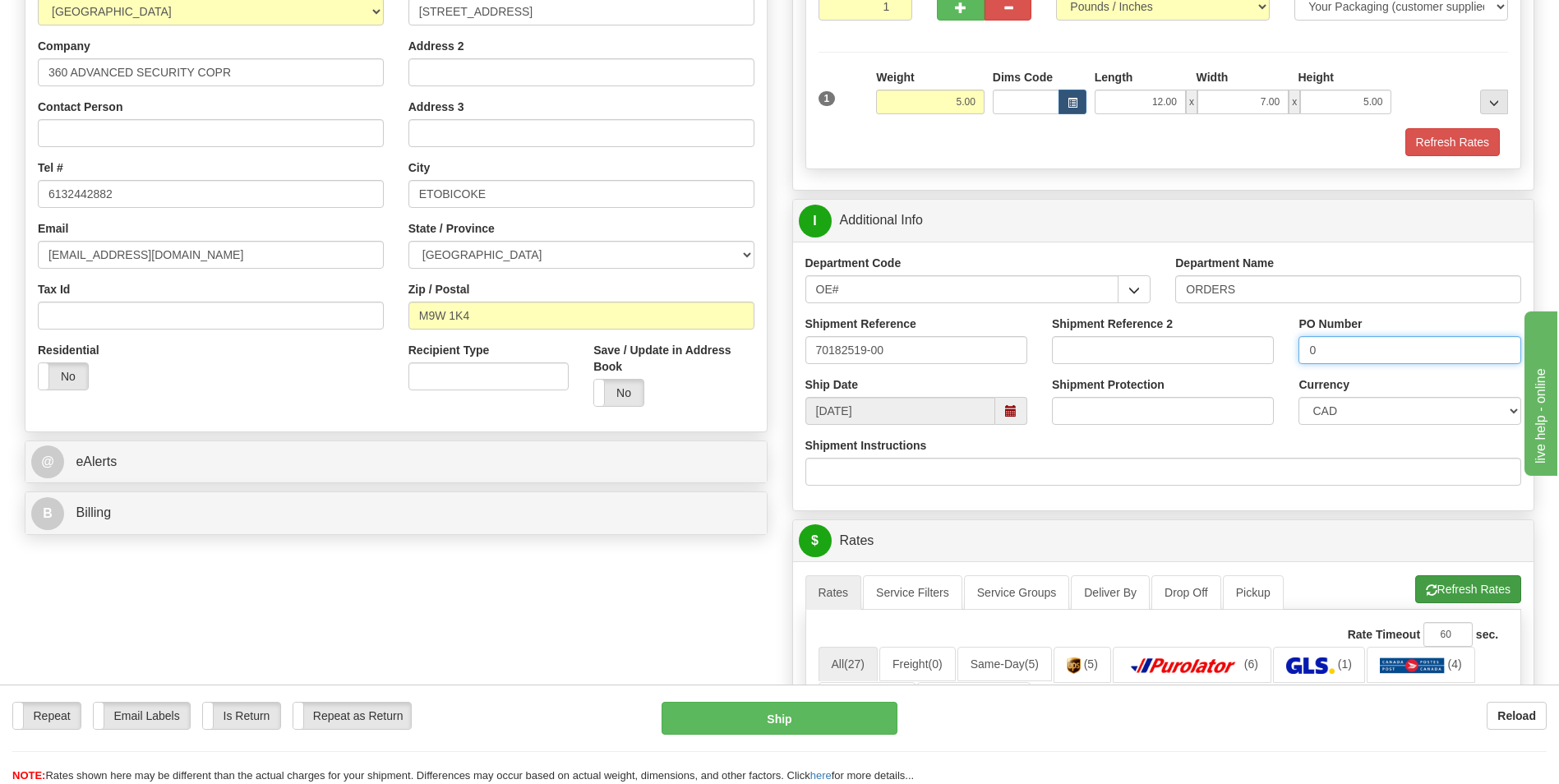
type input "0"
click at [1444, 580] on button "Refresh Rates" at bounding box center [1468, 590] width 106 height 28
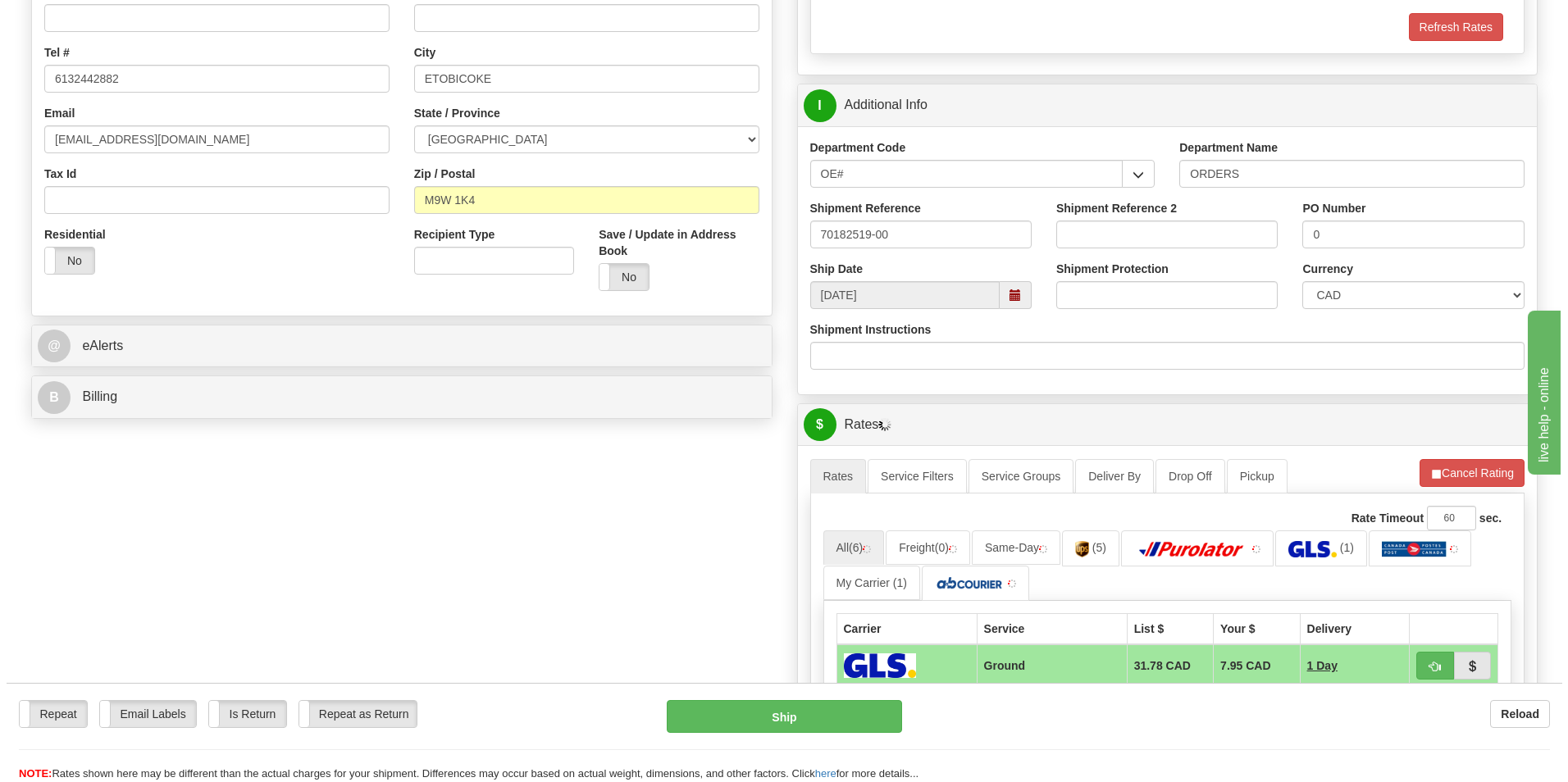
scroll to position [574, 0]
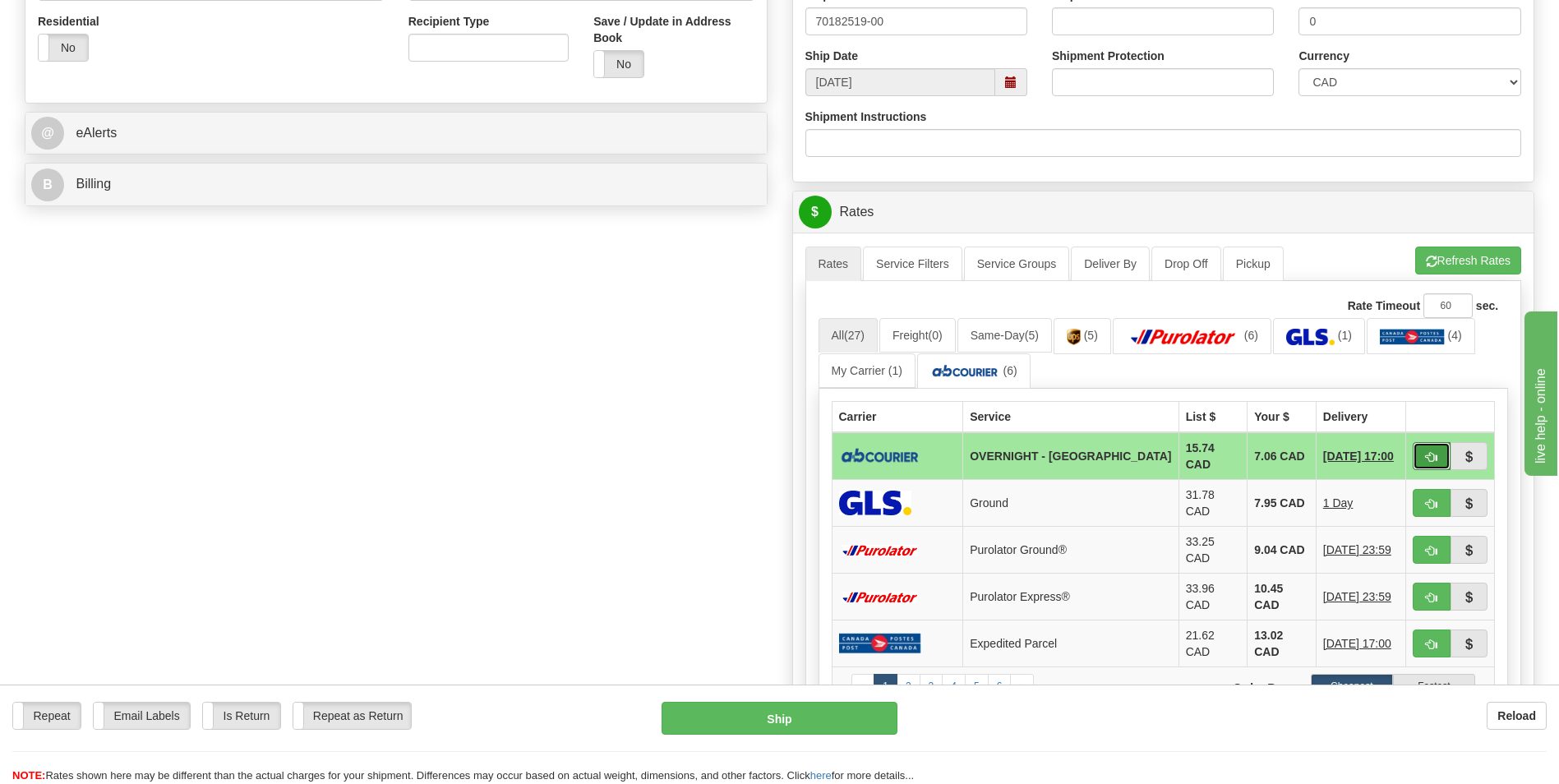
click at [1432, 463] on button "button" at bounding box center [1432, 456] width 38 height 28
type input "4"
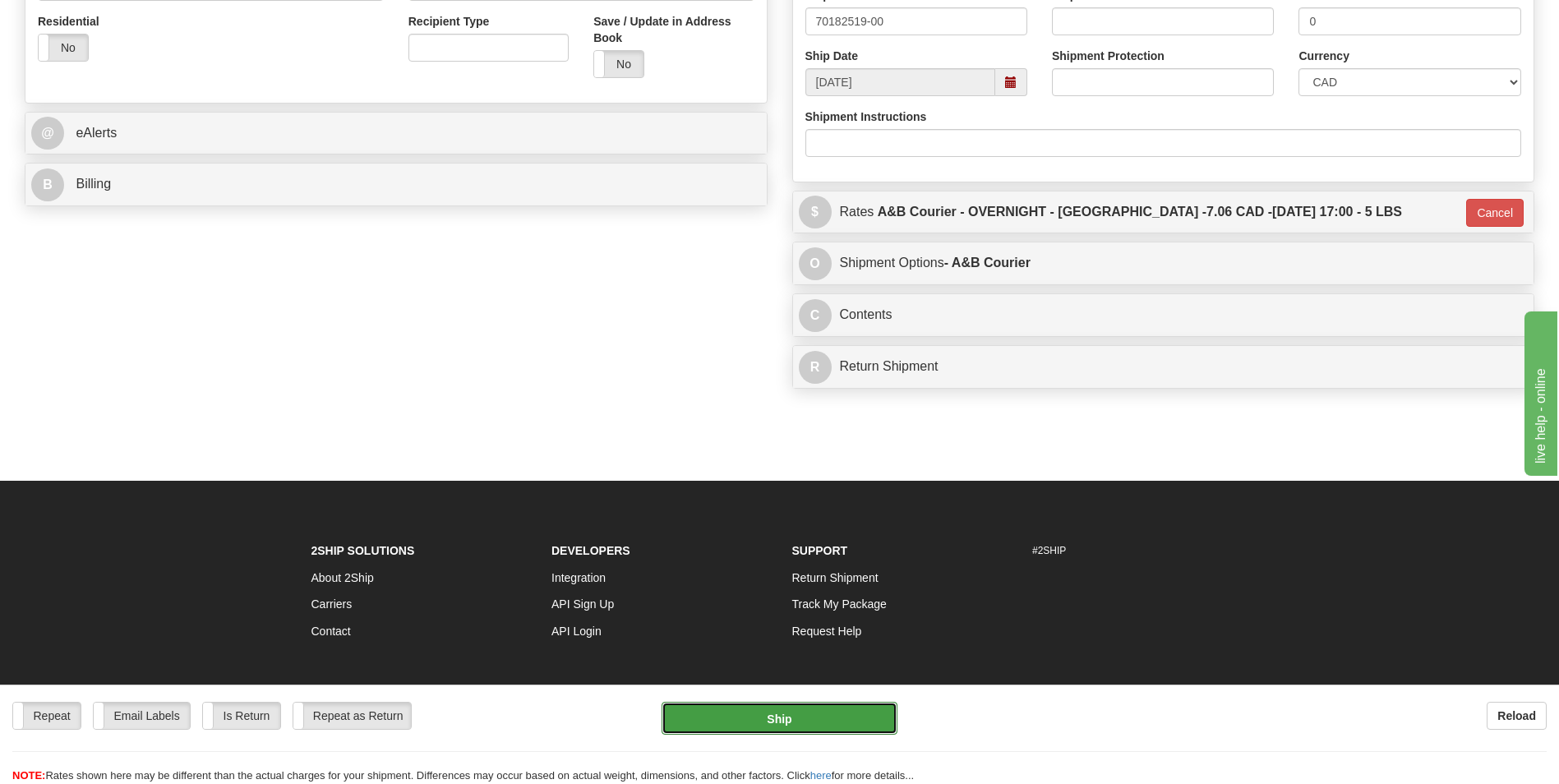
click at [776, 720] on button "Ship" at bounding box center [778, 718] width 235 height 33
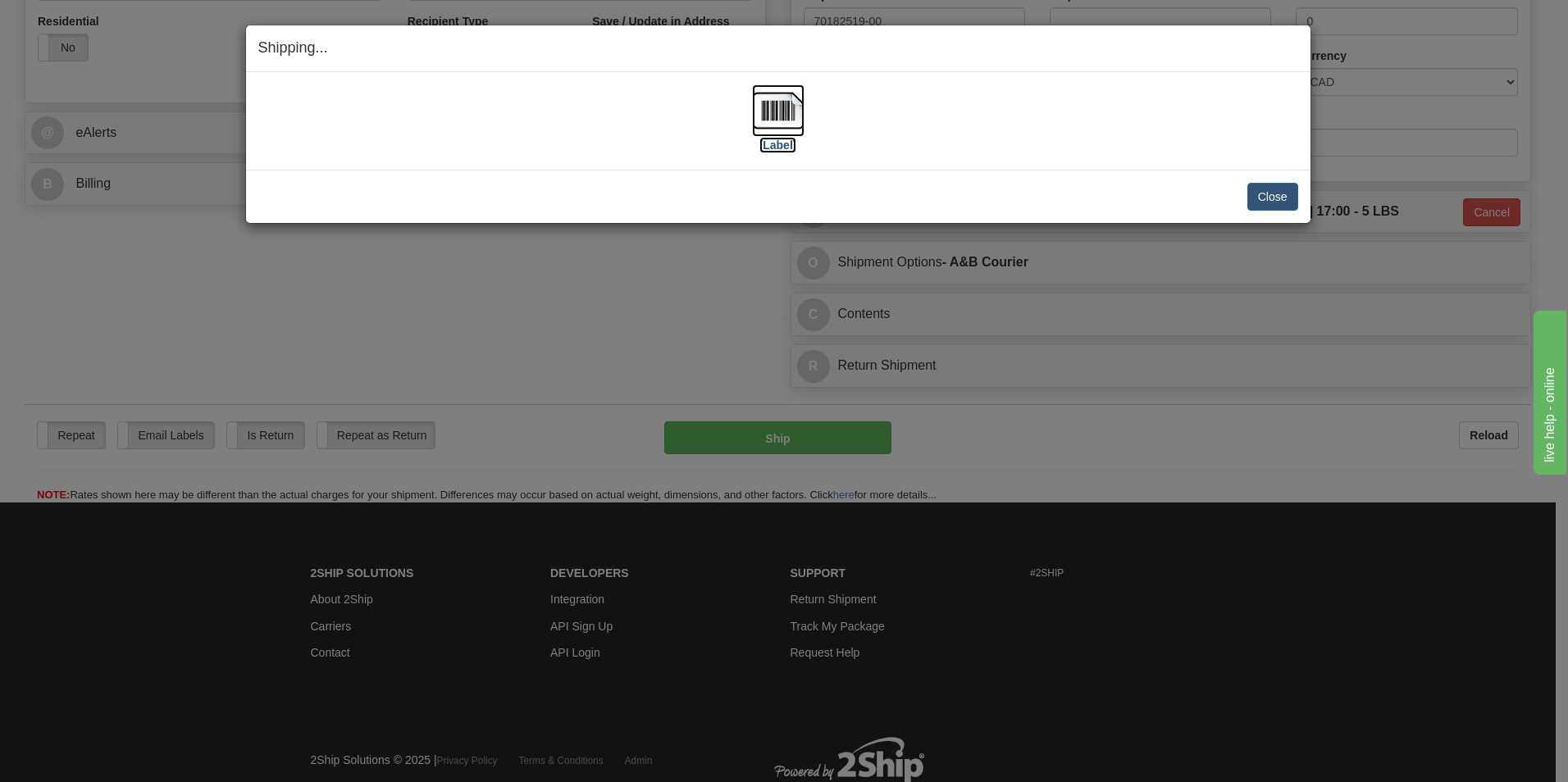
click at [786, 117] on img at bounding box center [778, 111] width 53 height 53
click at [1282, 200] on button "Close" at bounding box center [1273, 197] width 51 height 28
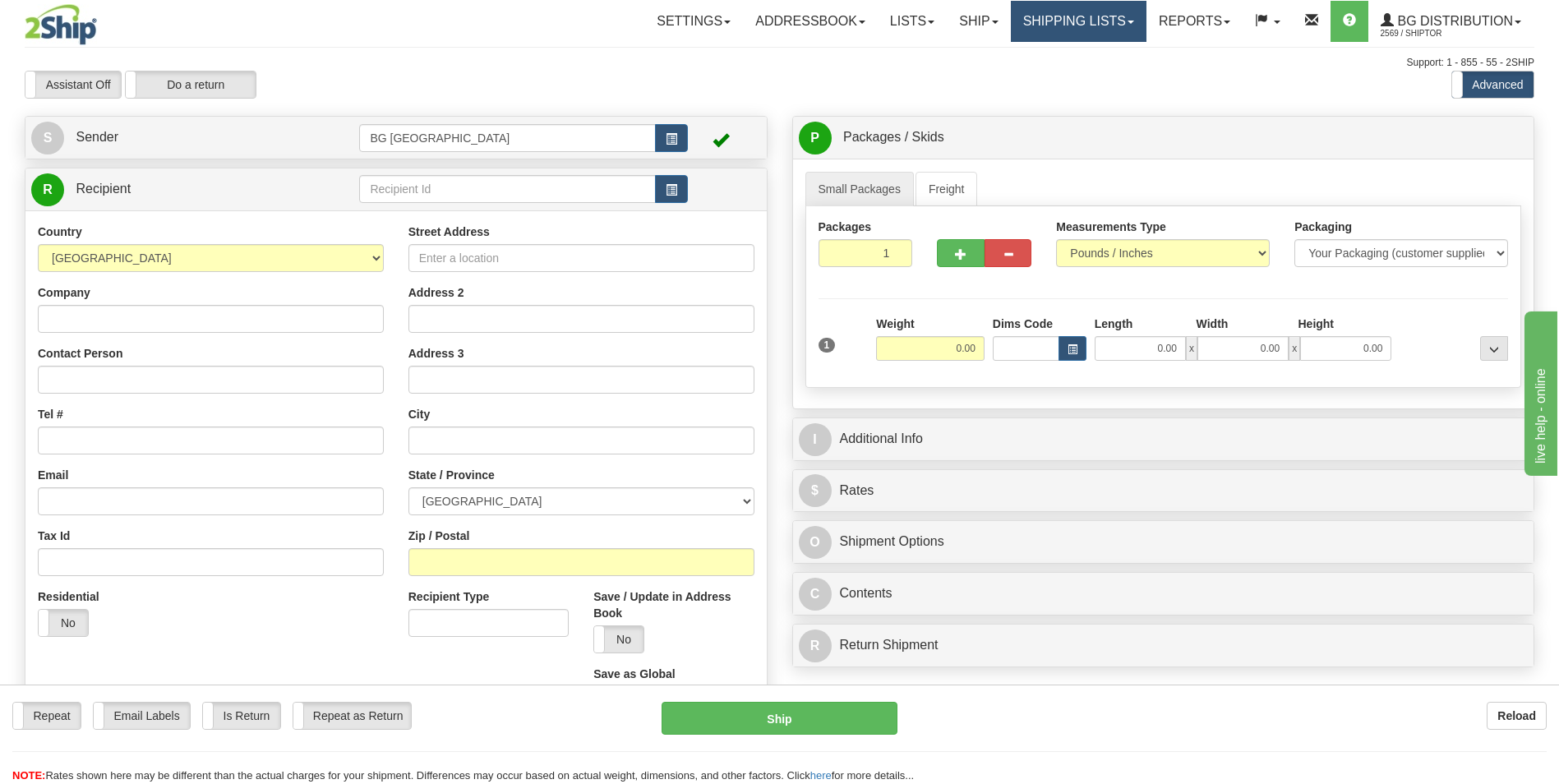
click at [1076, 19] on link "Shipping lists" at bounding box center [1079, 21] width 136 height 41
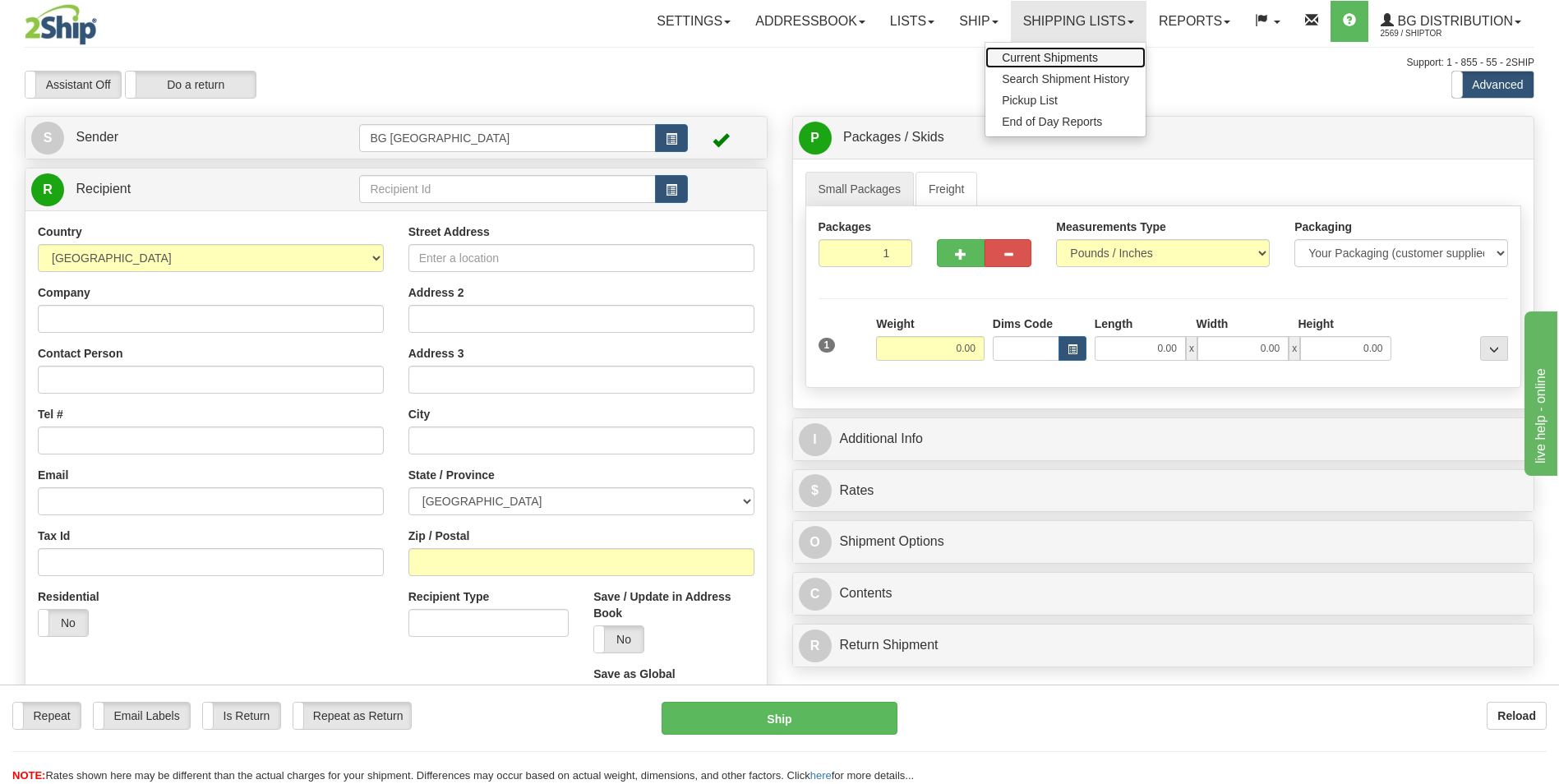
click at [1035, 57] on span "Current Shipments" at bounding box center [1050, 58] width 96 height 13
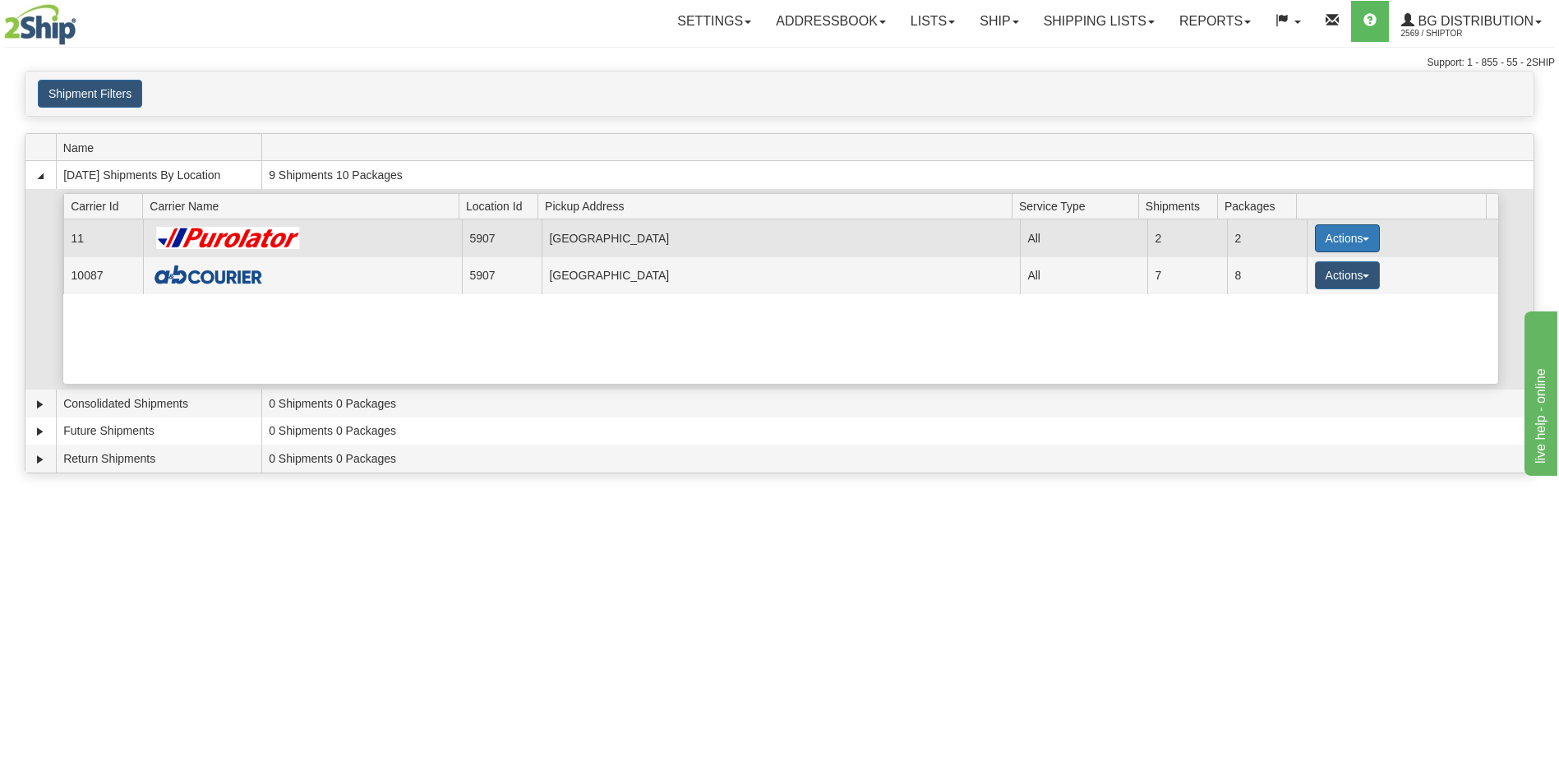
click at [1324, 237] on button "Actions" at bounding box center [1348, 238] width 66 height 28
click at [1280, 268] on span "Details" at bounding box center [1286, 268] width 44 height 12
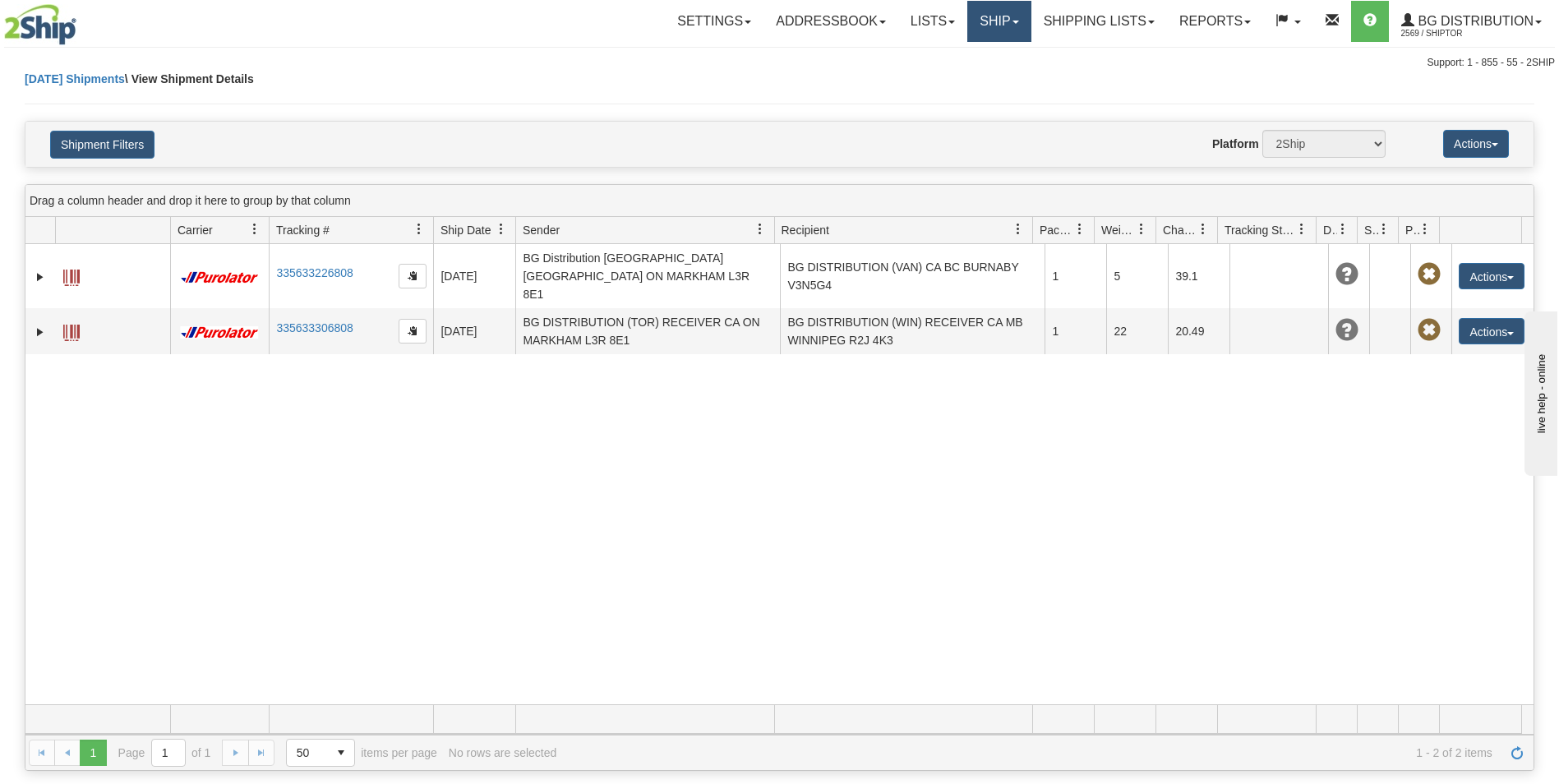
click at [980, 21] on link "Ship" at bounding box center [999, 21] width 63 height 41
click at [964, 58] on span "Ship Screen" at bounding box center [949, 58] width 63 height 13
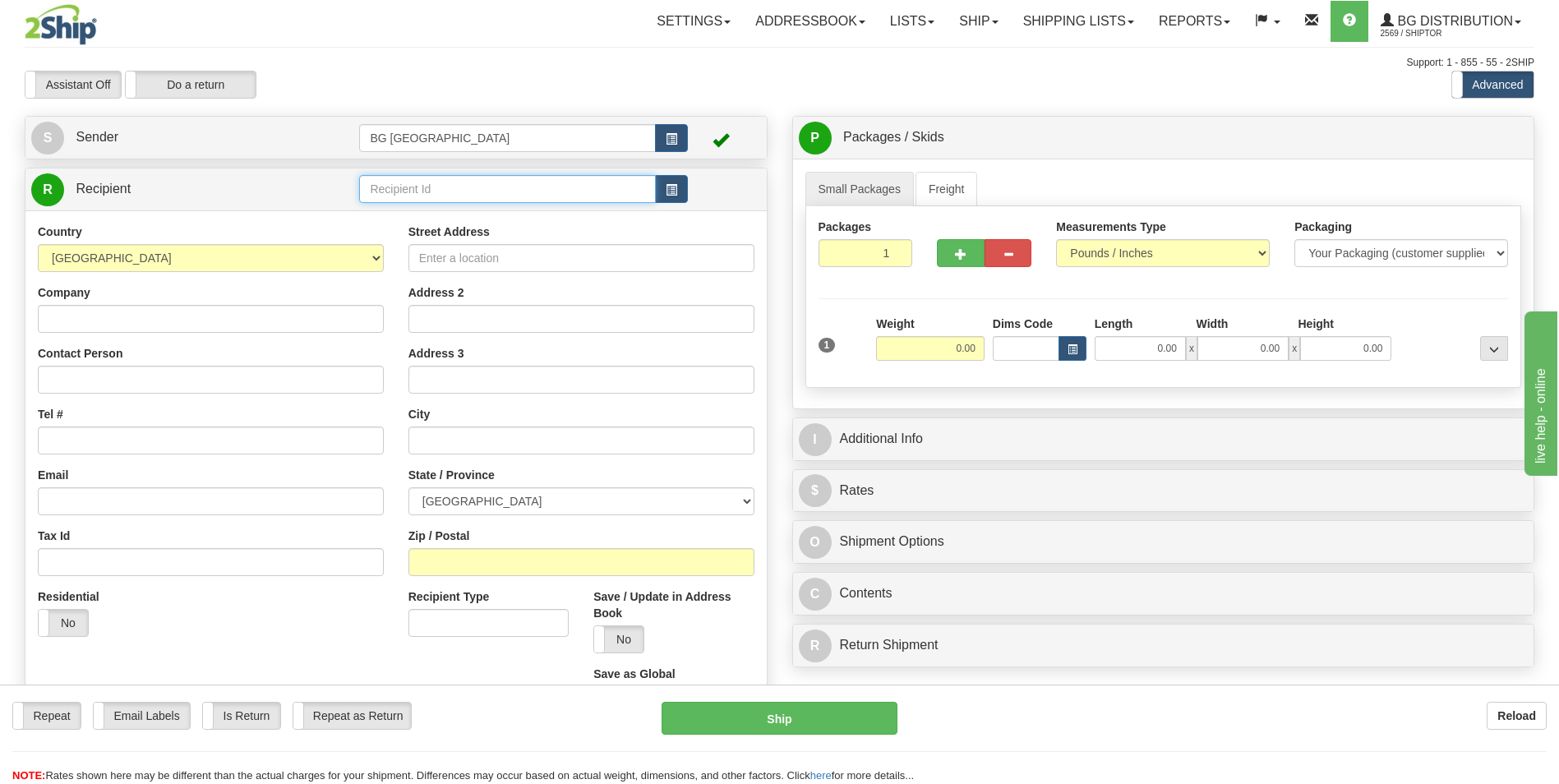
click at [402, 189] on input "text" at bounding box center [506, 189] width 296 height 28
click at [377, 217] on div "60531" at bounding box center [504, 215] width 280 height 18
type input "60531"
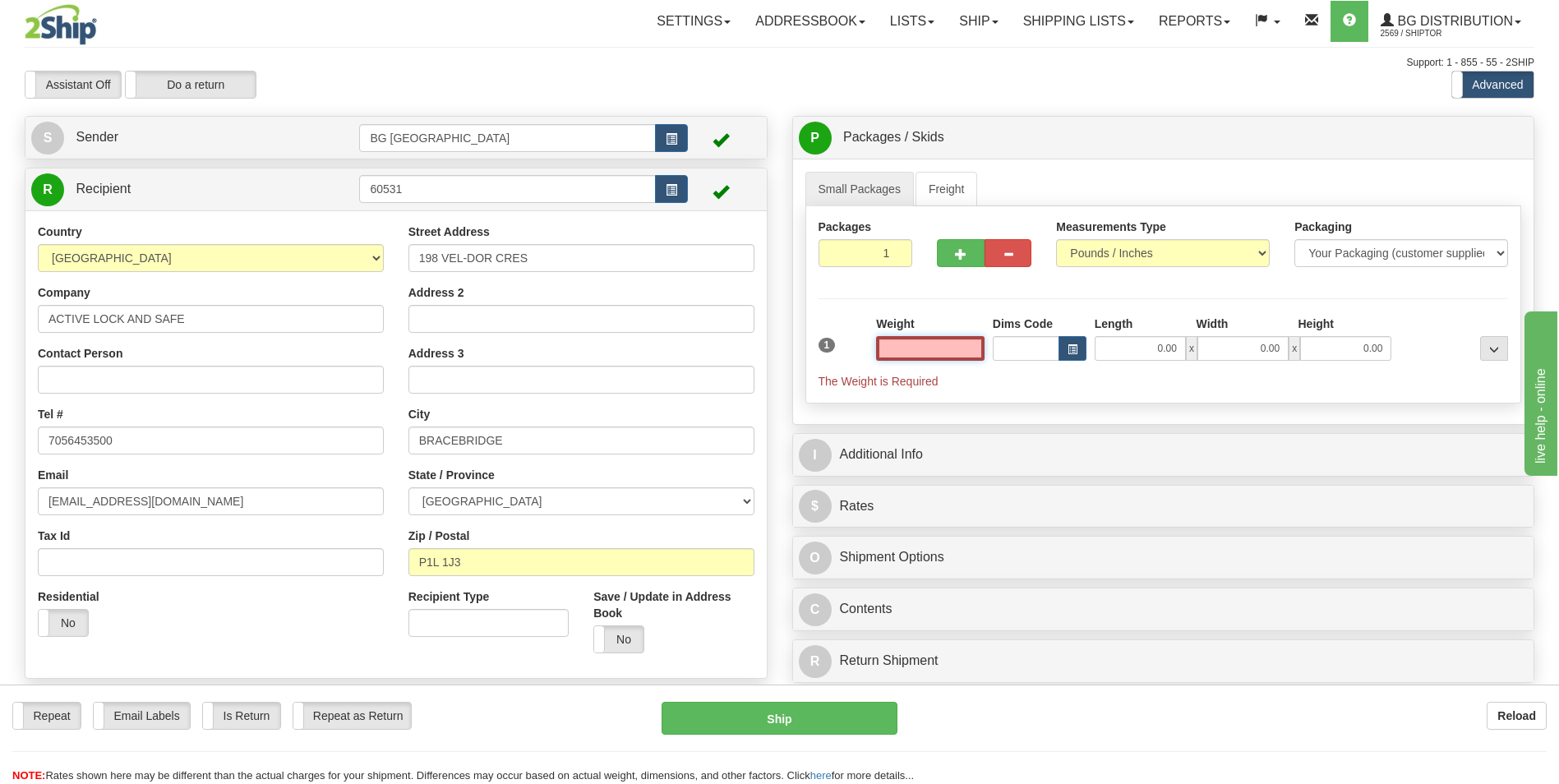
click at [926, 351] on input "text" at bounding box center [931, 348] width 109 height 25
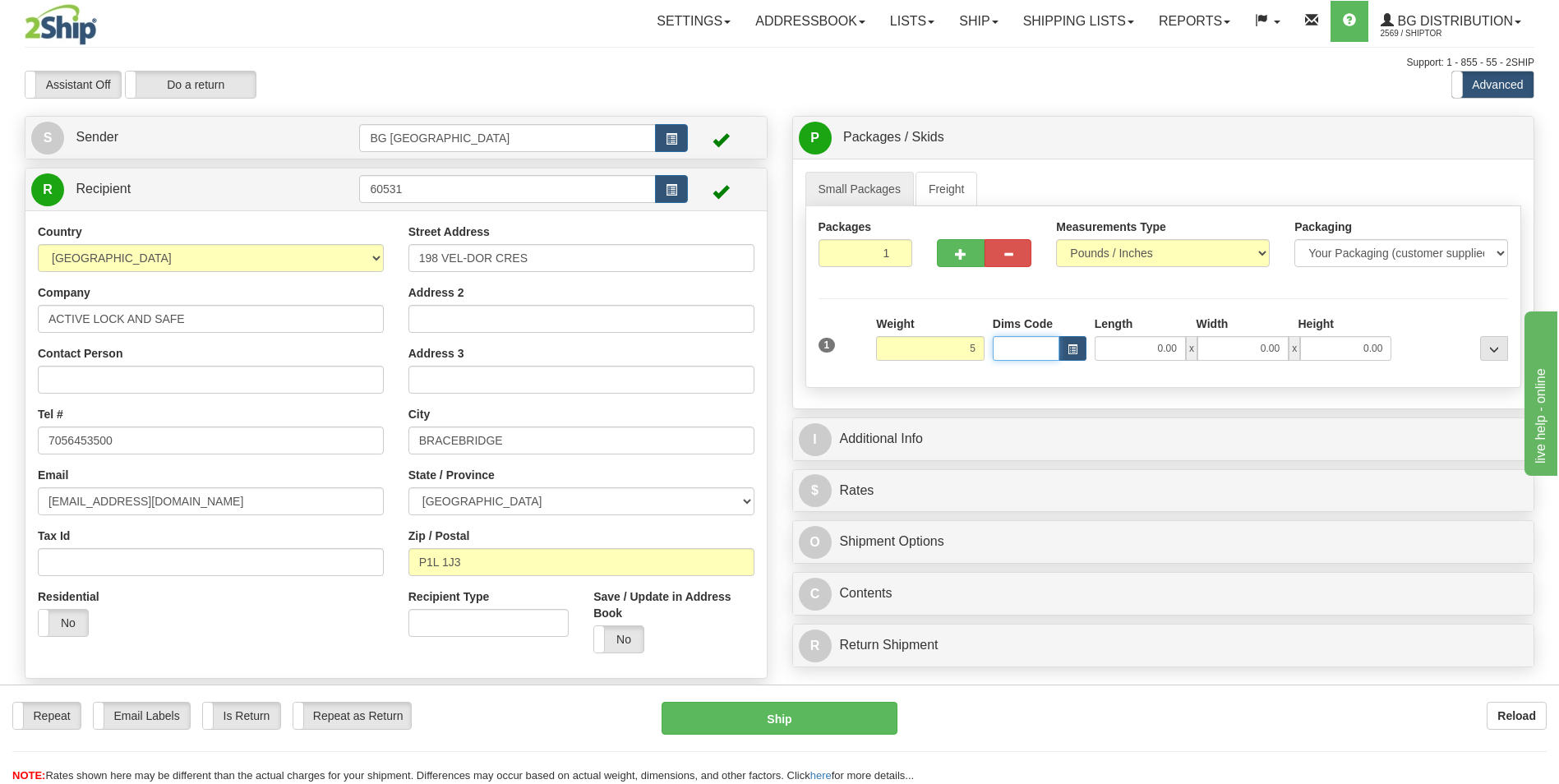
type input "5.00"
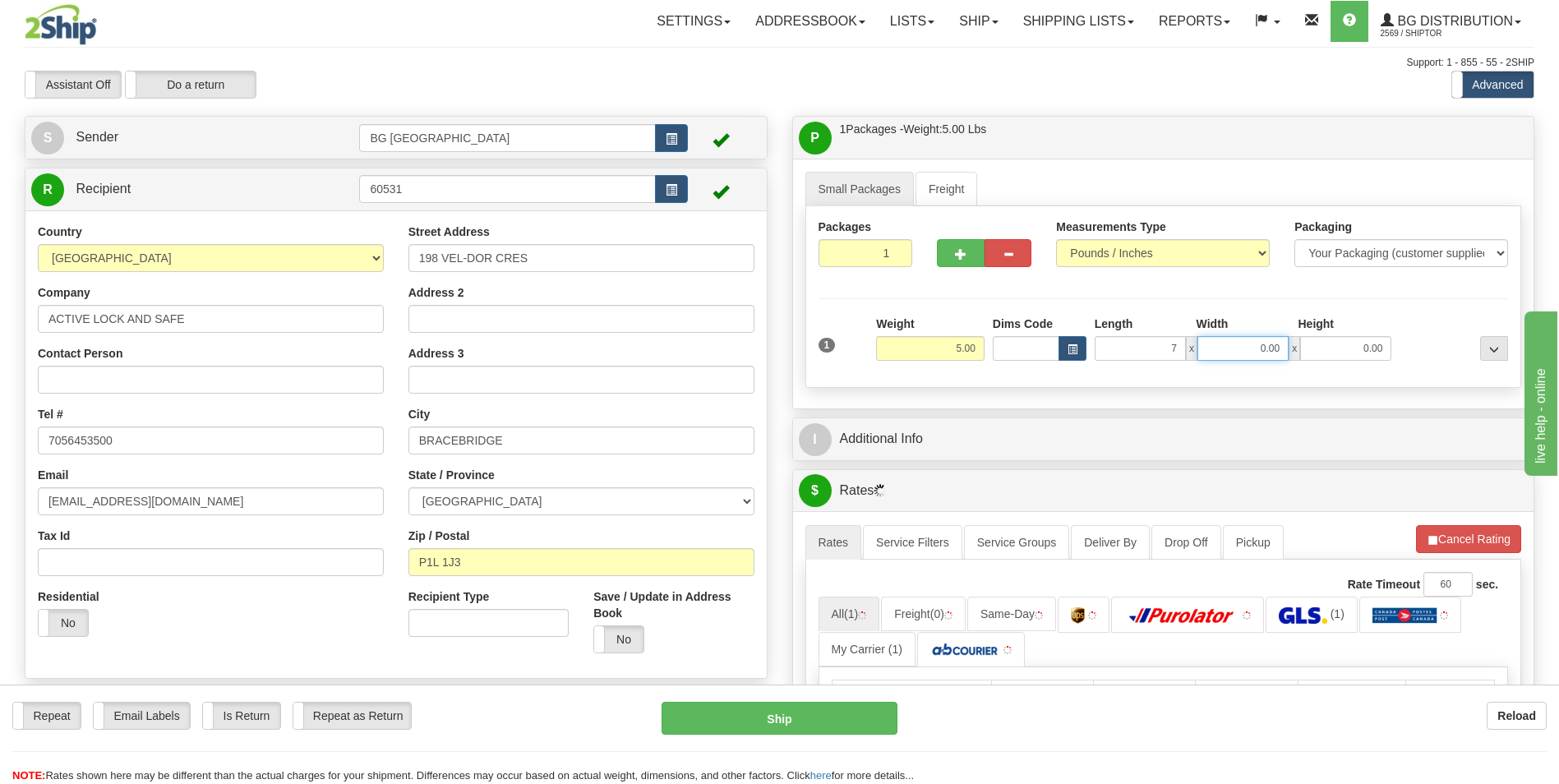
type input "7.00"
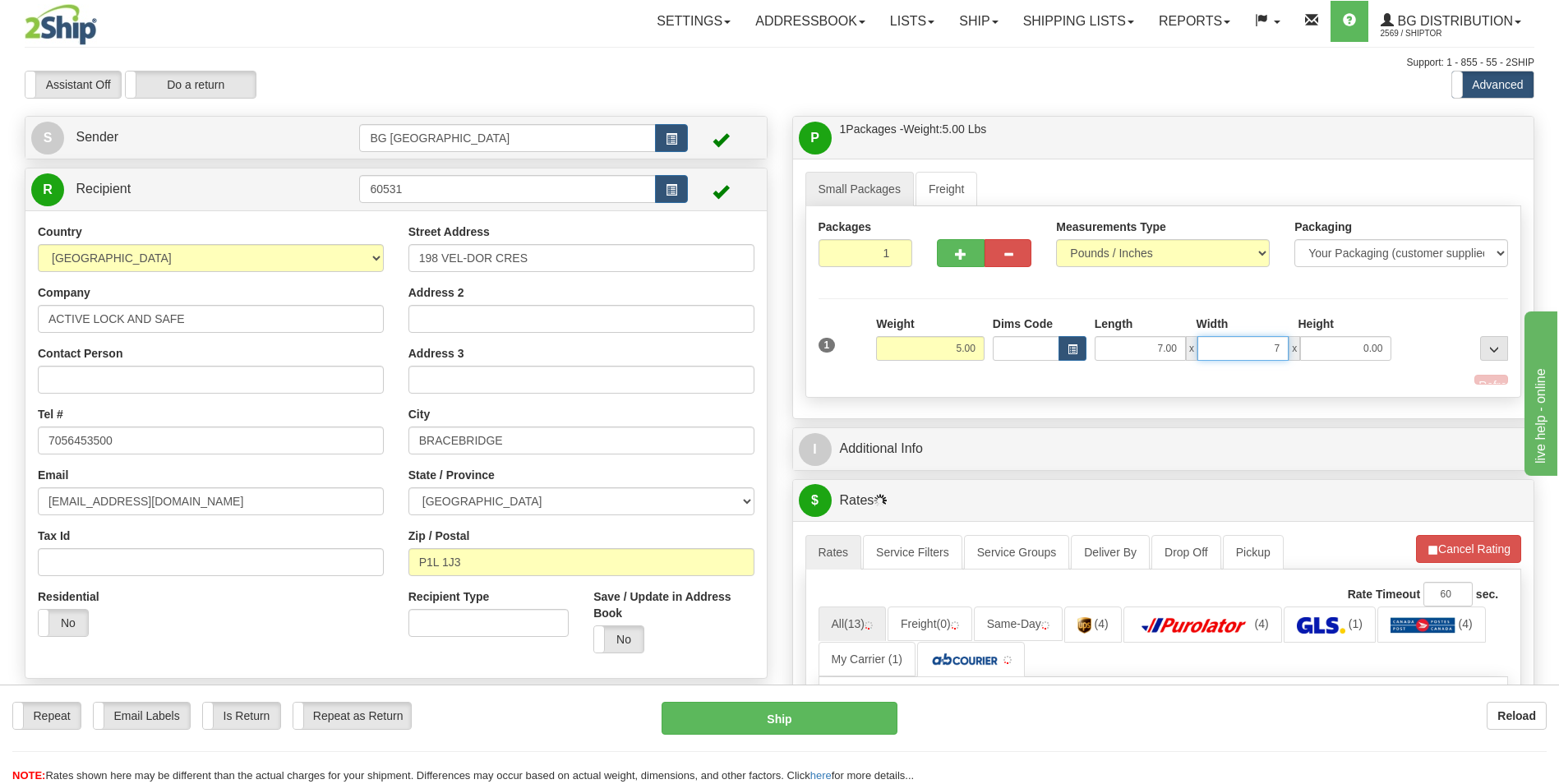
type input "7.00"
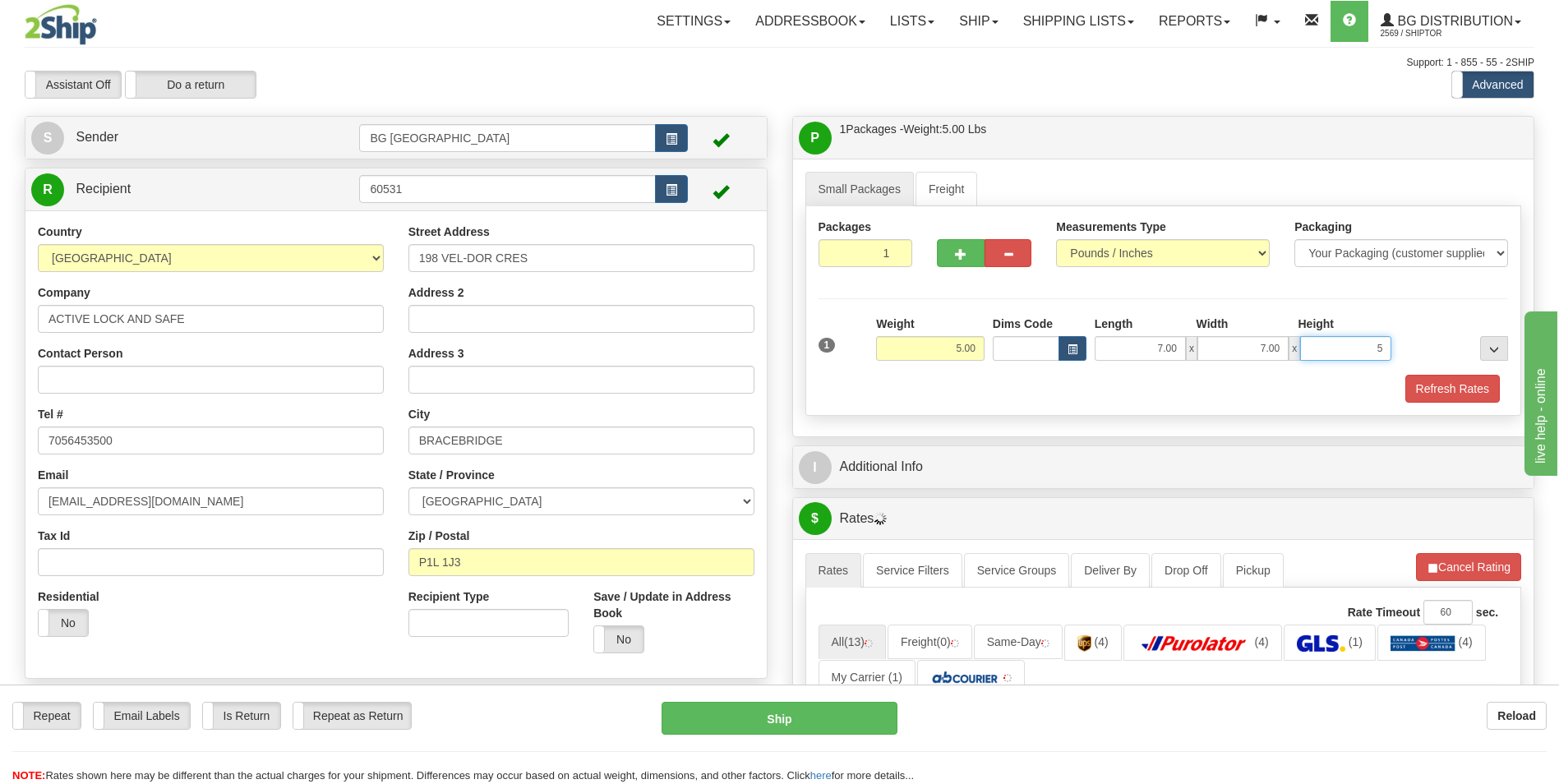
type input "5.00"
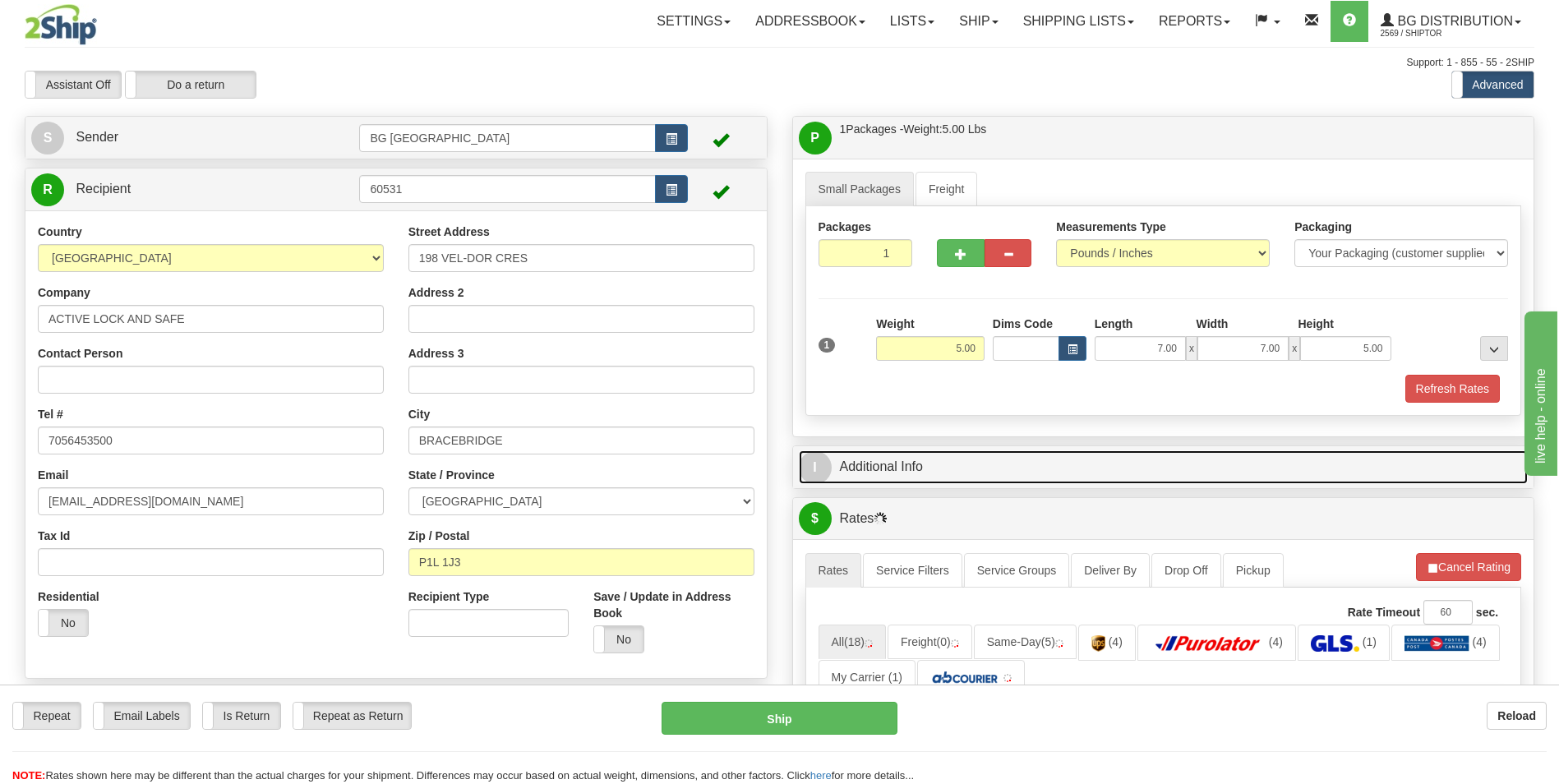
click at [928, 479] on link "I Additional Info" at bounding box center [1164, 467] width 730 height 34
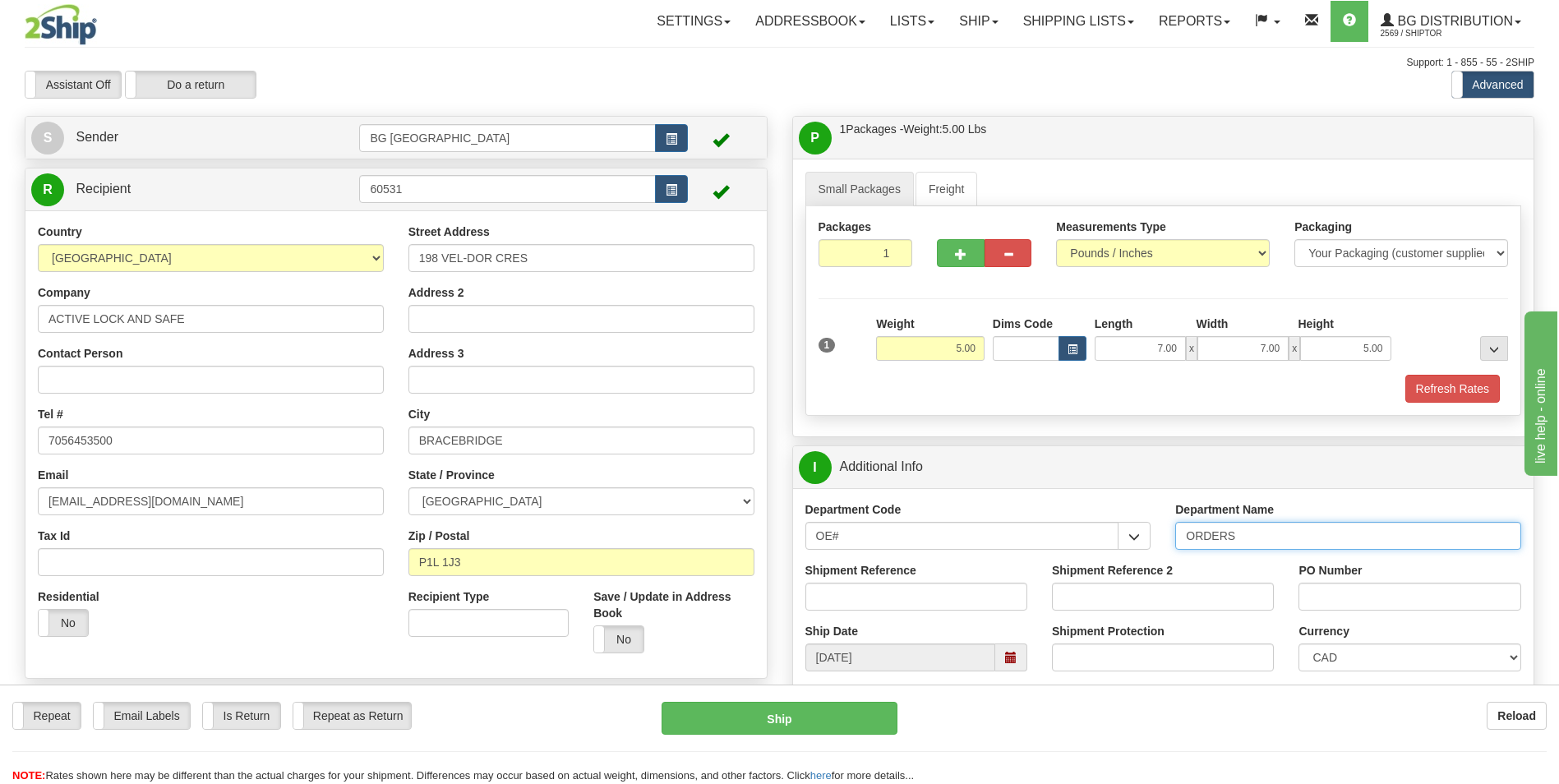
click at [1291, 538] on input "ORDERS" at bounding box center [1348, 536] width 346 height 28
type input "70182478-00"
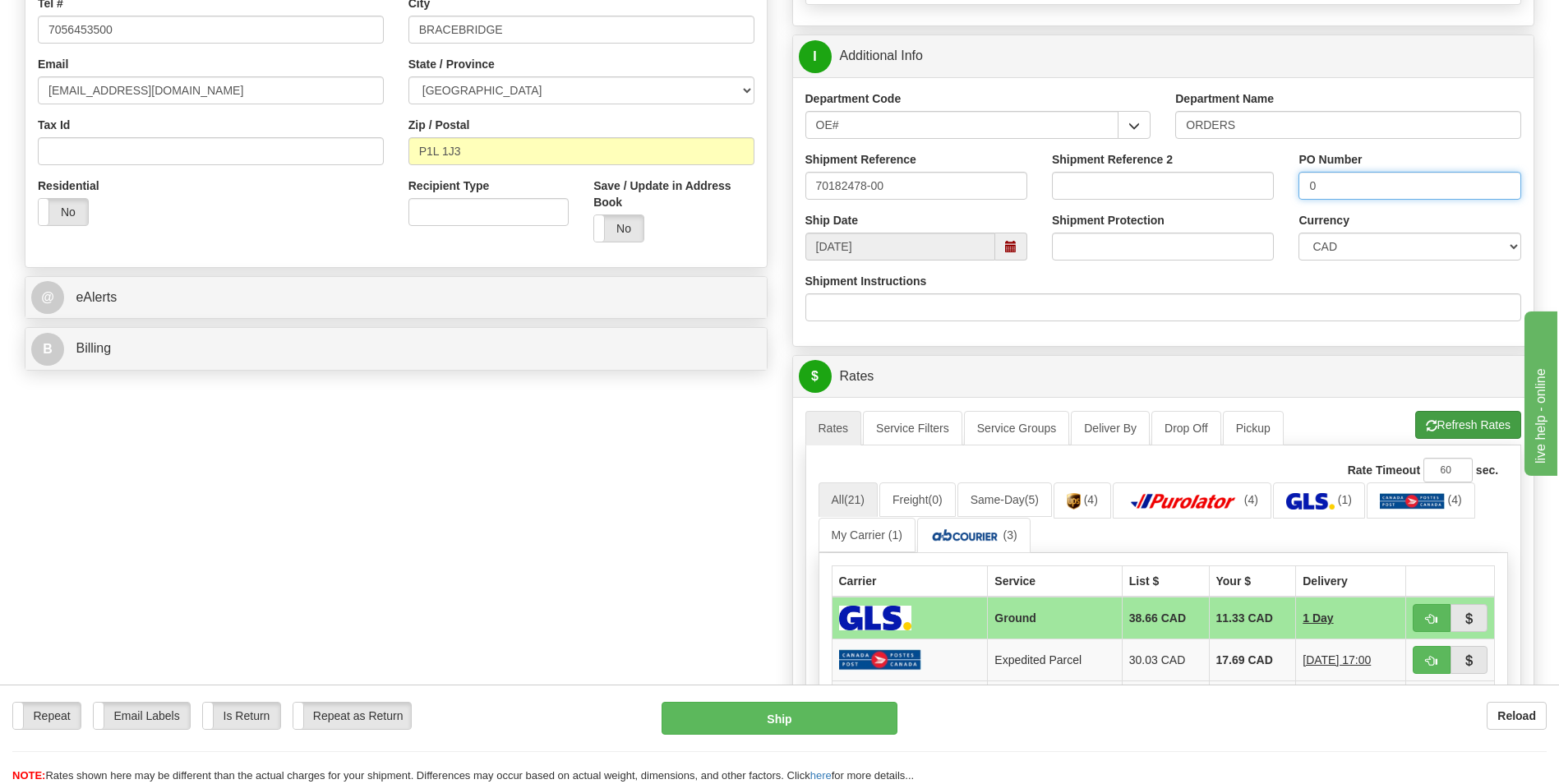
type input "0"
click at [1425, 416] on button "Refresh Rates" at bounding box center [1468, 425] width 106 height 28
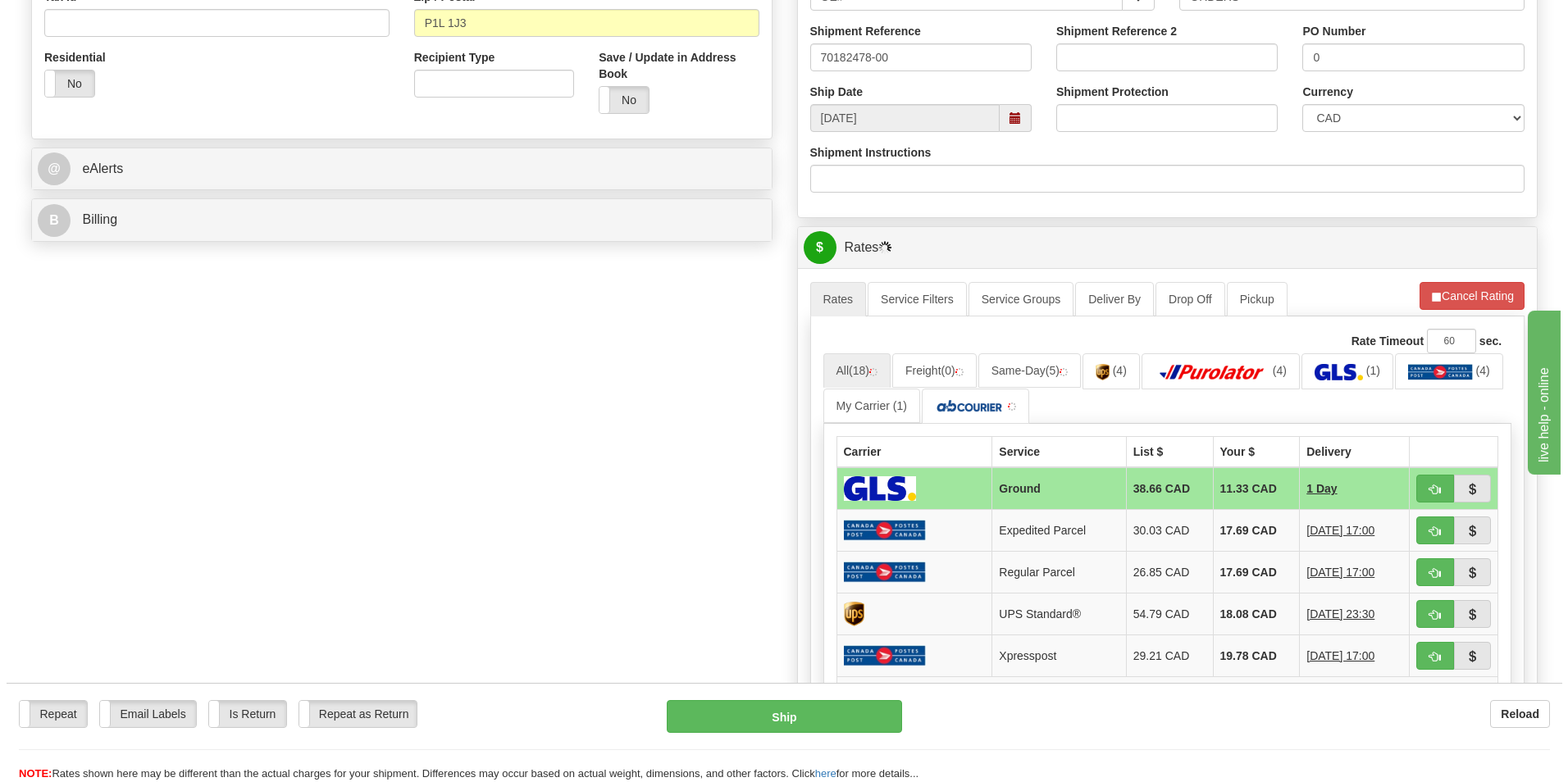
scroll to position [574, 0]
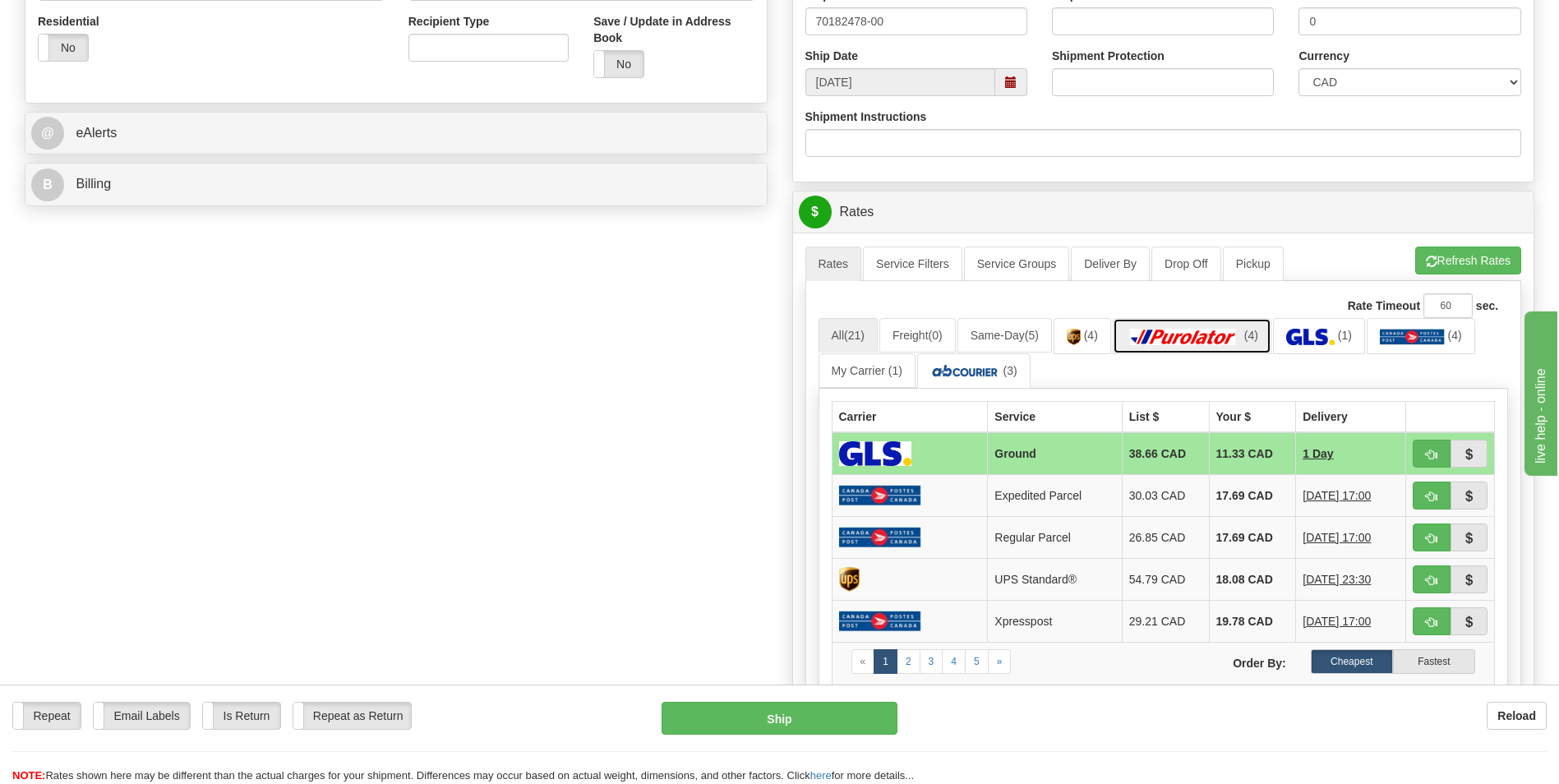
click at [1225, 334] on img at bounding box center [1183, 337] width 115 height 16
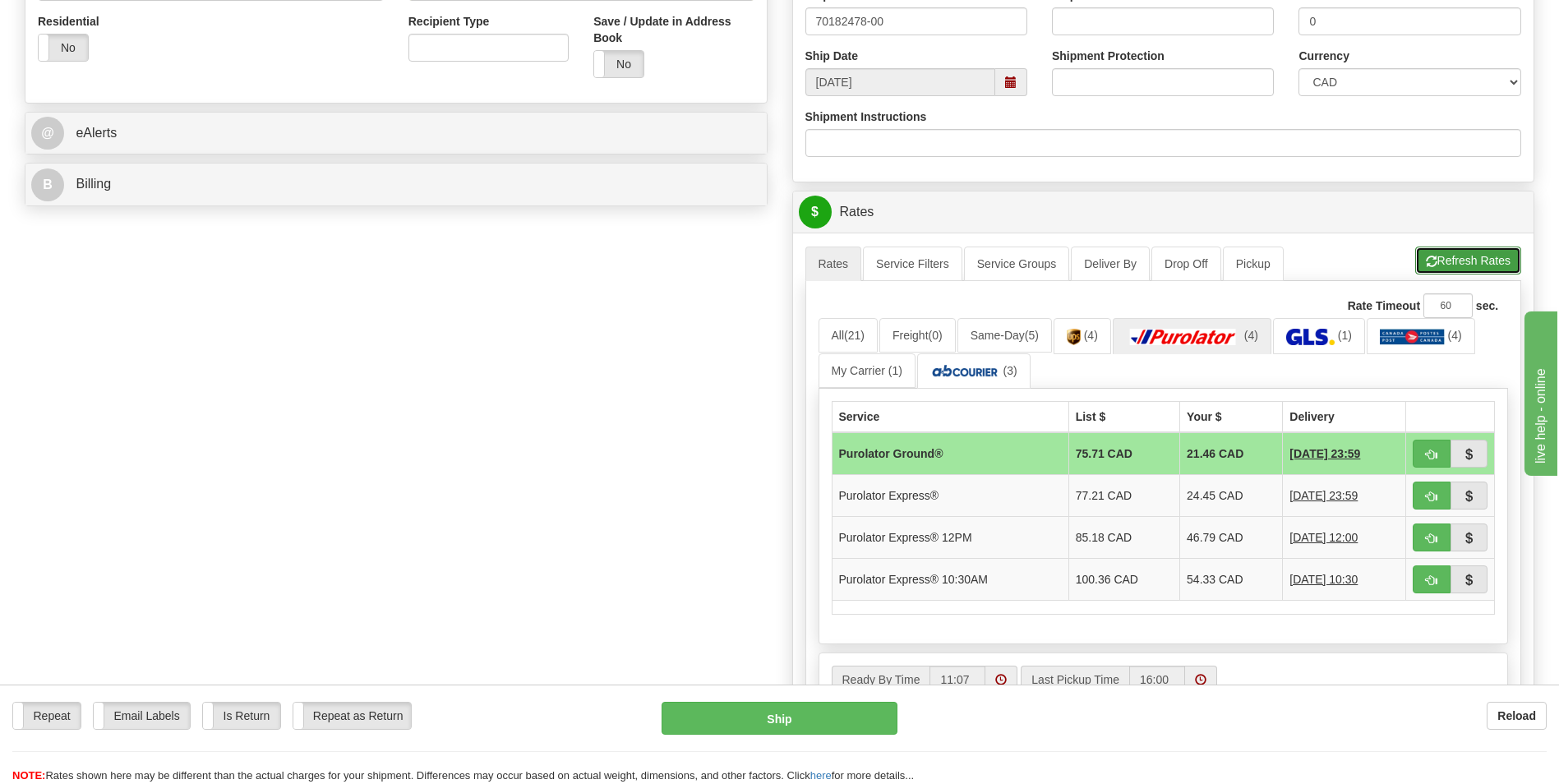
click at [1489, 264] on button "Refresh Rates" at bounding box center [1468, 260] width 106 height 28
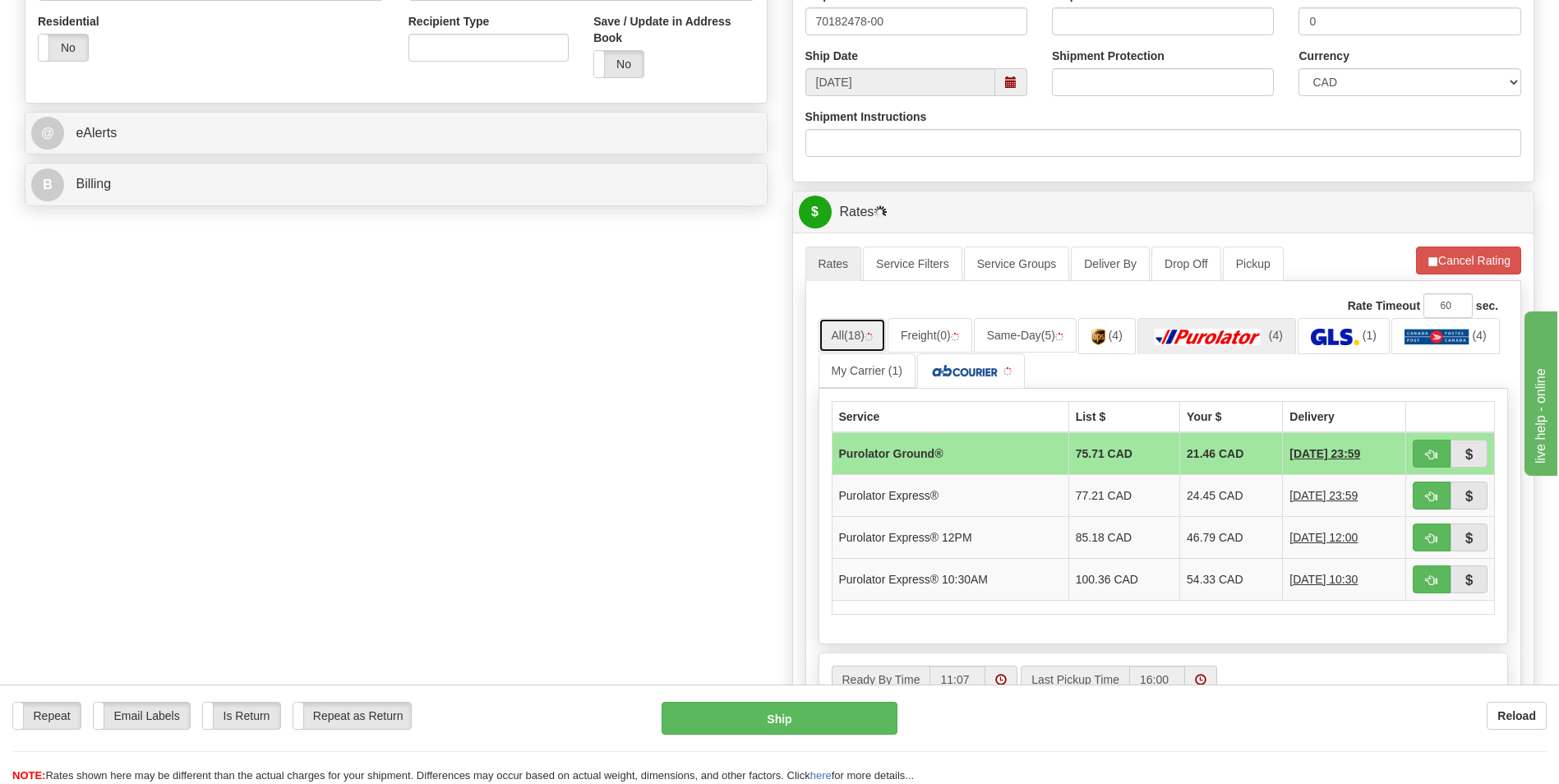
click at [873, 340] on img at bounding box center [869, 337] width 8 height 8
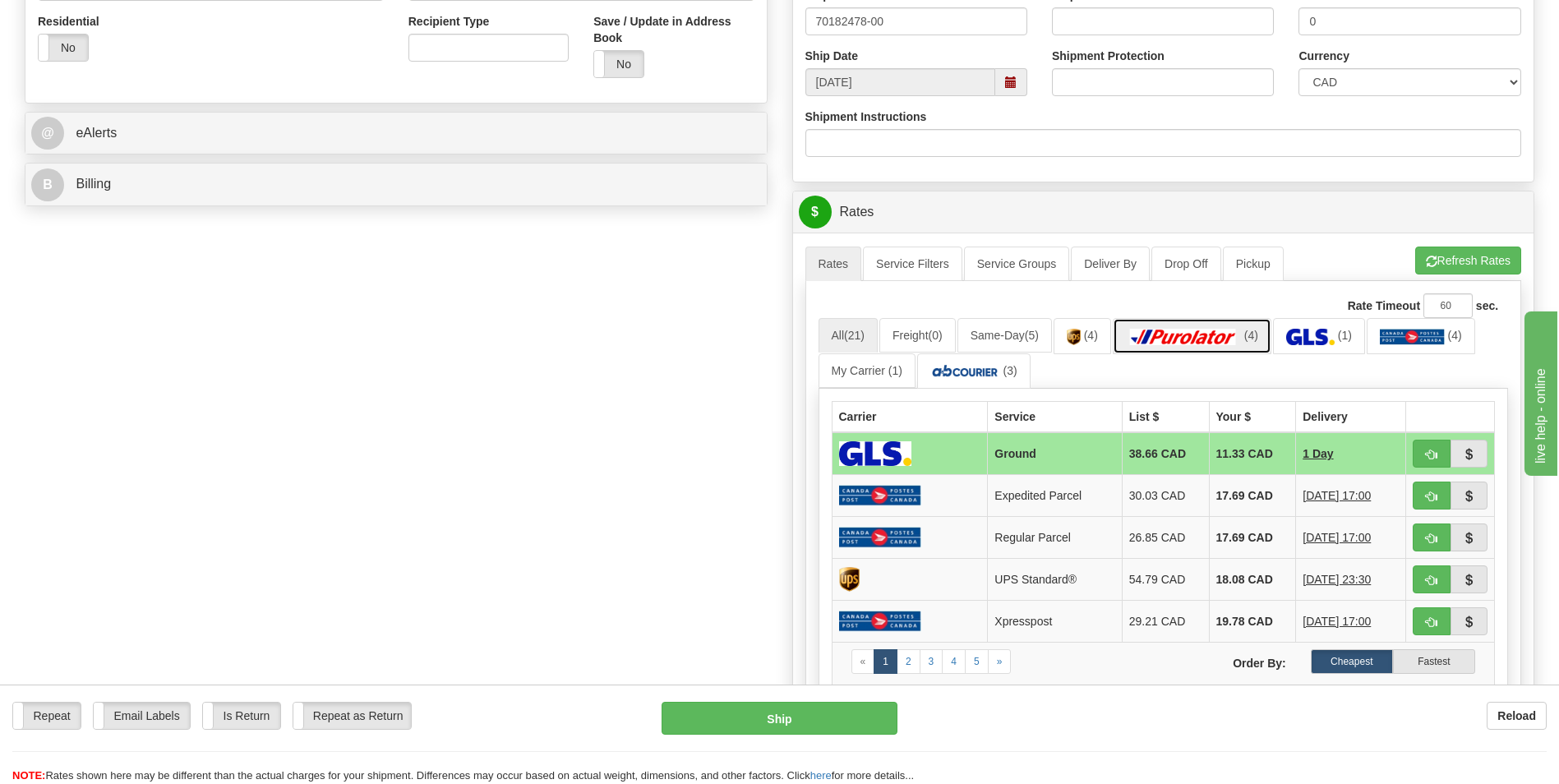
click at [1231, 318] on link "(4)" at bounding box center [1192, 335] width 159 height 35
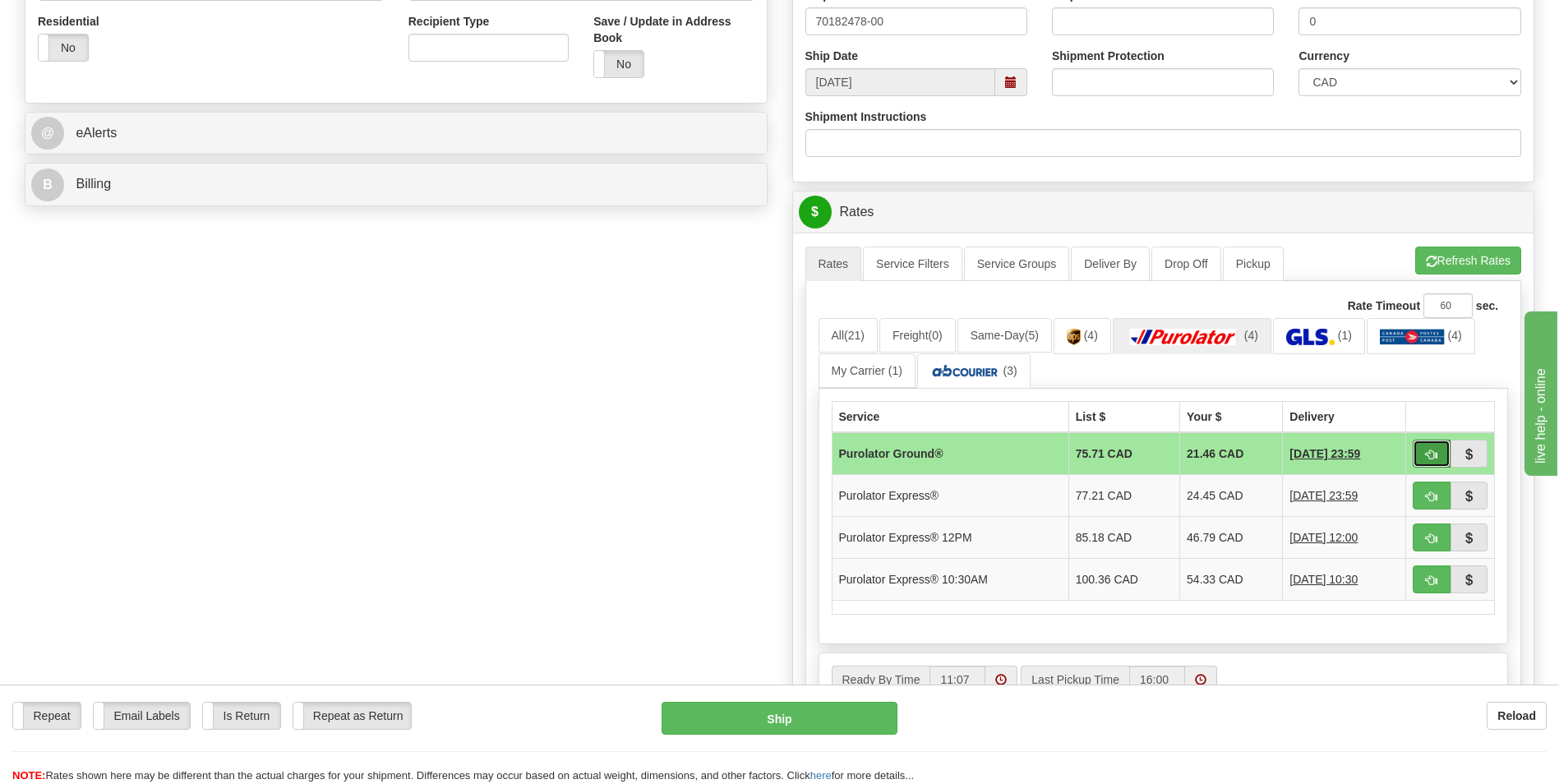
click at [1416, 448] on button "button" at bounding box center [1432, 454] width 38 height 28
type input "260"
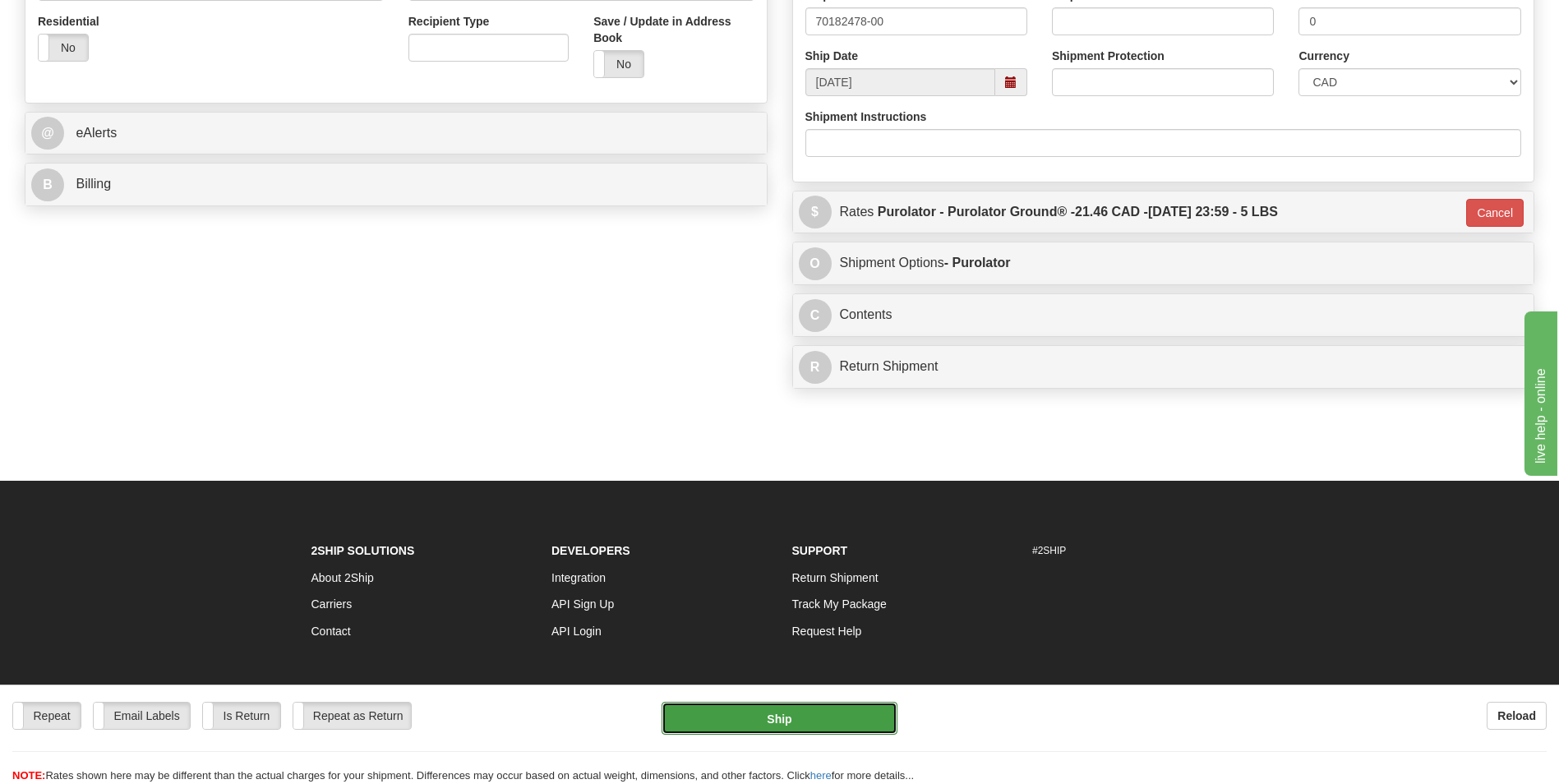
click at [776, 712] on button "Ship" at bounding box center [778, 718] width 235 height 33
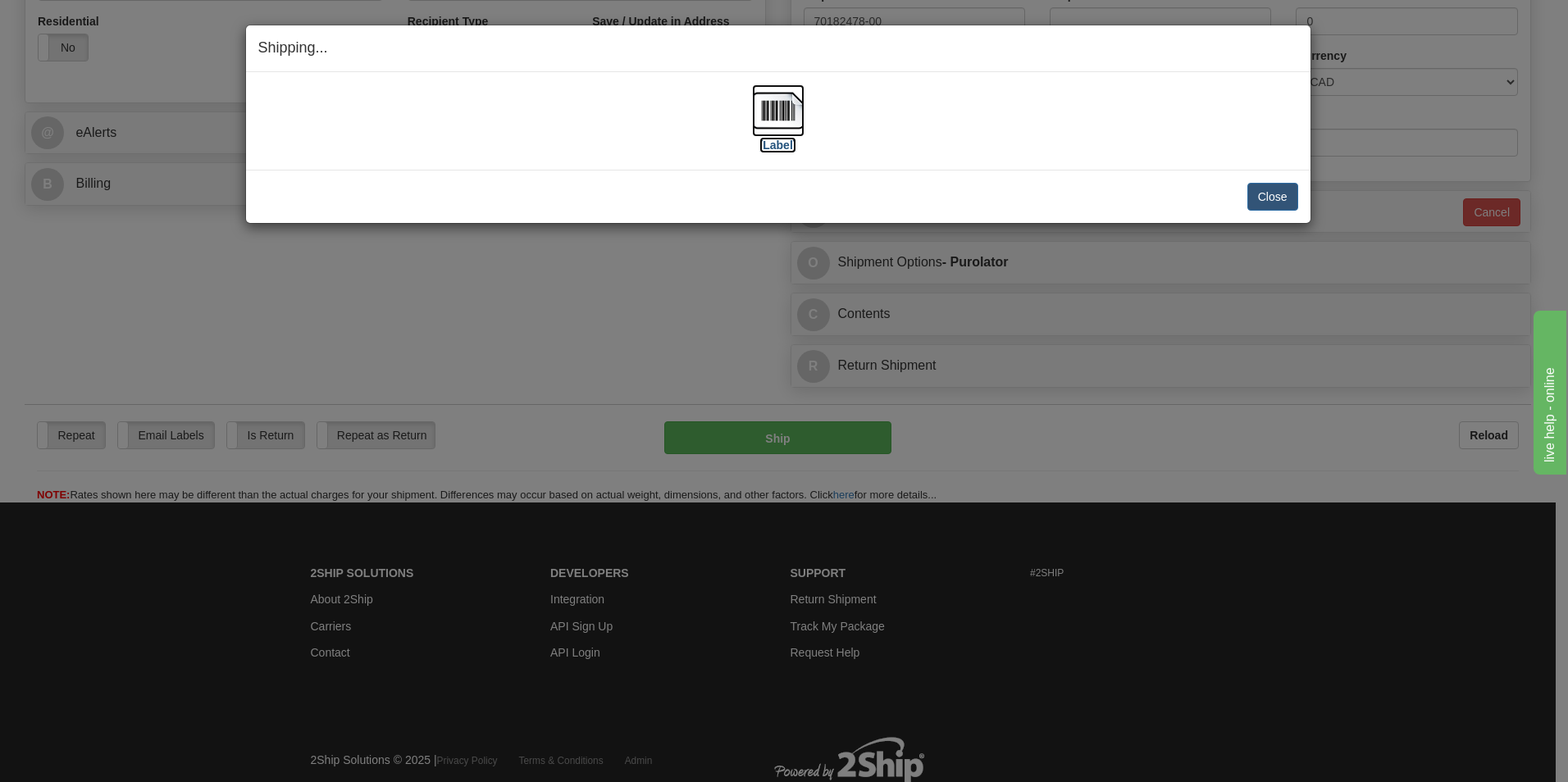
click at [792, 113] on img at bounding box center [778, 111] width 53 height 53
click at [777, 110] on img at bounding box center [778, 111] width 53 height 53
click at [1261, 208] on button "Close" at bounding box center [1273, 197] width 51 height 28
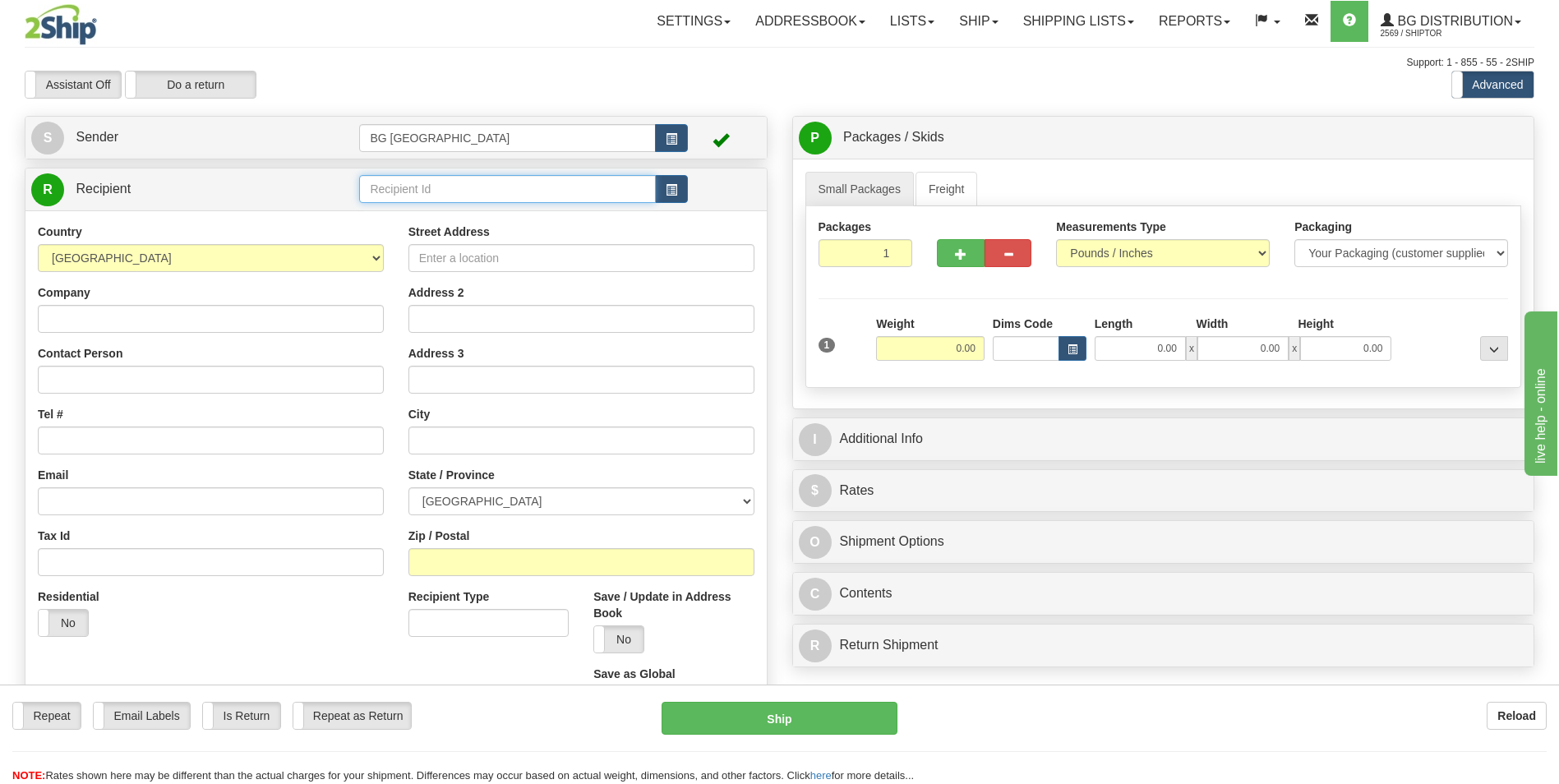
click at [420, 202] on input "text" at bounding box center [506, 189] width 296 height 28
click at [414, 217] on div "60128" at bounding box center [504, 215] width 280 height 18
type input "60128"
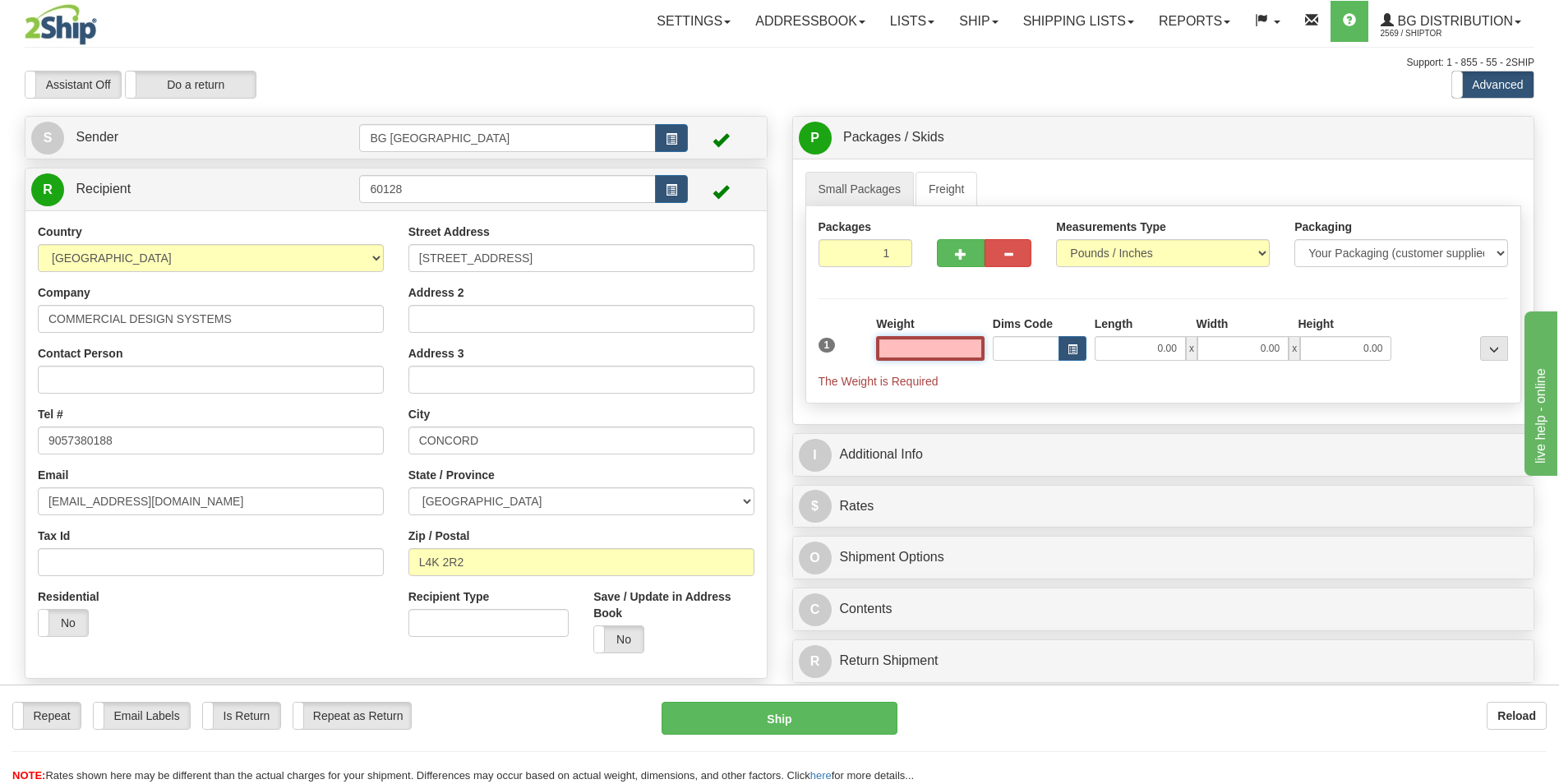
click at [890, 348] on input "text" at bounding box center [931, 348] width 109 height 25
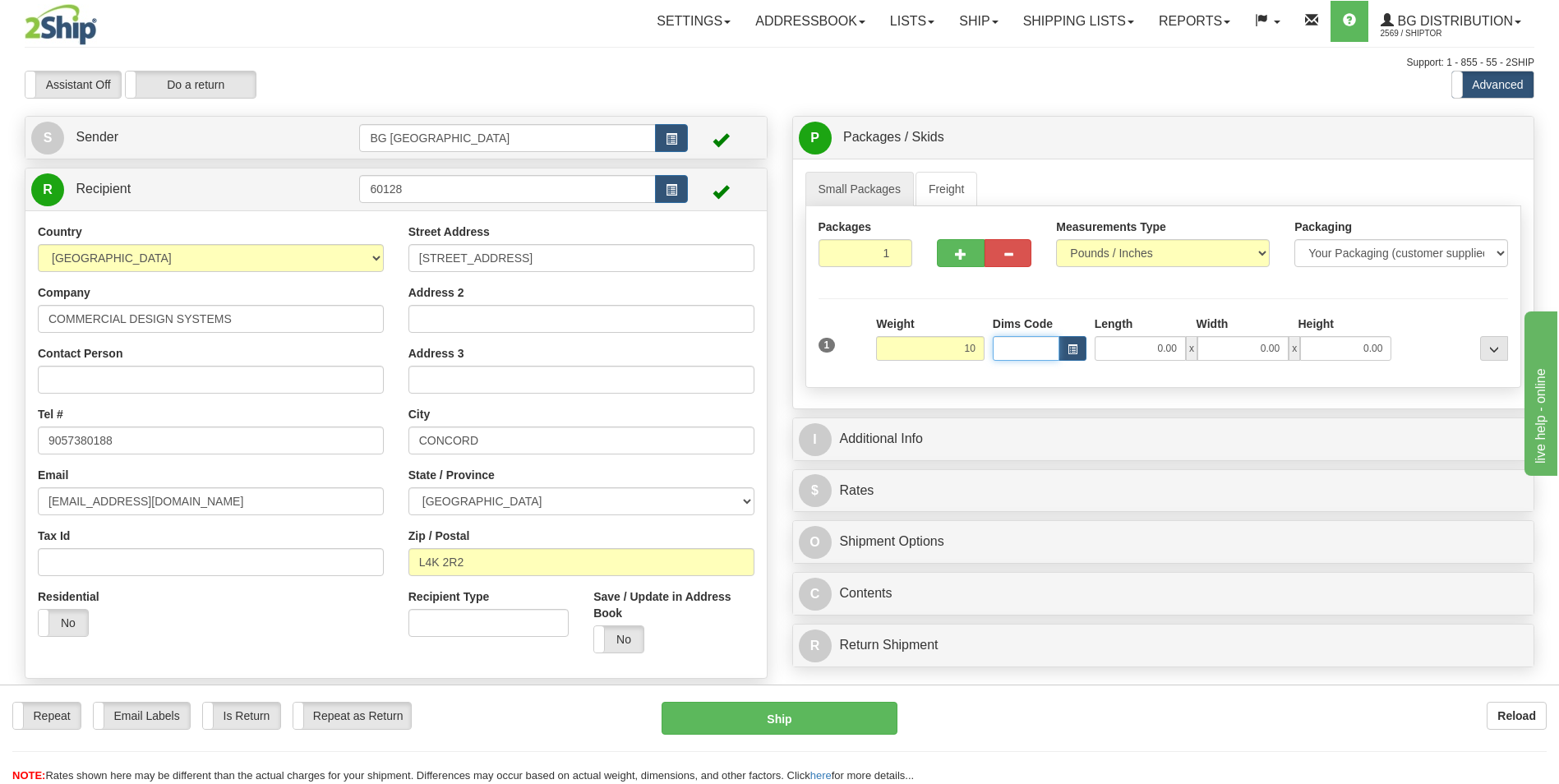
type input "10.00"
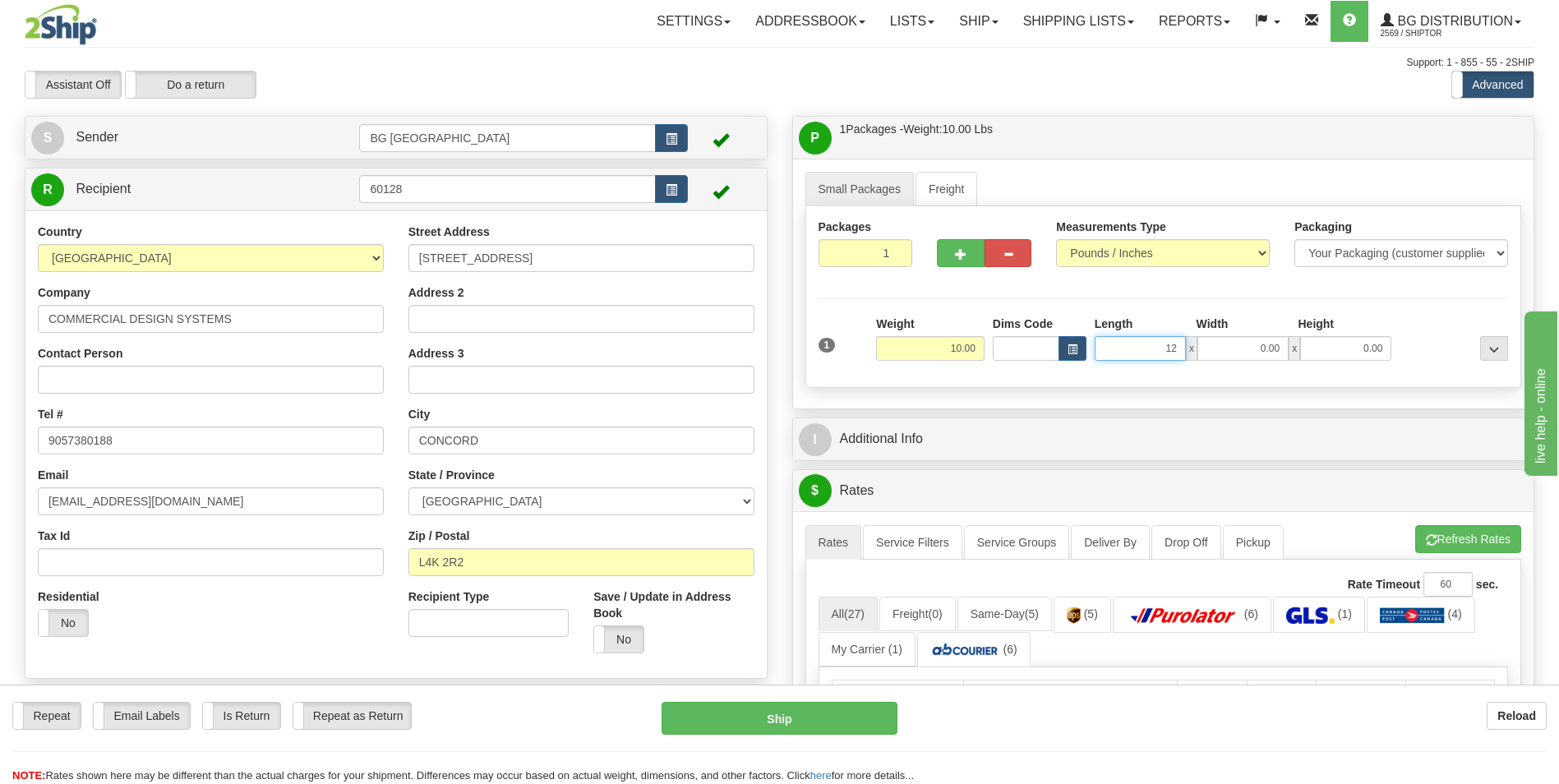
type input "12.00"
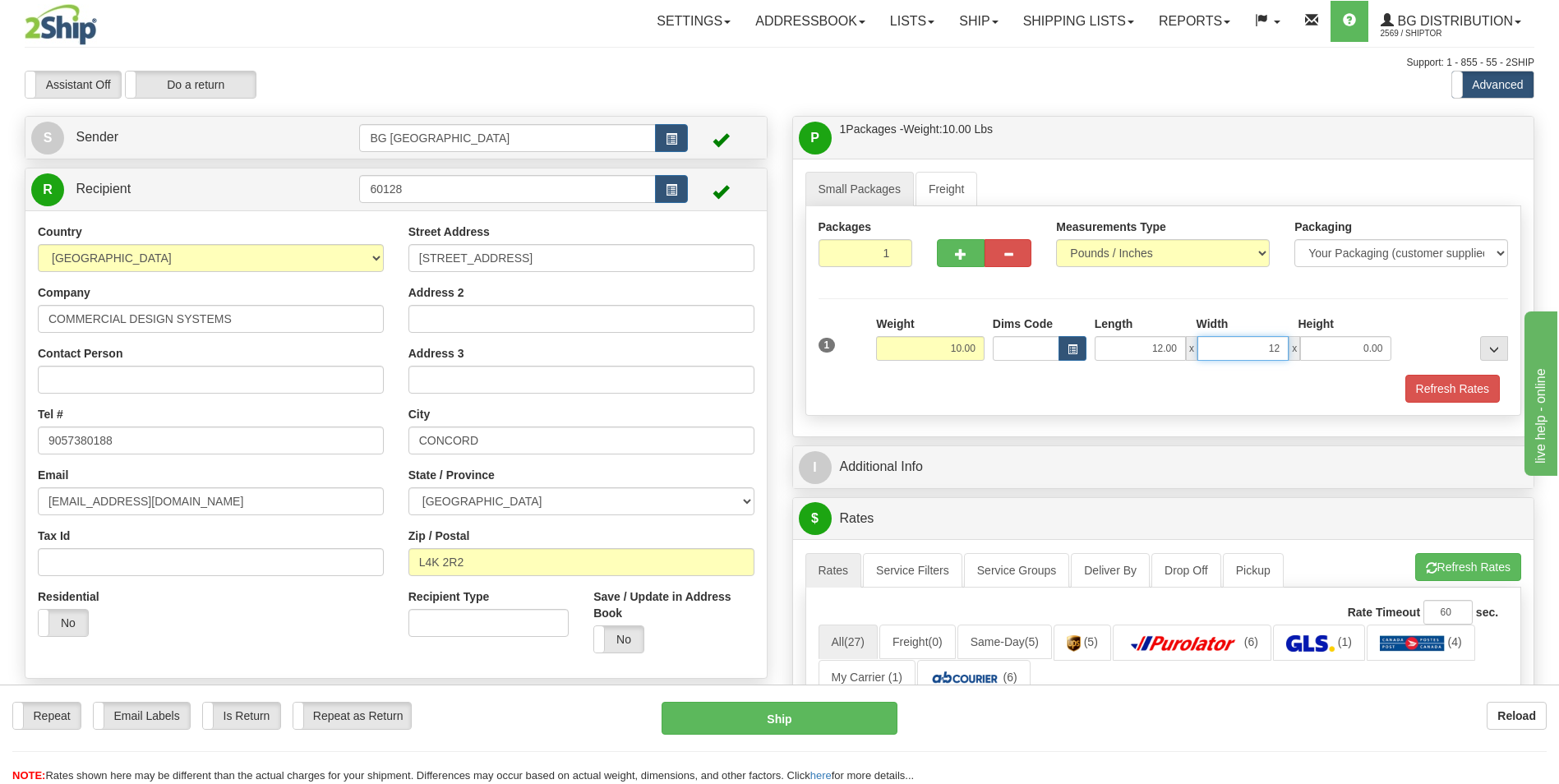
type input "12.00"
type input "6.00"
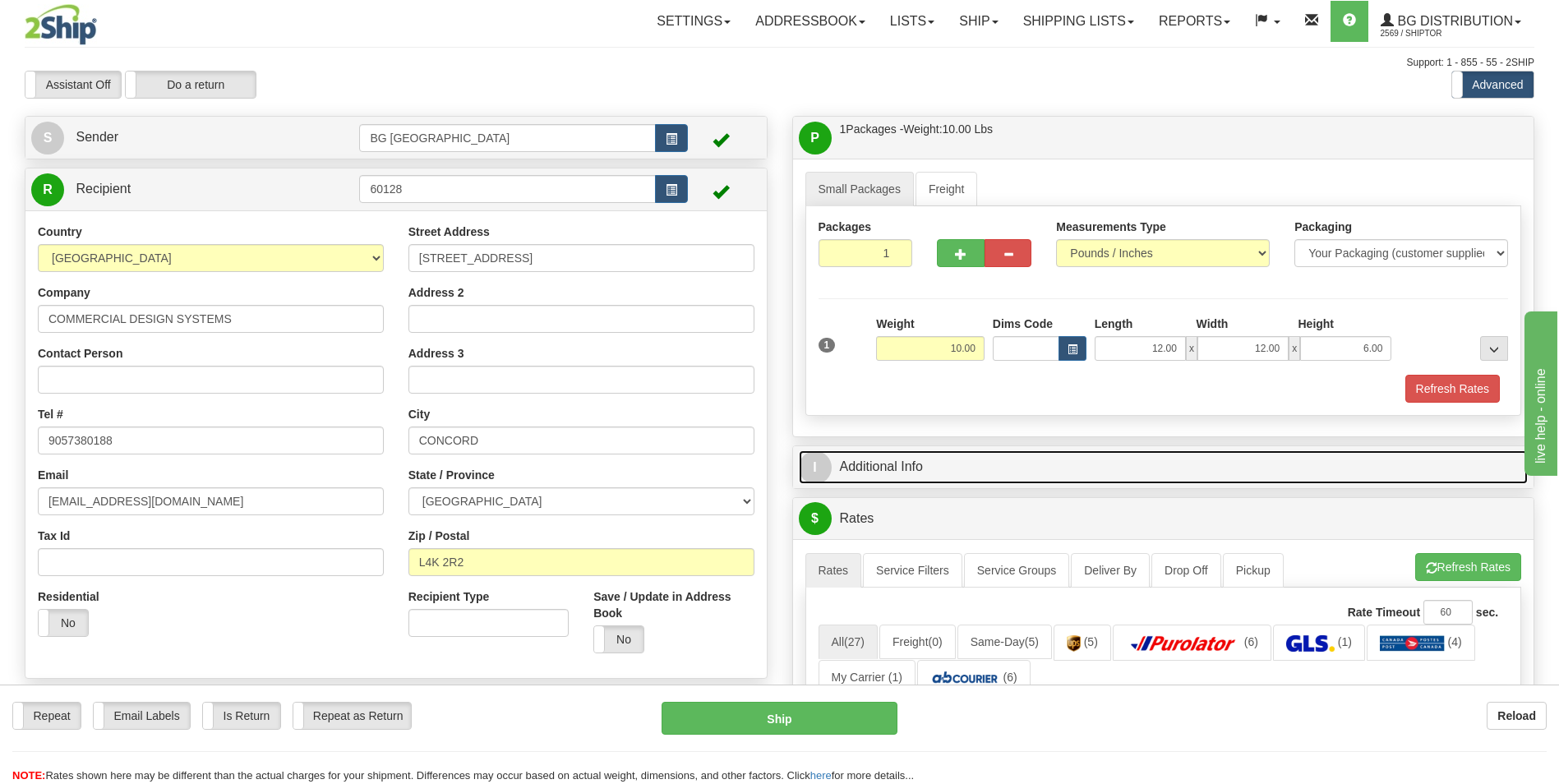
click at [884, 453] on link "I Additional Info" at bounding box center [1164, 467] width 730 height 34
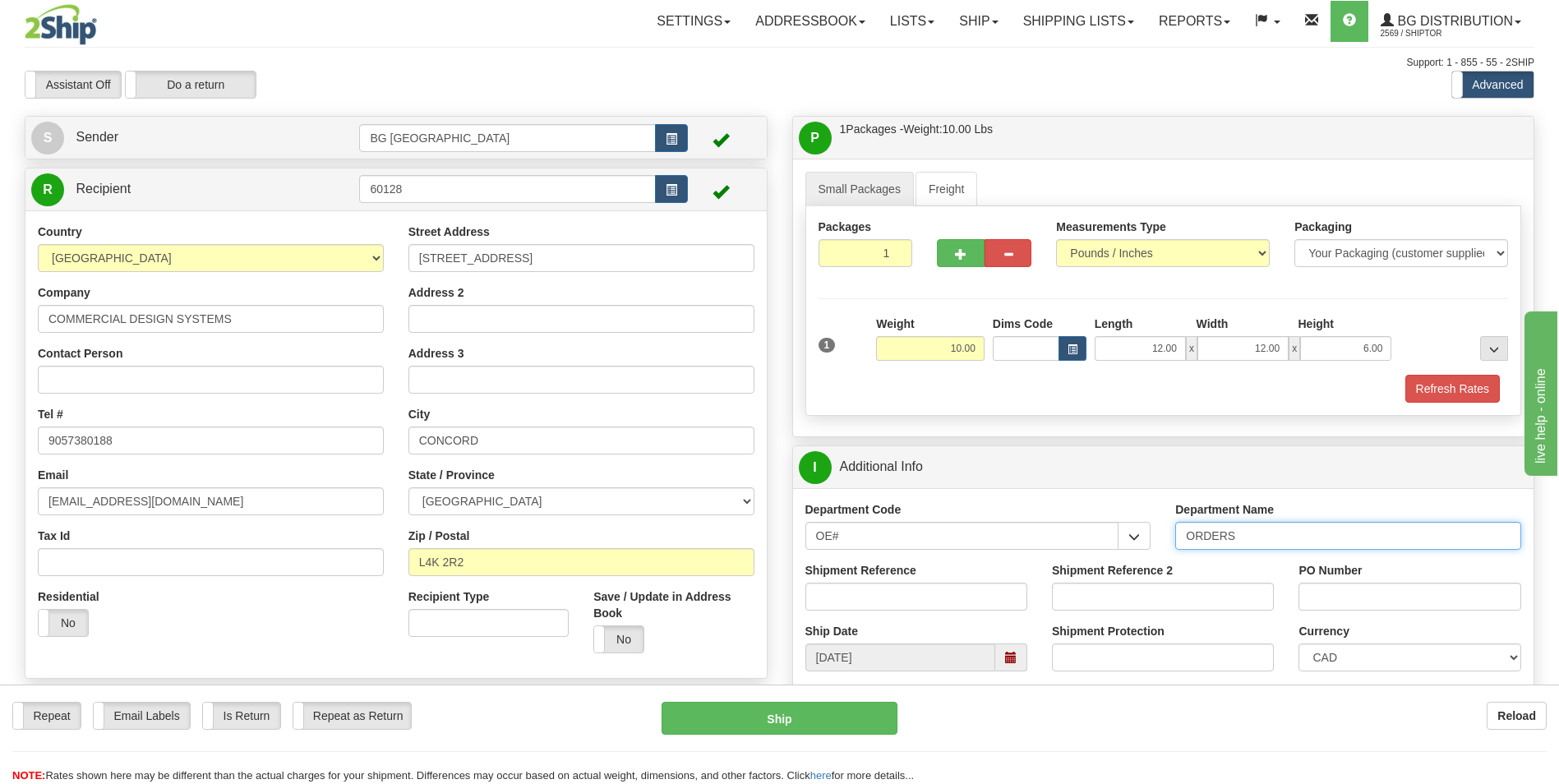
click at [1263, 539] on input "ORDERS" at bounding box center [1348, 536] width 346 height 28
type input "70181934-01"
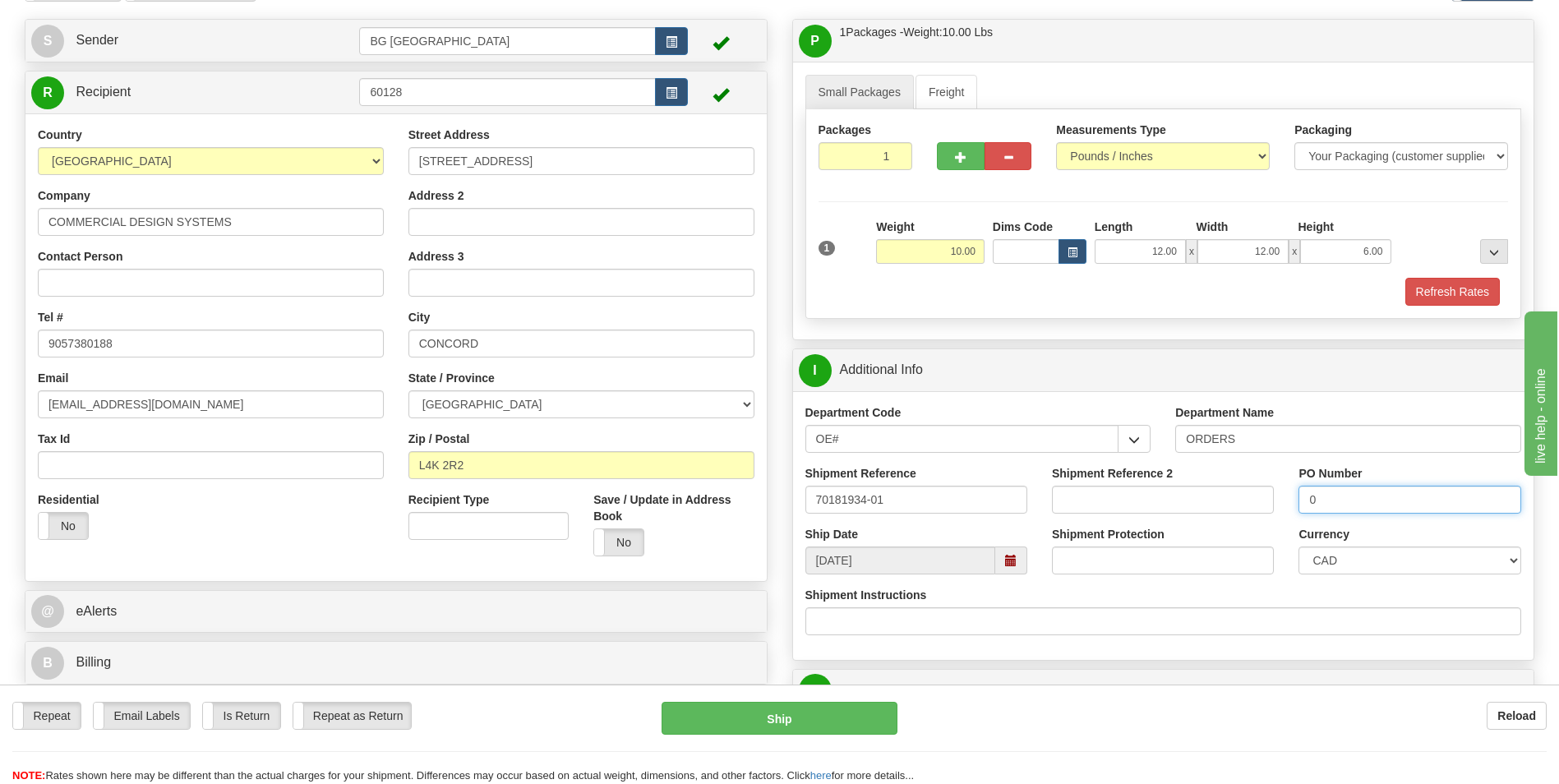
scroll to position [246, 0]
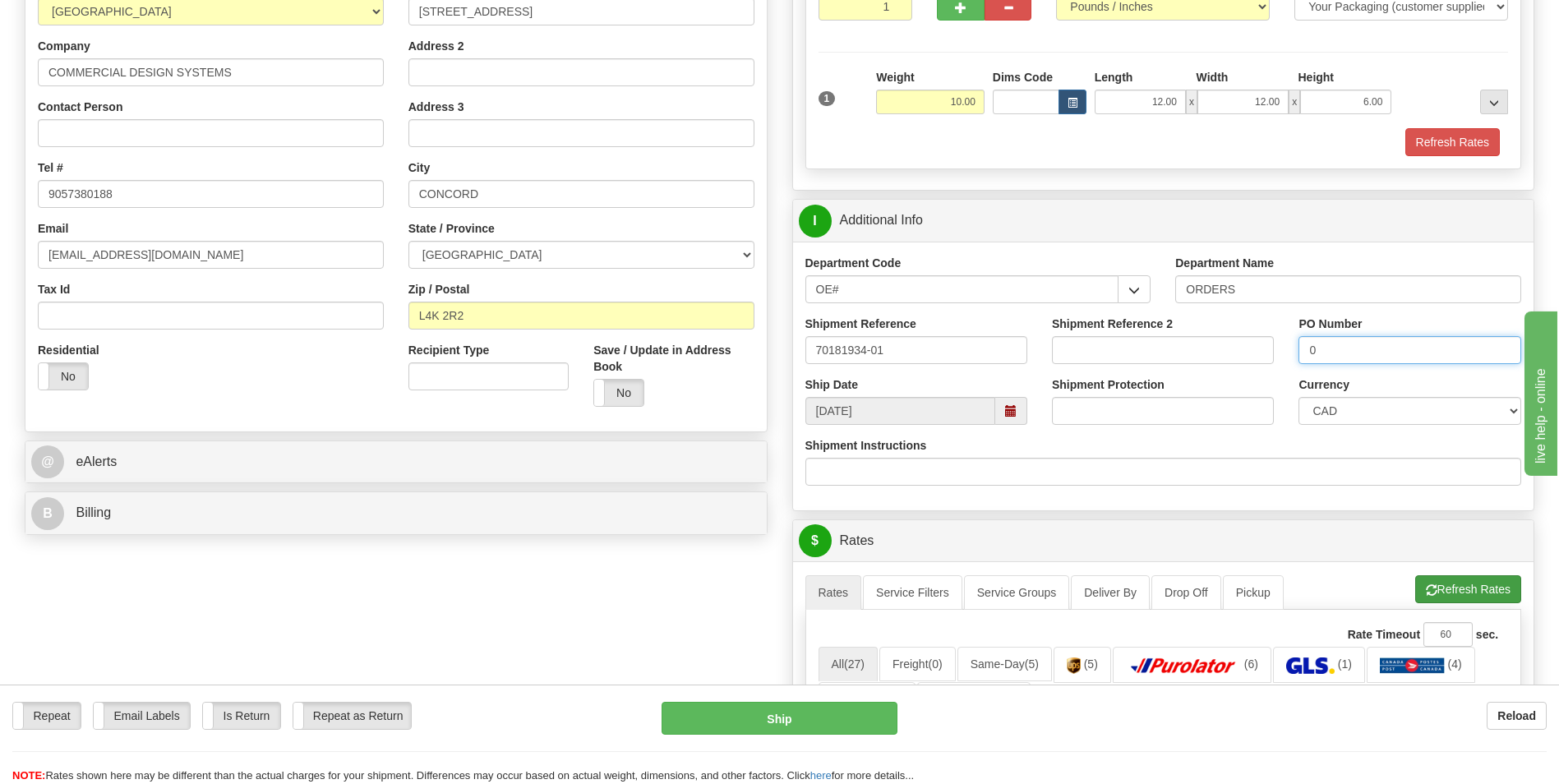
type input "0"
click at [1438, 576] on button "Refresh Rates" at bounding box center [1468, 590] width 106 height 28
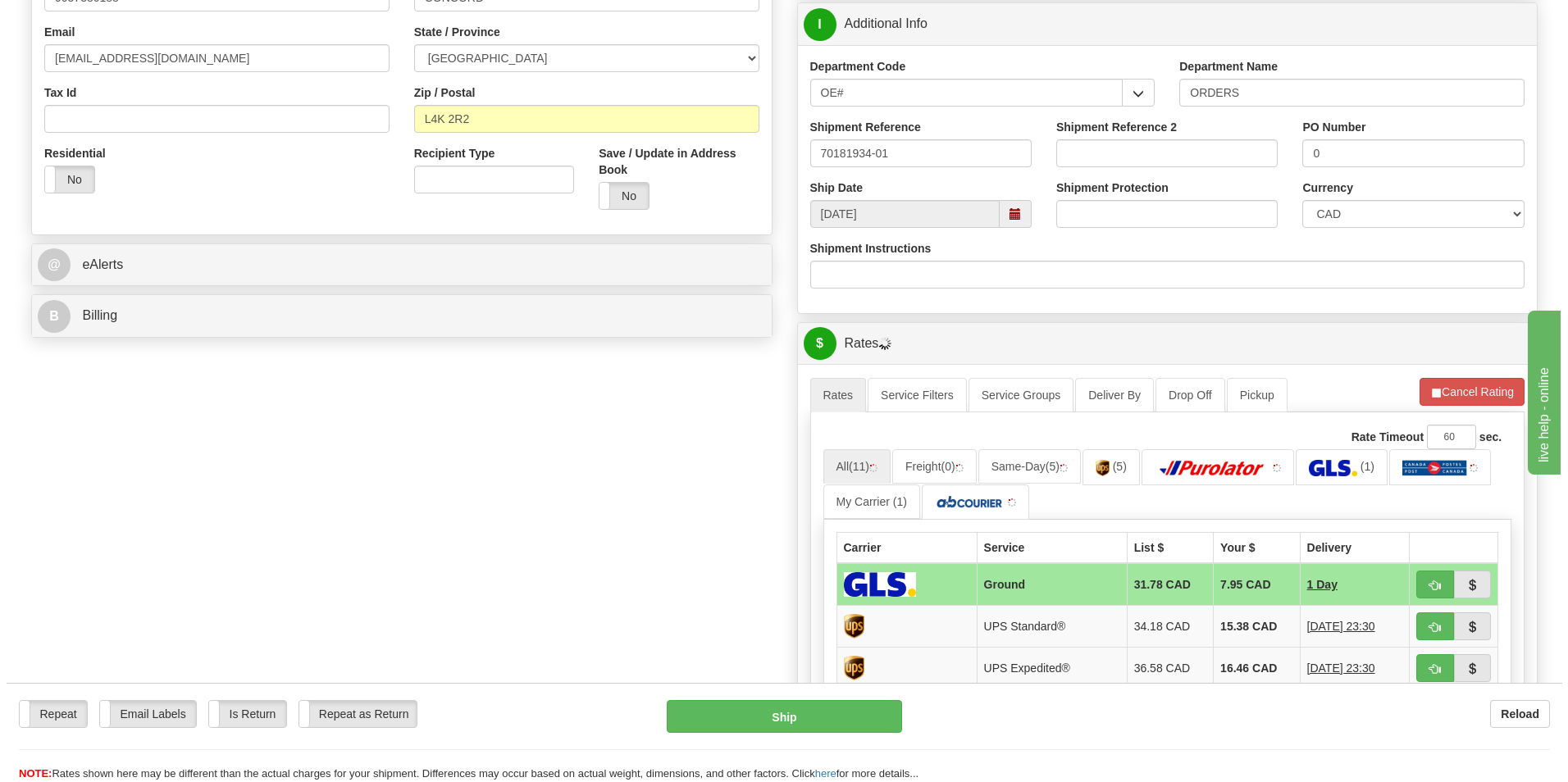
scroll to position [492, 0]
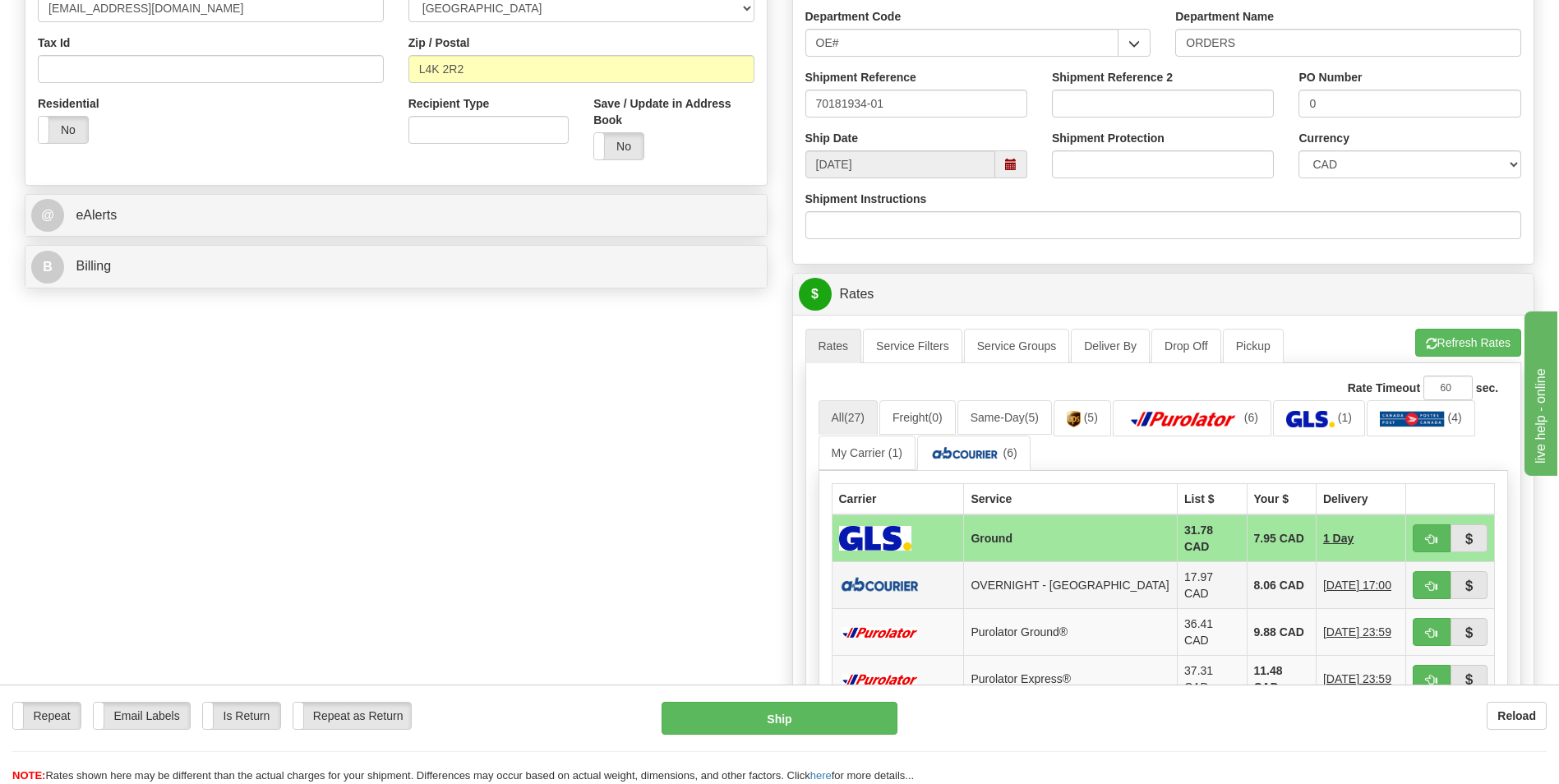
click at [1250, 584] on td "8.06 CAD" at bounding box center [1281, 586] width 69 height 47
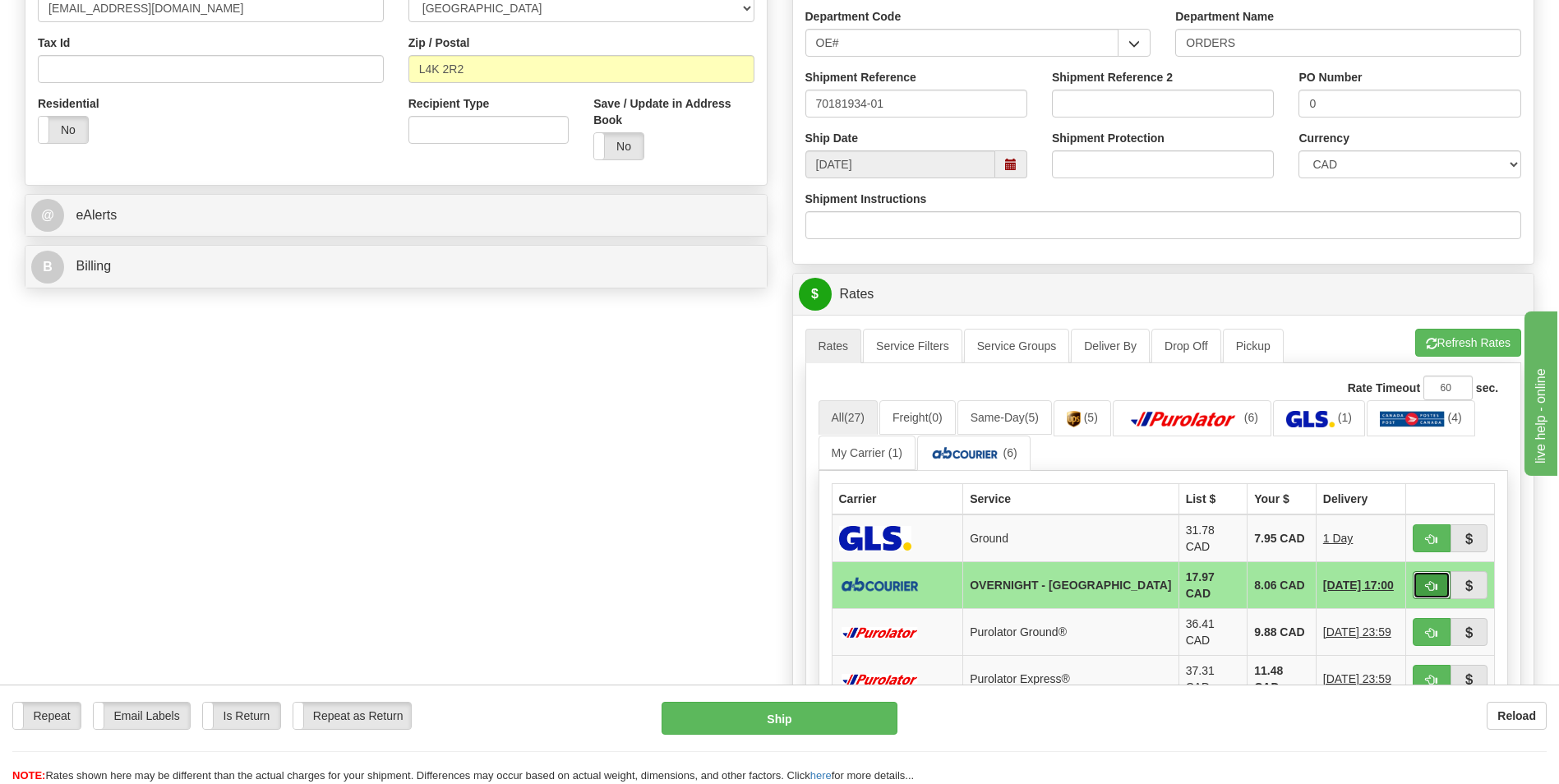
click at [1435, 581] on span "button" at bounding box center [1432, 586] width 12 height 11
type input "4"
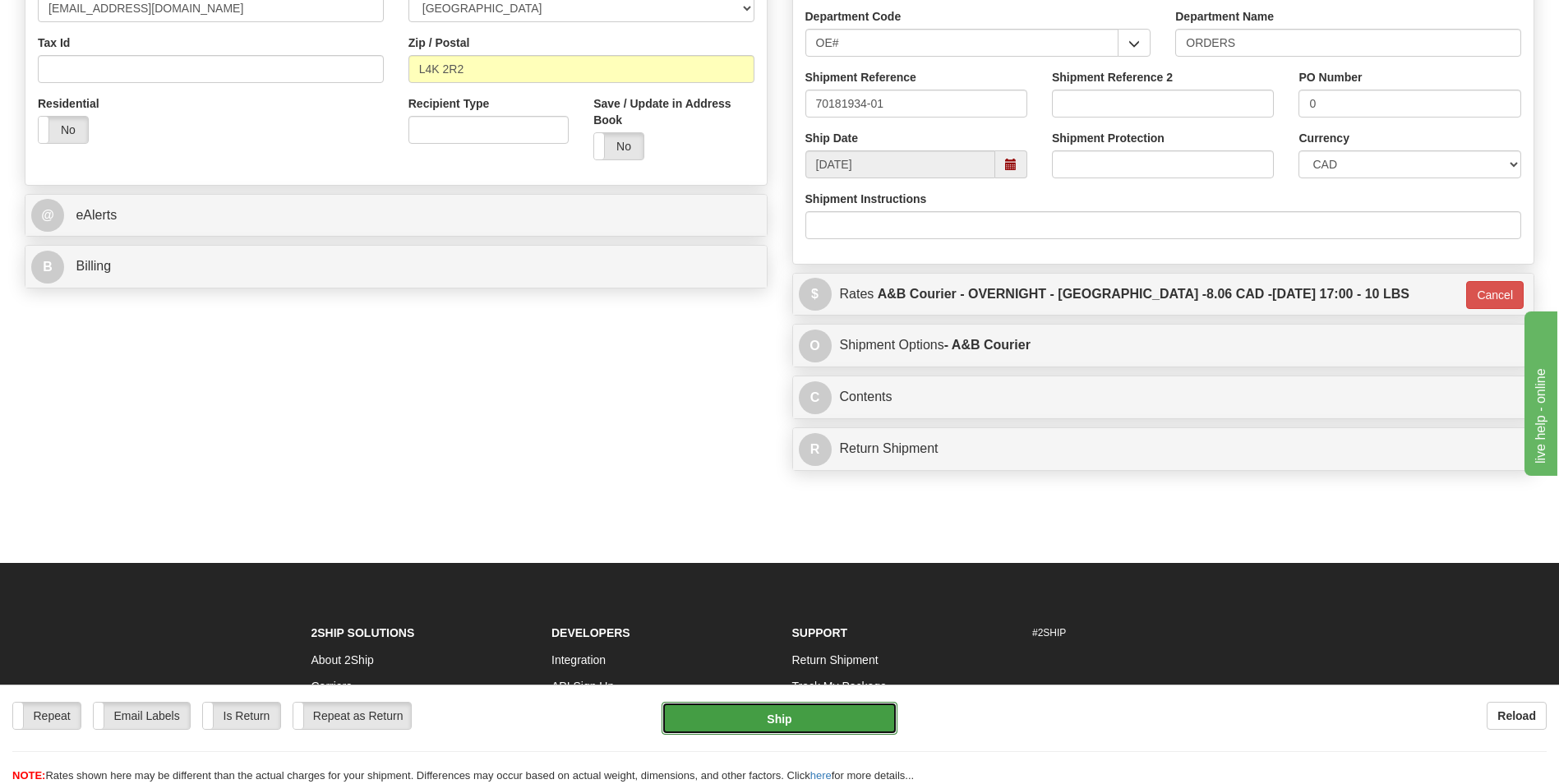
click at [836, 721] on button "Ship" at bounding box center [778, 718] width 235 height 33
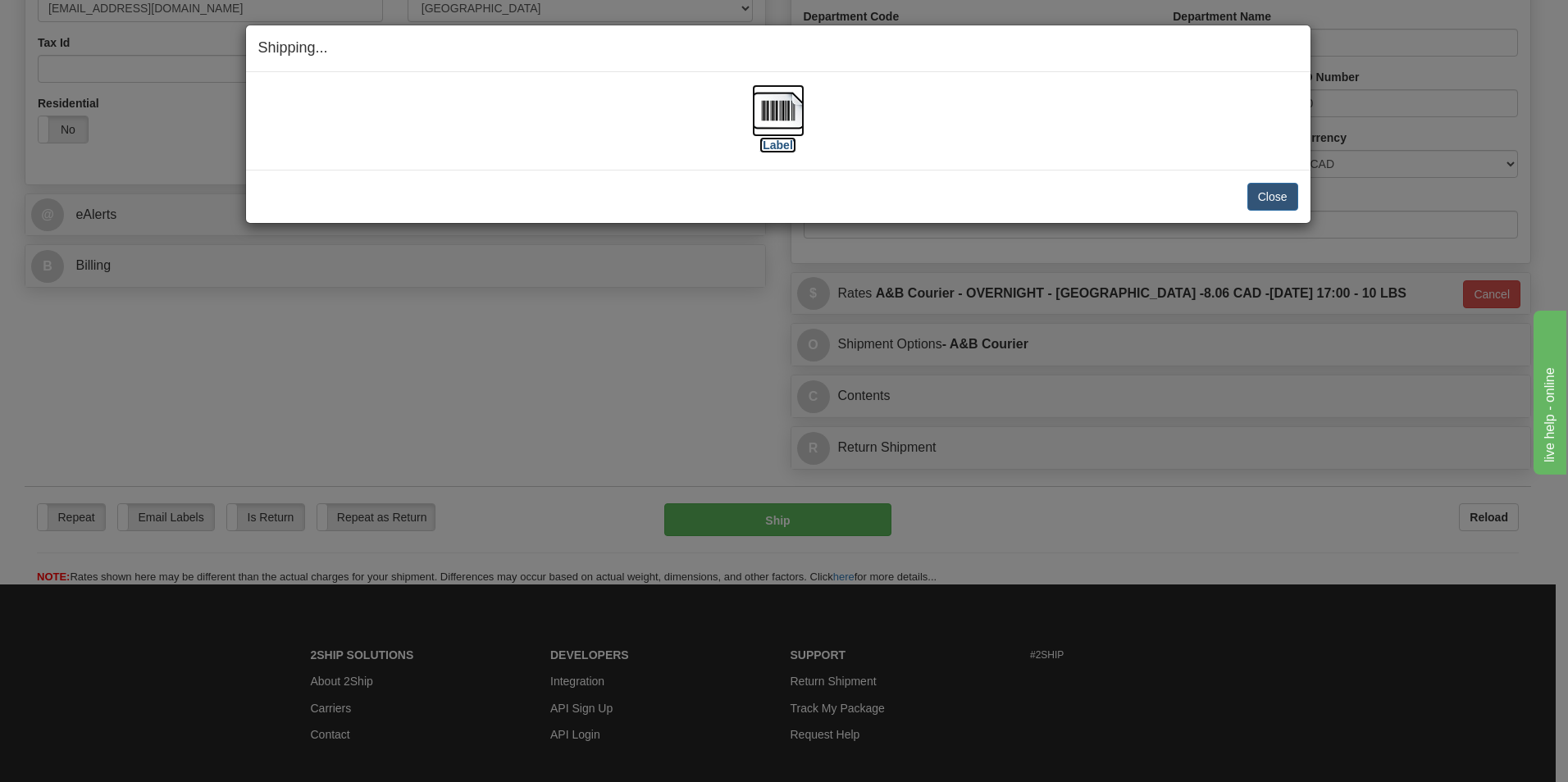
click at [777, 102] on img at bounding box center [778, 111] width 53 height 53
click at [1284, 200] on button "Close" at bounding box center [1273, 197] width 51 height 28
